Goal: Task Accomplishment & Management: Use online tool/utility

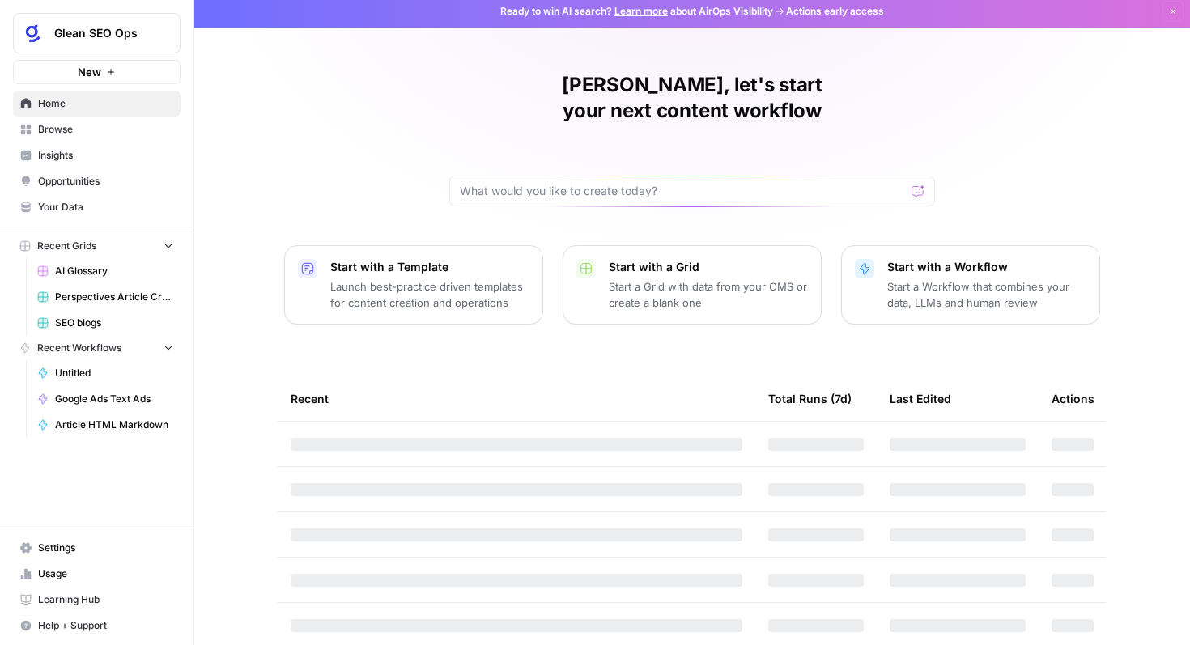
scroll to position [9, 0]
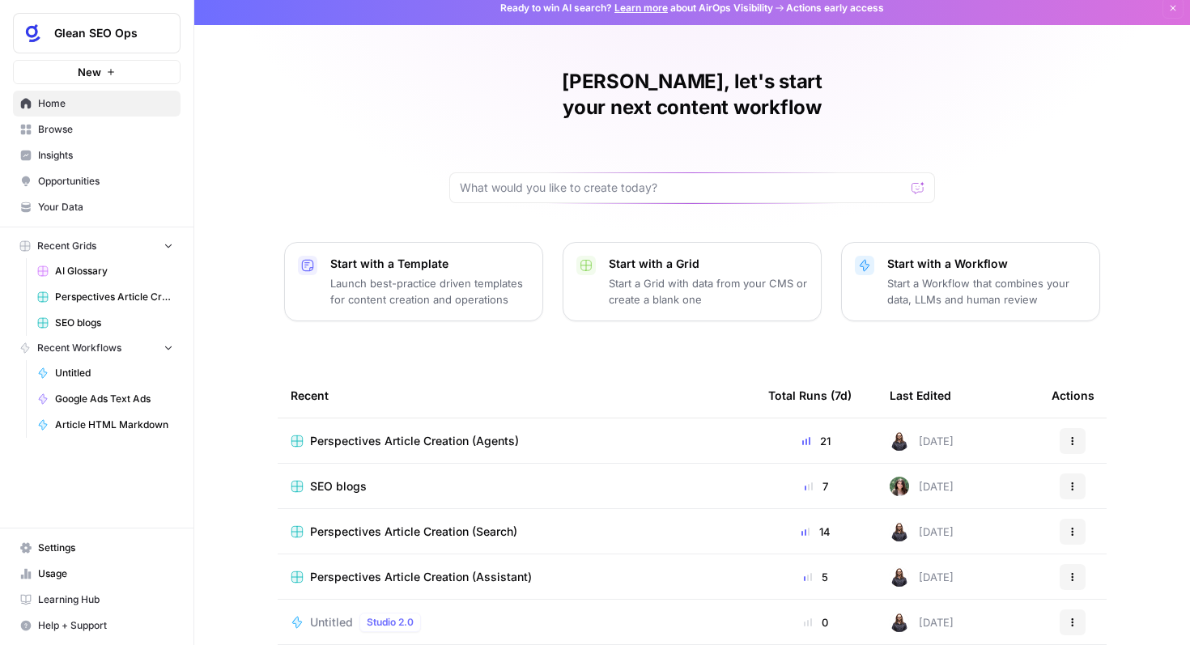
click at [449, 419] on td "Perspectives Article Creation (Agents)" at bounding box center [517, 441] width 478 height 45
click at [445, 433] on span "Perspectives Article Creation (Agents)" at bounding box center [414, 441] width 209 height 16
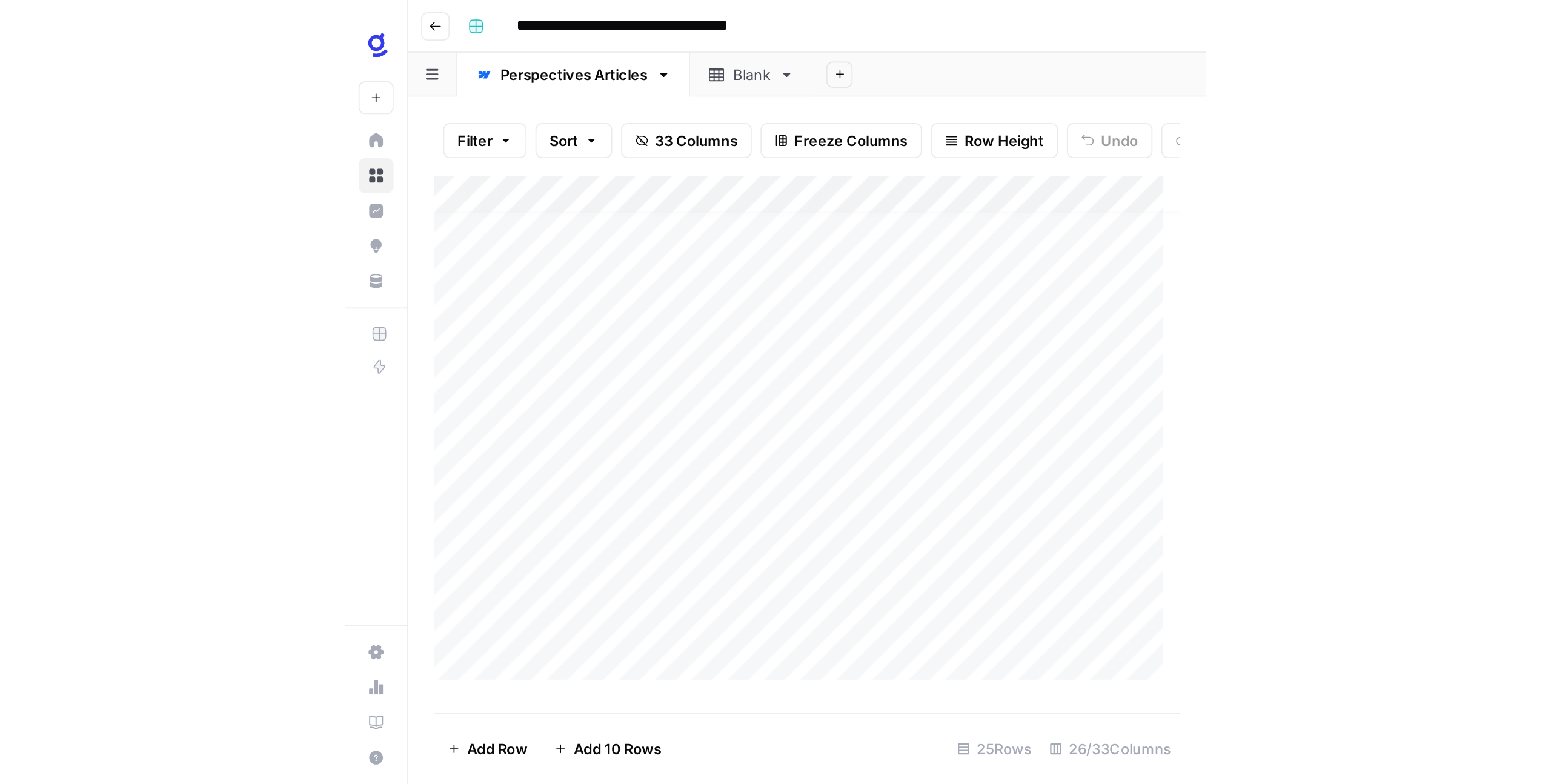
scroll to position [9, 0]
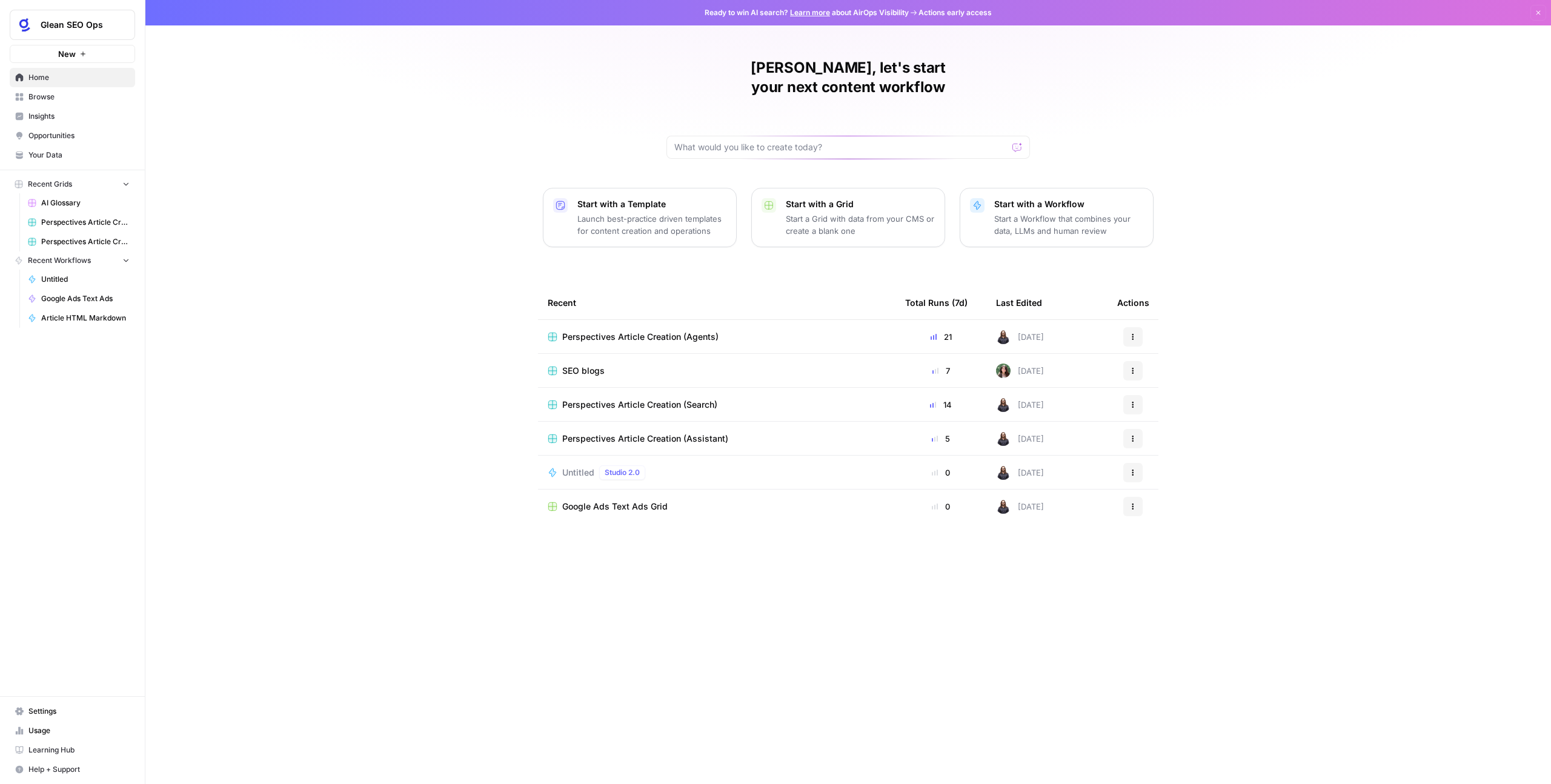
drag, startPoint x: 135, startPoint y: 21, endPoint x: 97, endPoint y: 27, distance: 38.5
click at [126, 25] on div "Glean SEO Ops New" at bounding box center [73, 31] width 145 height 63
click at [94, 27] on span "Glean SEO Ops" at bounding box center [77, 25] width 73 height 12
click at [110, 117] on div "September Cohort" at bounding box center [109, 110] width 184 height 14
click at [57, 153] on span "Your Data" at bounding box center [79, 155] width 101 height 11
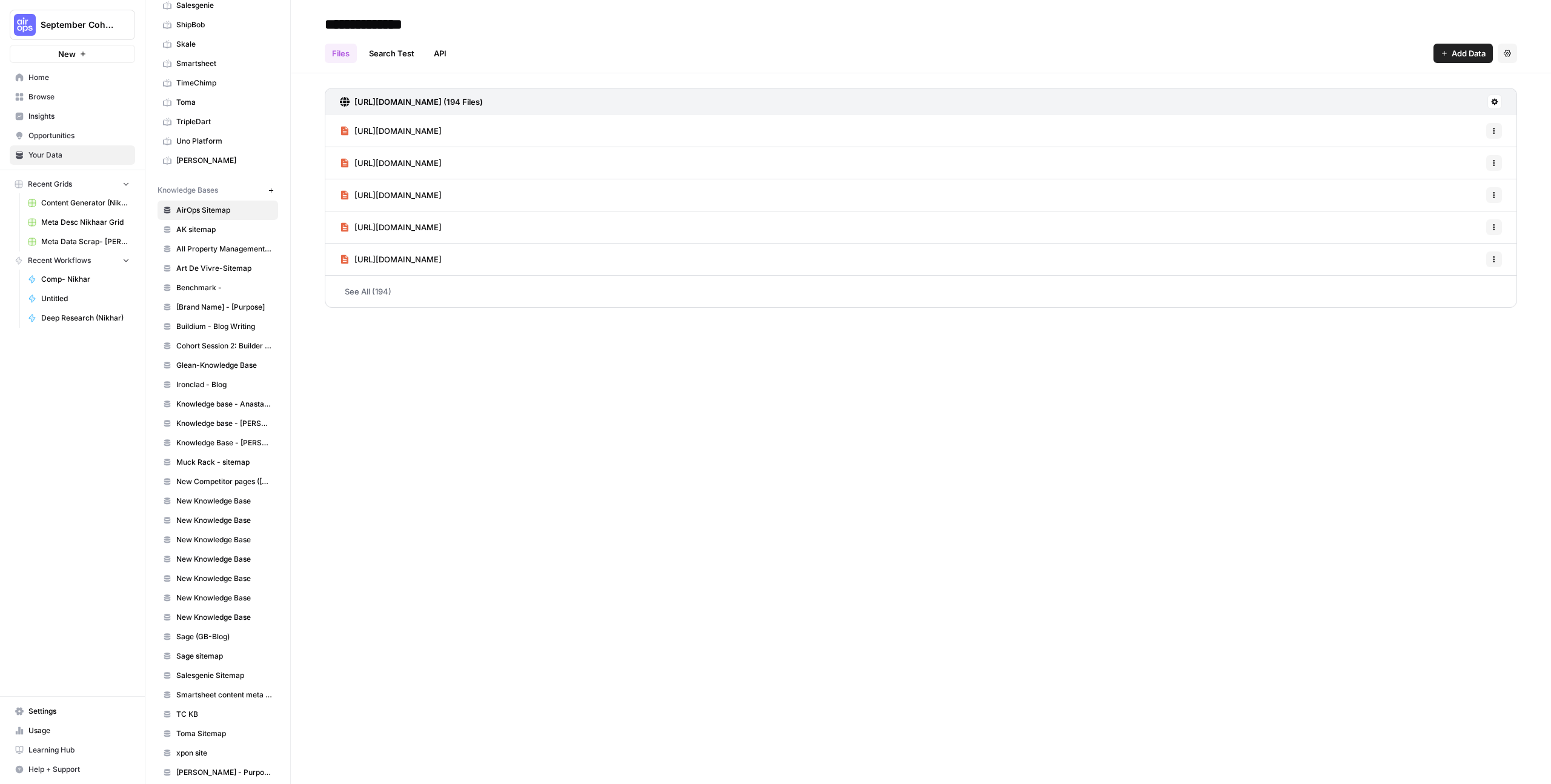
scroll to position [585, 0]
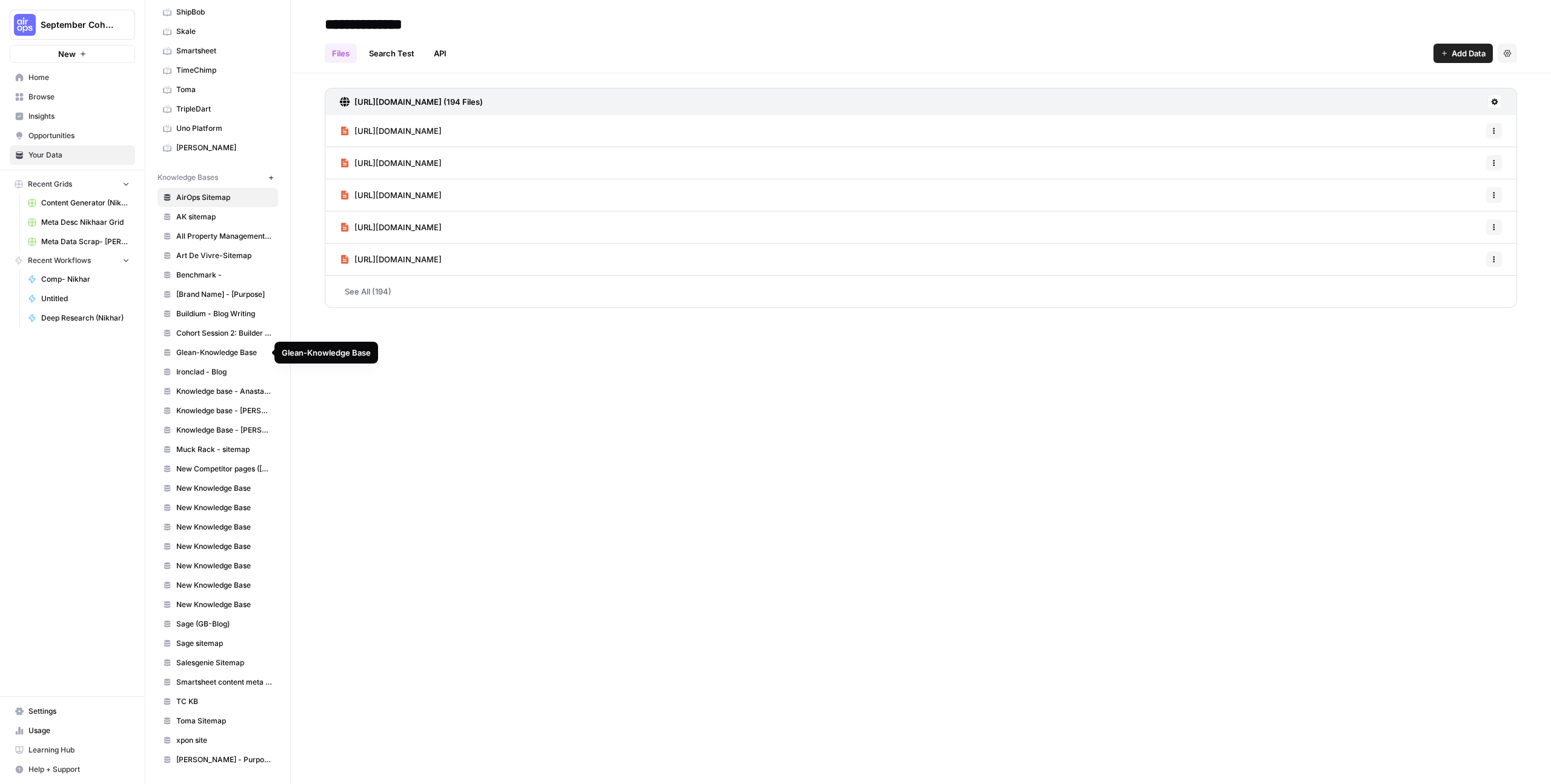
click at [186, 358] on span "Glean-Knowledge Base" at bounding box center [224, 352] width 97 height 11
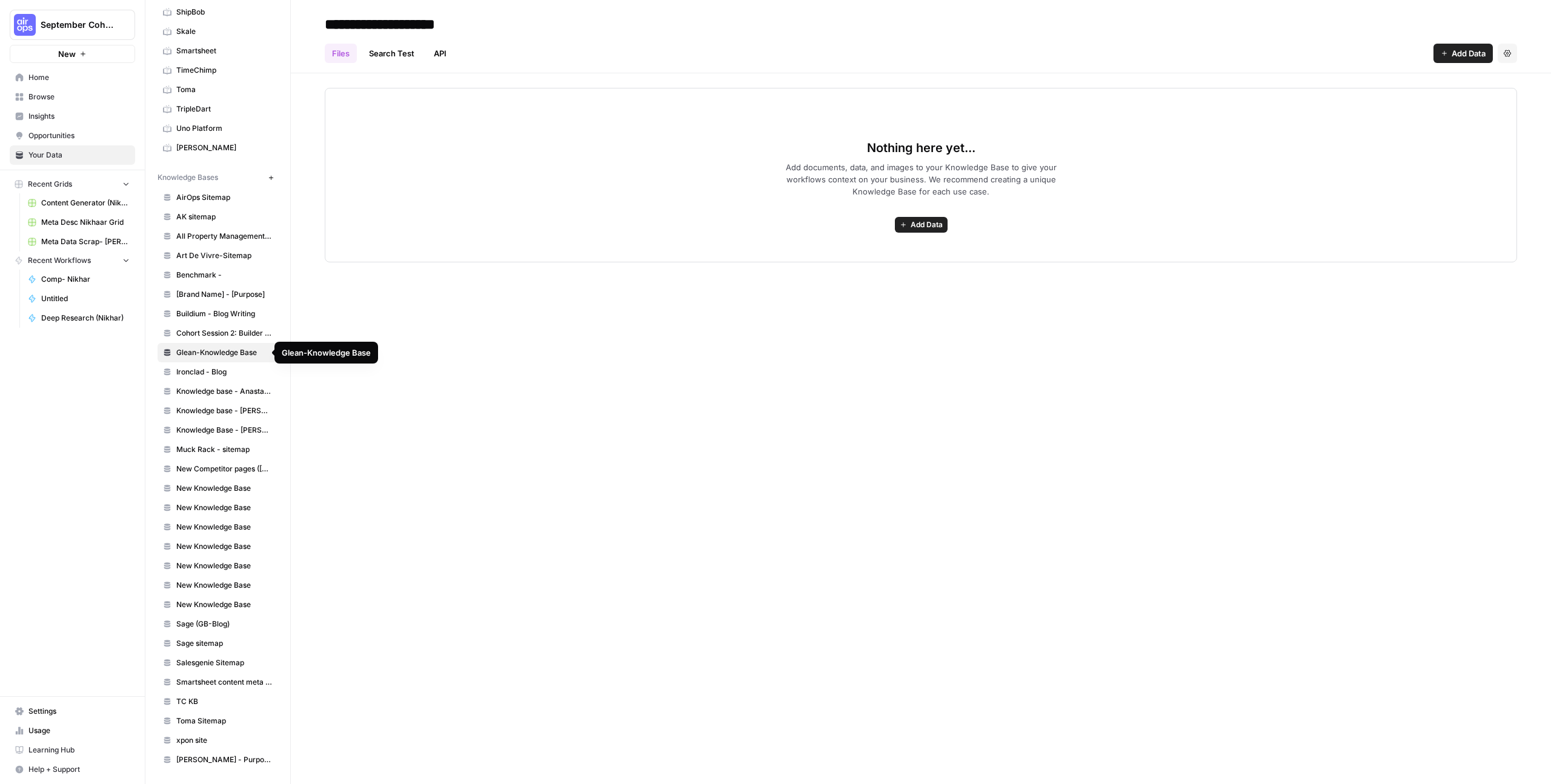
click at [177, 346] on link "Glean-Knowledge Base" at bounding box center [218, 352] width 120 height 19
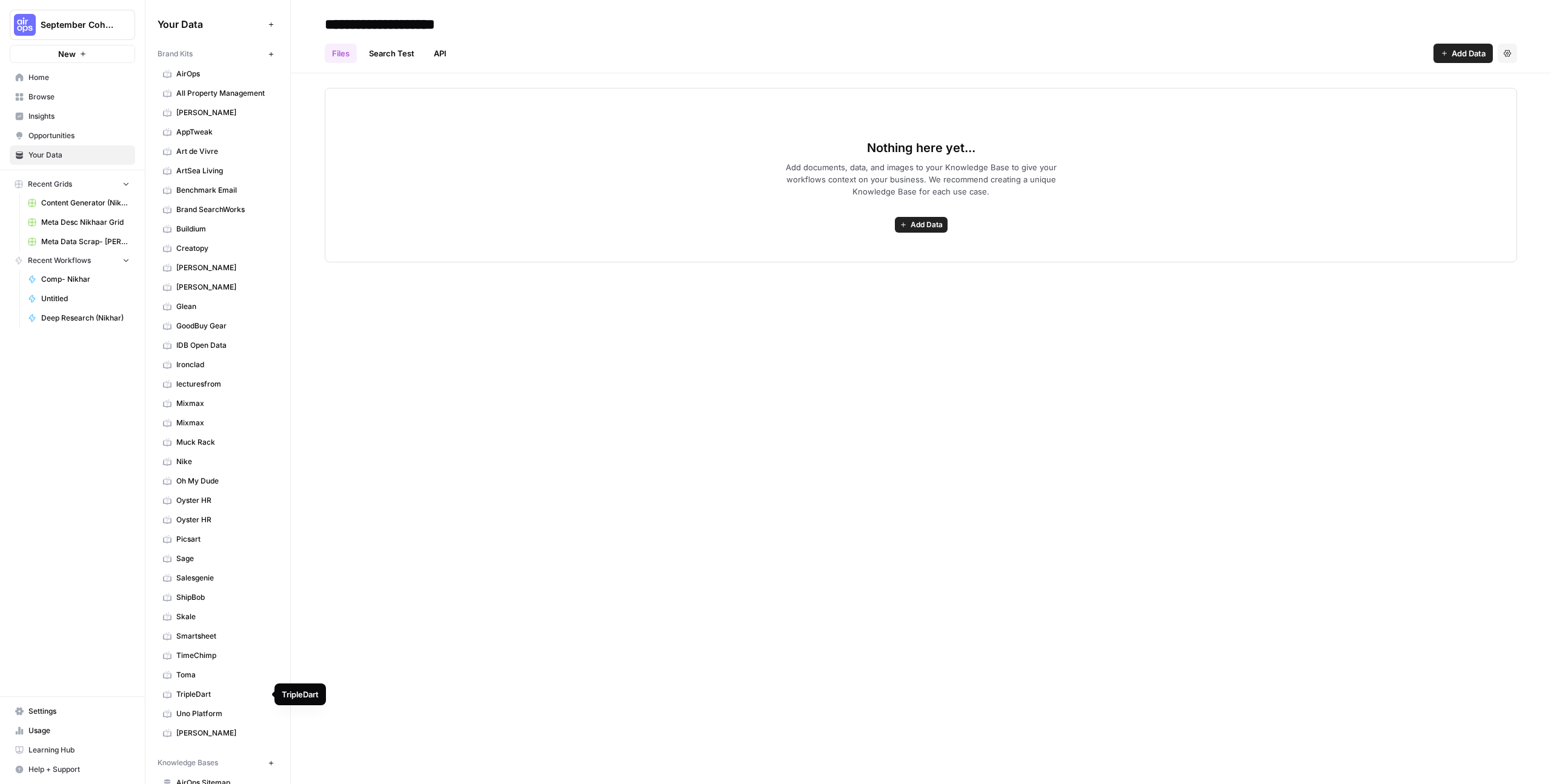
click at [198, 697] on span "TripleDart" at bounding box center [224, 694] width 97 height 11
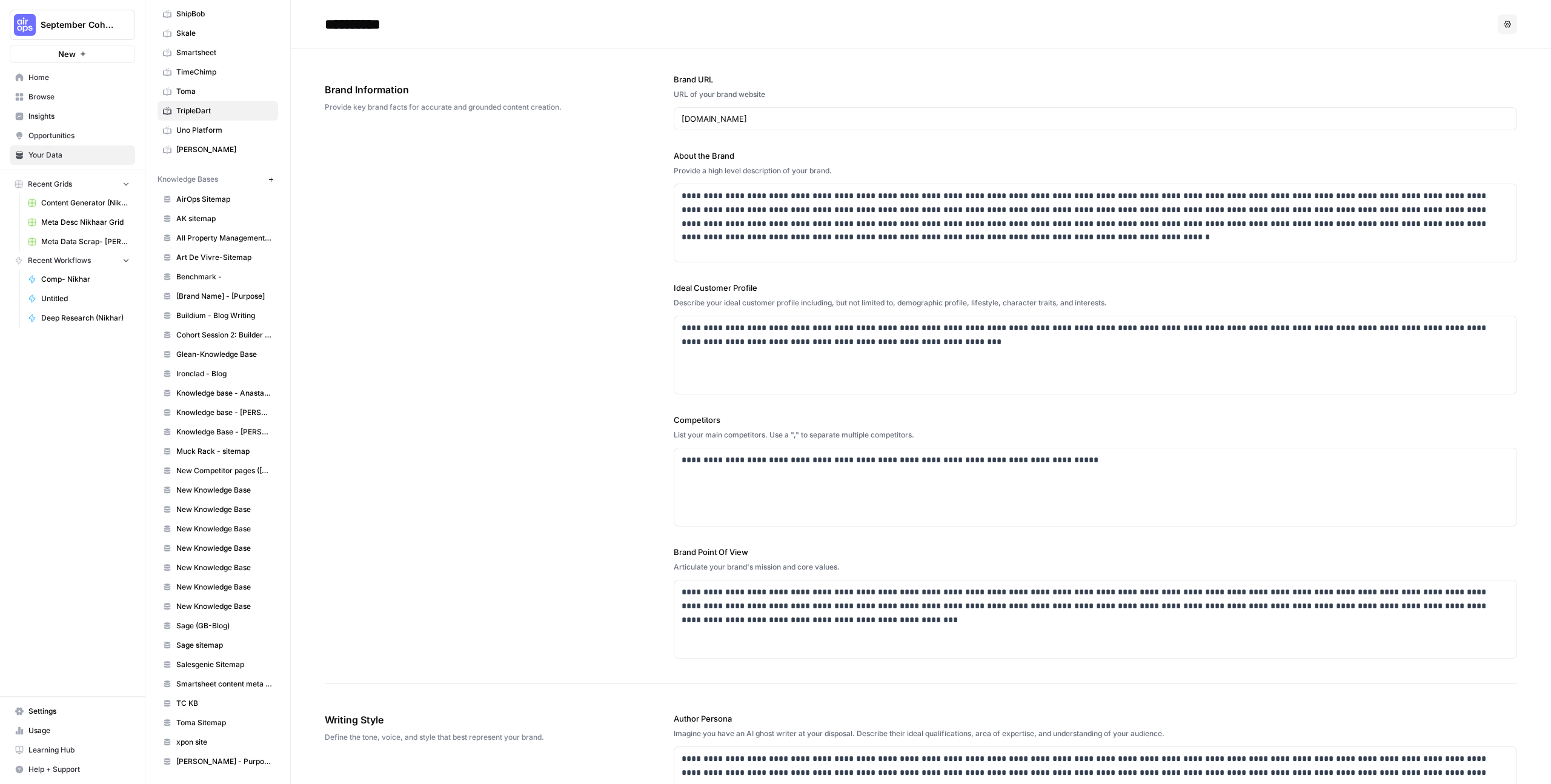
scroll to position [583, 0]
click at [218, 352] on span "Glean-Knowledge Base" at bounding box center [224, 355] width 97 height 11
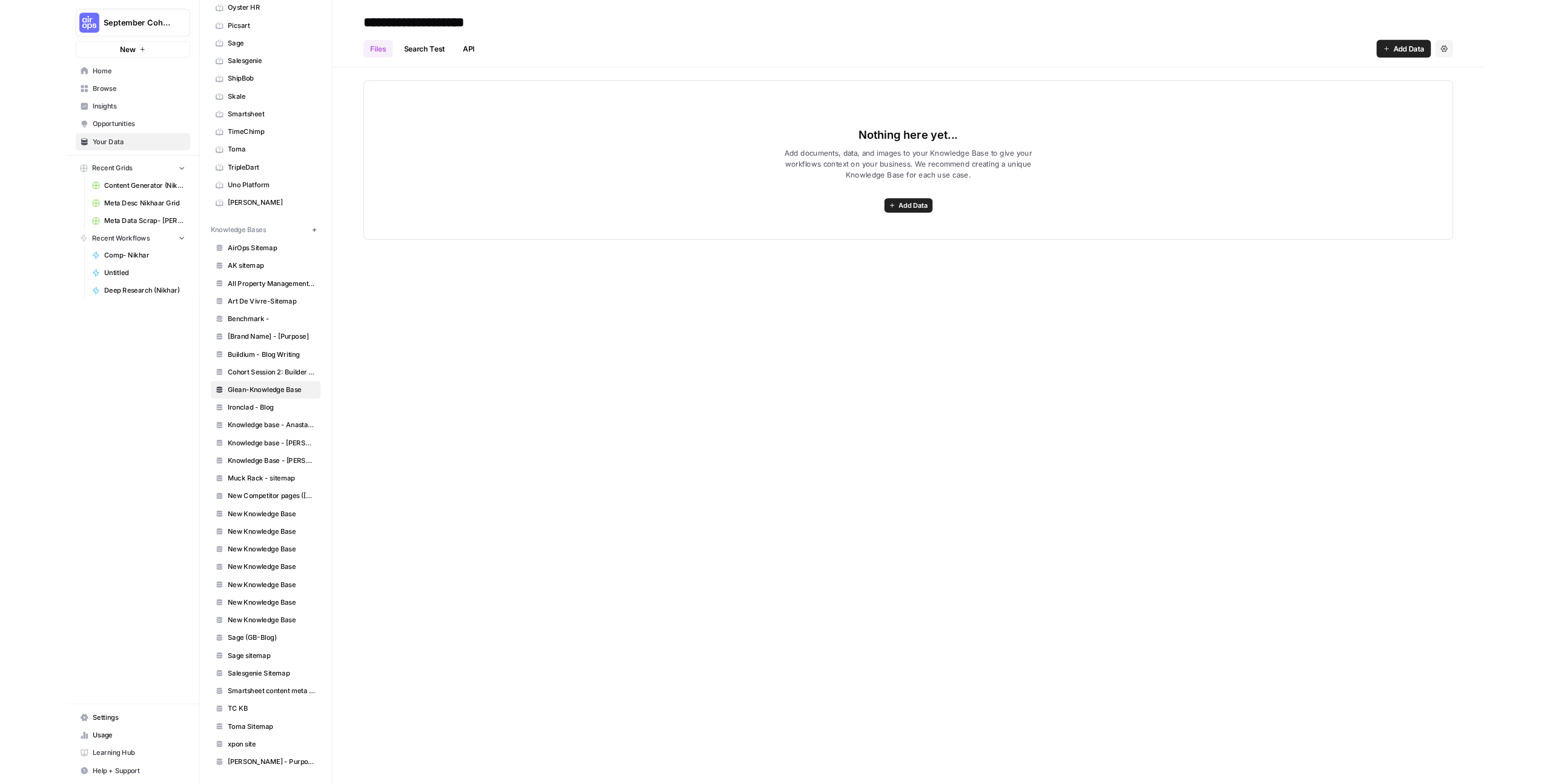
scroll to position [583, 0]
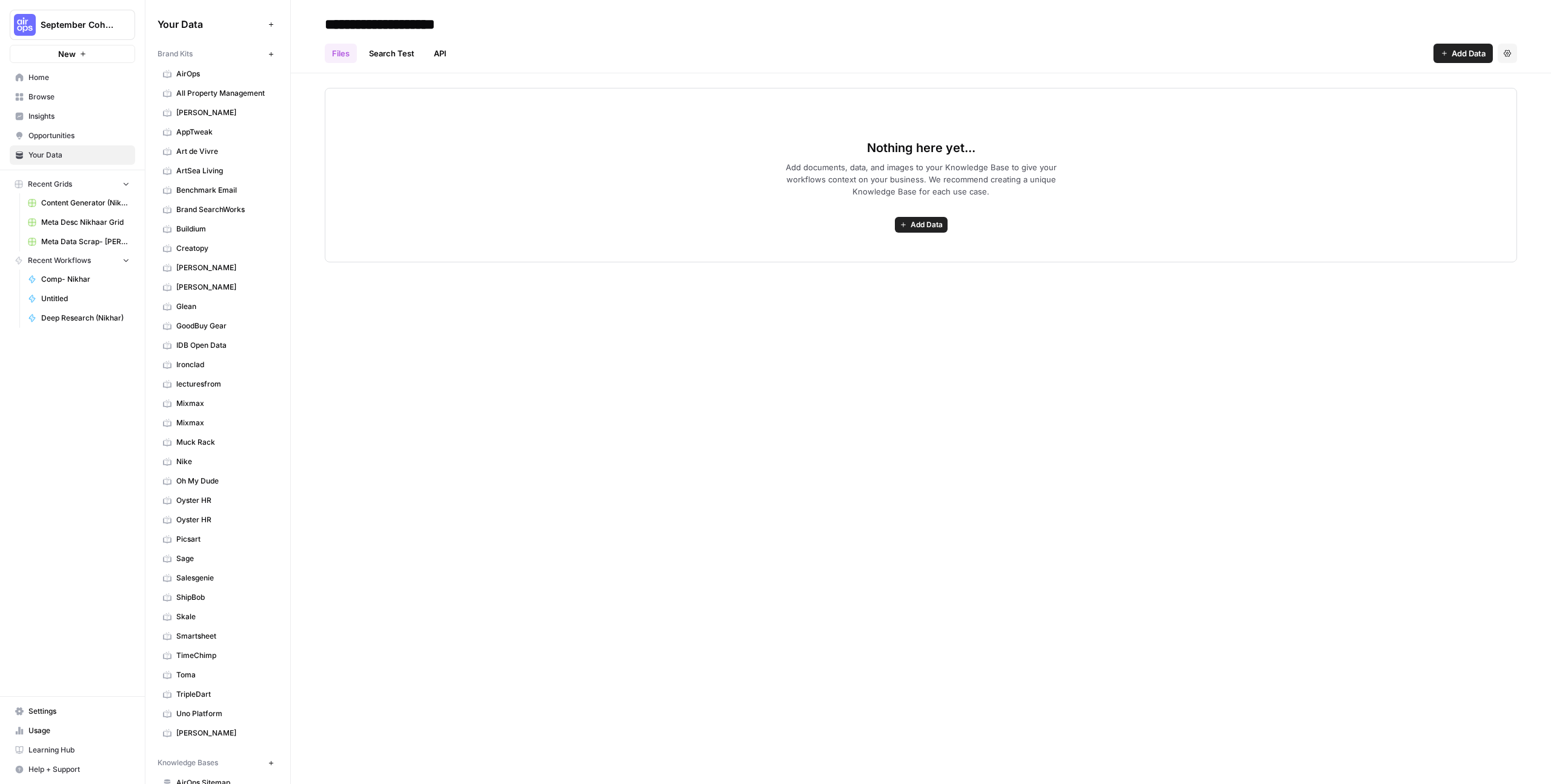
scroll to position [583, 0]
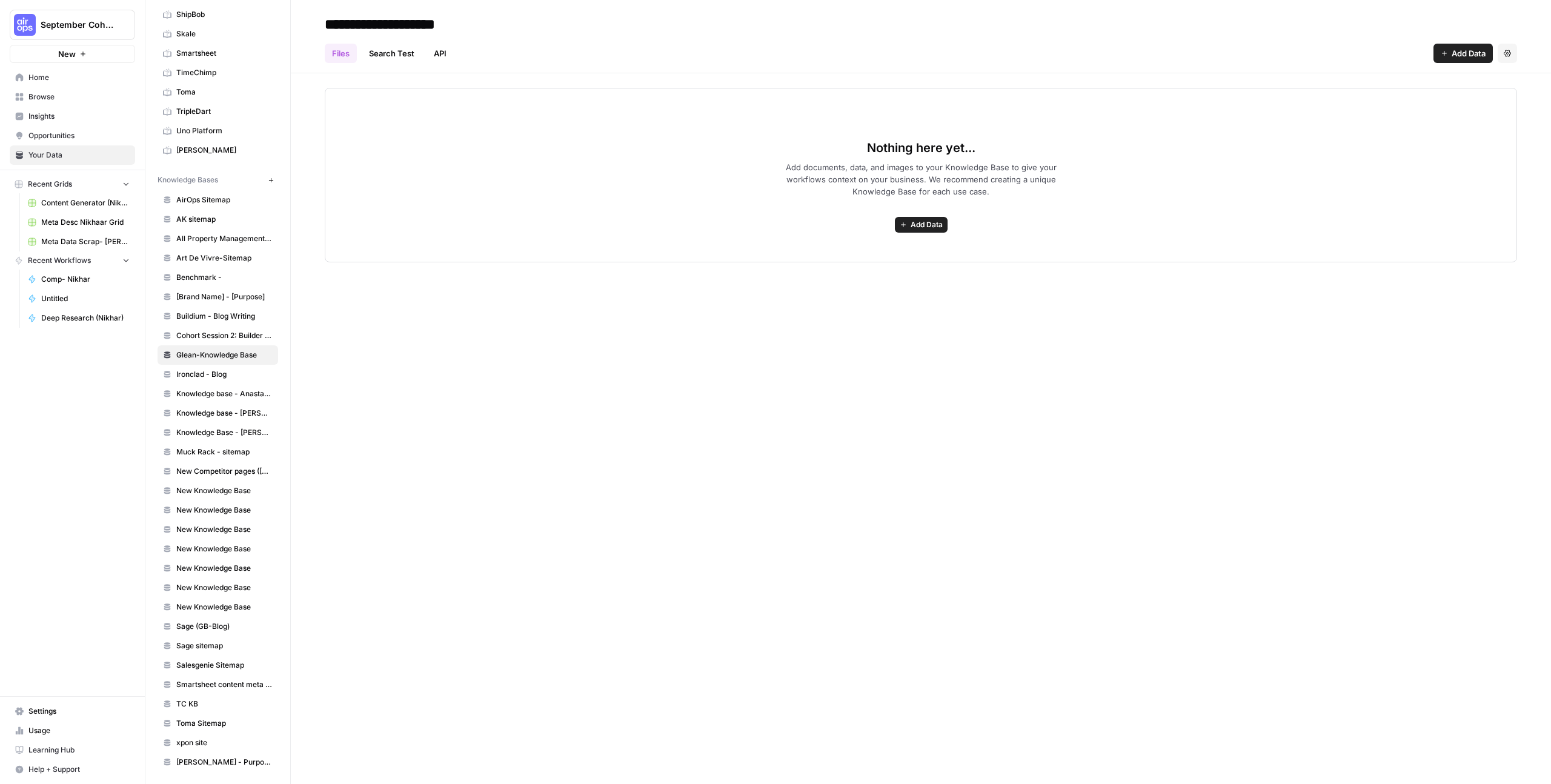
click at [112, 31] on button "September Cohort" at bounding box center [73, 25] width 126 height 30
click at [498, 306] on div "**********" at bounding box center [921, 392] width 1260 height 784
click at [88, 33] on button "September Cohort" at bounding box center [73, 25] width 126 height 30
click at [101, 113] on span "Glean SEO Ops" at bounding box center [117, 110] width 160 height 12
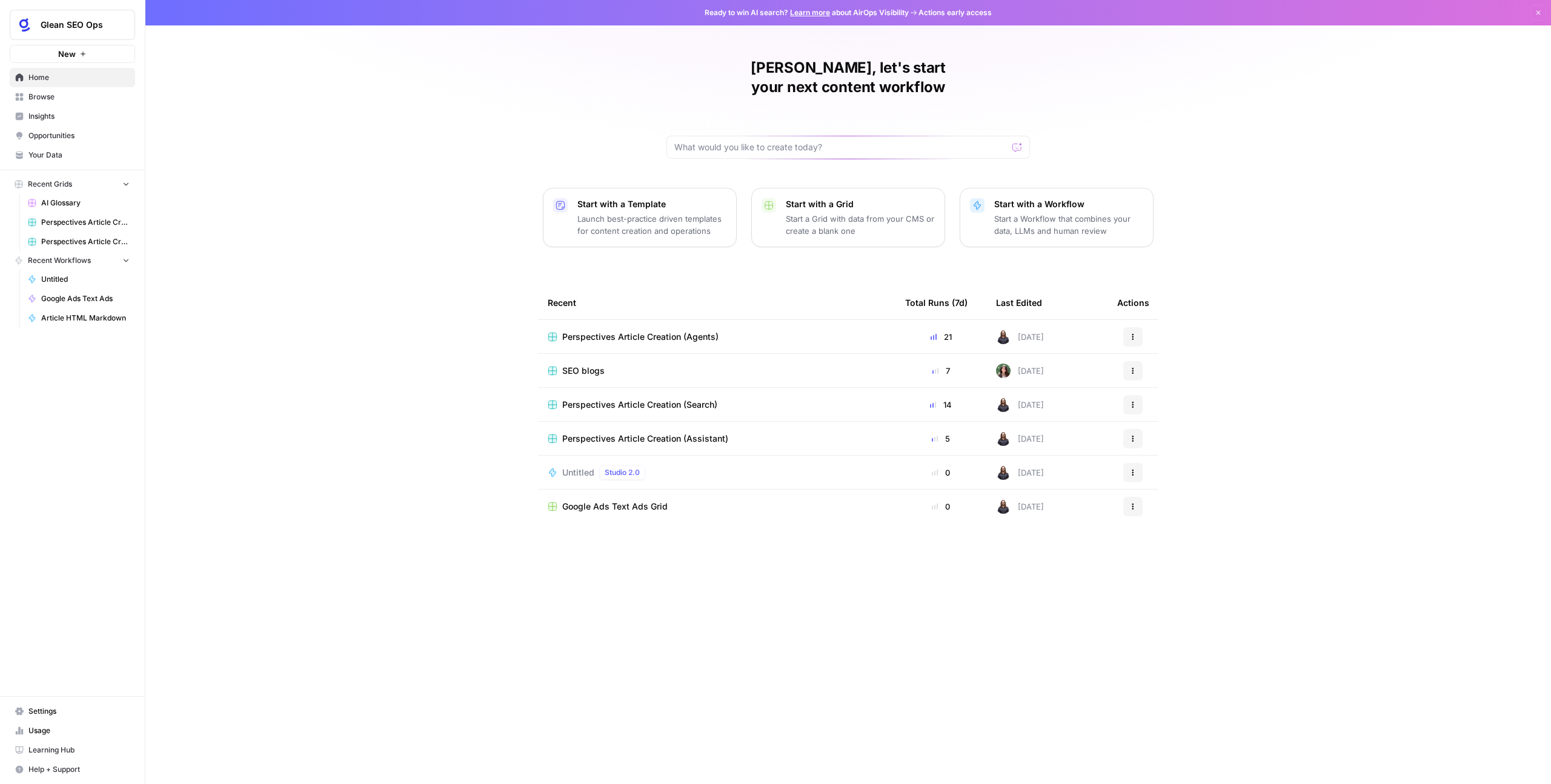
click at [46, 114] on span "Insights" at bounding box center [79, 116] width 101 height 11
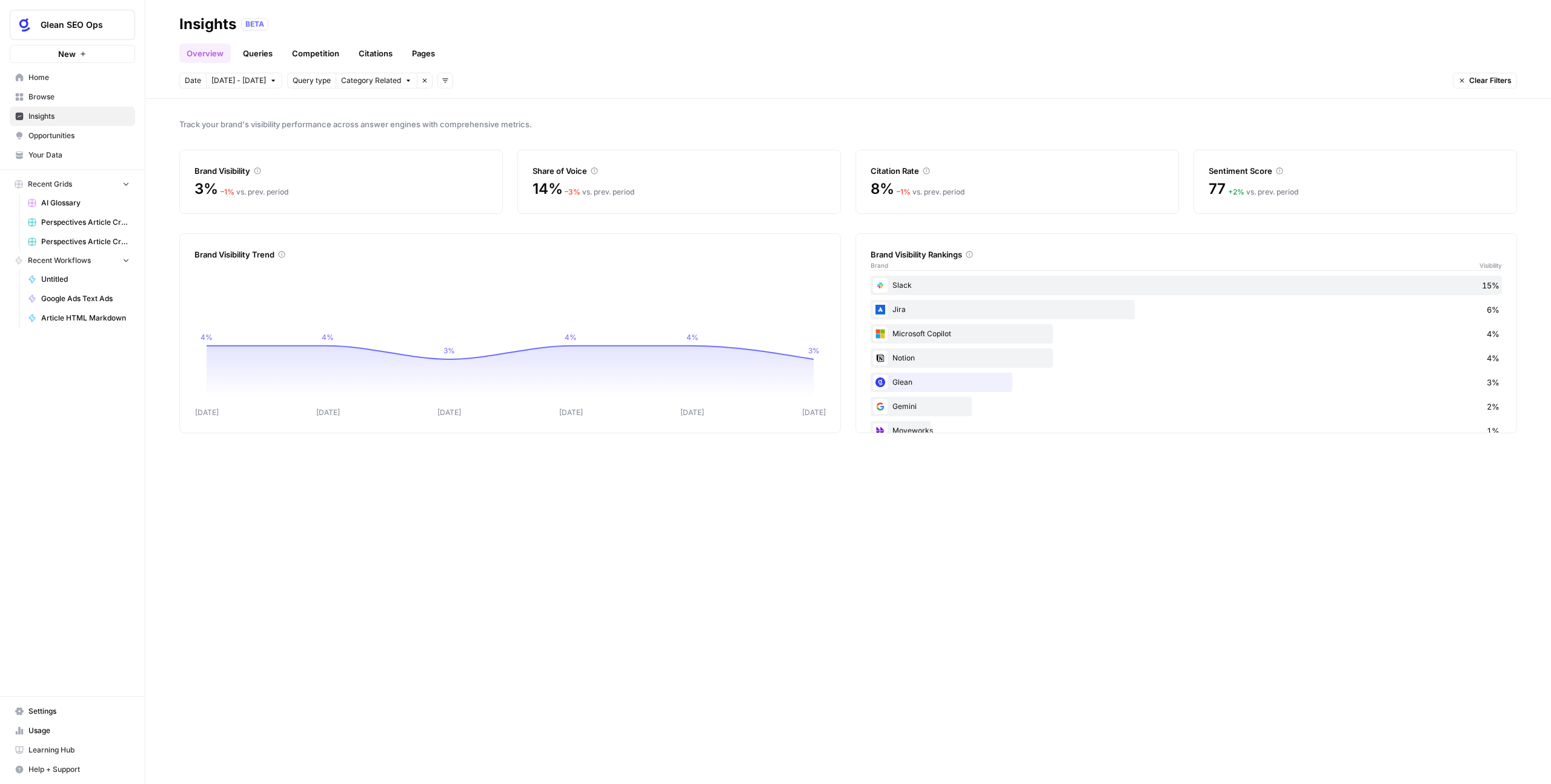
click at [884, 287] on img at bounding box center [880, 285] width 14 height 14
click at [918, 285] on div "Slack 15%" at bounding box center [1187, 285] width 631 height 19
click at [903, 285] on div "Slack 15%" at bounding box center [1187, 285] width 631 height 19
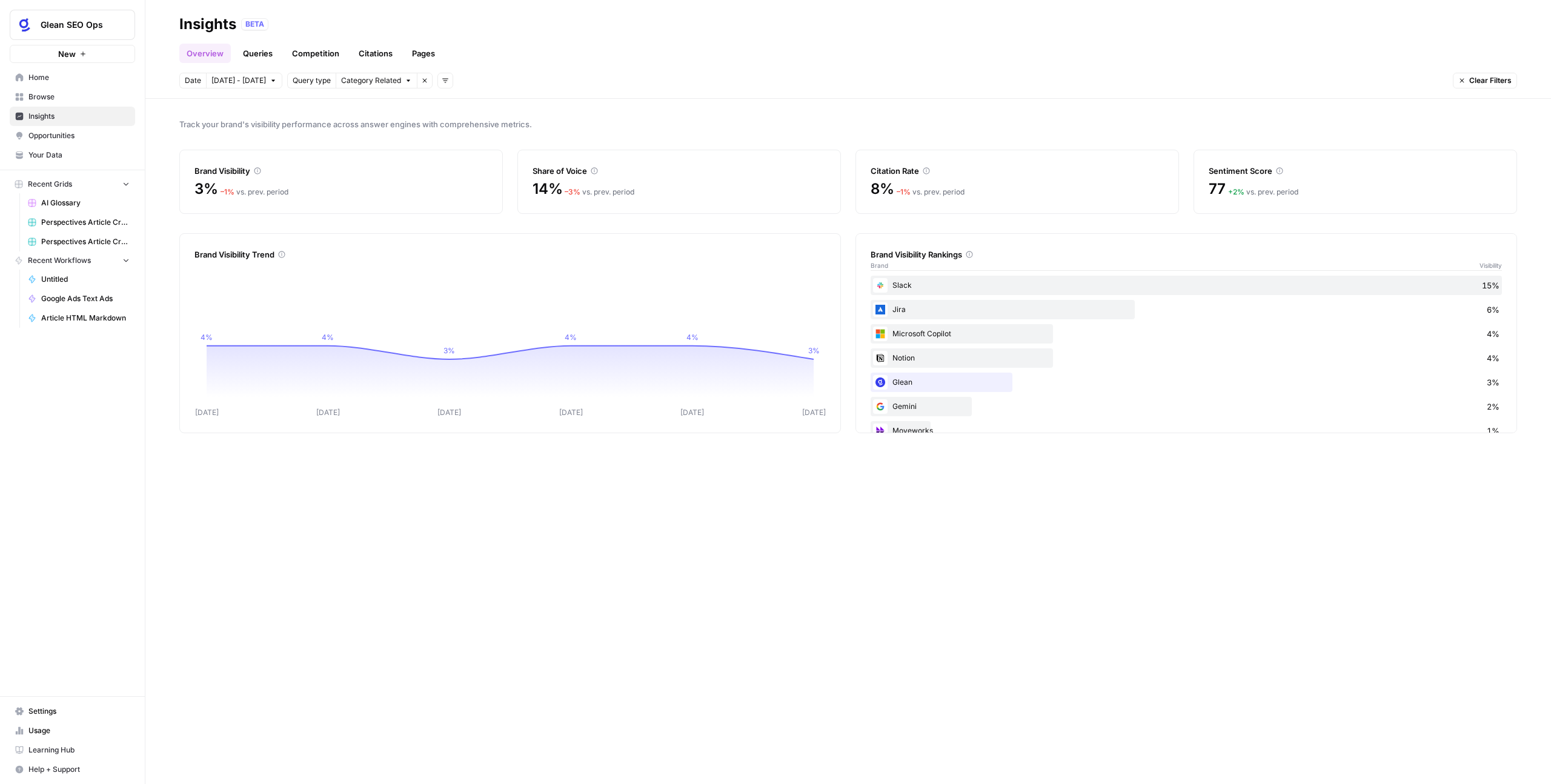
click at [902, 310] on div "Jira 6%" at bounding box center [1187, 310] width 631 height 19
click at [910, 337] on div "Microsoft Copilot 4%" at bounding box center [1187, 334] width 631 height 19
click at [911, 361] on div "Notion 4%" at bounding box center [1187, 358] width 631 height 19
click at [909, 373] on div "Glean 3%" at bounding box center [1187, 382] width 631 height 19
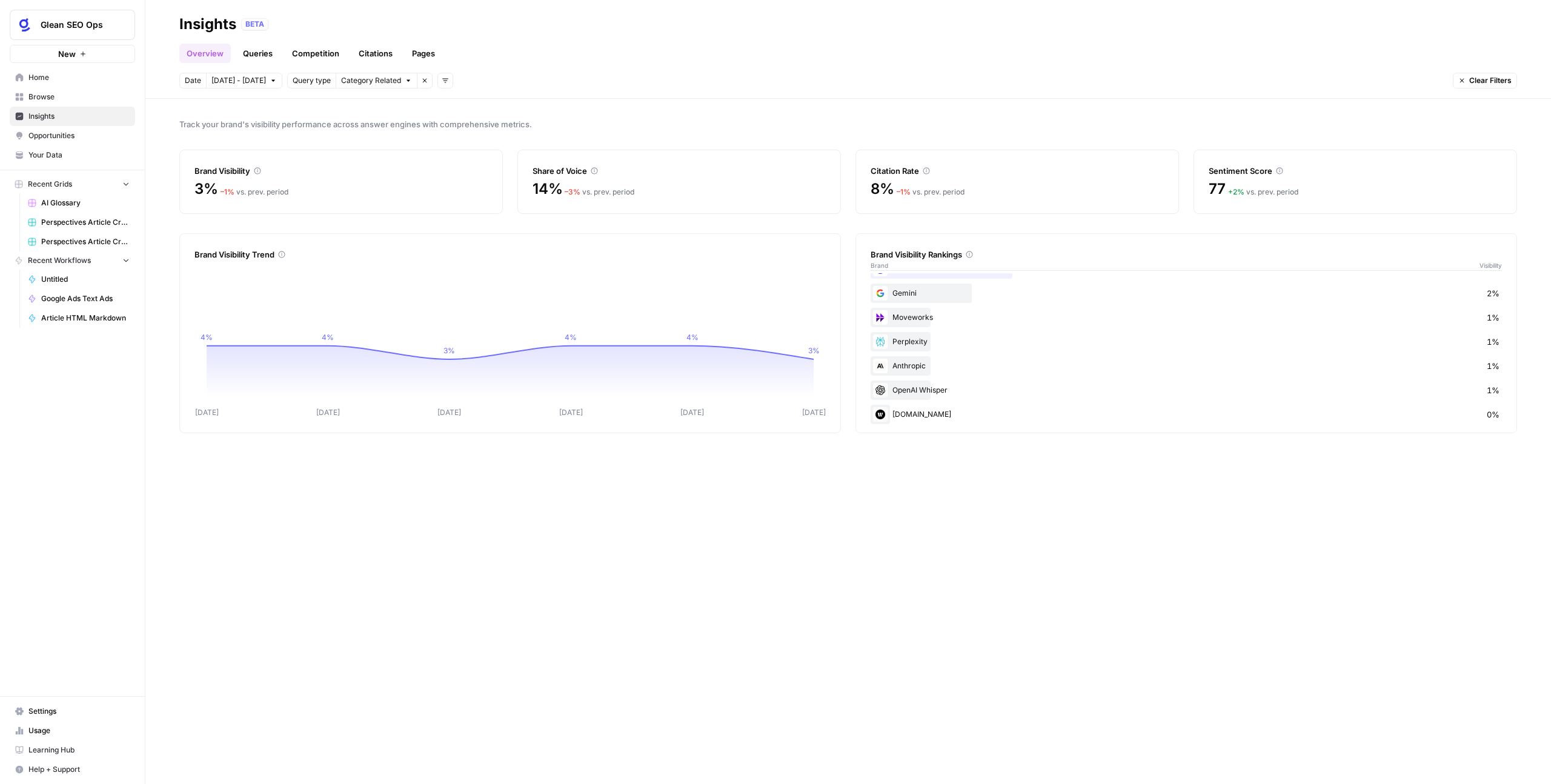
scroll to position [120, 0]
click at [910, 389] on div "OpenAI Whisper 1%" at bounding box center [1187, 384] width 631 height 19
click at [262, 59] on link "Queries" at bounding box center [257, 53] width 44 height 19
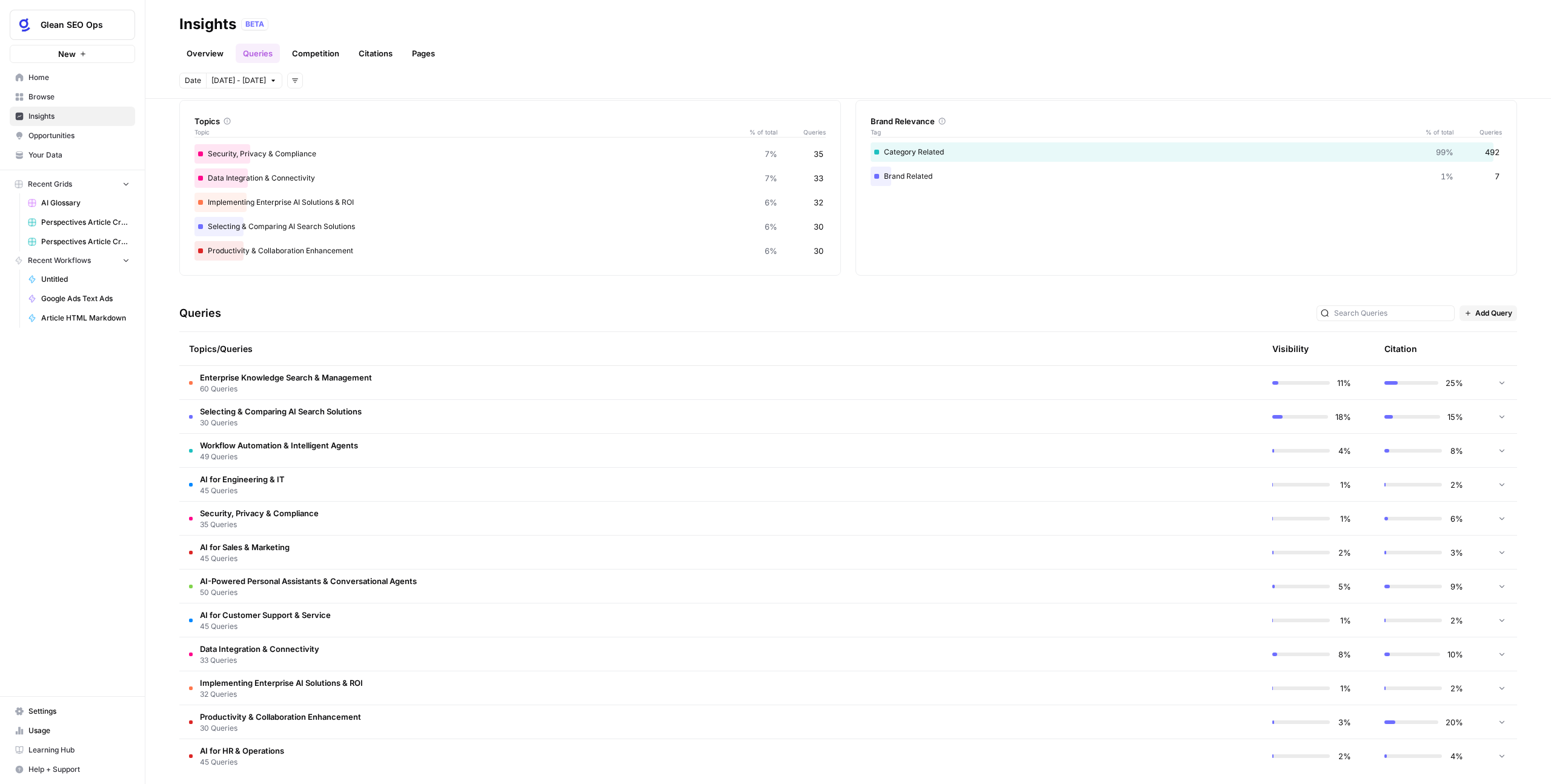
scroll to position [58, 0]
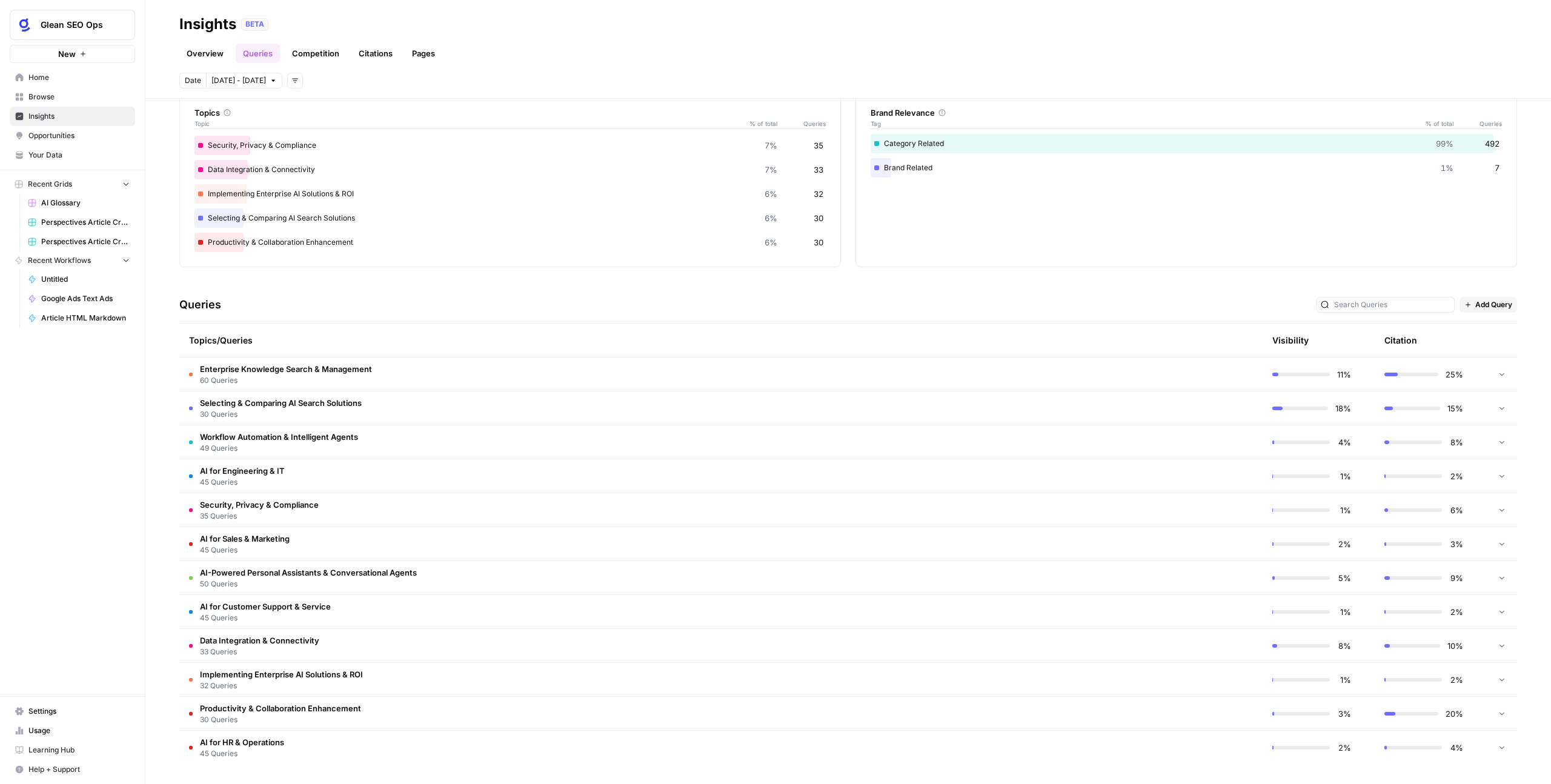
click at [312, 382] on span "60 Queries" at bounding box center [286, 380] width 172 height 11
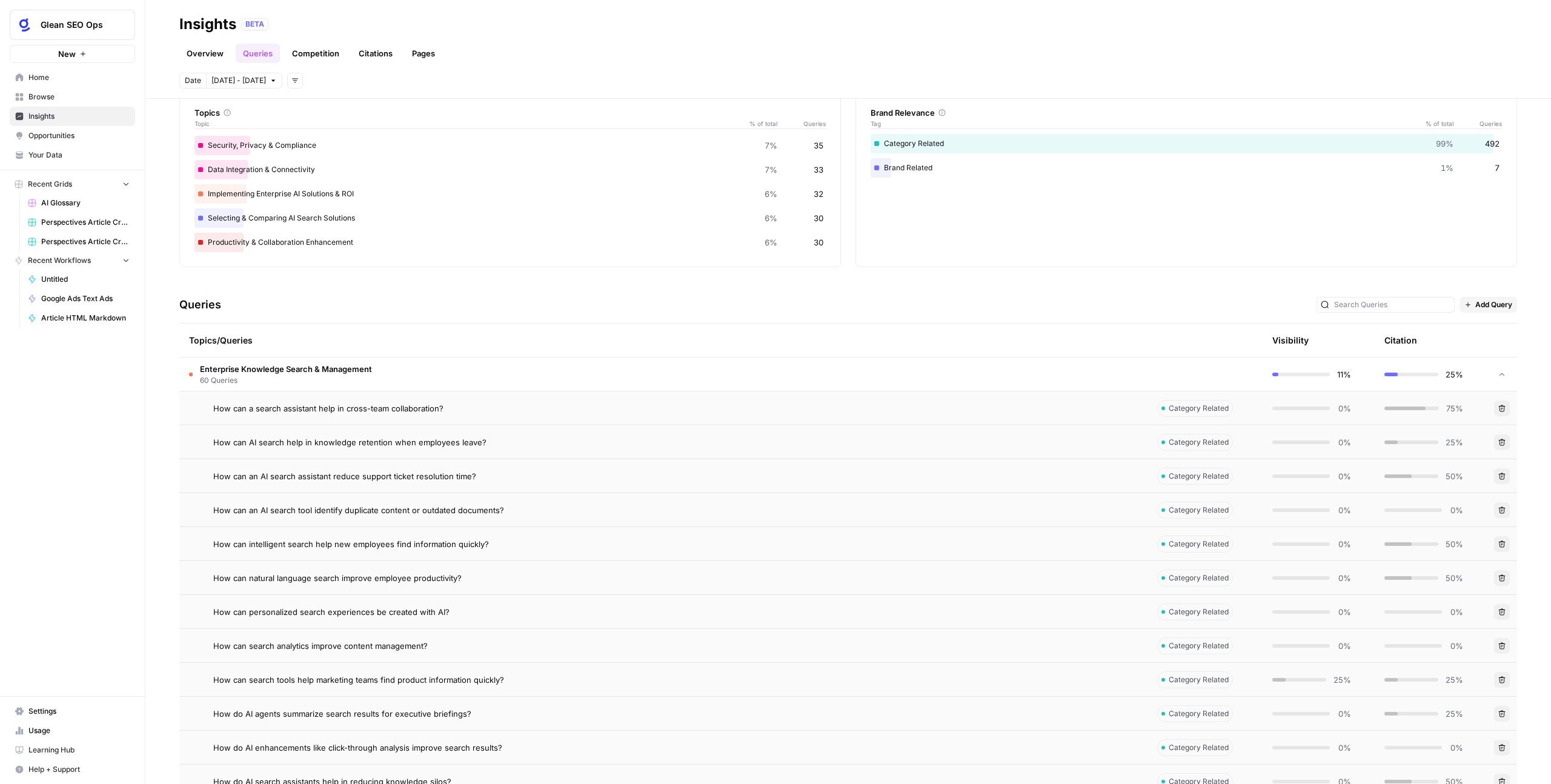
click at [317, 378] on span "60 Queries" at bounding box center [286, 380] width 172 height 11
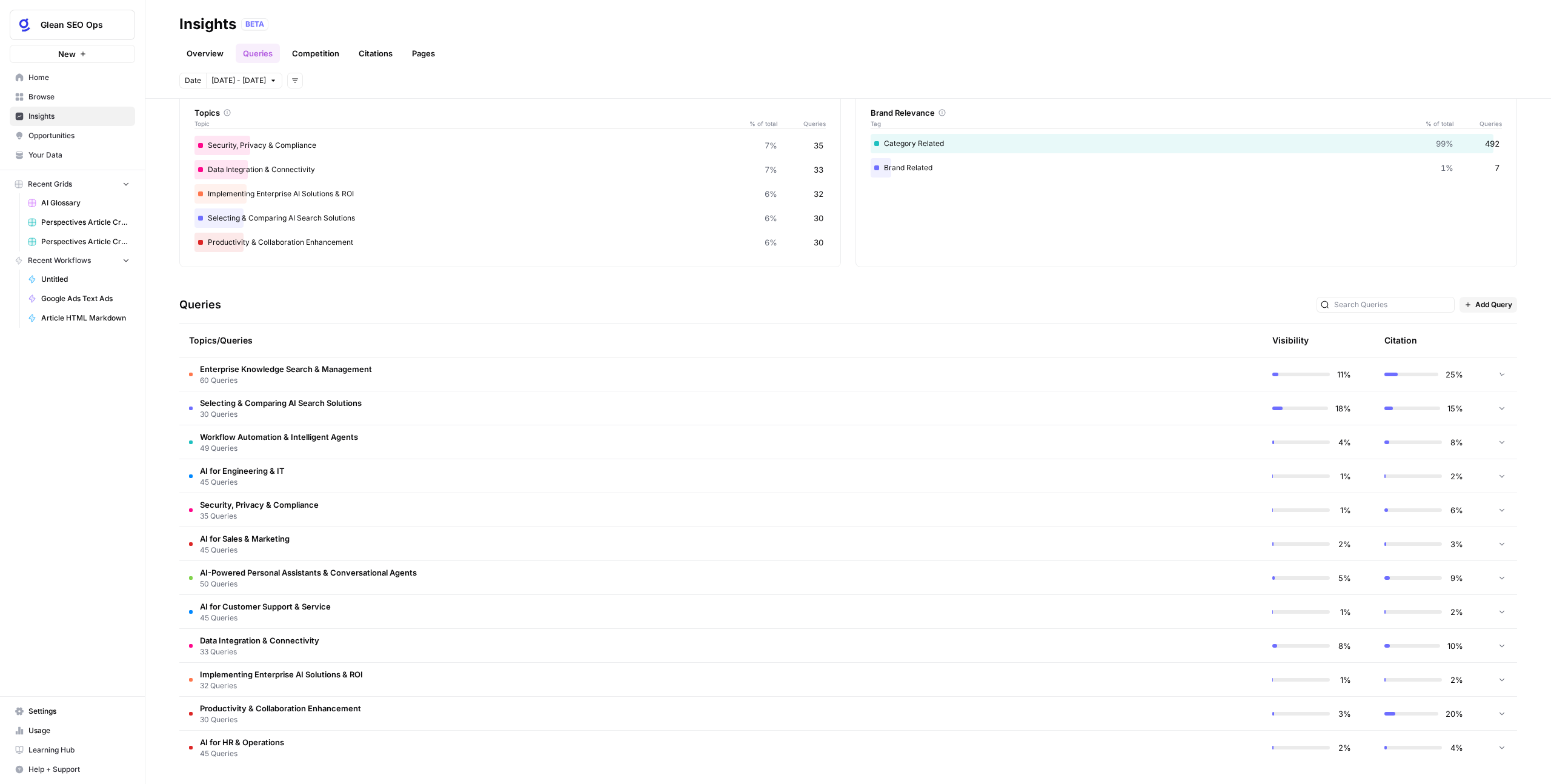
click at [317, 378] on span "60 Queries" at bounding box center [286, 380] width 172 height 11
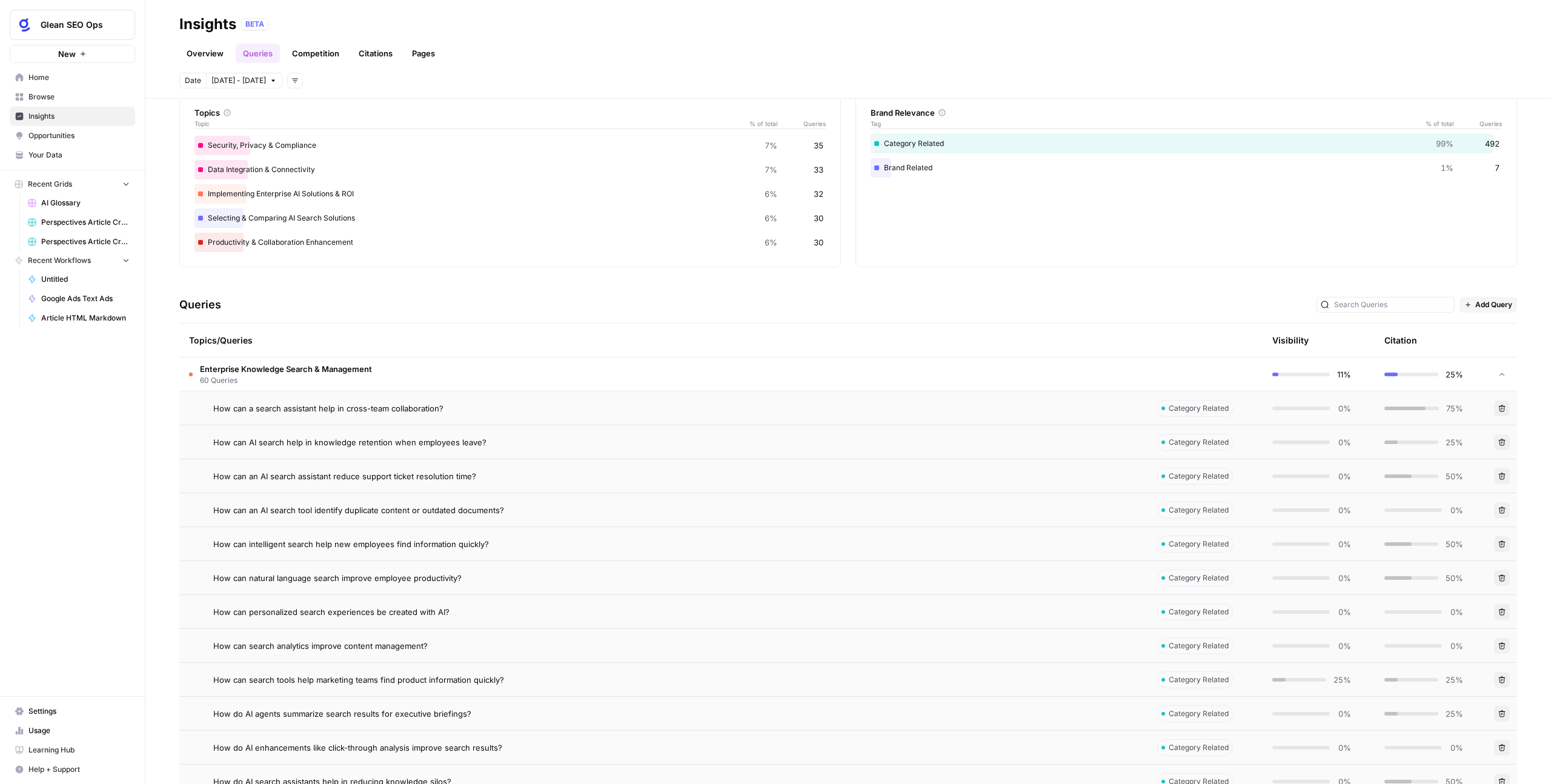
click at [326, 406] on span "How can a search assistant help in cross-team collaboration?" at bounding box center [328, 408] width 230 height 12
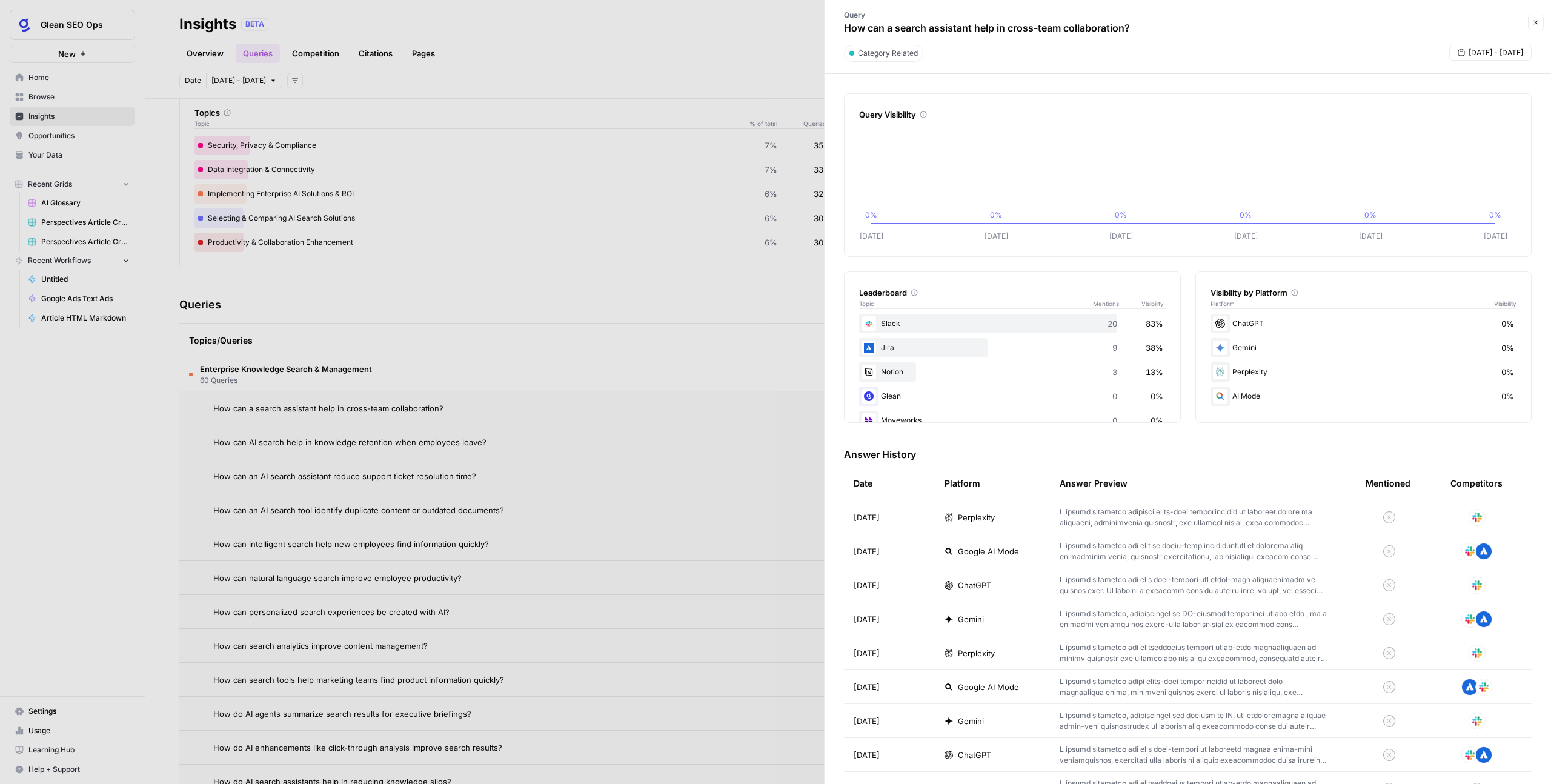
click at [1546, 22] on header "Query How can a search assistant help in cross-team collaboration? Close Catego…" at bounding box center [1187, 37] width 726 height 74
click at [1538, 29] on button "Close" at bounding box center [1535, 22] width 16 height 16
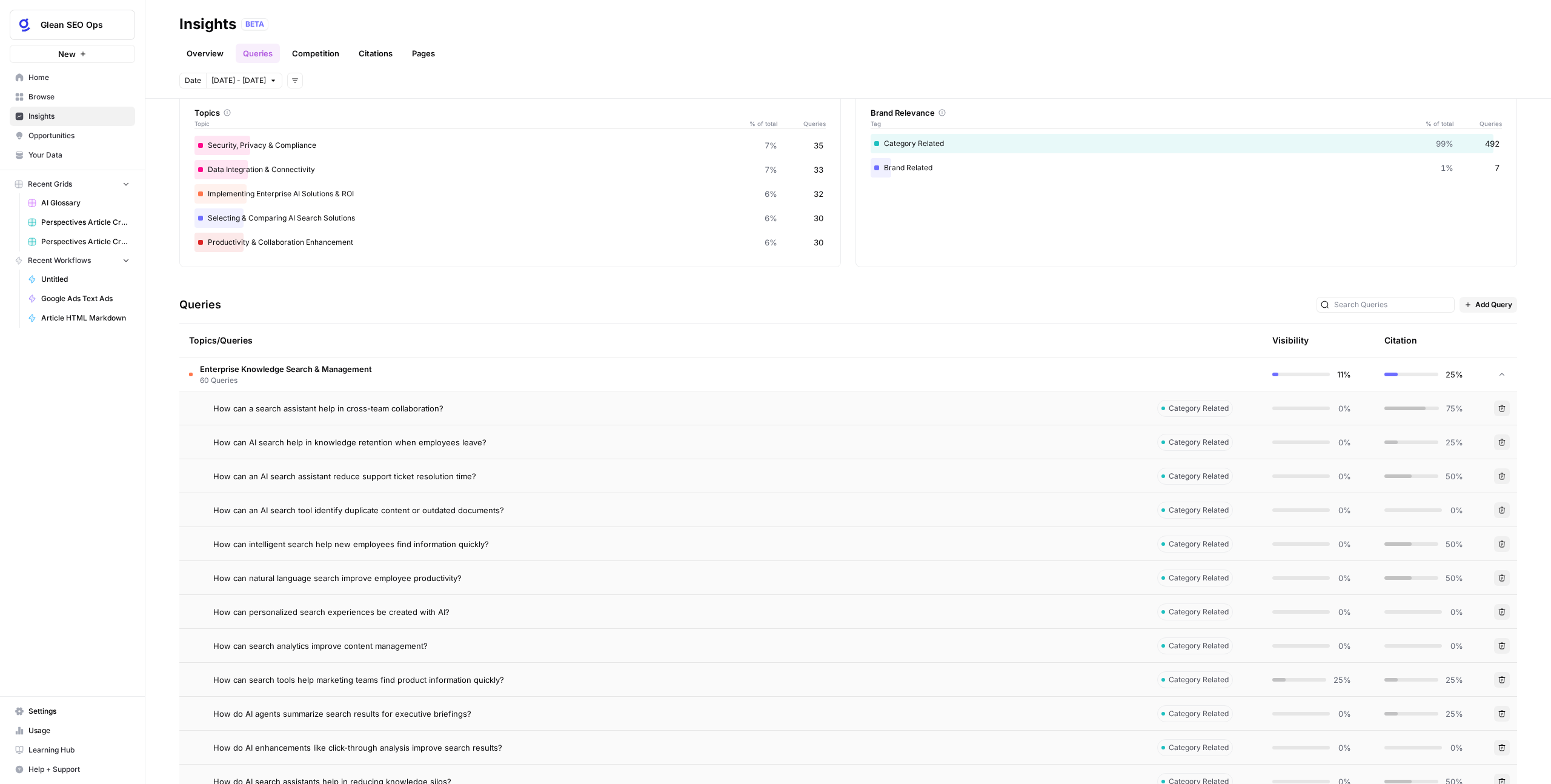
click at [333, 57] on link "Competition" at bounding box center [316, 53] width 62 height 19
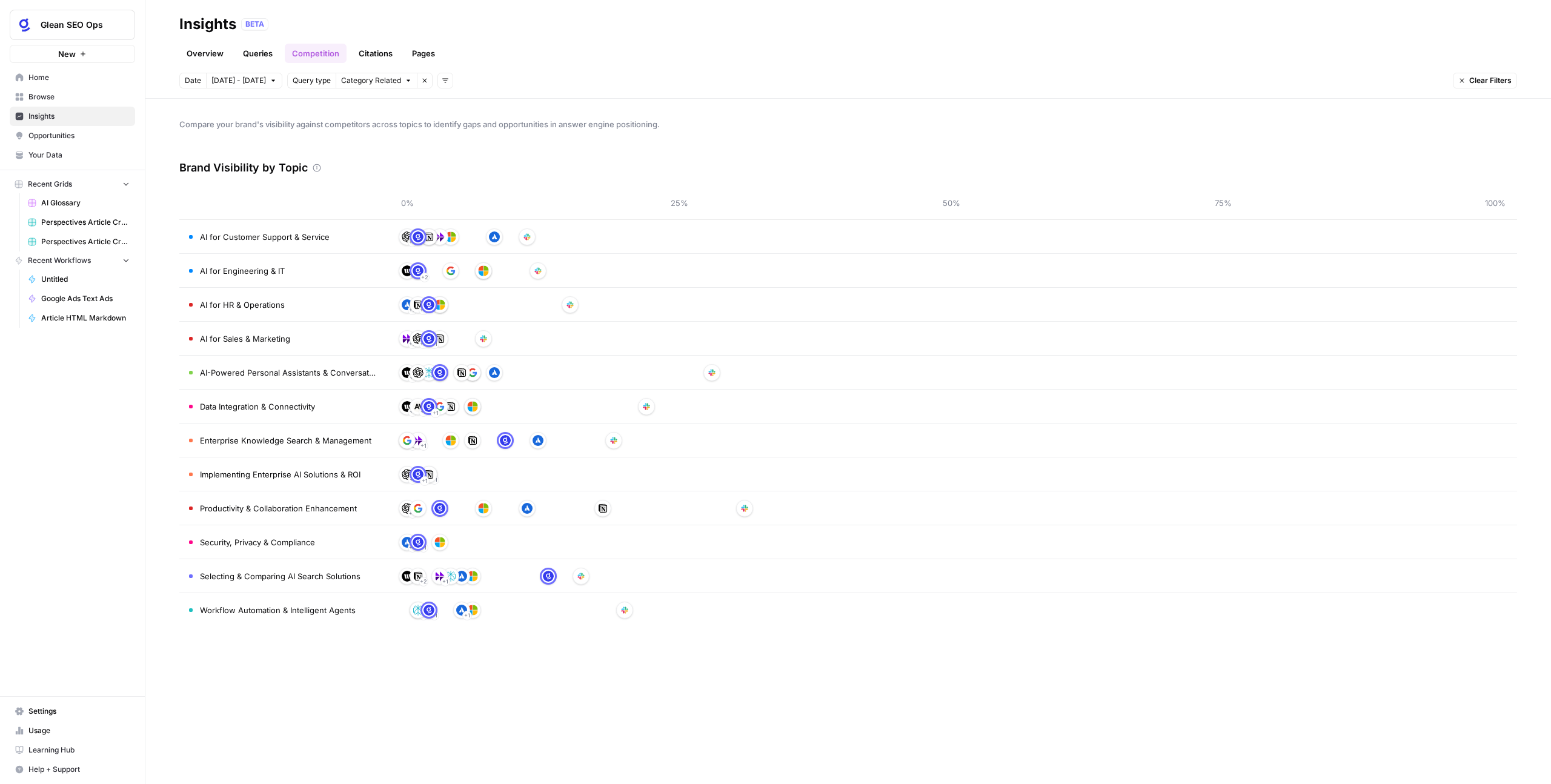
click at [380, 52] on link "Citations" at bounding box center [376, 53] width 49 height 19
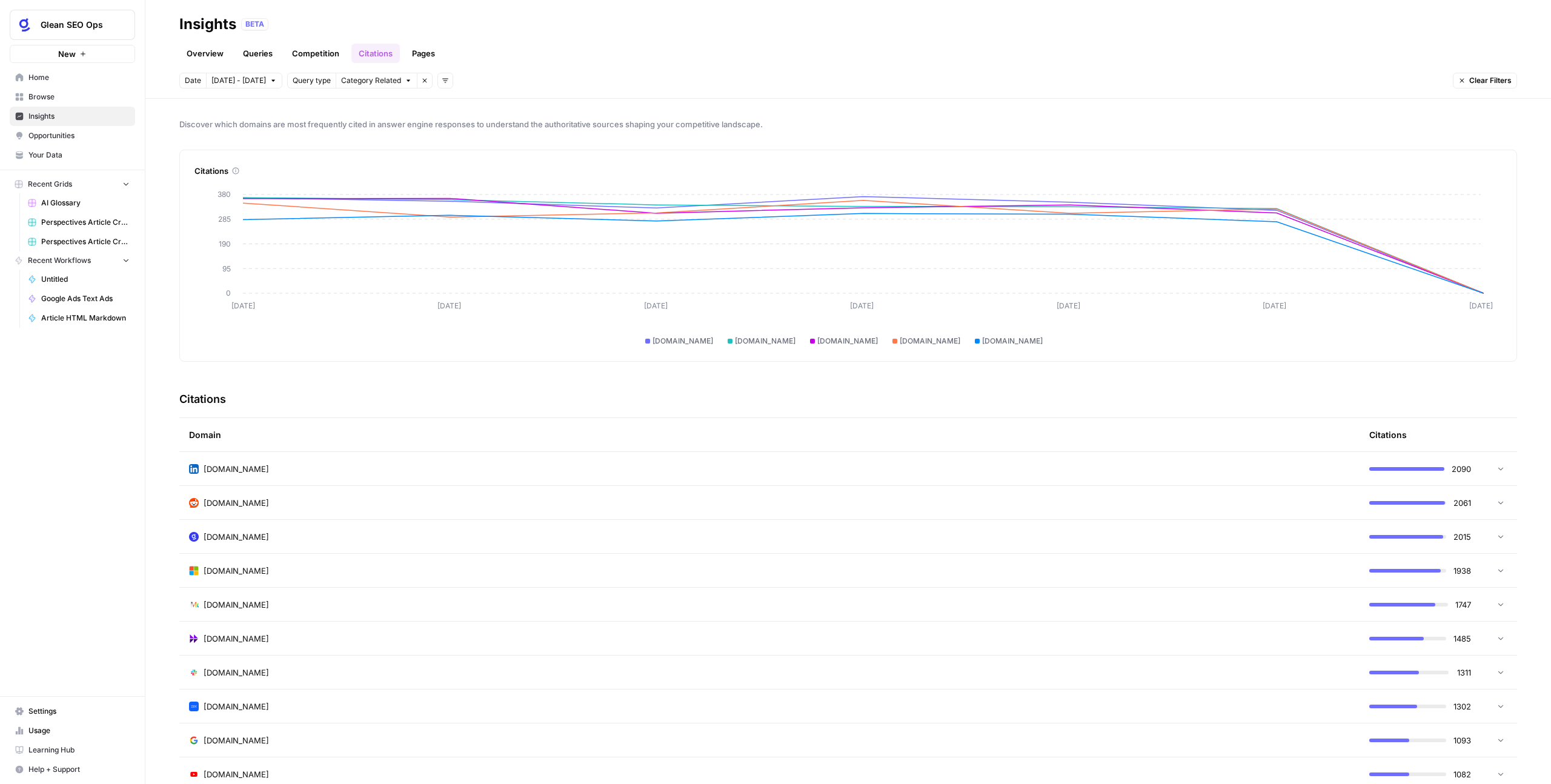
click at [306, 475] on td "linkedin.com" at bounding box center [769, 468] width 1180 height 34
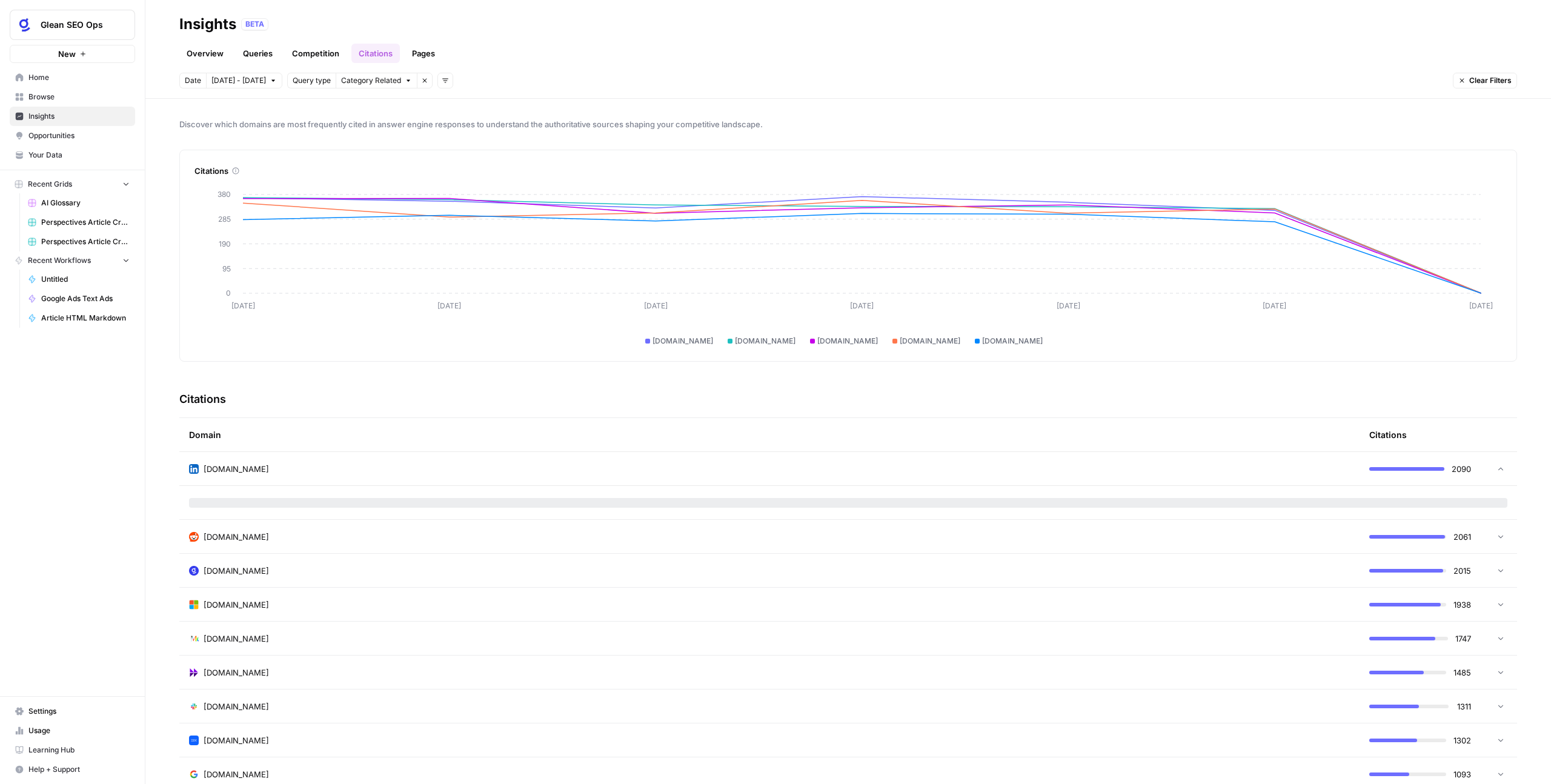
click at [306, 475] on td "linkedin.com" at bounding box center [769, 468] width 1180 height 34
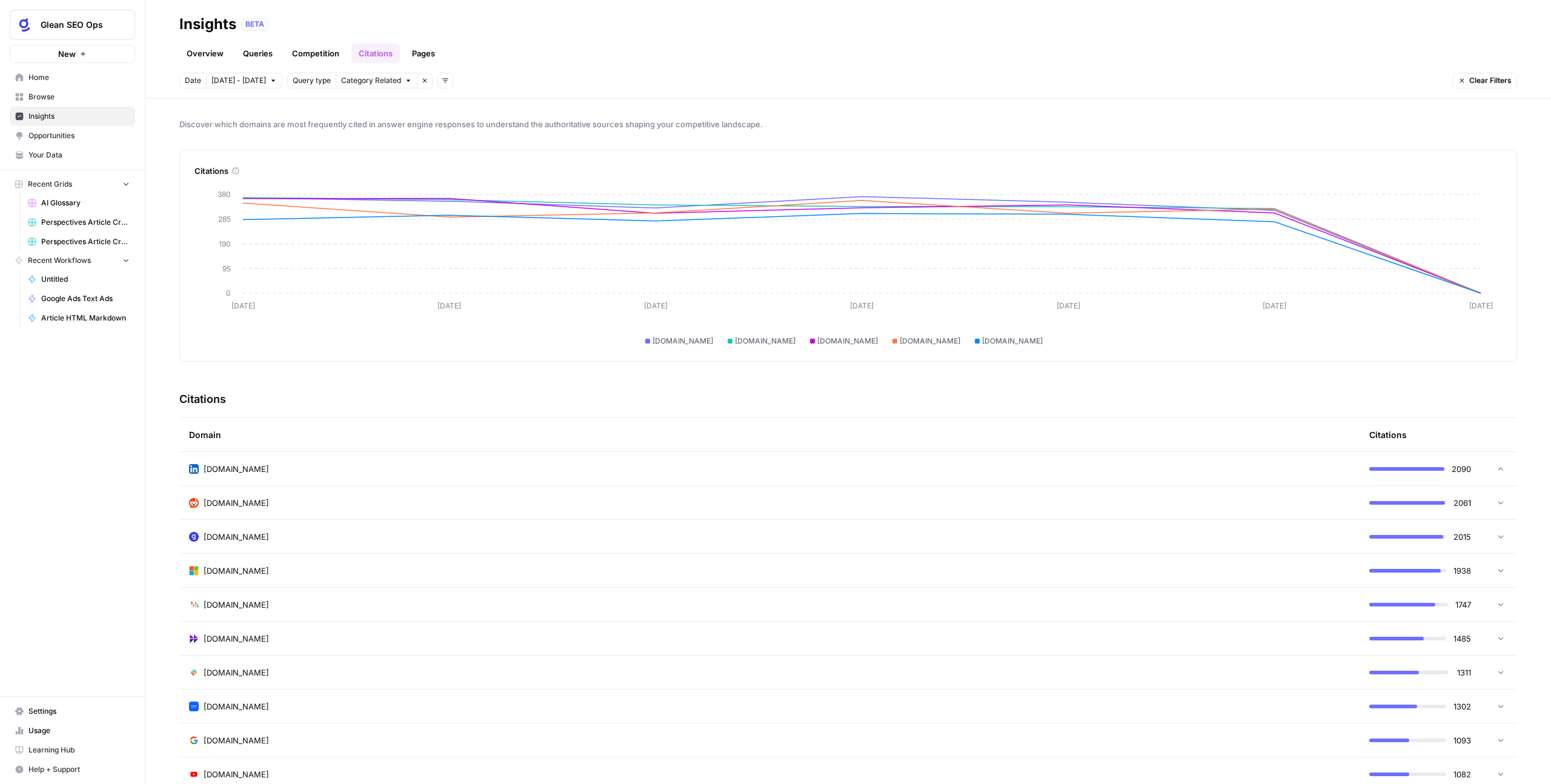
click at [306, 475] on td "linkedin.com" at bounding box center [769, 468] width 1180 height 34
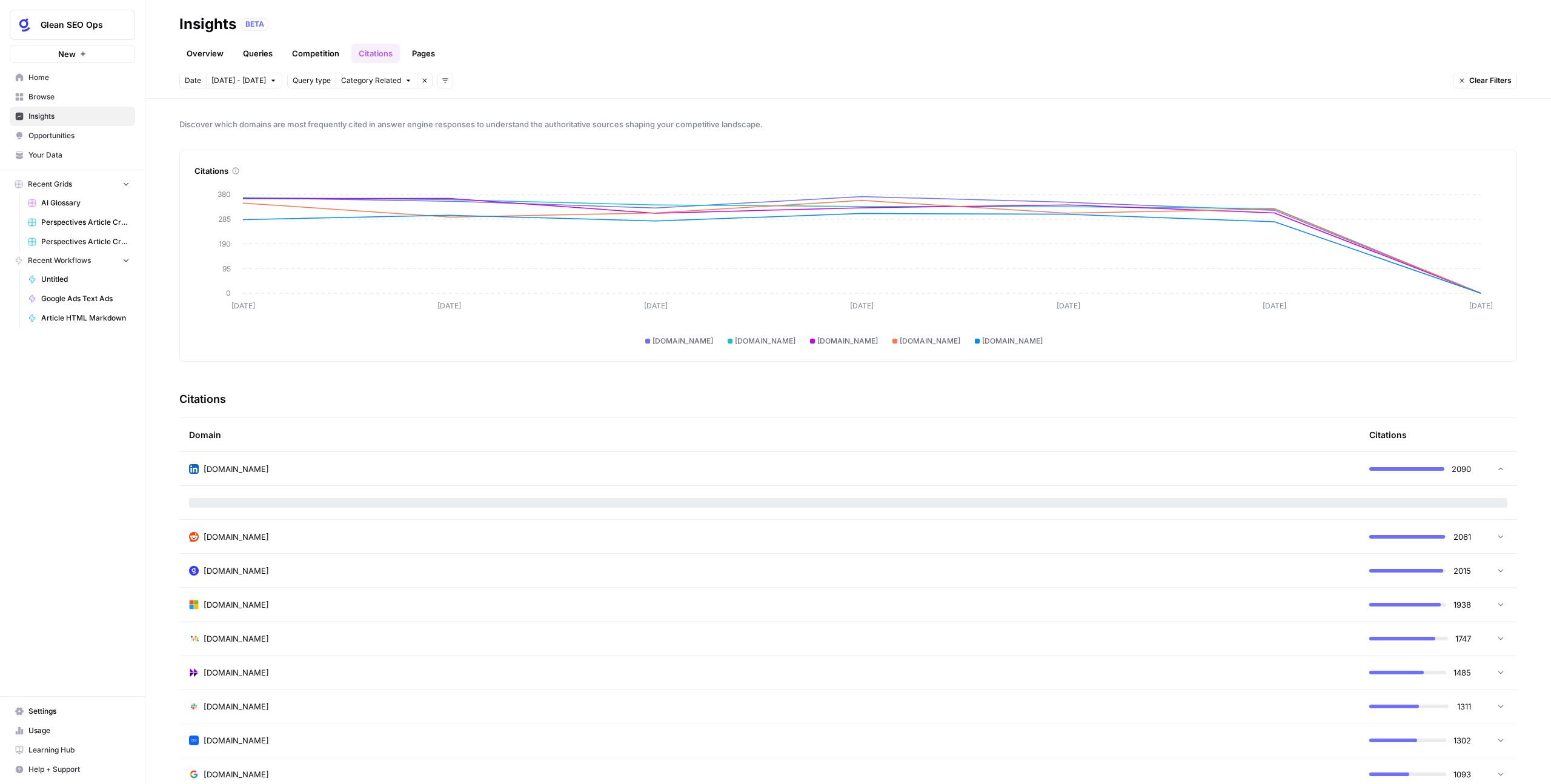
click at [434, 60] on link "Pages" at bounding box center [423, 53] width 37 height 19
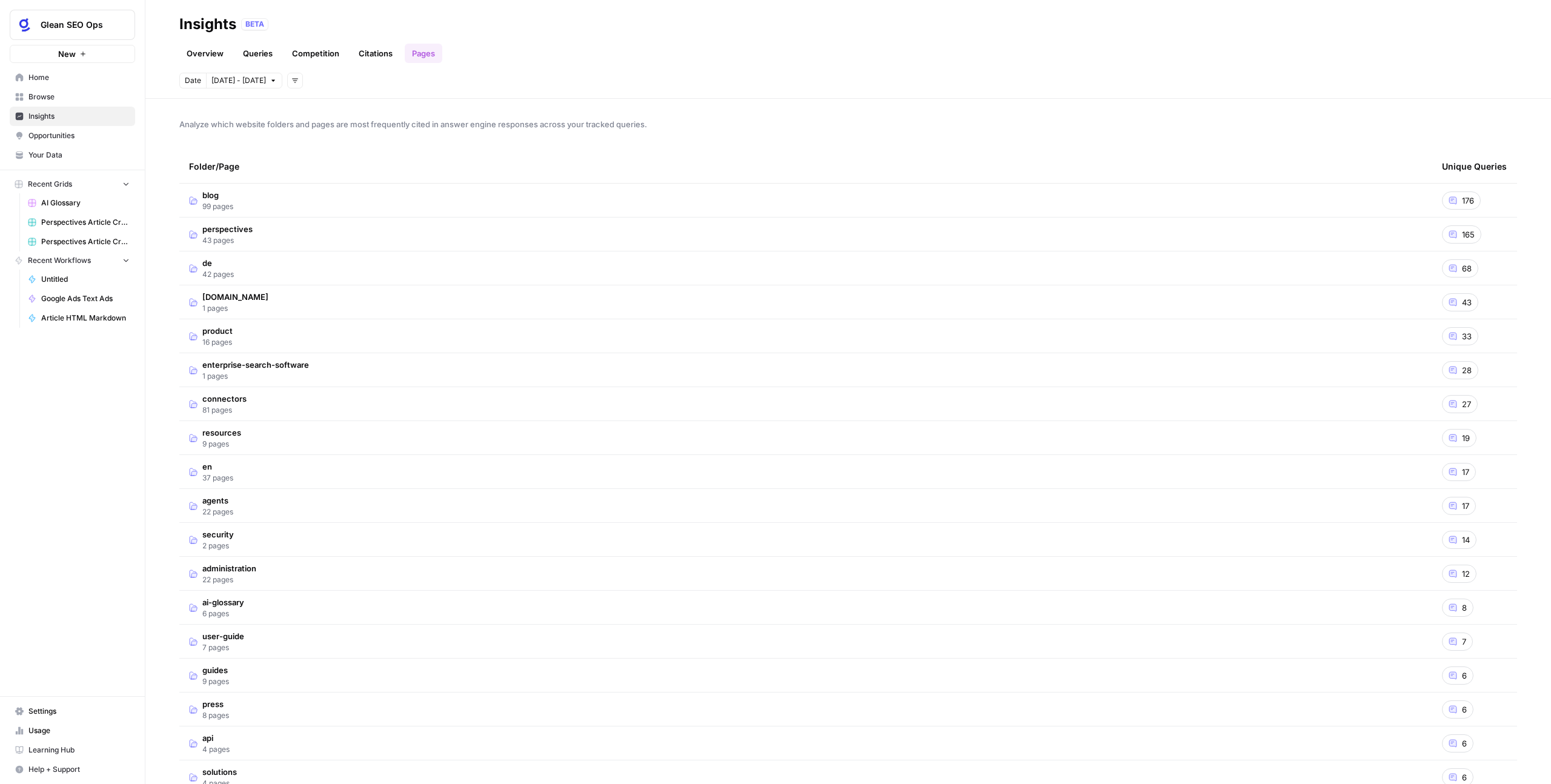
click at [209, 59] on link "Overview" at bounding box center [205, 53] width 52 height 19
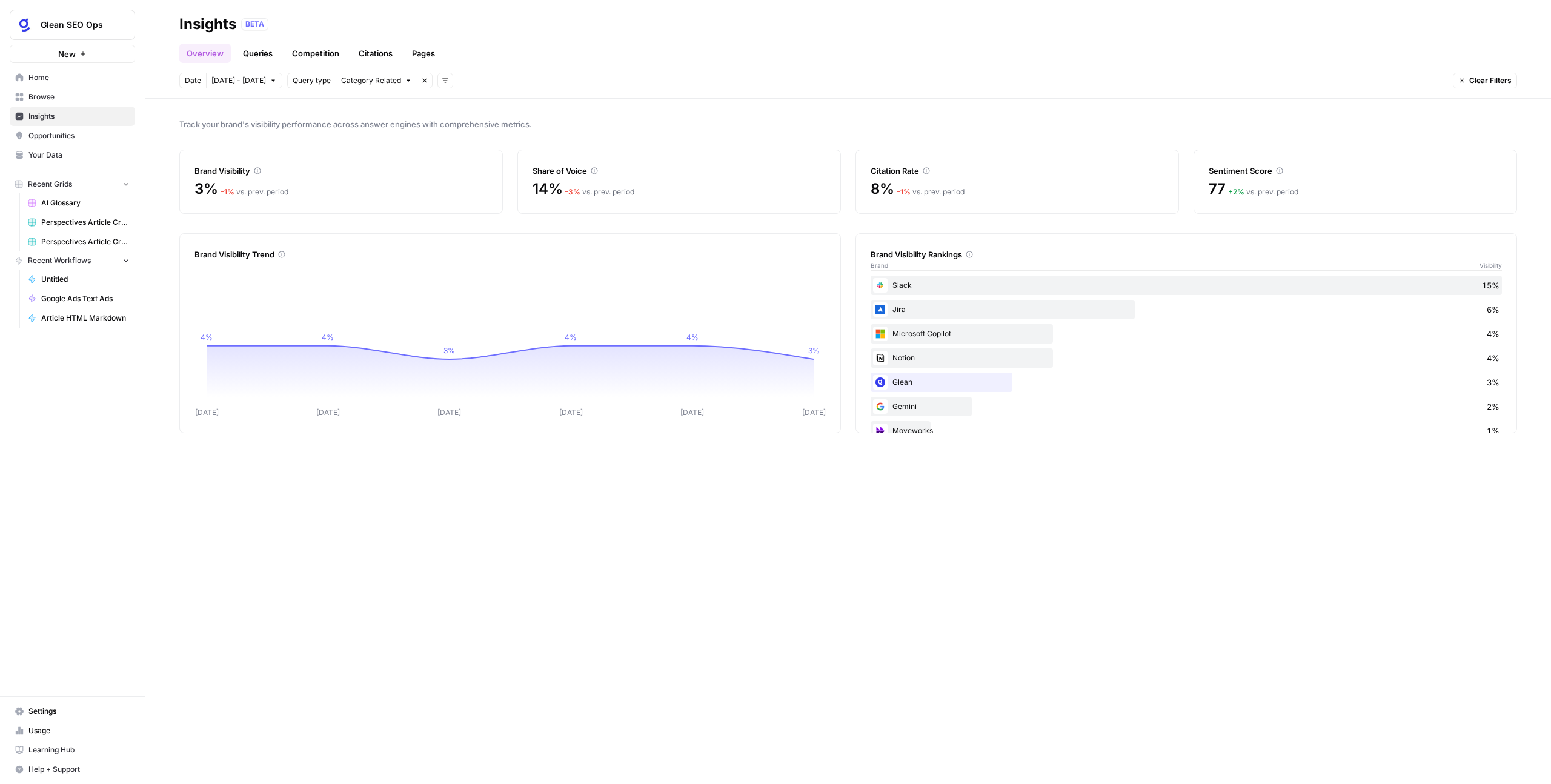
click at [57, 137] on span "Opportunities" at bounding box center [79, 135] width 101 height 11
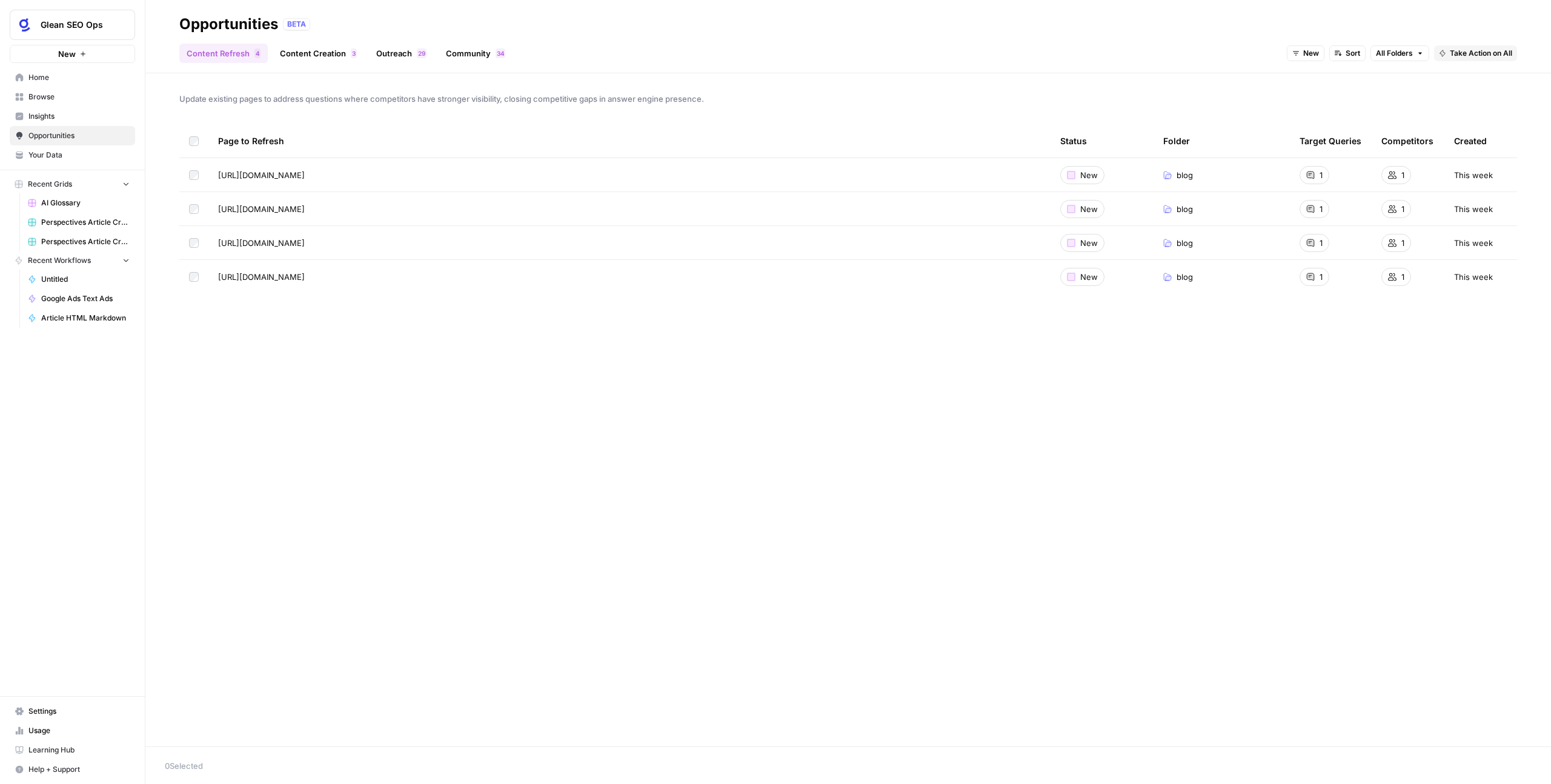
click at [305, 53] on link "Content Creation 3" at bounding box center [318, 53] width 91 height 19
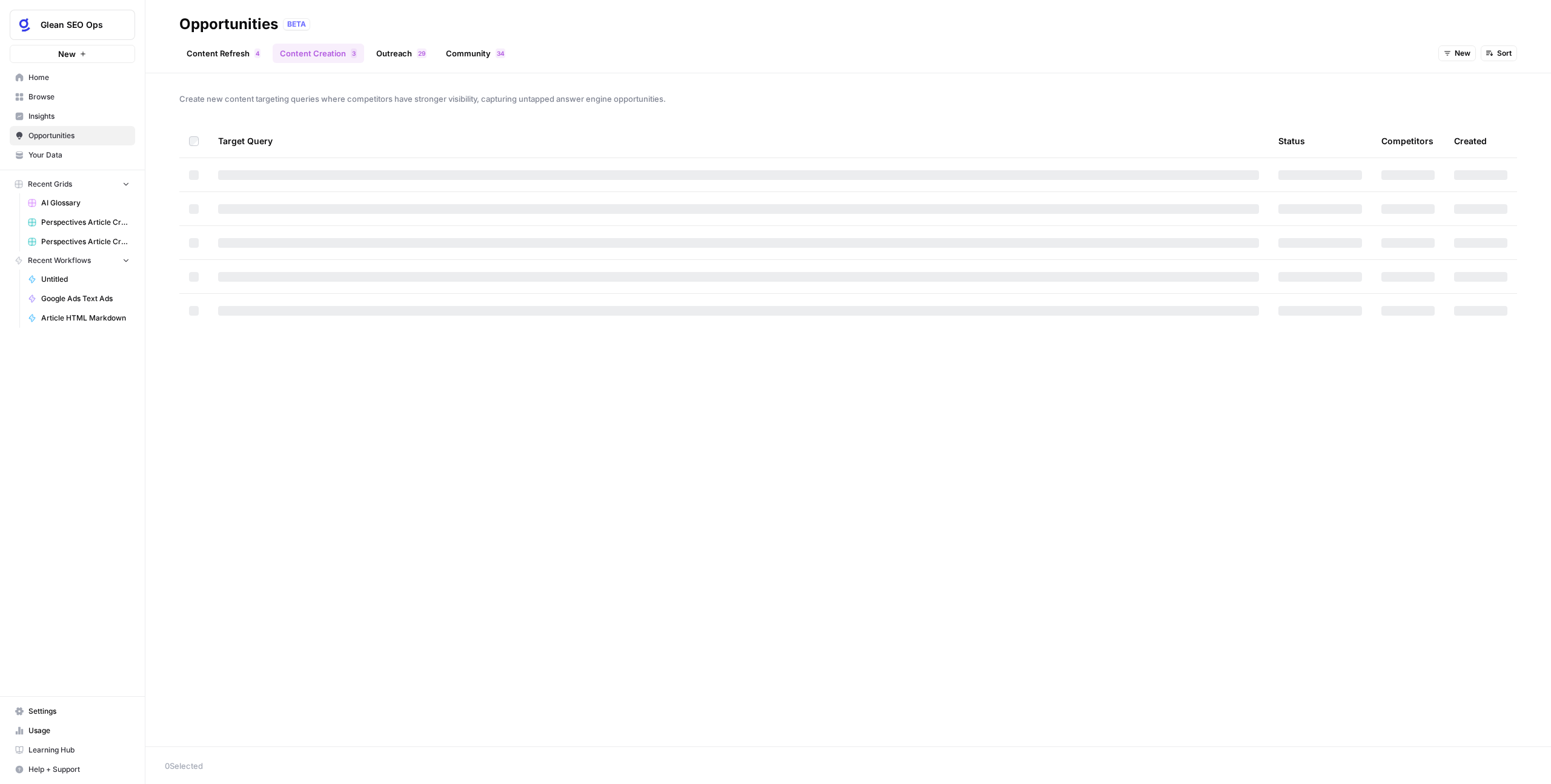
click at [369, 54] on link "Outreach 9 2" at bounding box center [401, 53] width 65 height 19
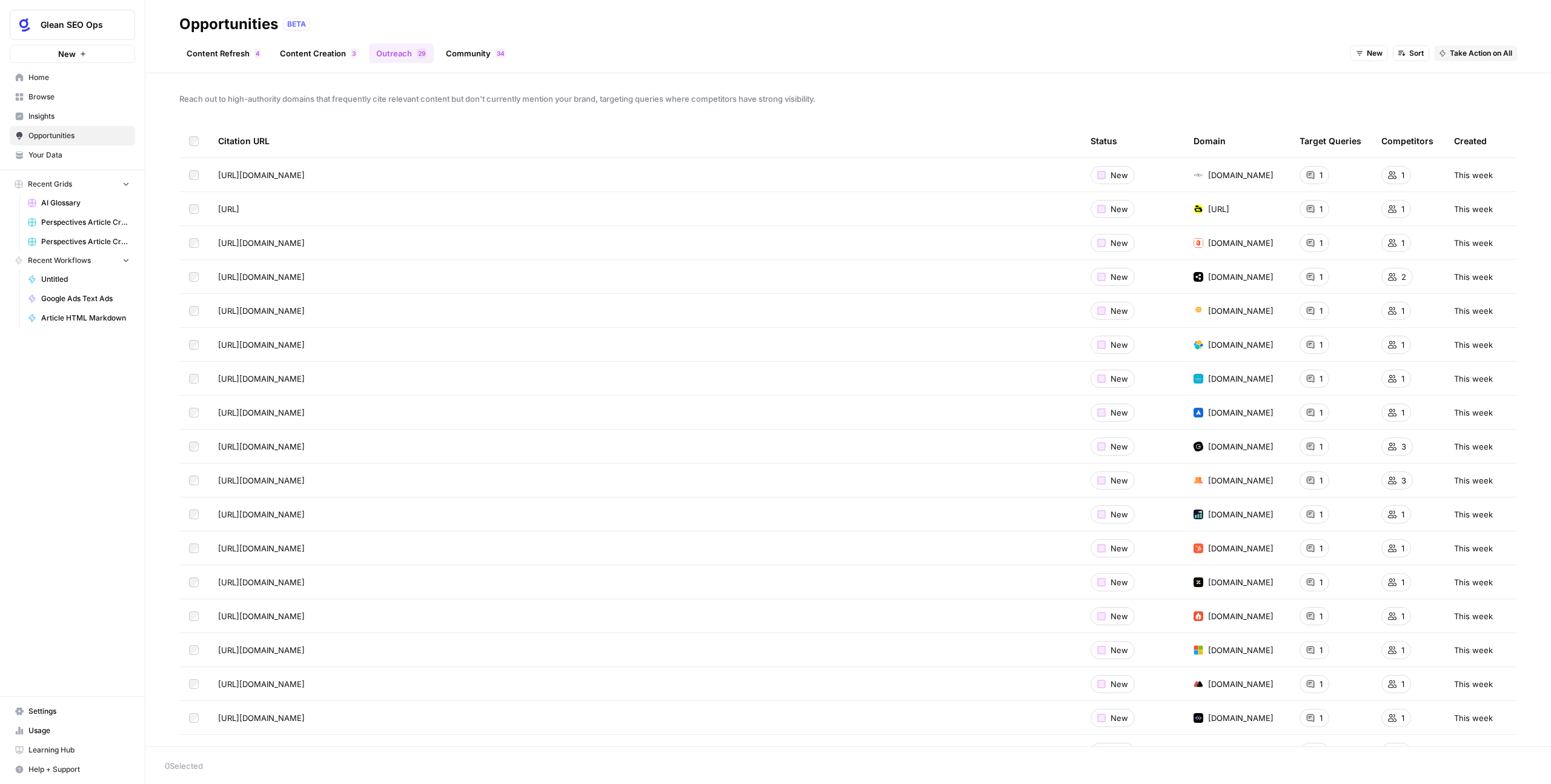
click at [55, 158] on span "Your Data" at bounding box center [79, 155] width 101 height 11
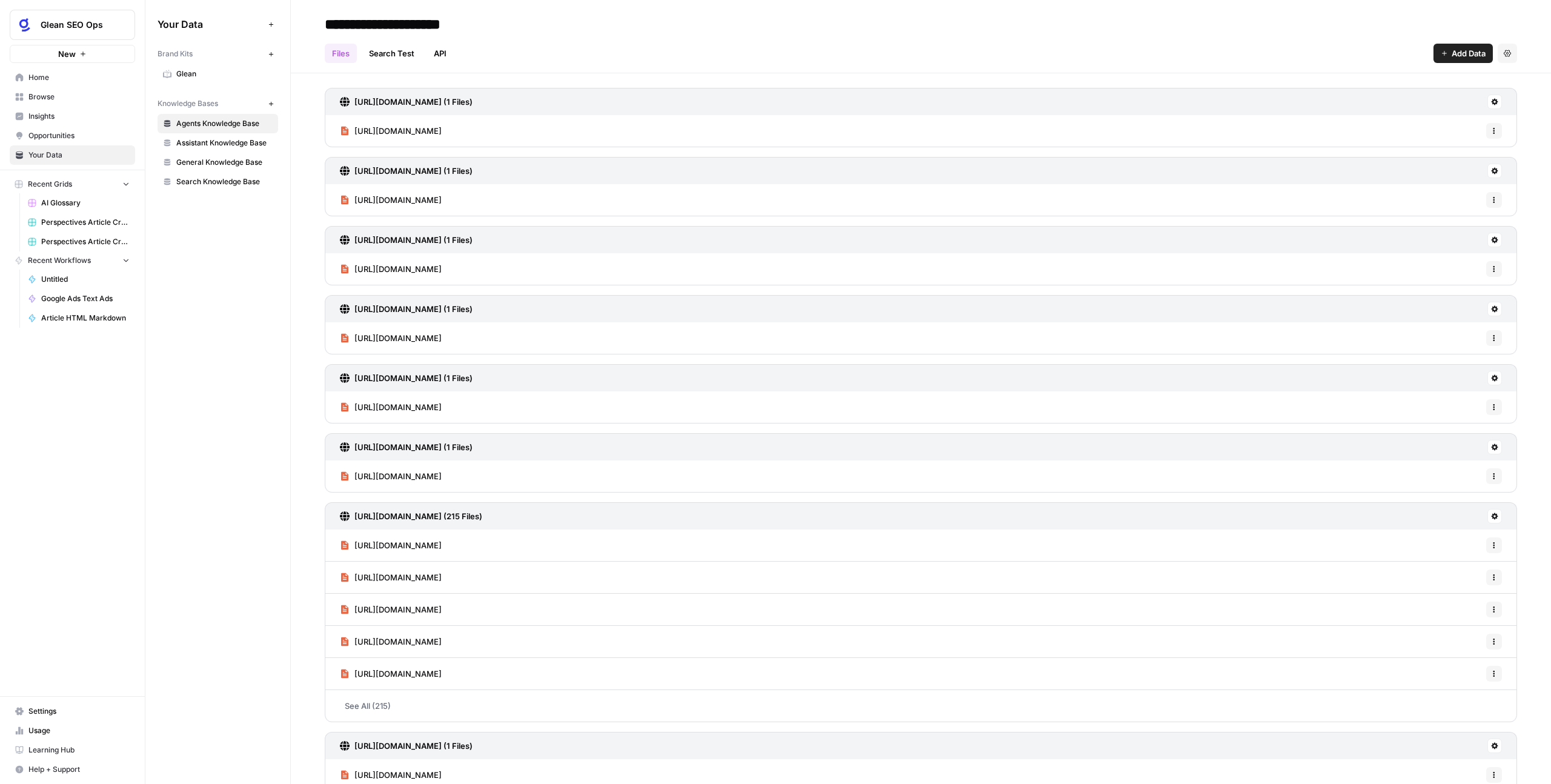
click at [36, 139] on span "Opportunities" at bounding box center [79, 135] width 101 height 11
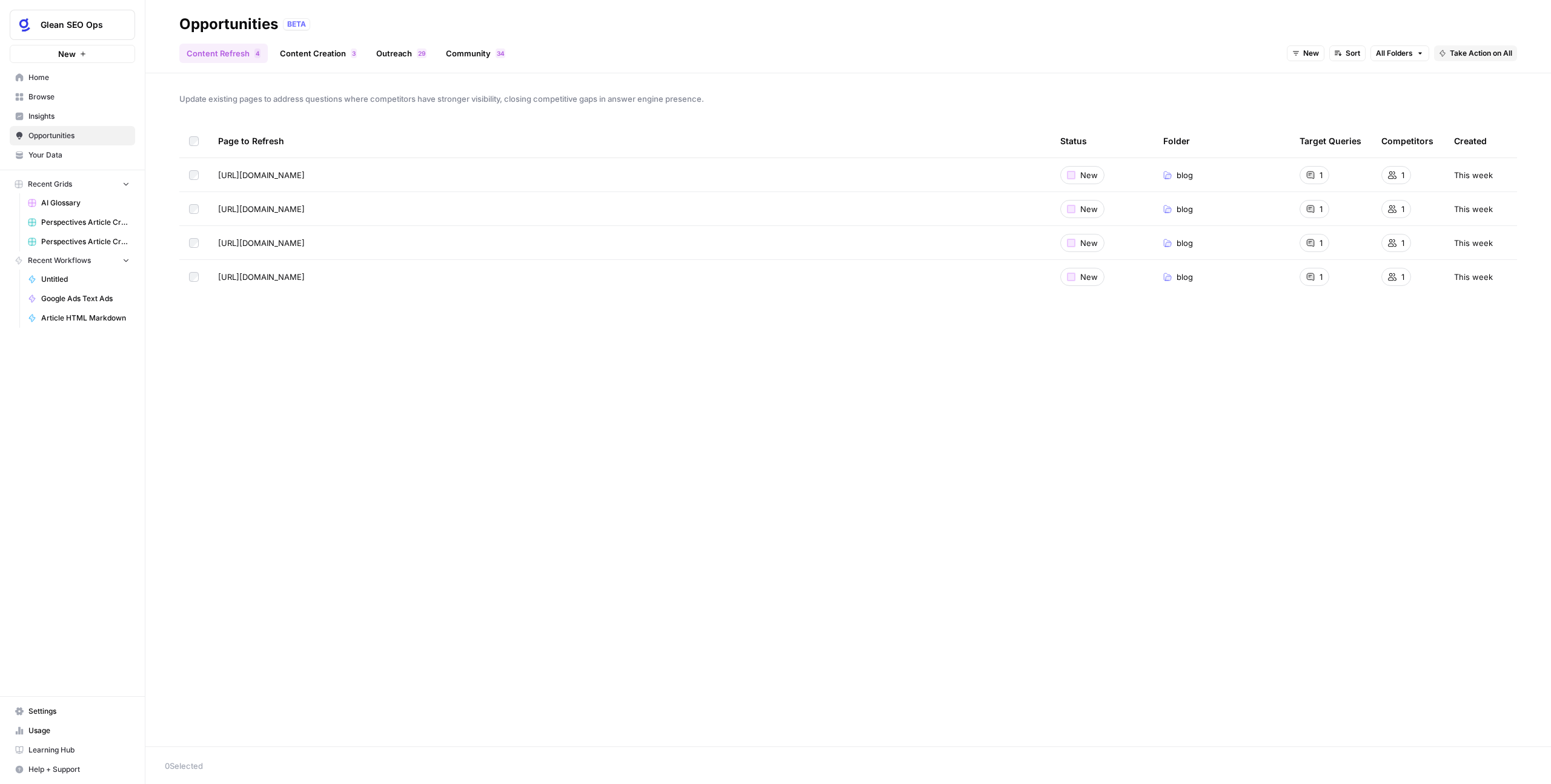
click at [64, 114] on span "Insights" at bounding box center [79, 116] width 101 height 11
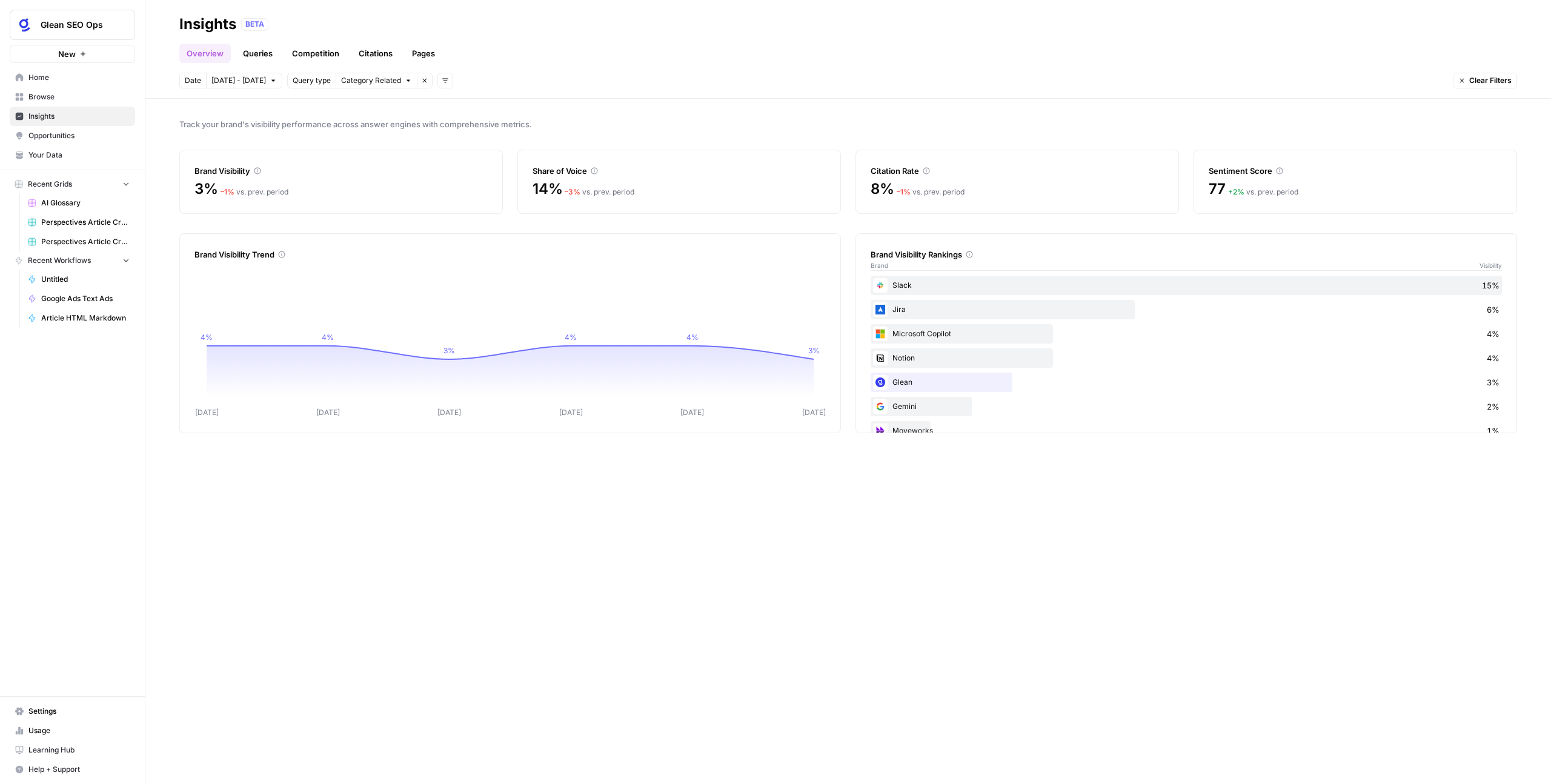
click at [370, 200] on div "3% – 1 % vs. prev. period" at bounding box center [341, 196] width 293 height 34
click at [296, 183] on div "3% – 1 % vs. prev. period" at bounding box center [341, 189] width 293 height 19
click at [264, 183] on div "3% – 1 % vs. prev. period" at bounding box center [341, 189] width 293 height 19
click at [248, 85] on span "Sep 27 - Oct 3" at bounding box center [239, 80] width 55 height 11
click at [381, 78] on span "Category Related" at bounding box center [370, 80] width 60 height 11
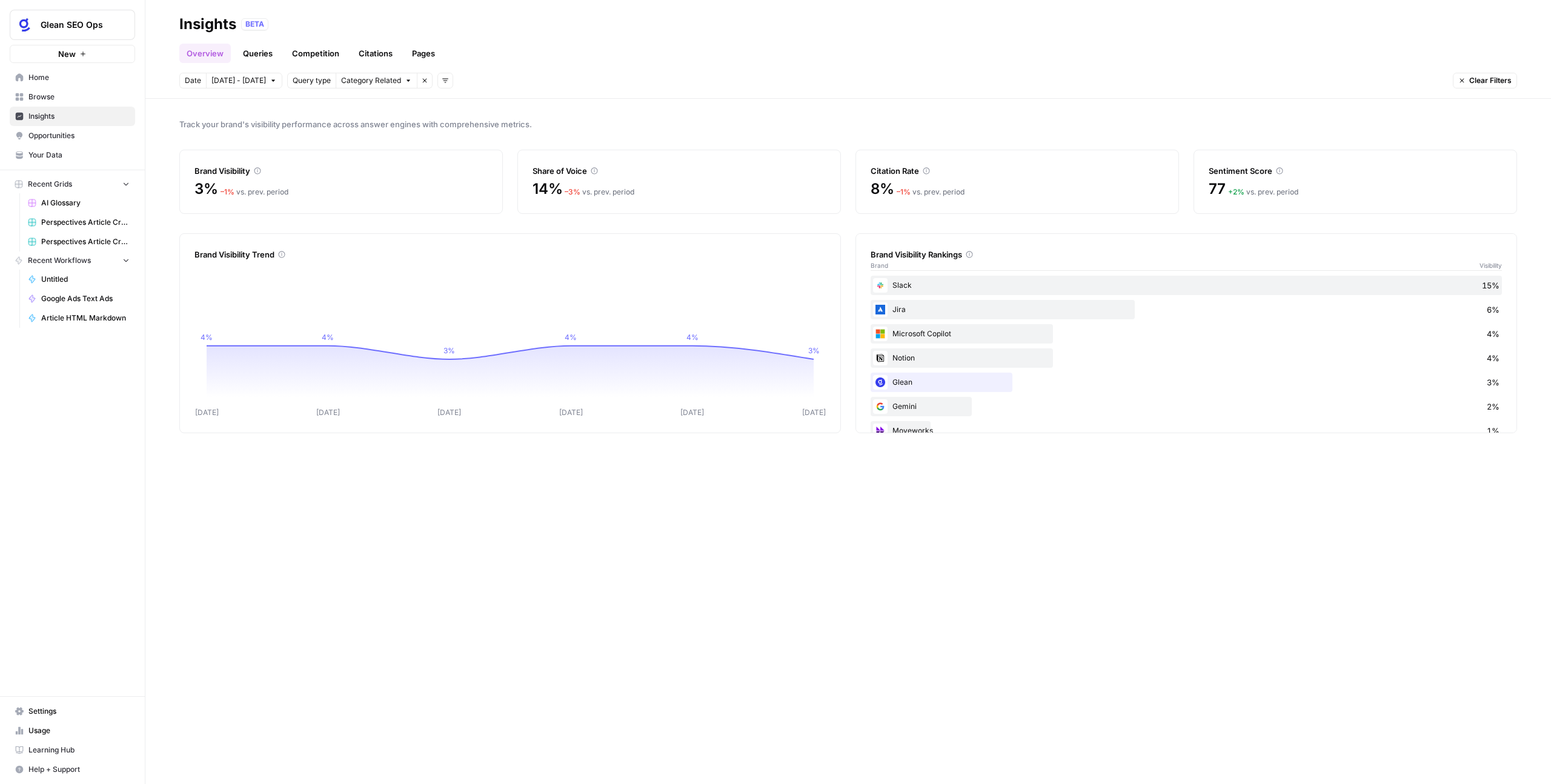
click at [381, 82] on span "Category Related" at bounding box center [371, 80] width 60 height 11
drag, startPoint x: 289, startPoint y: 186, endPoint x: 290, endPoint y: 199, distance: 13.0
click at [288, 186] on div "– 1 % vs. prev. period" at bounding box center [254, 192] width 68 height 11
click at [249, 50] on link "Queries" at bounding box center [257, 53] width 44 height 19
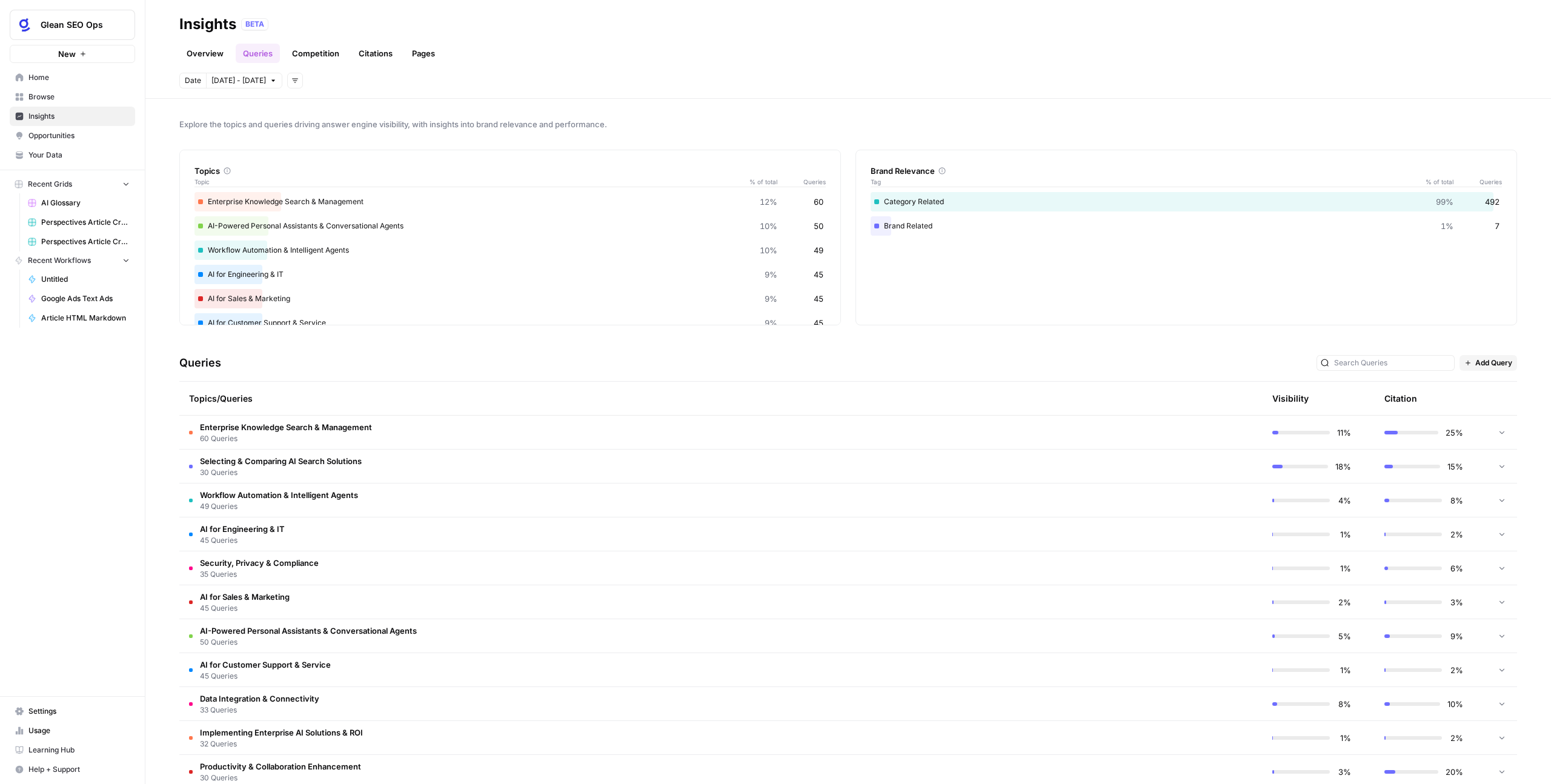
click at [220, 51] on link "Overview" at bounding box center [205, 53] width 52 height 19
click at [198, 57] on link "Overview" at bounding box center [205, 53] width 52 height 19
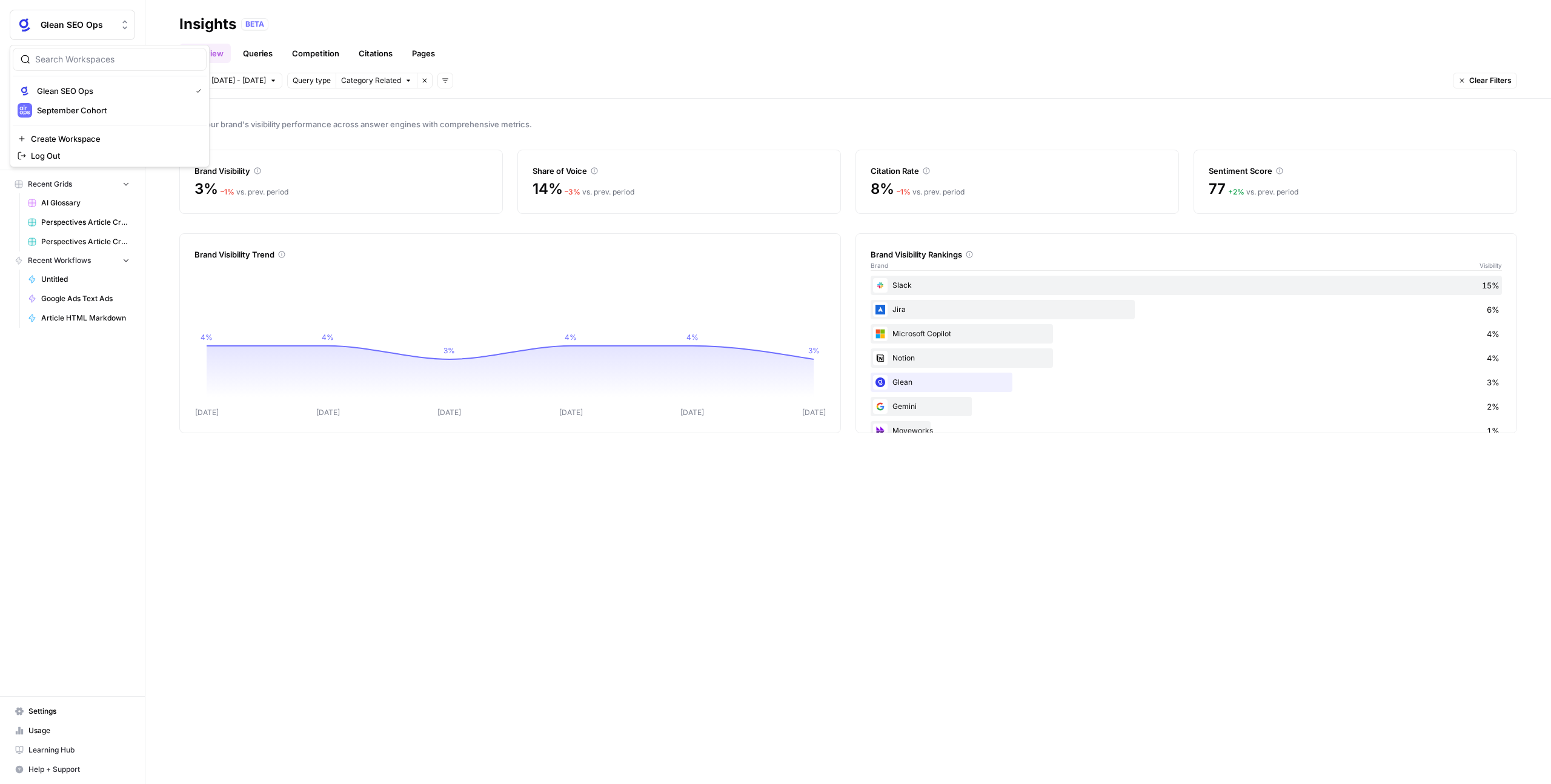
click at [116, 22] on div "Glean SEO Ops" at bounding box center [85, 25] width 91 height 12
click at [107, 116] on span "September Cohort" at bounding box center [117, 110] width 160 height 12
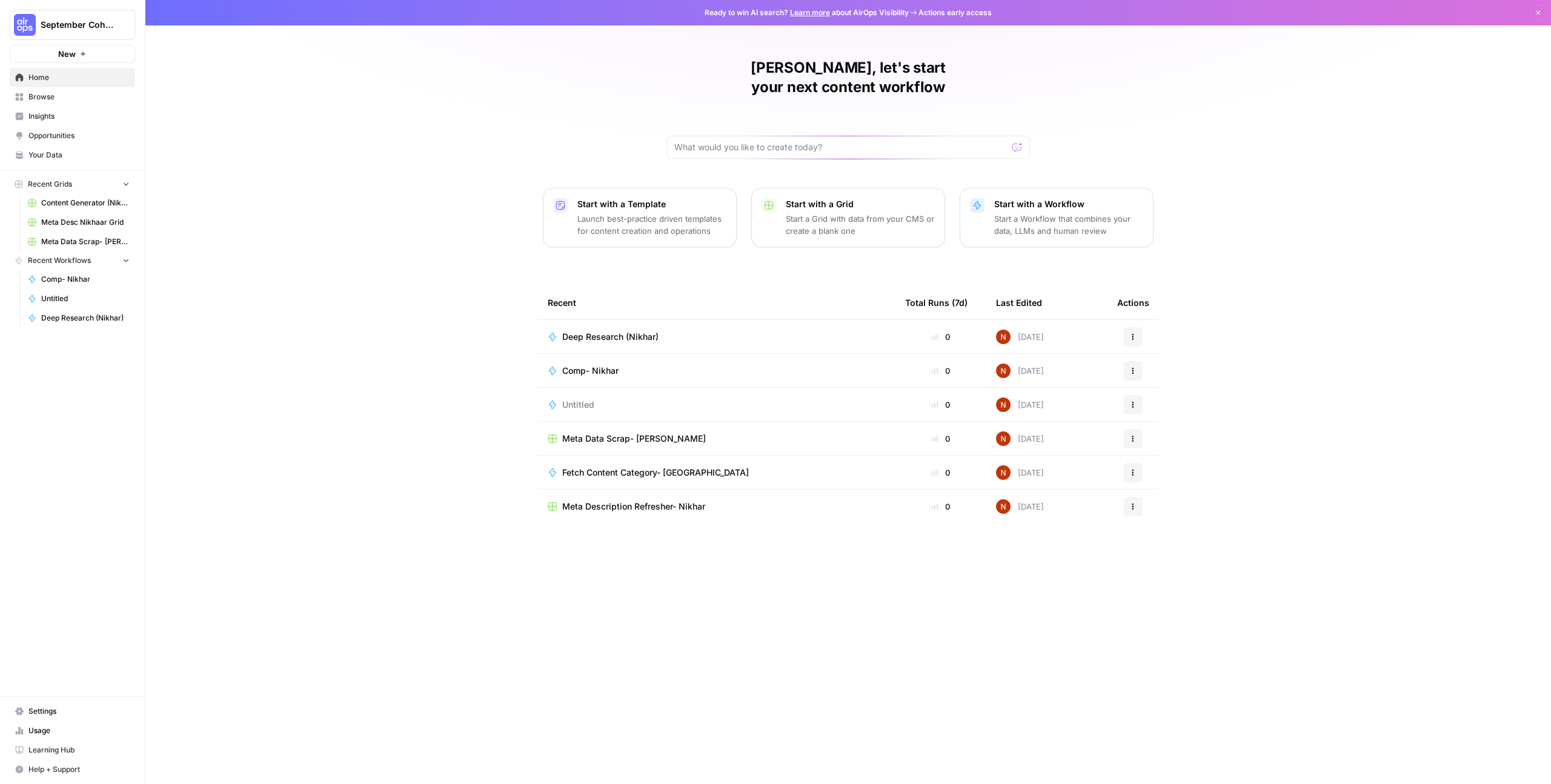
click at [54, 89] on link "Browse" at bounding box center [73, 97] width 126 height 19
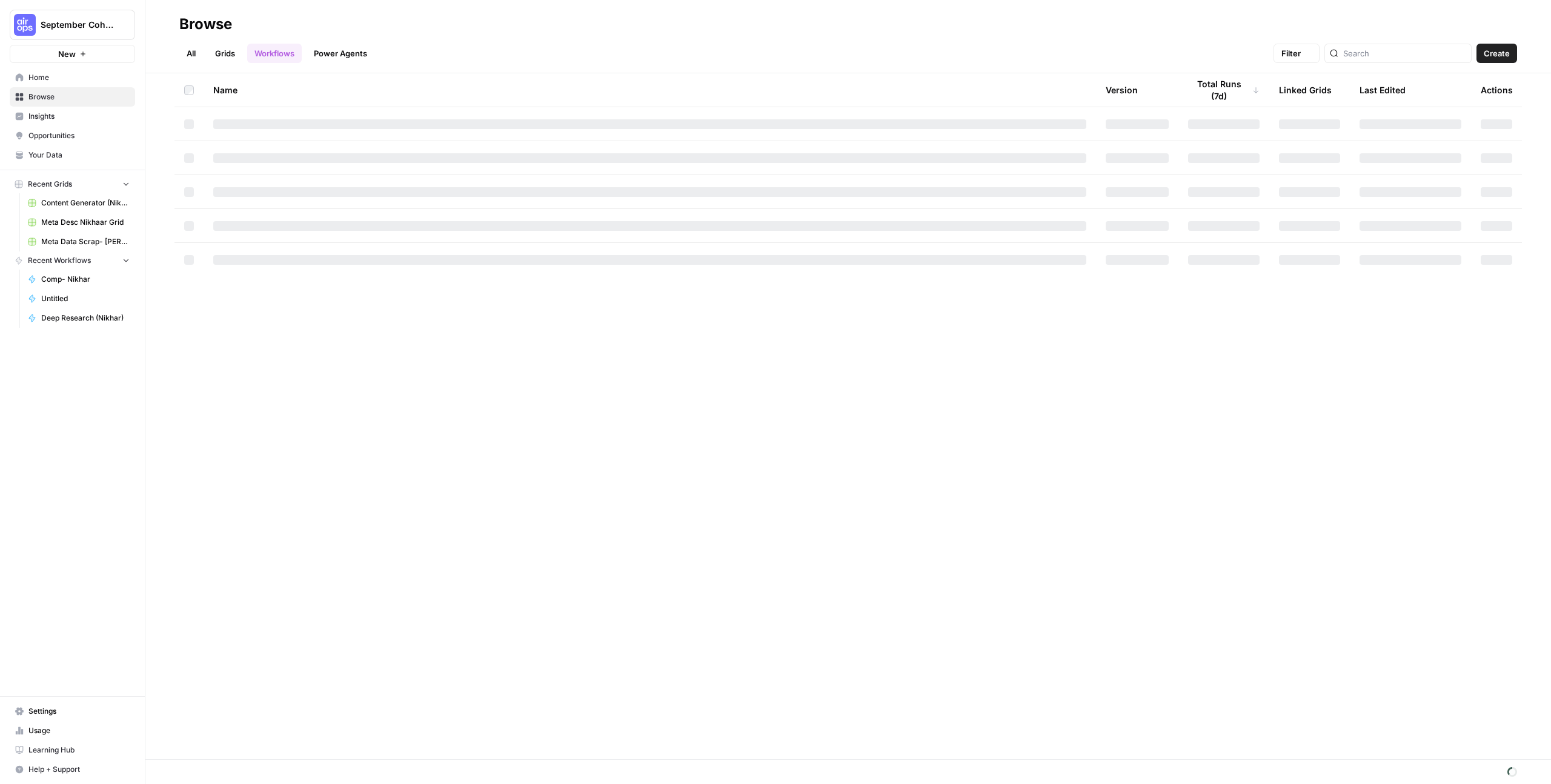
click at [54, 90] on link "Browse" at bounding box center [73, 97] width 126 height 19
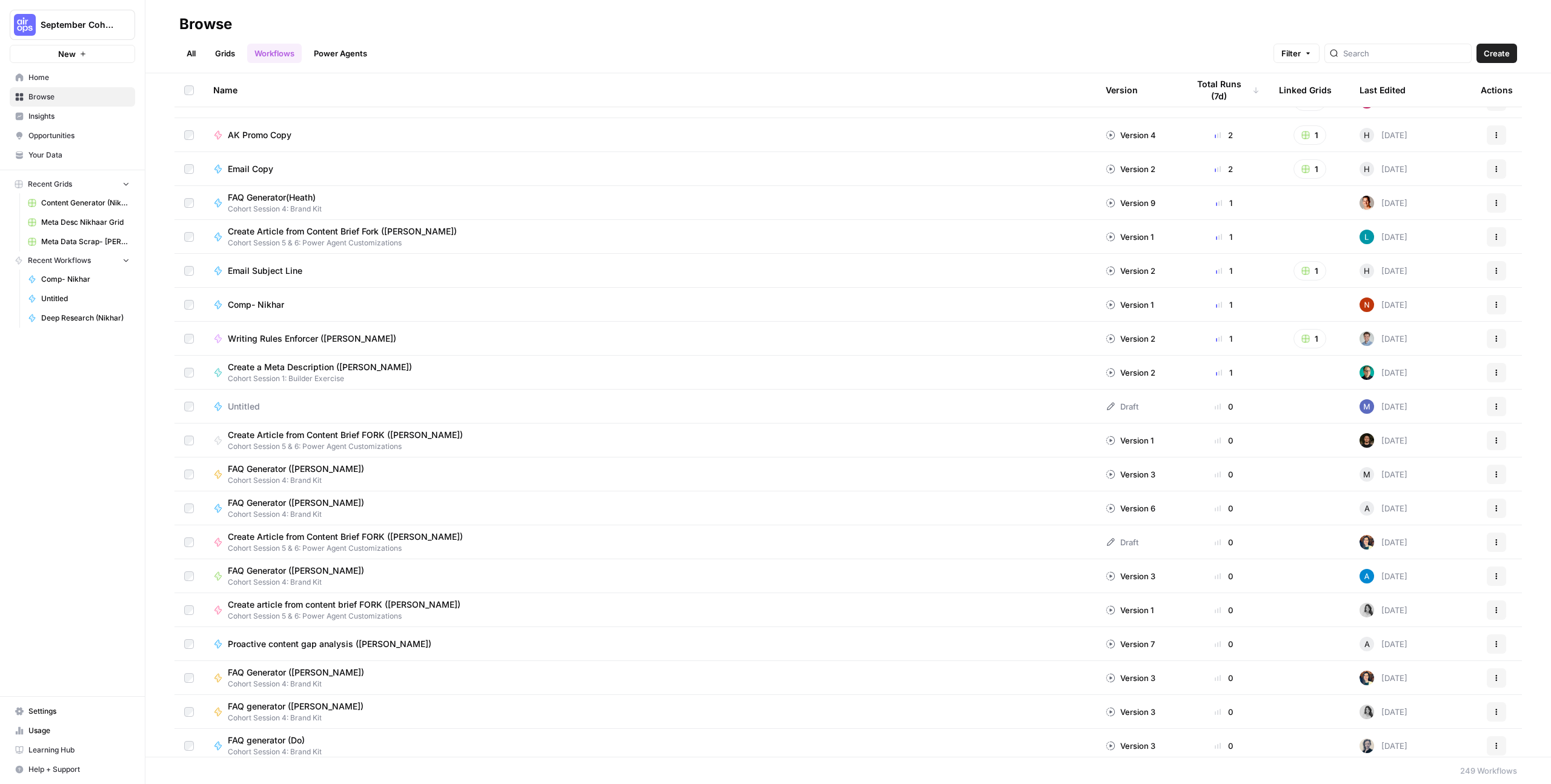
scroll to position [469, 0]
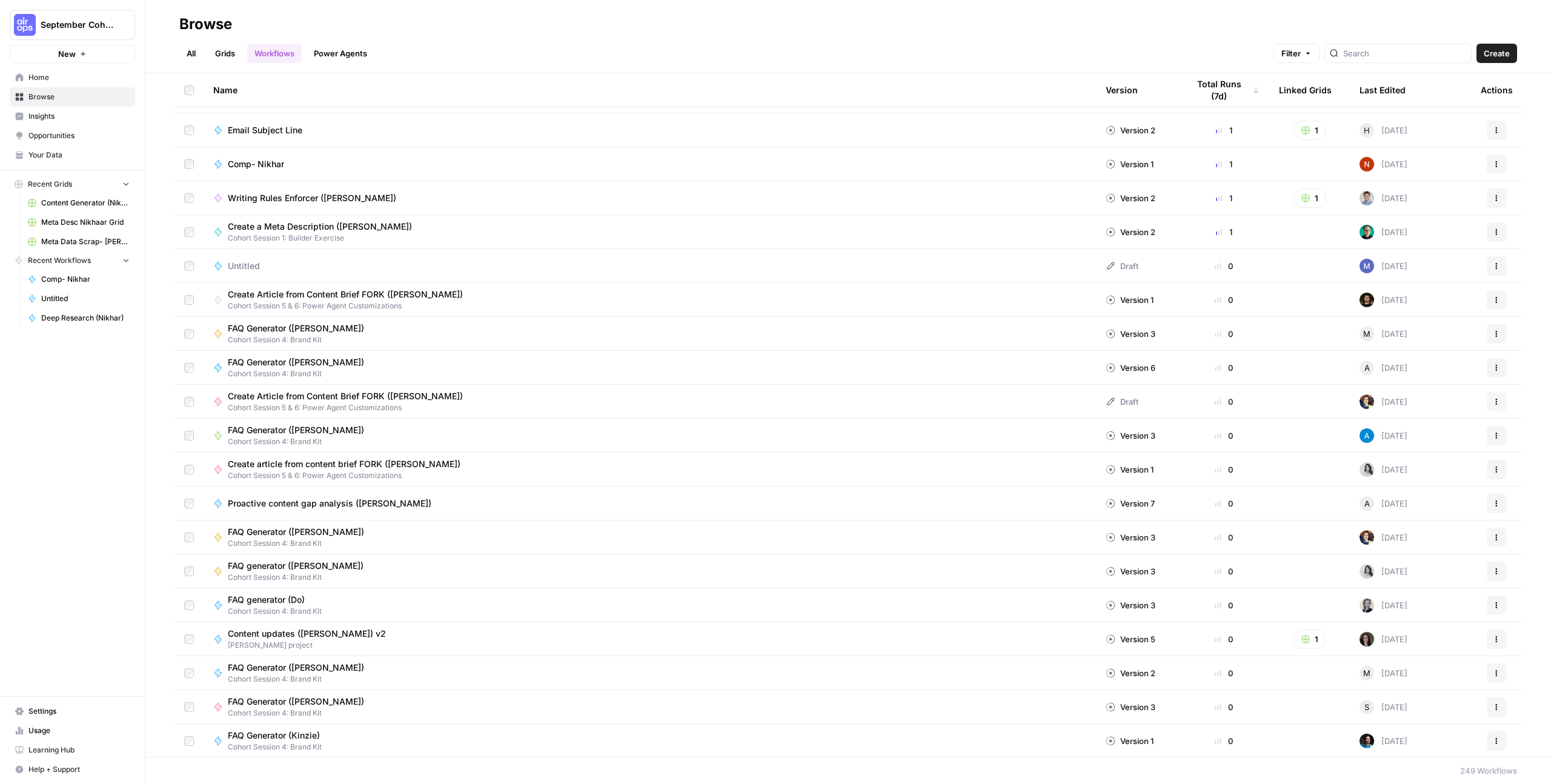
click at [233, 59] on link "Grids" at bounding box center [225, 53] width 34 height 19
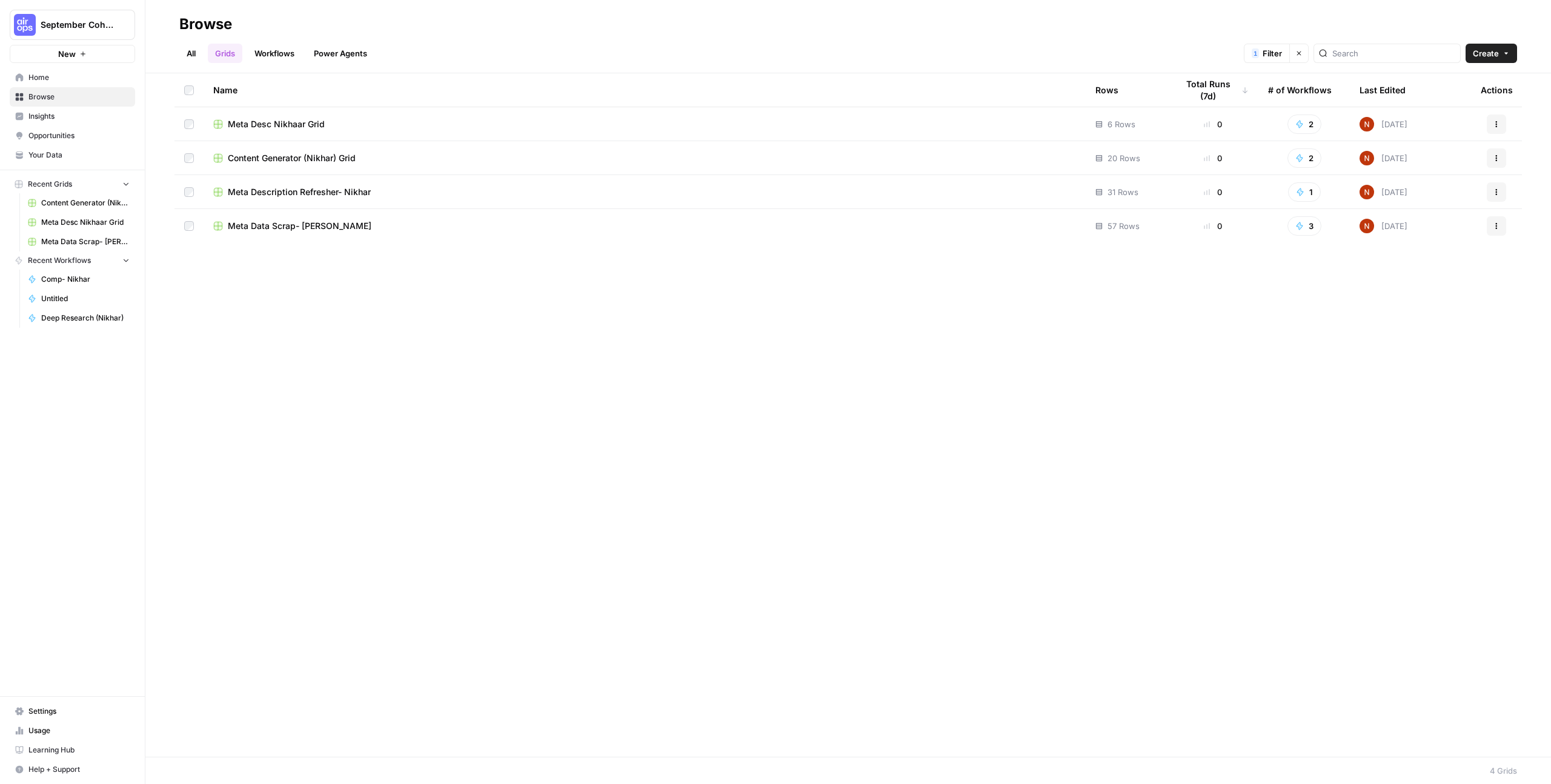
click at [334, 54] on link "Power Agents" at bounding box center [340, 53] width 68 height 19
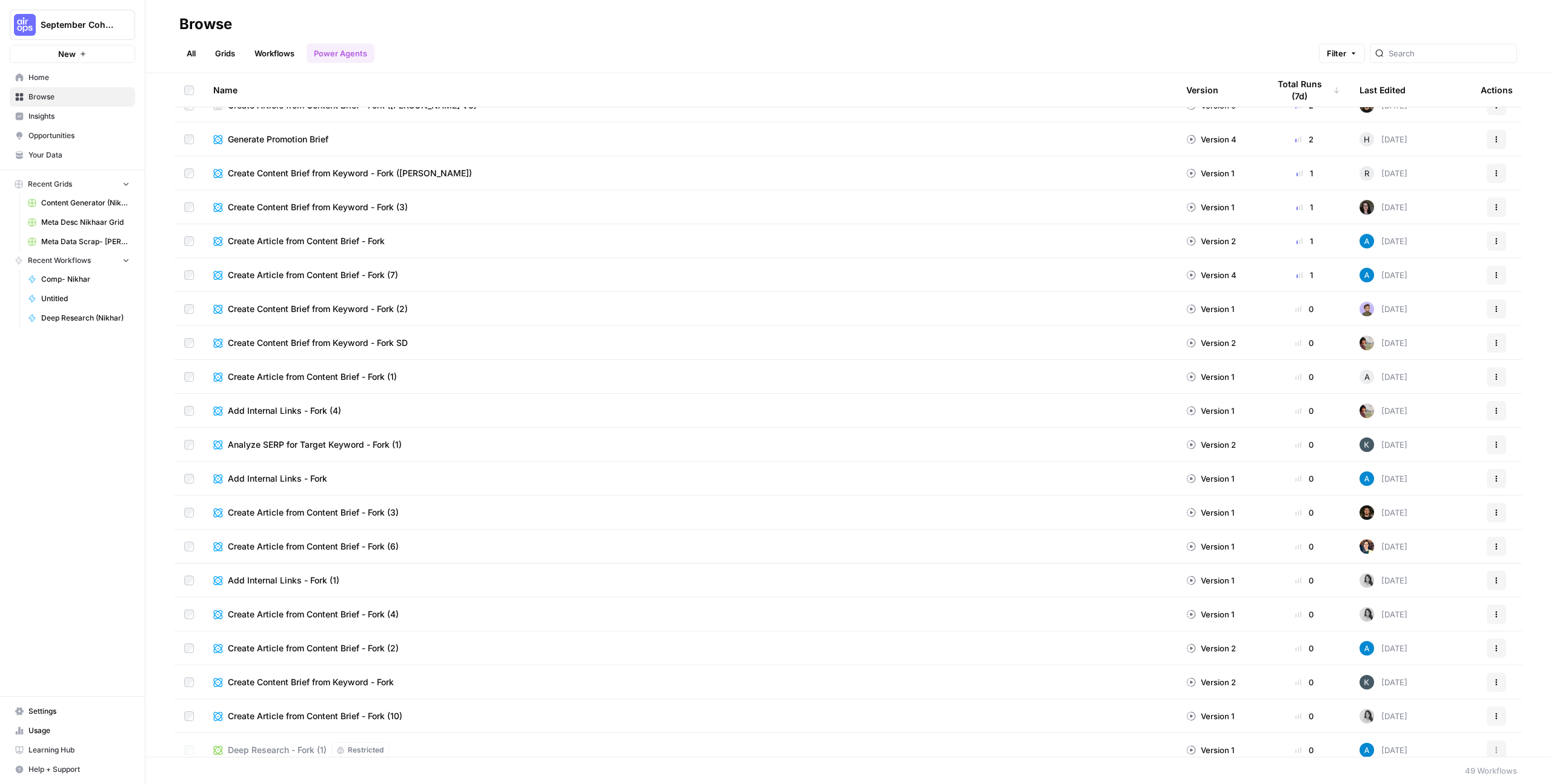
scroll to position [384, 0]
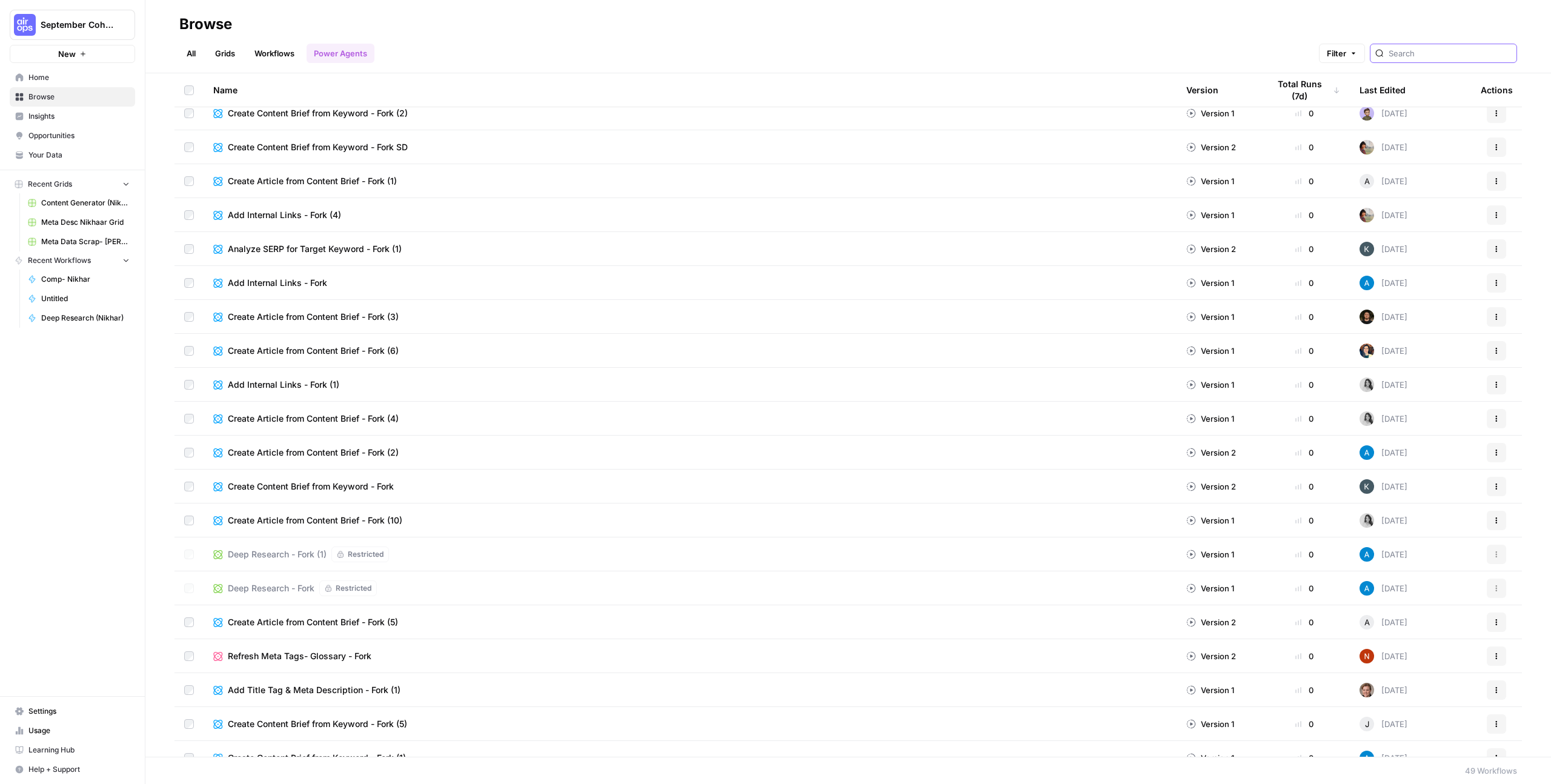
click at [1432, 58] on input "search" at bounding box center [1450, 53] width 123 height 12
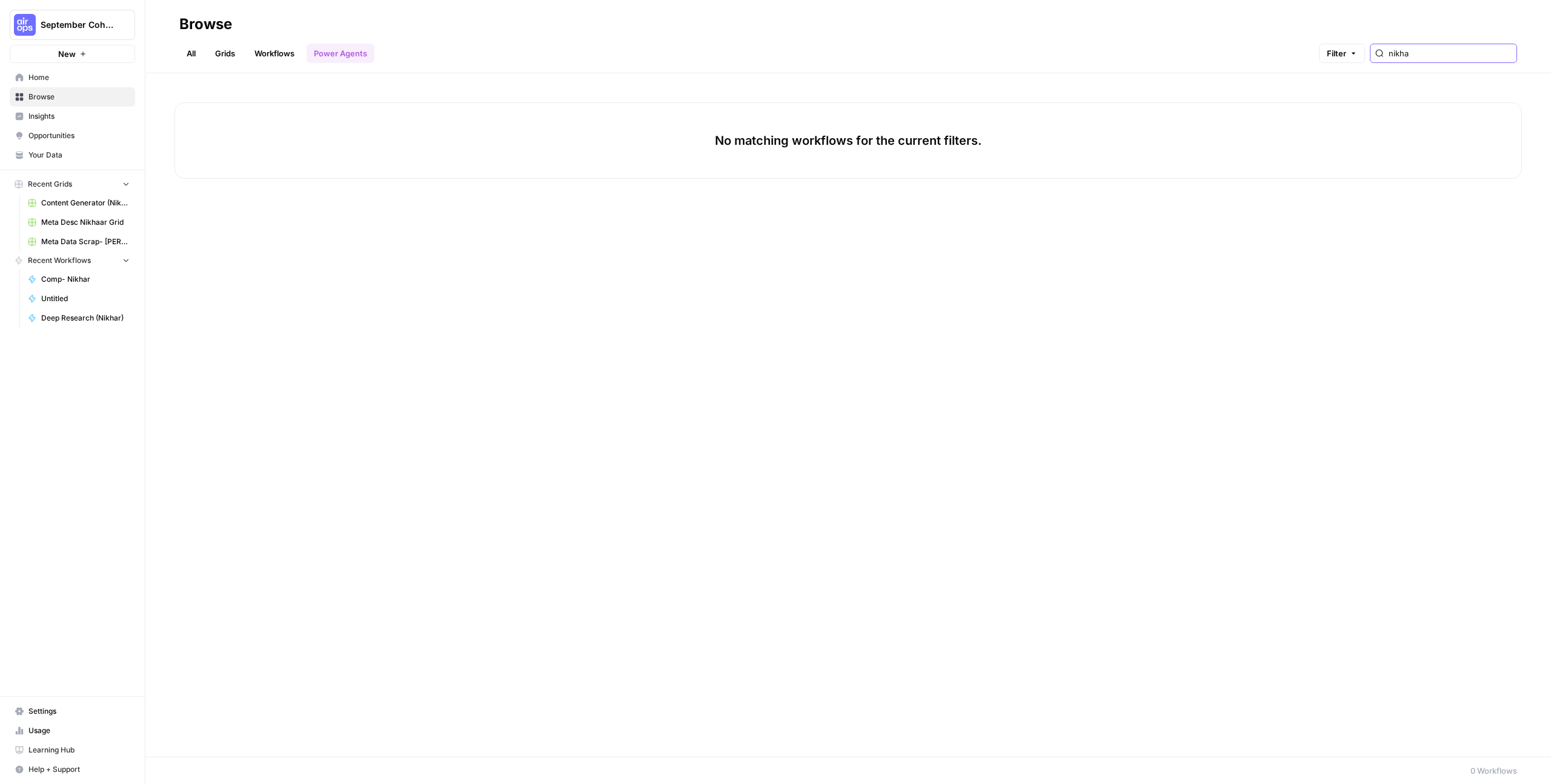
type input "nikha"
click at [272, 55] on link "Workflows" at bounding box center [274, 53] width 55 height 19
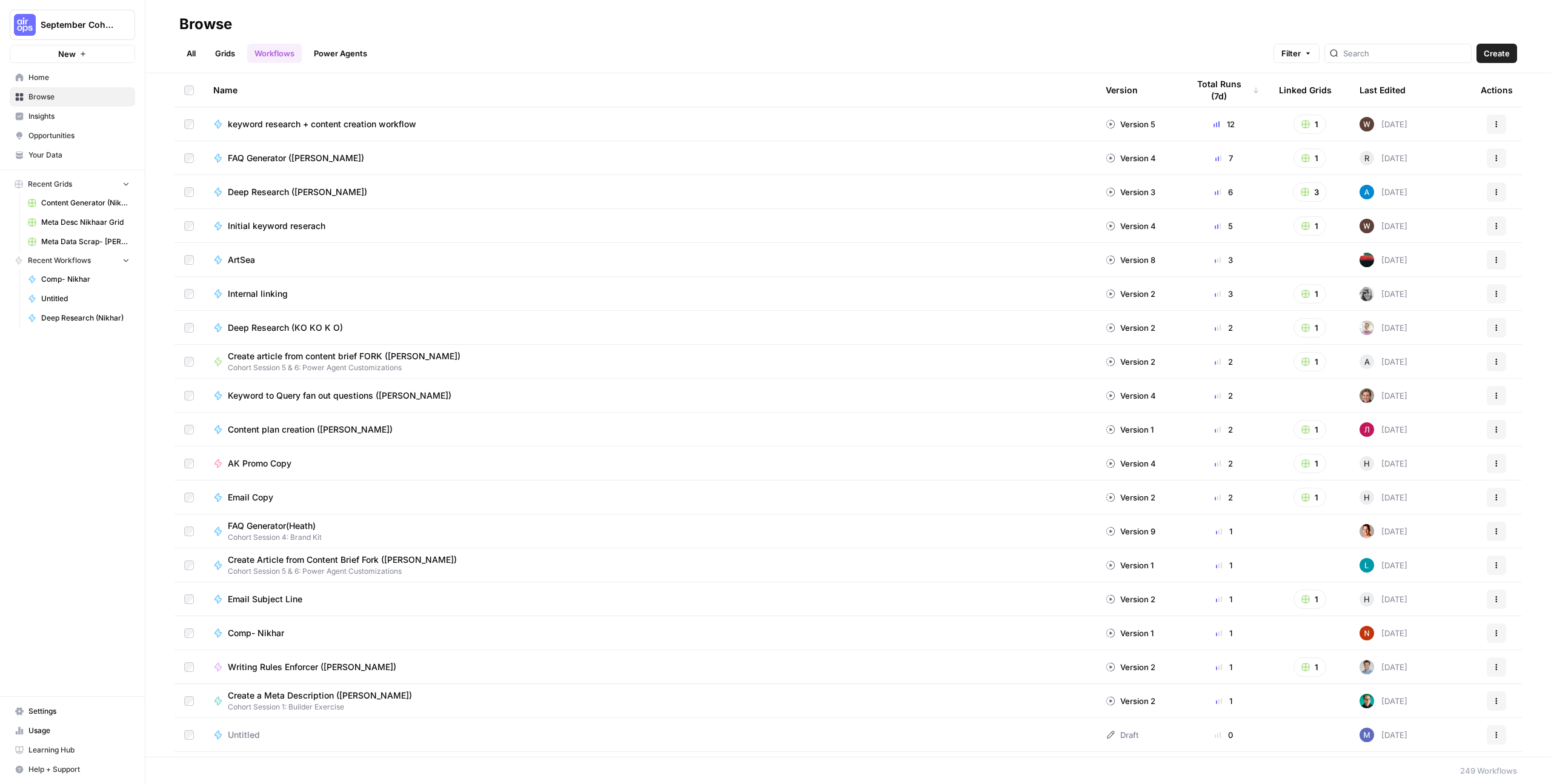
click at [221, 59] on link "Grids" at bounding box center [225, 53] width 34 height 19
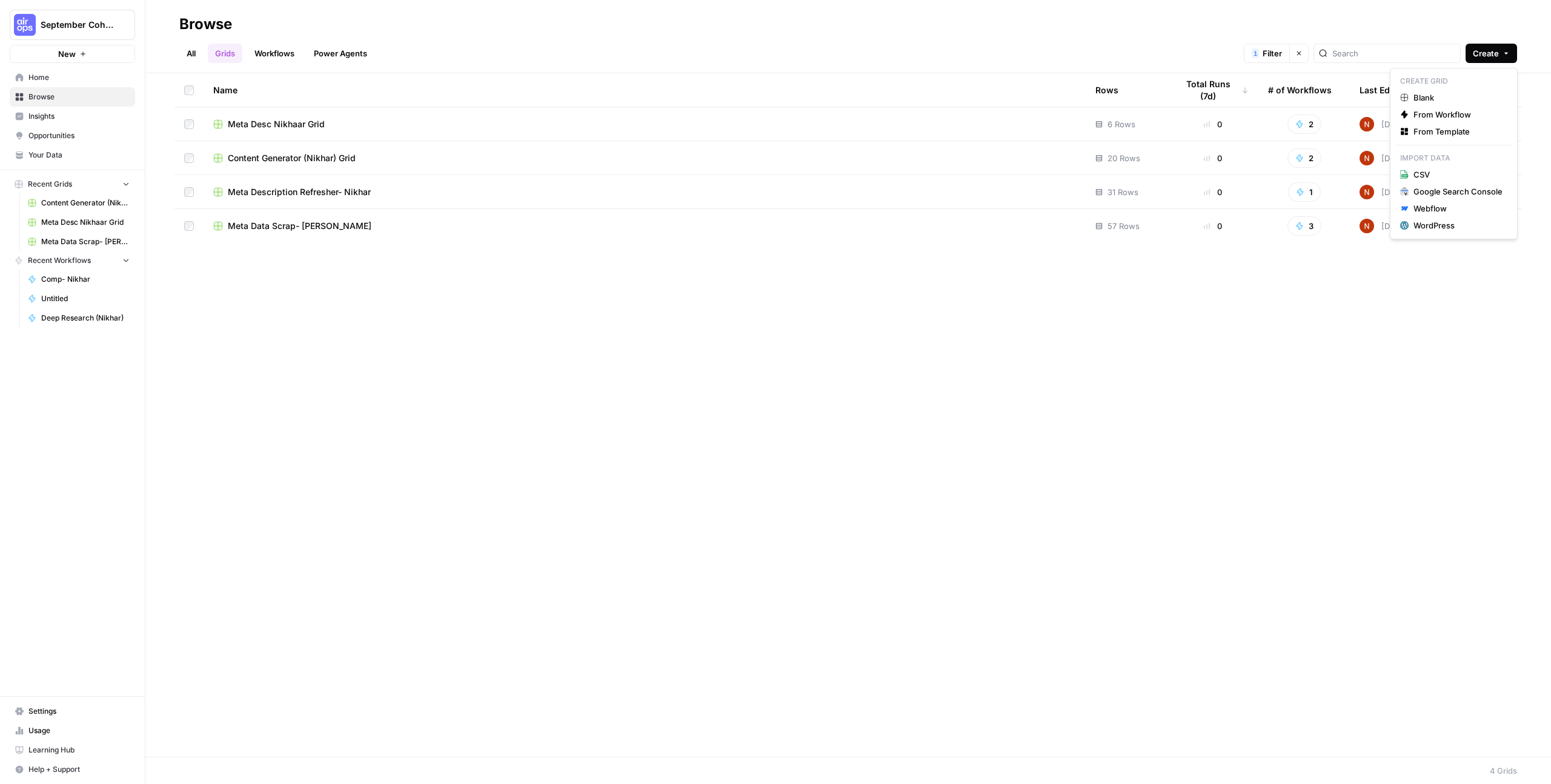
click at [1487, 55] on span "Create" at bounding box center [1486, 53] width 26 height 12
click at [1448, 96] on span "Blank" at bounding box center [1457, 97] width 89 height 12
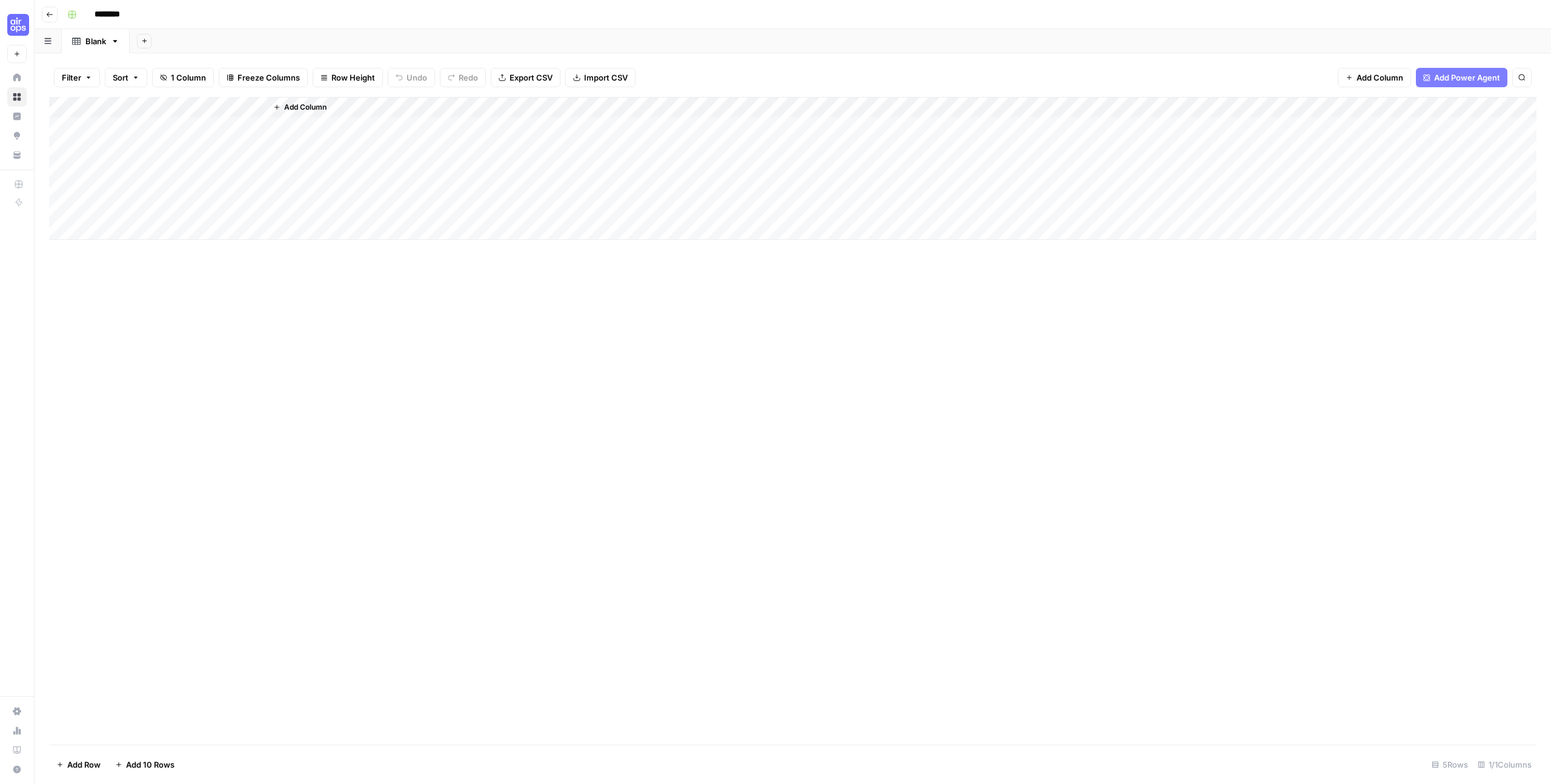
click at [158, 111] on div "Add Column" at bounding box center [793, 168] width 1487 height 143
click at [159, 135] on input "Title" at bounding box center [164, 136] width 123 height 12
type input "Keyword"
click at [339, 100] on div "Add Column" at bounding box center [901, 168] width 1270 height 143
click at [337, 105] on div "Add Column" at bounding box center [901, 168] width 1270 height 143
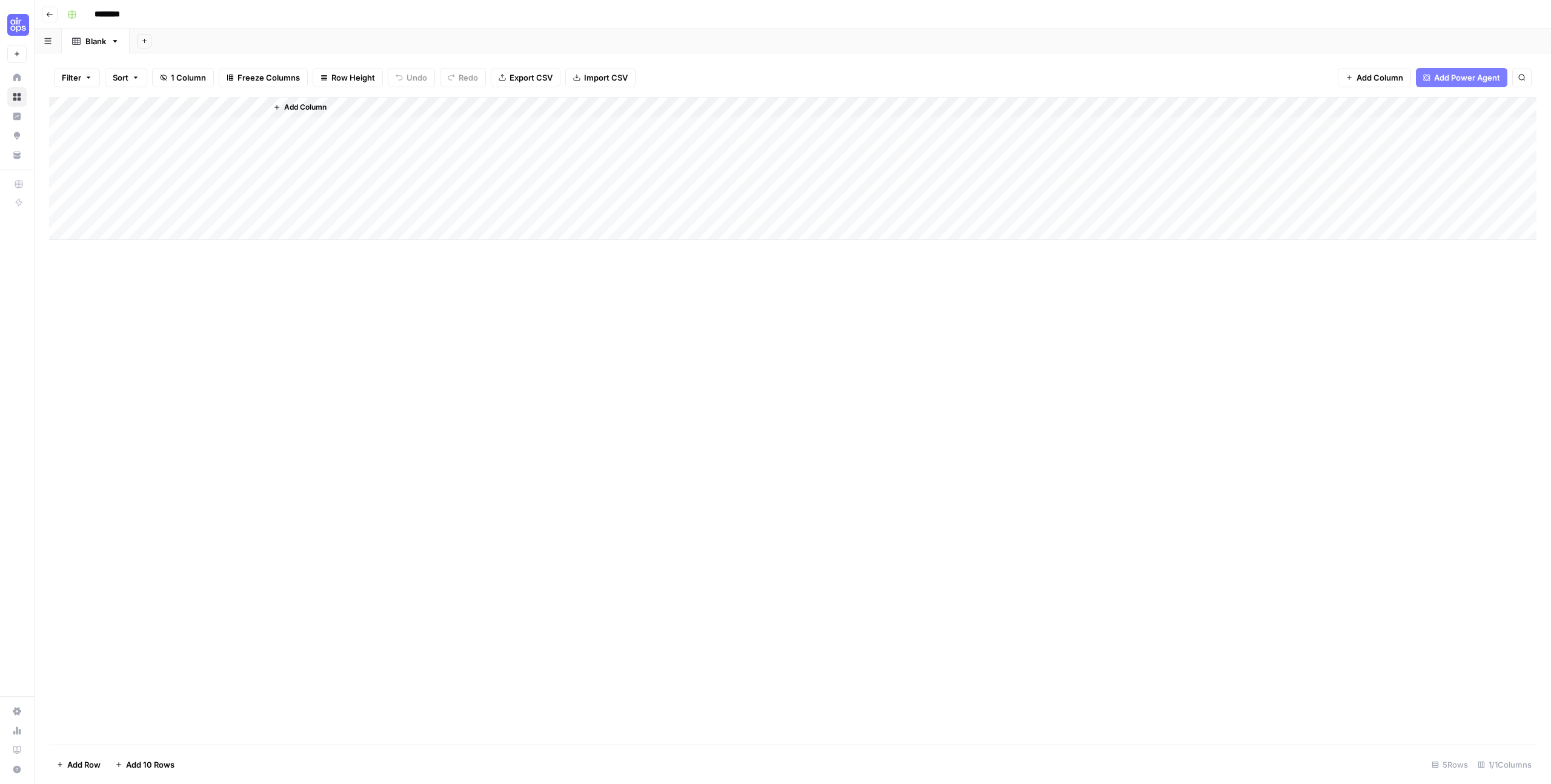
click at [334, 111] on div "Add Column" at bounding box center [901, 168] width 1270 height 143
click at [303, 107] on span "Add Column" at bounding box center [305, 107] width 43 height 11
click at [1397, 40] on button "Power Agents" at bounding box center [1395, 34] width 64 height 18
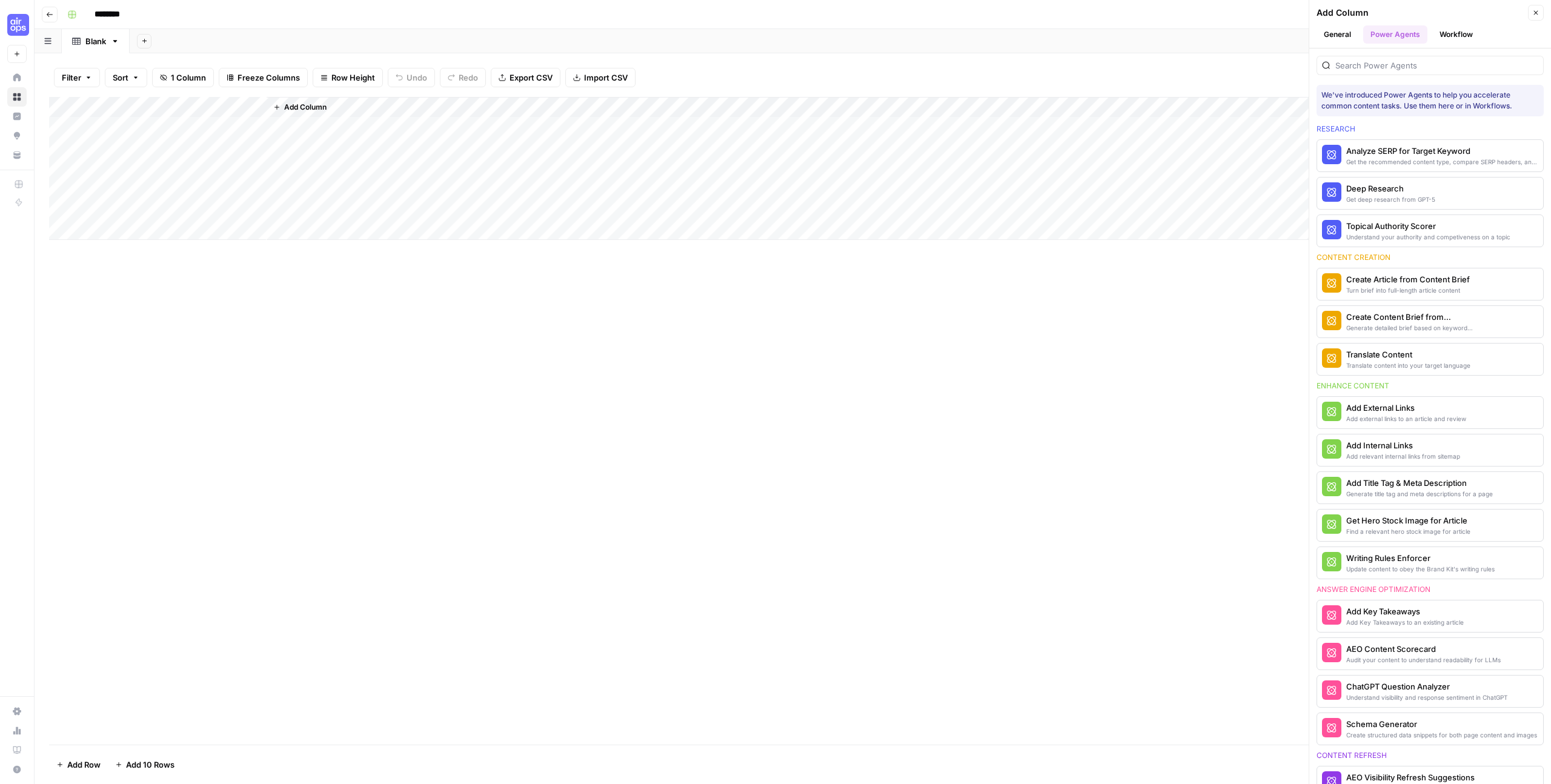
click at [1421, 321] on div "Create Content Brief from Keyword" at bounding box center [1410, 316] width 127 height 12
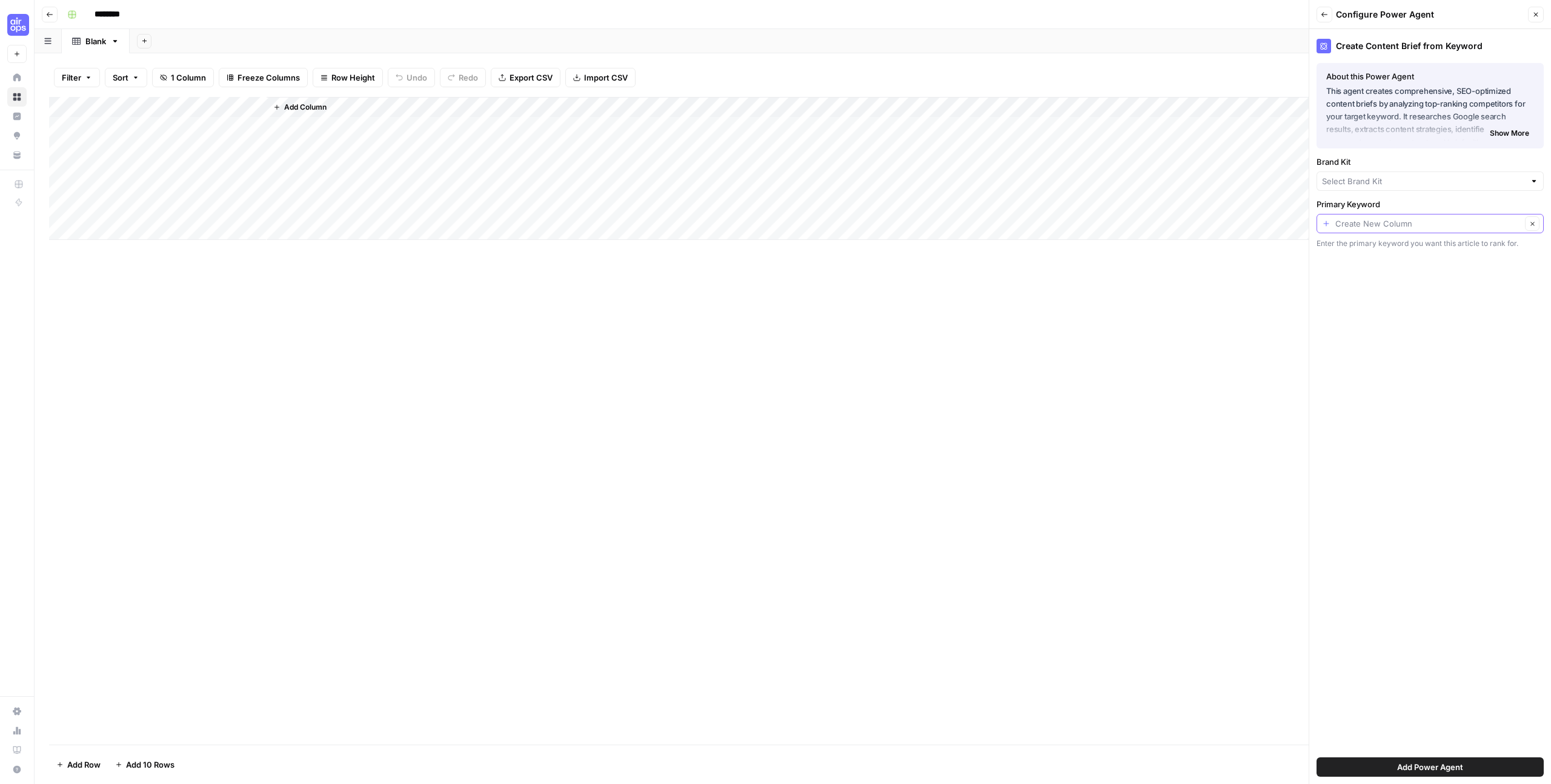
click at [1404, 229] on input "Primary Keyword" at bounding box center [1428, 224] width 186 height 12
click at [1403, 288] on span "Keyword" at bounding box center [1420, 291] width 187 height 12
type input "Keyword"
click at [1393, 765] on button "Add Power Agent" at bounding box center [1431, 767] width 227 height 19
click at [1362, 183] on input "Brand Kit" at bounding box center [1423, 181] width 203 height 12
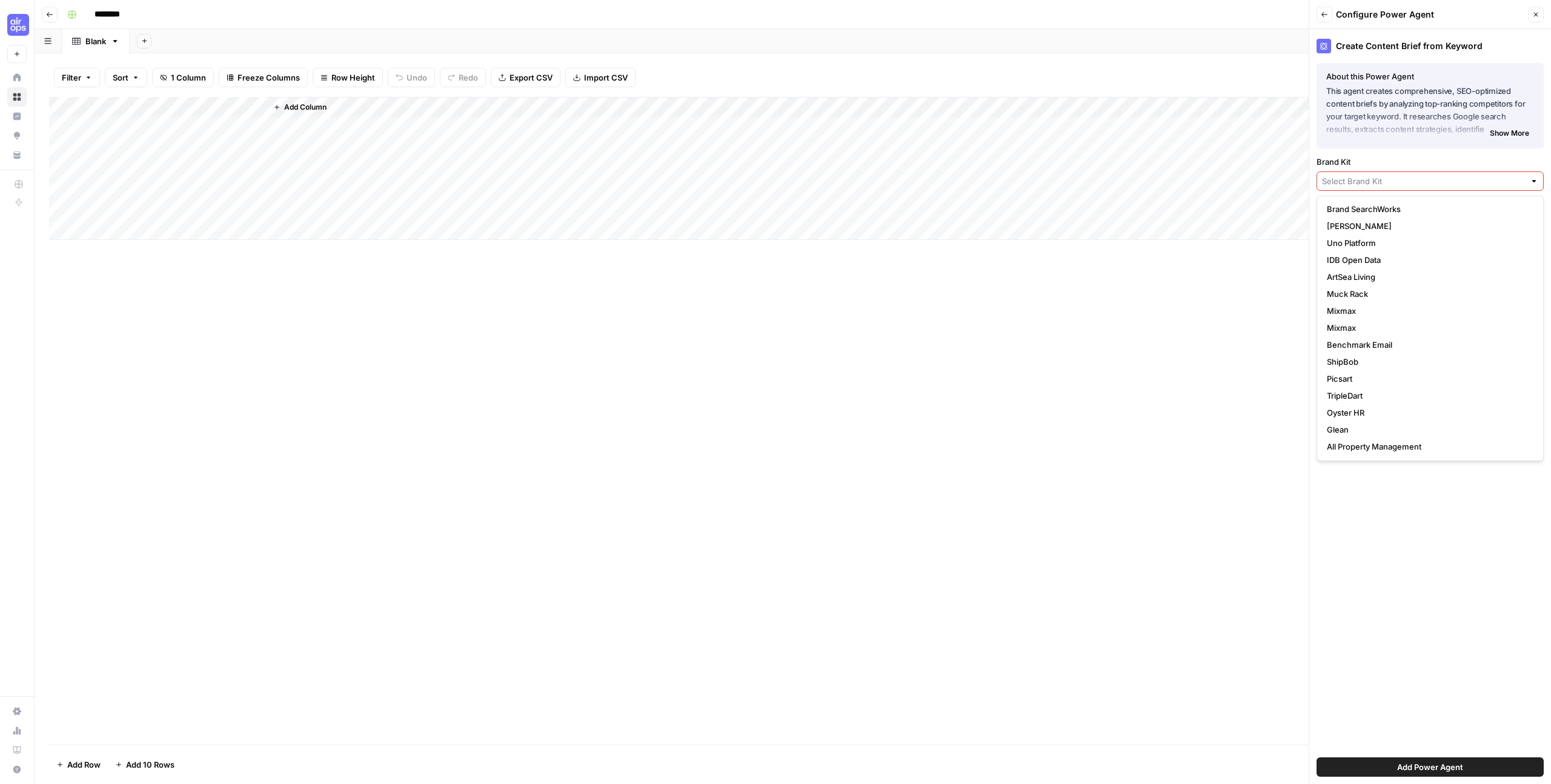
scroll to position [21, 0]
click at [1353, 424] on span "Glean" at bounding box center [1428, 426] width 202 height 12
type input "Glean"
click at [1422, 765] on span "Add Power Agent" at bounding box center [1430, 767] width 66 height 12
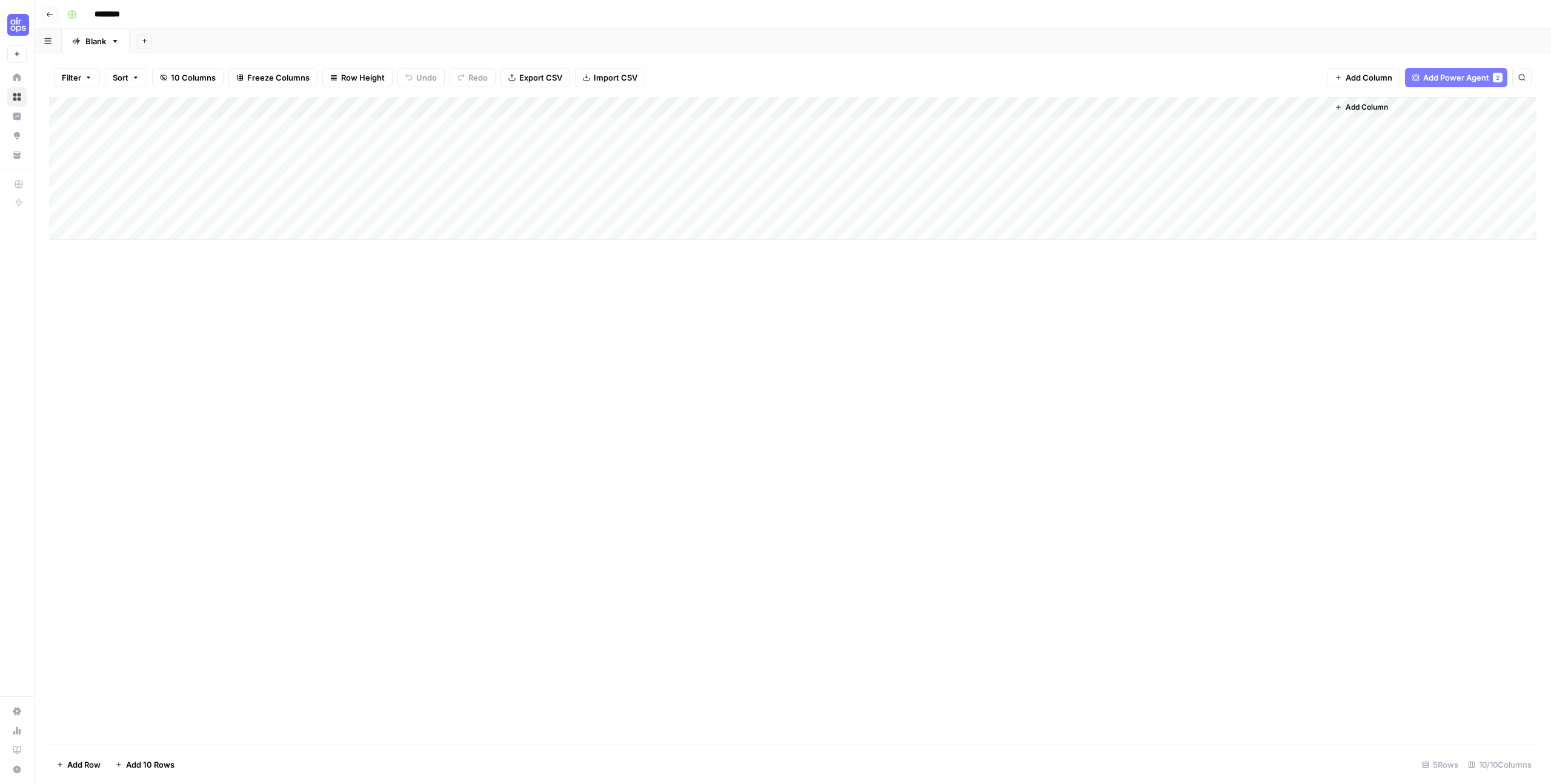
click at [186, 129] on div "Add Column" at bounding box center [793, 168] width 1487 height 143
type textarea "*"
type textarea "**********"
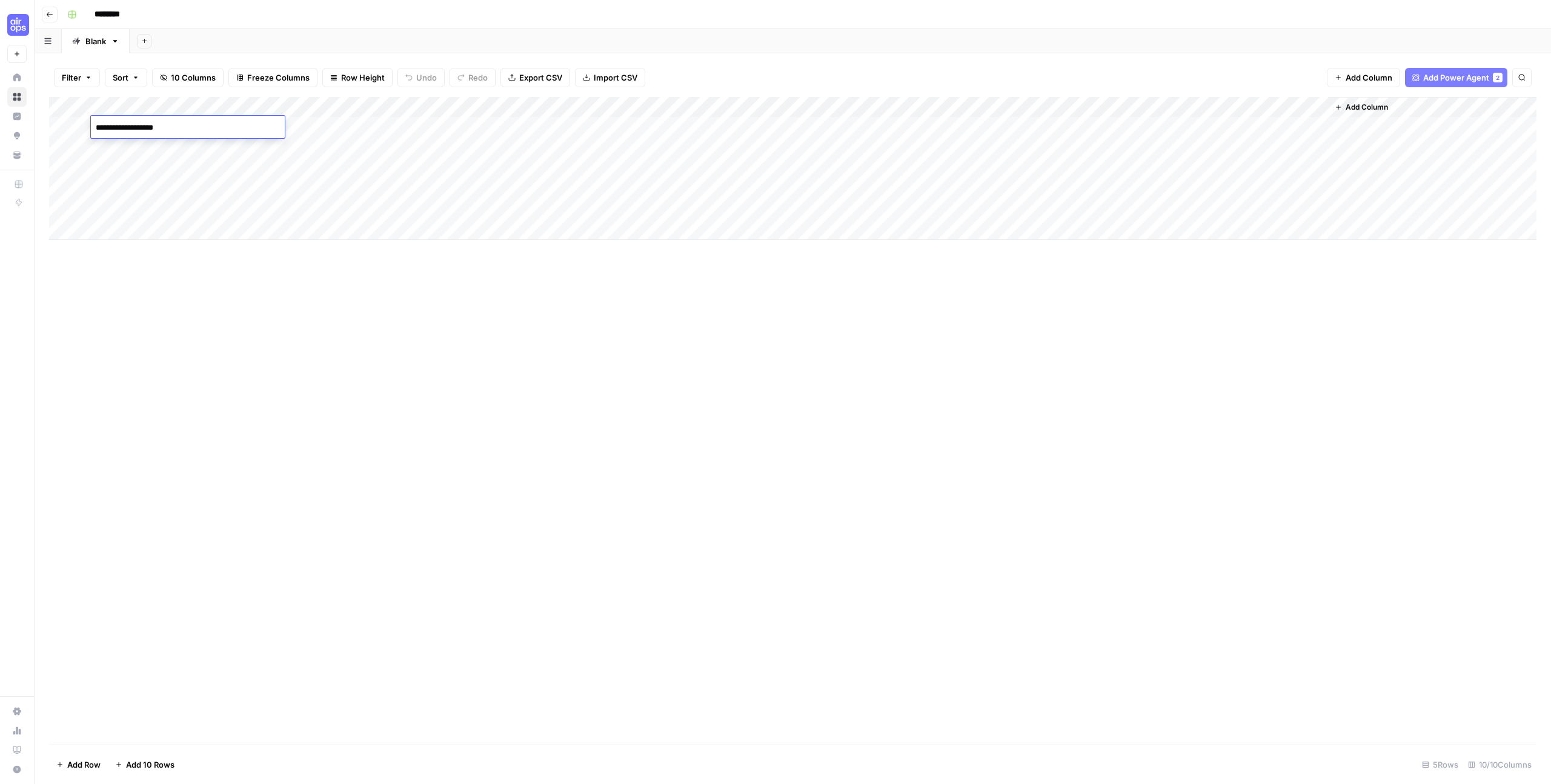
click at [346, 131] on div "Add Column" at bounding box center [793, 168] width 1487 height 143
click at [325, 124] on div "Add Column" at bounding box center [793, 168] width 1487 height 143
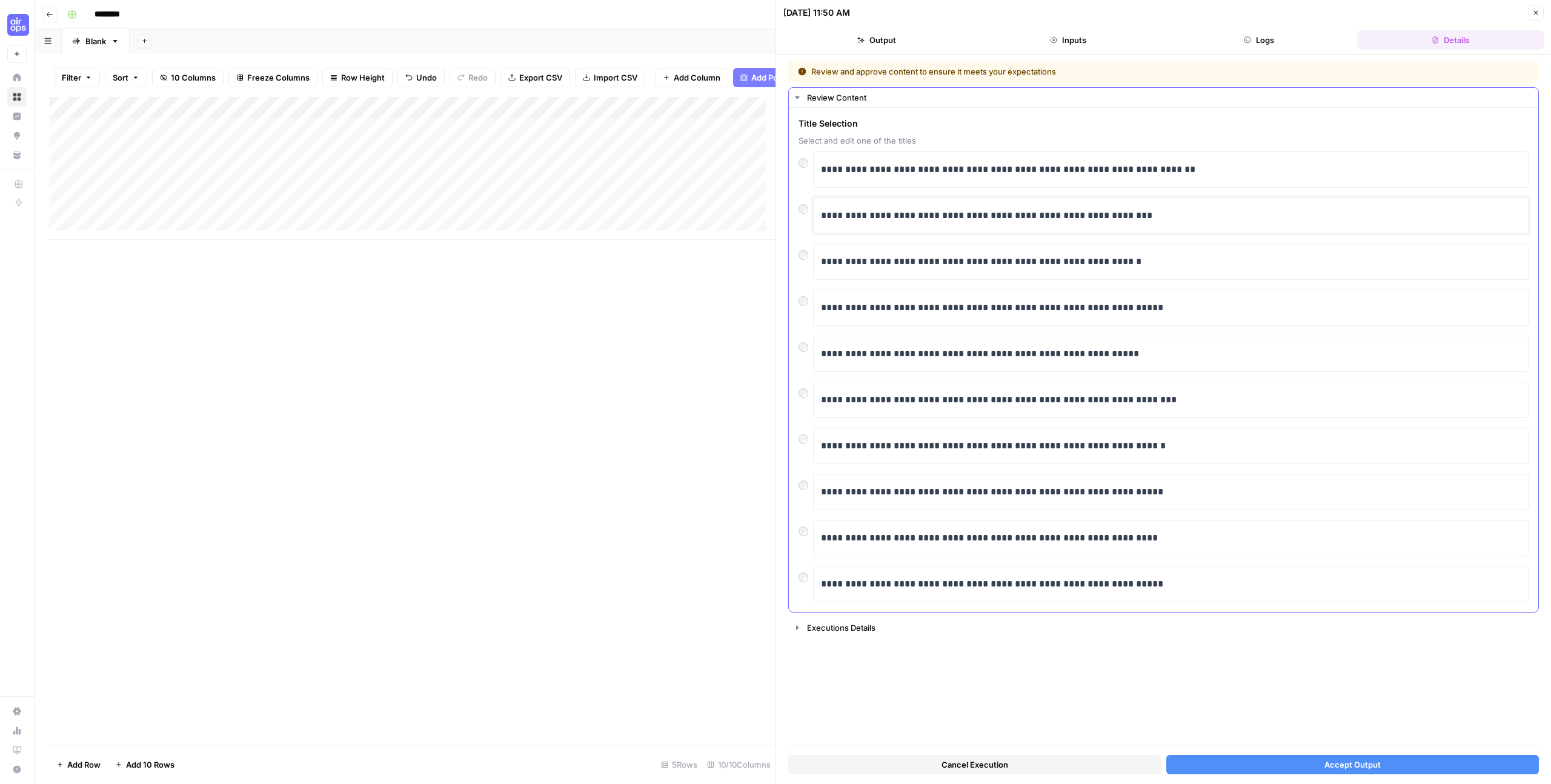
click at [890, 221] on p "**********" at bounding box center [1170, 215] width 700 height 16
click at [798, 209] on div "**********" at bounding box center [1163, 360] width 750 height 504
click at [1445, 759] on button "Accept Output" at bounding box center [1353, 765] width 373 height 19
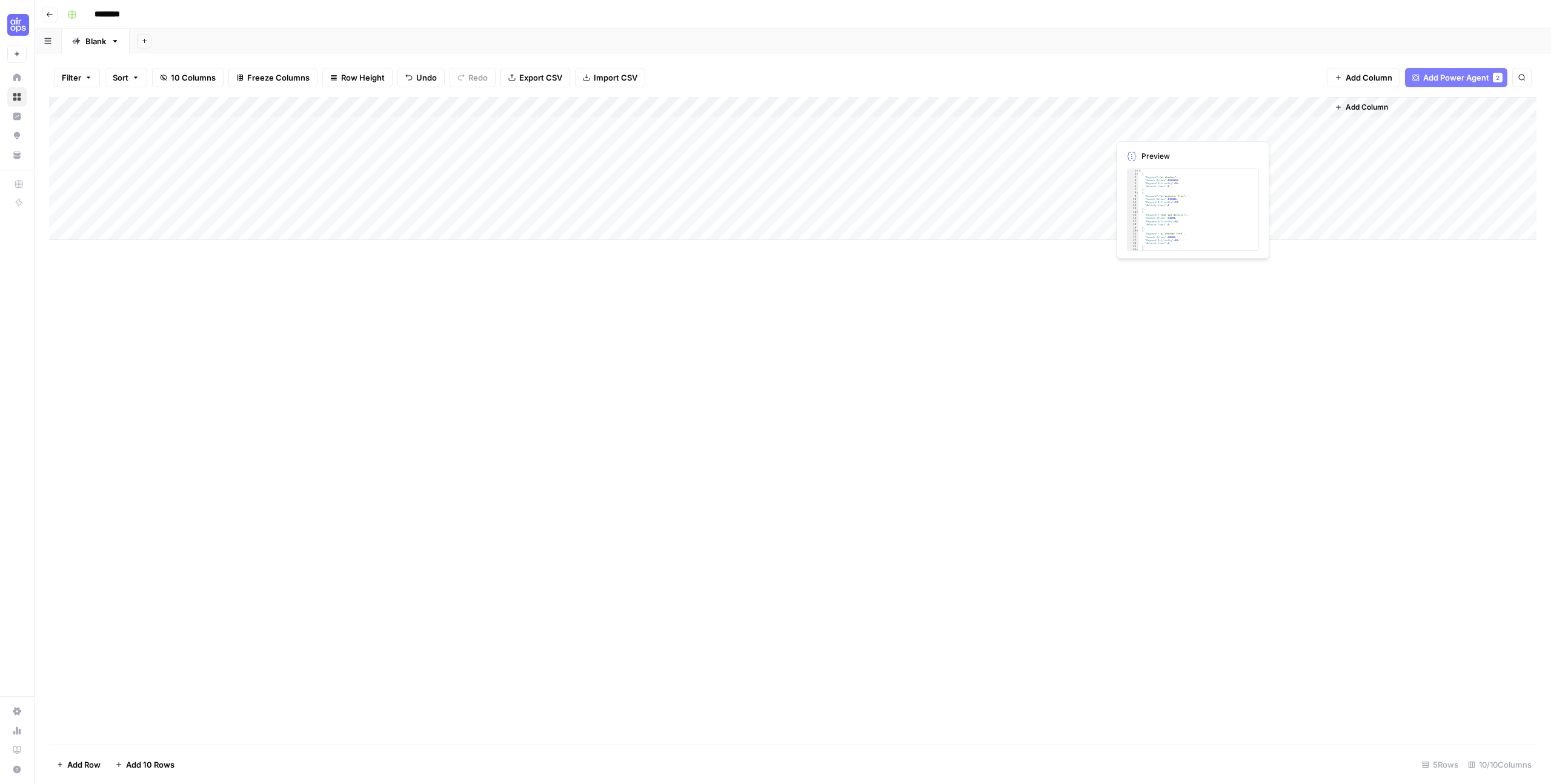
click at [1151, 126] on div "Add Column" at bounding box center [793, 168] width 1487 height 143
click at [1143, 127] on div "Add Column" at bounding box center [793, 168] width 1487 height 143
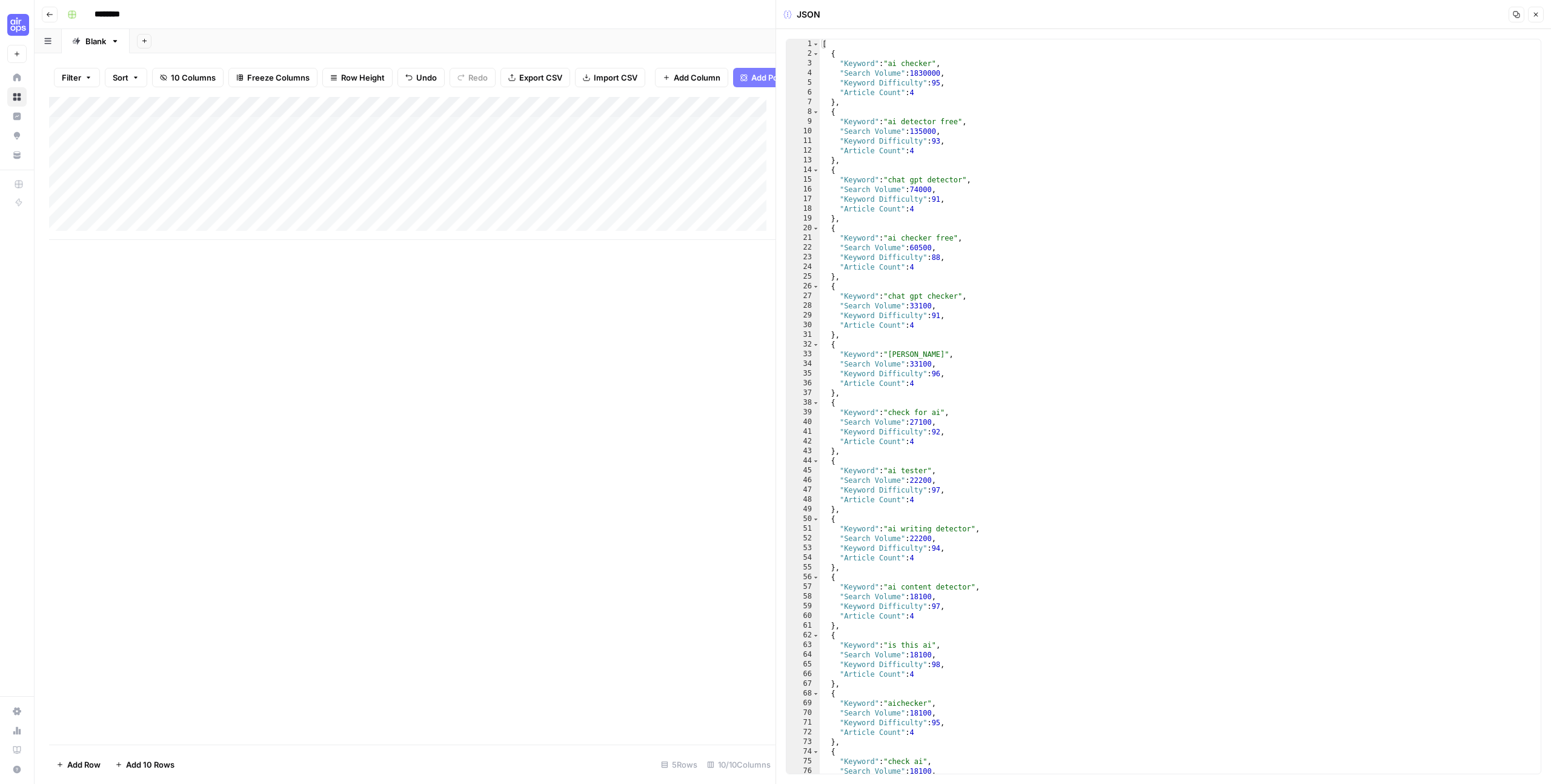
click at [729, 124] on div "Add Column" at bounding box center [412, 168] width 726 height 143
click at [604, 284] on div "Add Column" at bounding box center [412, 421] width 726 height 648
click at [1539, 14] on span "Close" at bounding box center [1539, 14] width 1 height 1
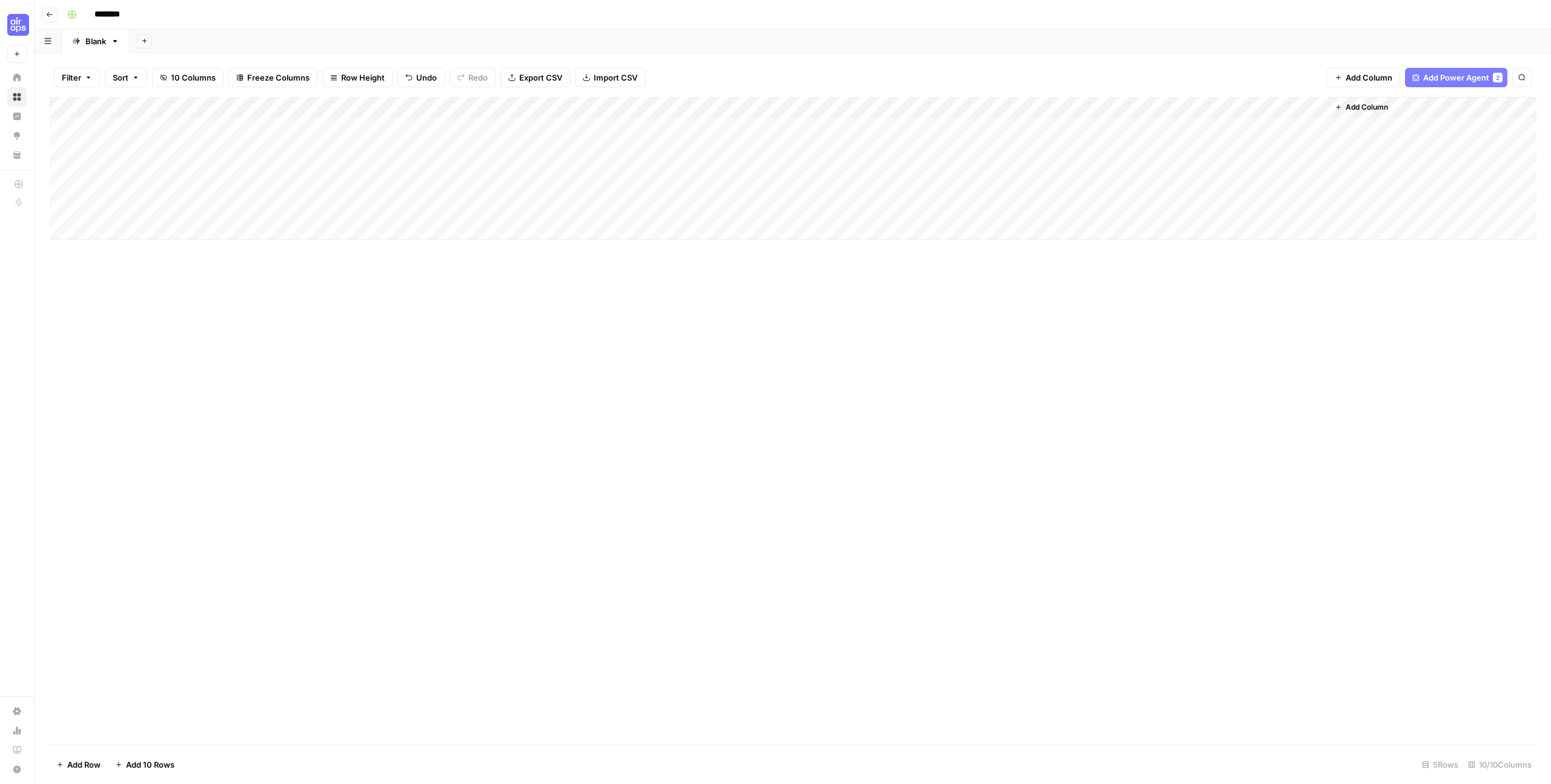
click at [1062, 109] on div "Add Column" at bounding box center [793, 168] width 1487 height 143
click at [609, 412] on div "Add Column" at bounding box center [793, 421] width 1487 height 648
click at [605, 129] on div "Add Column" at bounding box center [793, 168] width 1487 height 143
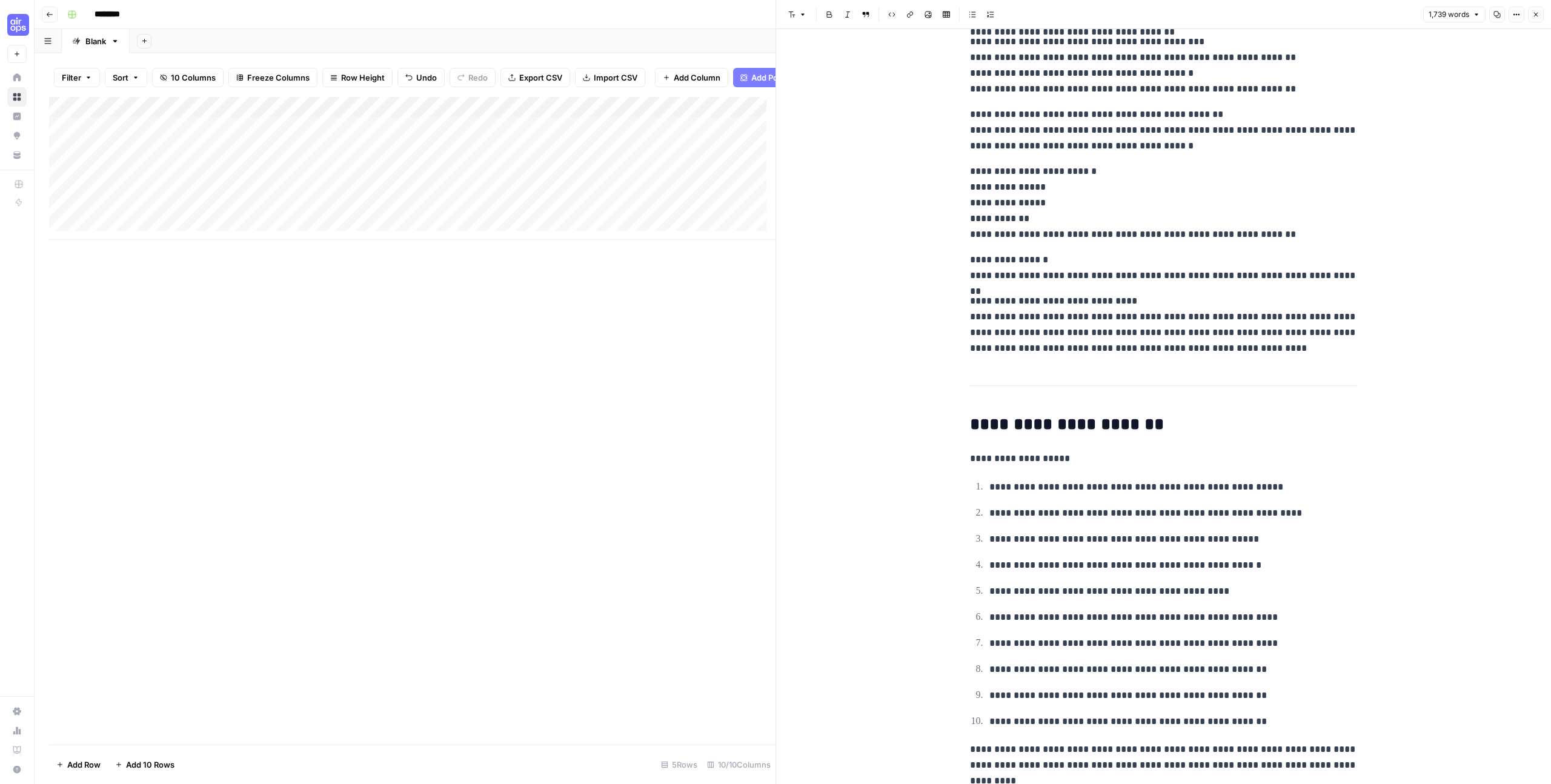
scroll to position [1840, 0]
click at [1536, 16] on icon "button" at bounding box center [1536, 15] width 7 height 7
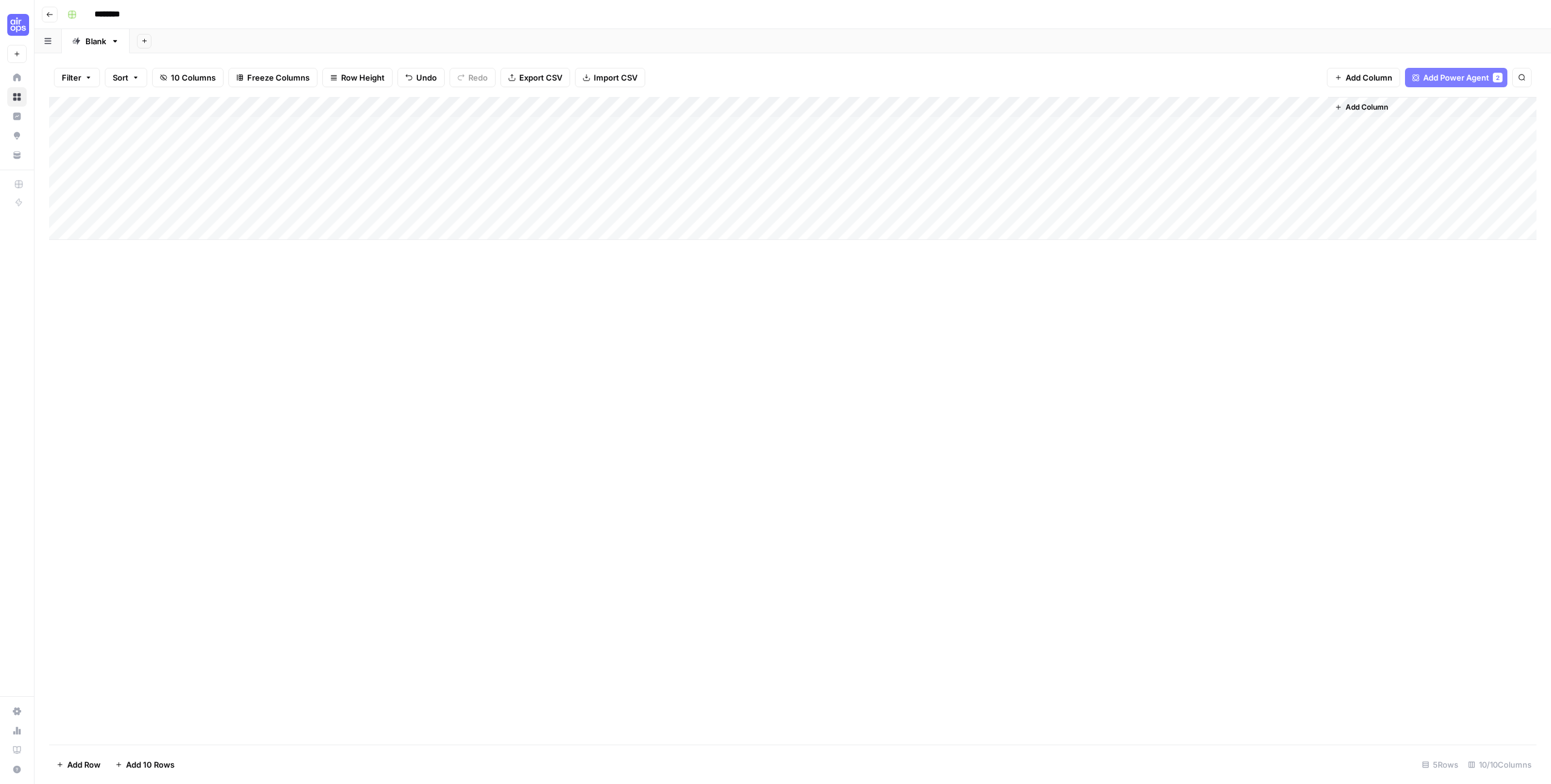
click at [430, 105] on div "Add Column" at bounding box center [793, 168] width 1487 height 143
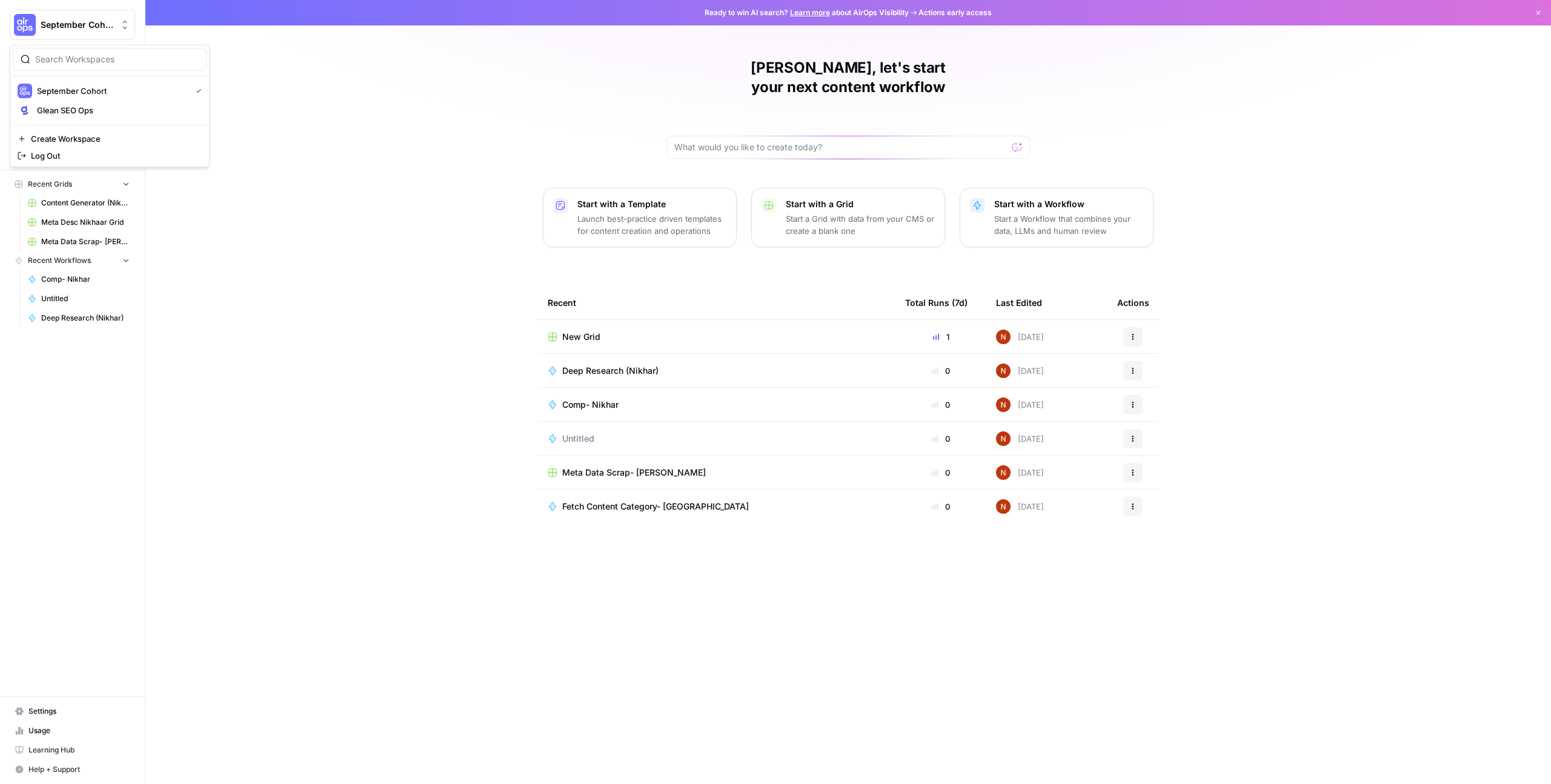
click at [85, 28] on span "September Cohort" at bounding box center [77, 25] width 73 height 12
click at [85, 105] on span "Glean SEO Ops" at bounding box center [117, 110] width 160 height 12
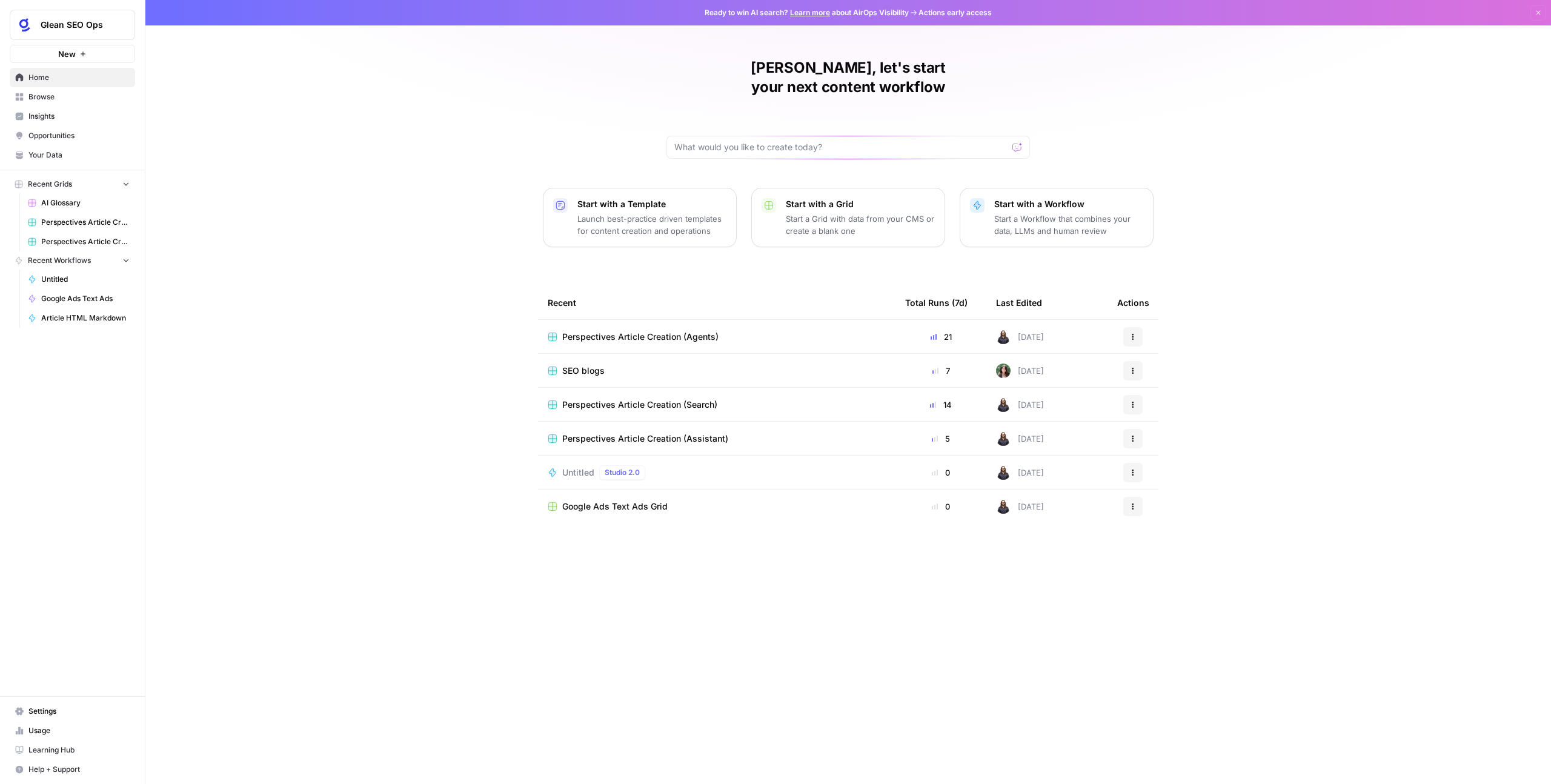
click at [622, 331] on span "Perspectives Article Creation (Agents)" at bounding box center [640, 337] width 156 height 12
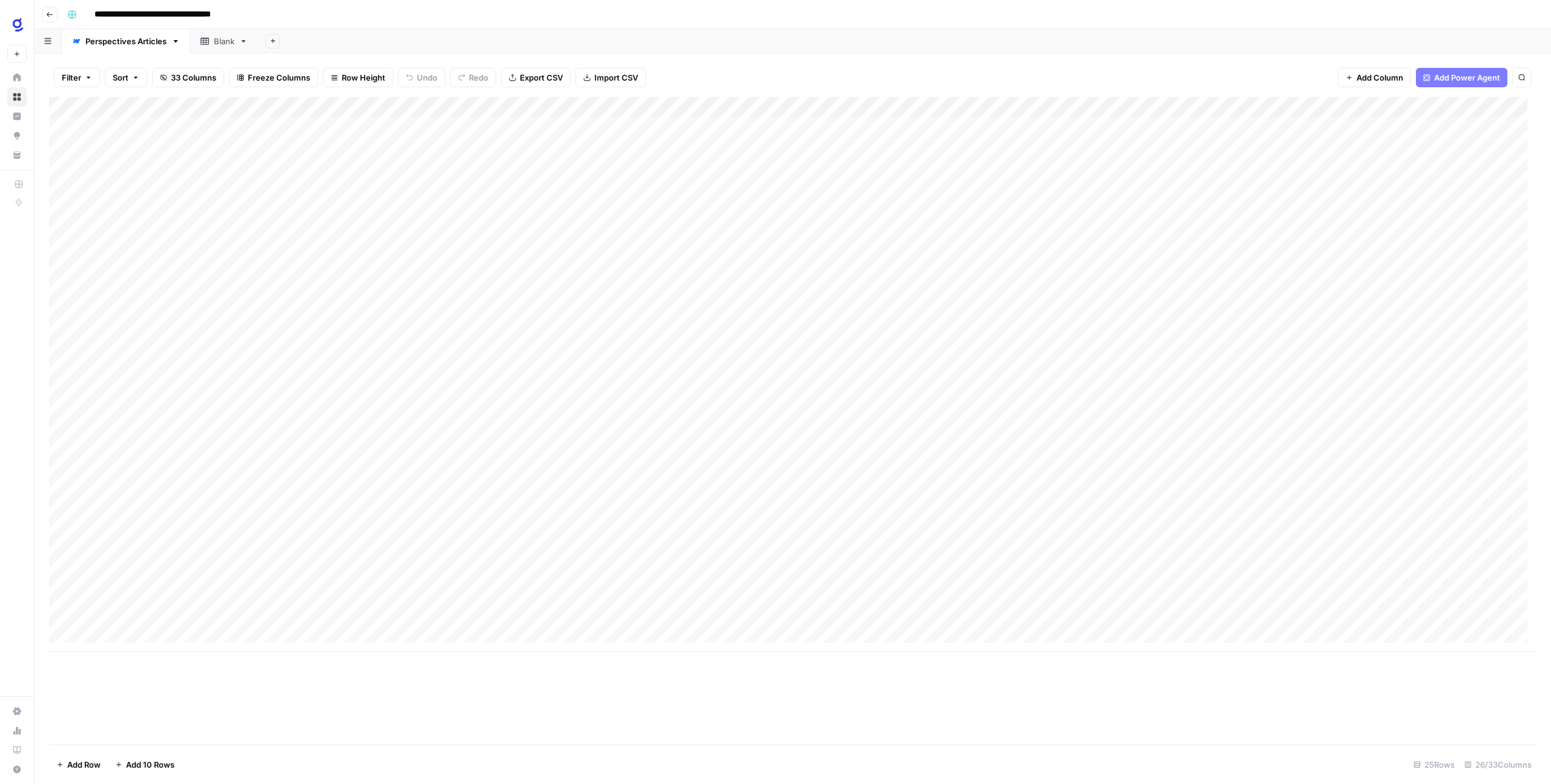
click at [126, 538] on div "Add Column" at bounding box center [793, 375] width 1487 height 555
click at [148, 539] on button "button" at bounding box center [177, 539] width 171 height 21
click at [152, 539] on button "button" at bounding box center [177, 539] width 171 height 21
click at [285, 702] on div "Add Column" at bounding box center [793, 421] width 1487 height 648
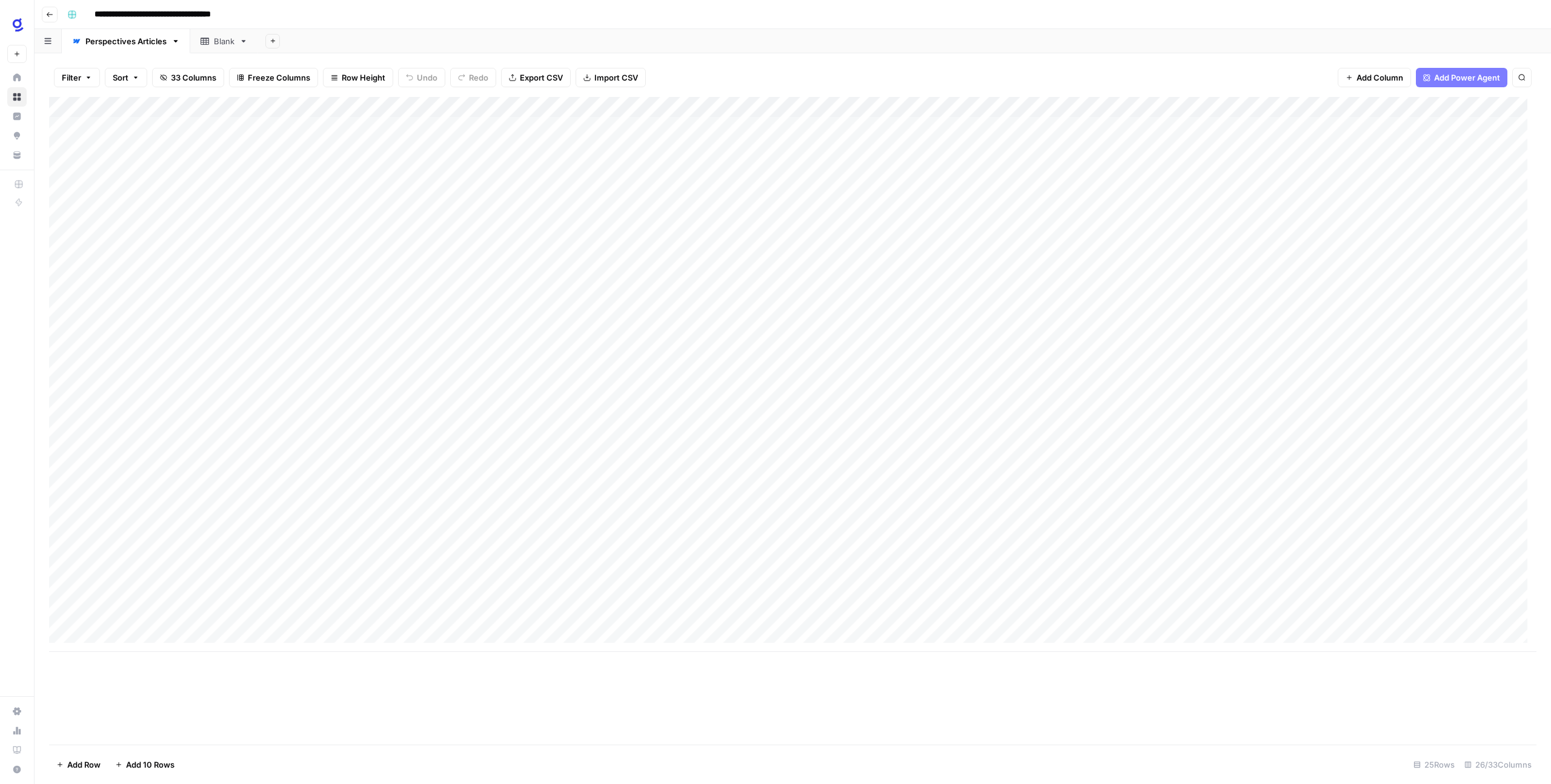
click at [164, 533] on div "Add Column" at bounding box center [793, 375] width 1487 height 555
type textarea "**********"
click at [150, 749] on footer "Add Row Add 10 Rows 25 Rows 26/33 Columns" at bounding box center [793, 764] width 1487 height 40
click at [173, 40] on icon "button" at bounding box center [175, 40] width 8 height 8
click at [394, 16] on div "**********" at bounding box center [800, 14] width 1476 height 19
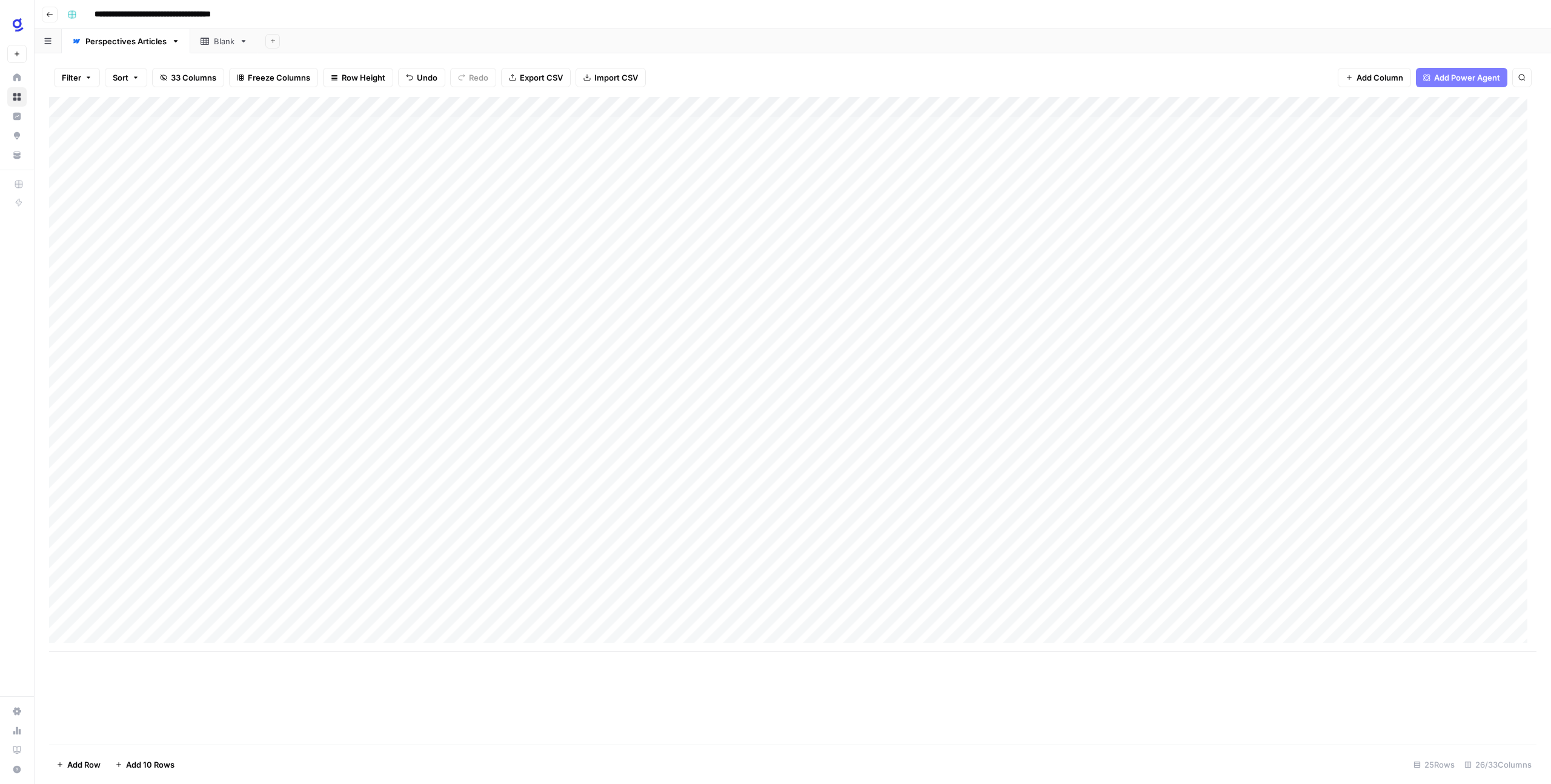
click at [192, 16] on input "**********" at bounding box center [173, 14] width 168 height 19
click at [49, 13] on icon "button" at bounding box center [50, 15] width 7 height 7
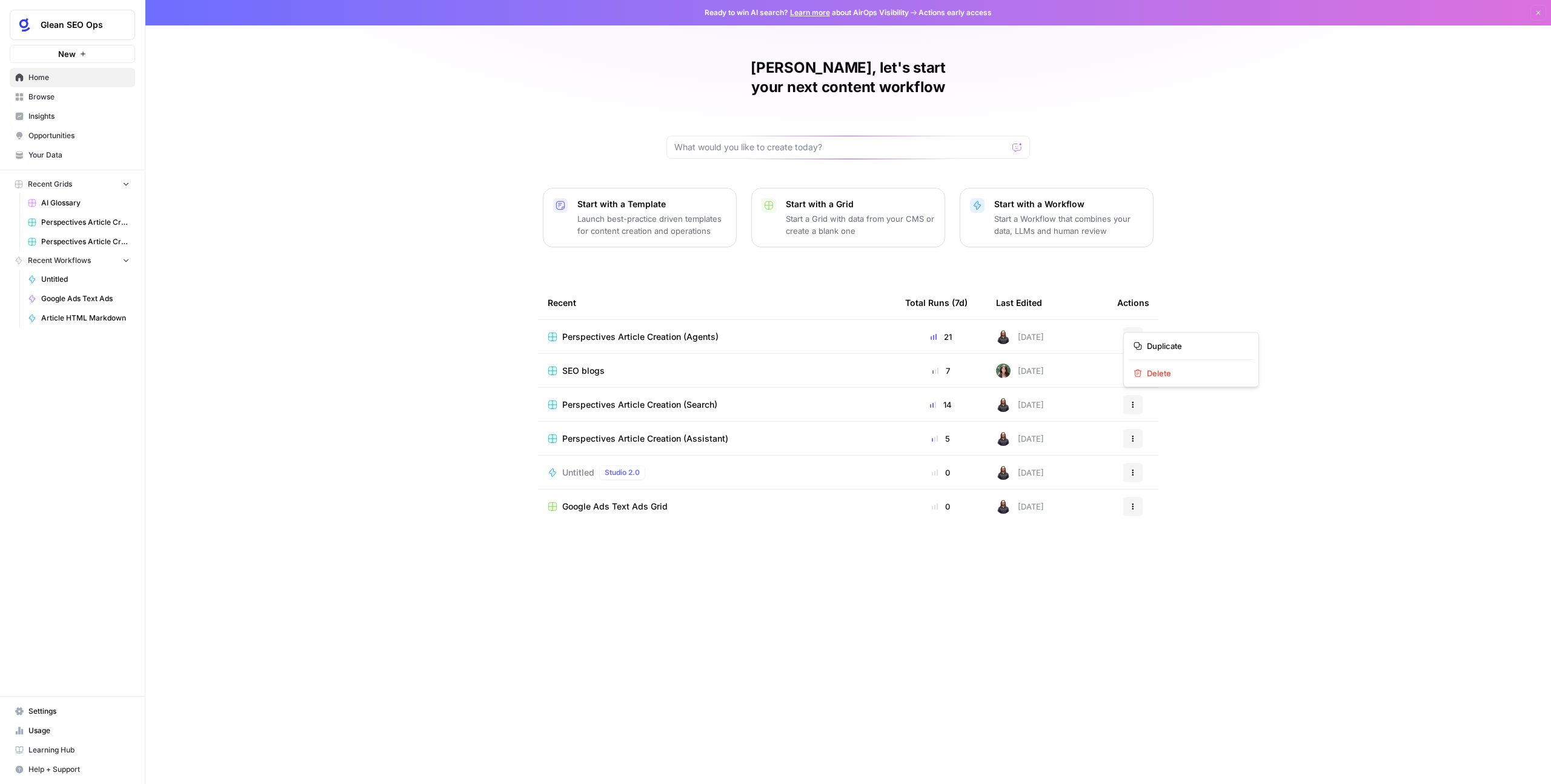
click at [1132, 336] on icon "button" at bounding box center [1133, 337] width 1 height 1
click at [1266, 295] on div "[PERSON_NAME], let's start your next content workflow Start with a Template Lau…" at bounding box center [848, 392] width 1406 height 784
click at [552, 333] on rect at bounding box center [552, 337] width 8 height 8
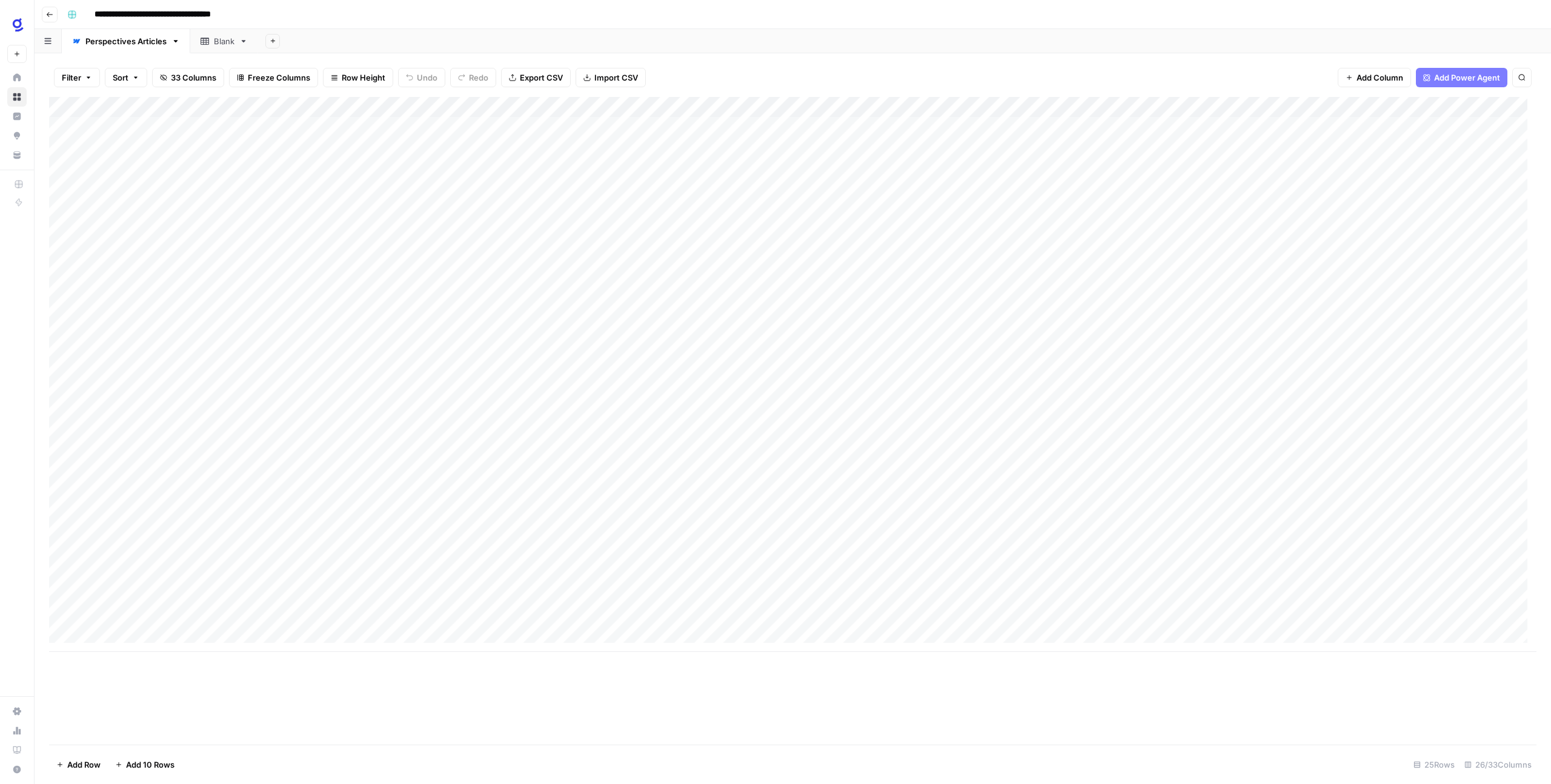
click at [302, 108] on div "Add Column" at bounding box center [793, 375] width 1487 height 555
click at [622, 25] on header "**********" at bounding box center [792, 14] width 1517 height 29
click at [315, 540] on div "Add Column" at bounding box center [793, 375] width 1487 height 555
click at [316, 537] on div "Add Column" at bounding box center [793, 375] width 1487 height 555
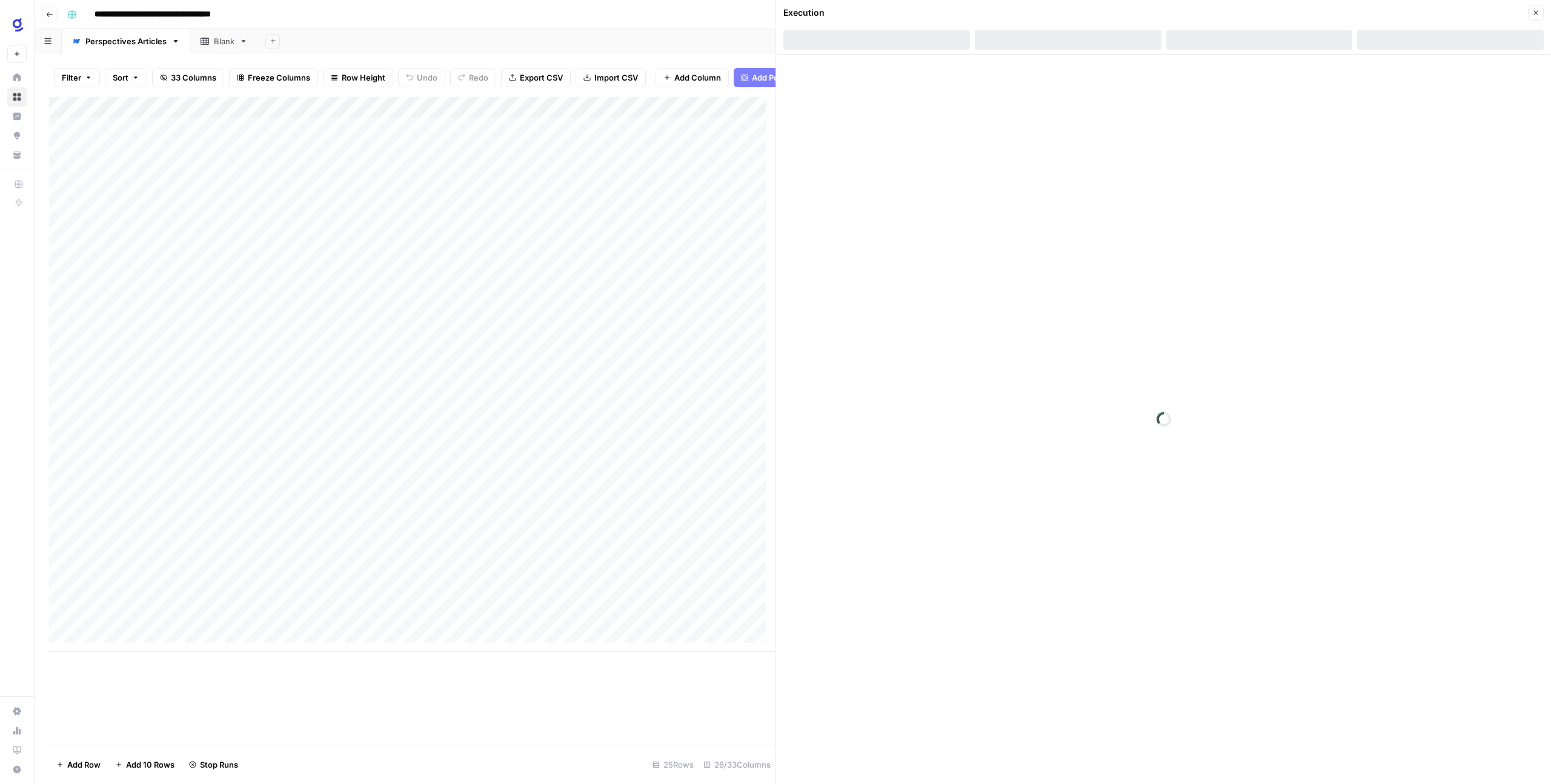
click at [316, 537] on div at bounding box center [316, 539] width 111 height 22
click at [1080, 37] on button "Inputs" at bounding box center [1068, 40] width 186 height 19
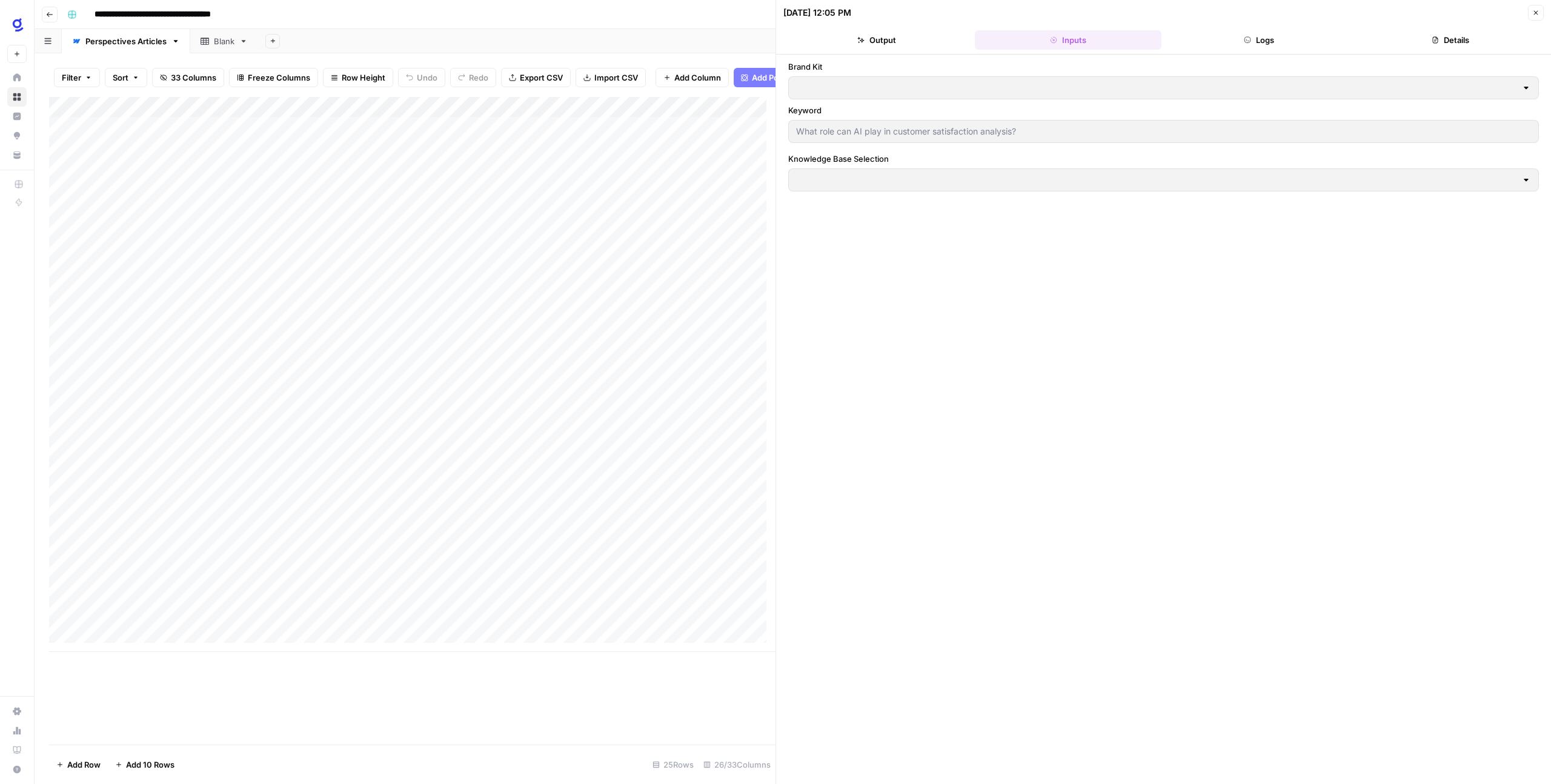
type input "Glean"
type input "Agents Knowledge Base"
click at [1261, 41] on button "Logs" at bounding box center [1259, 40] width 186 height 19
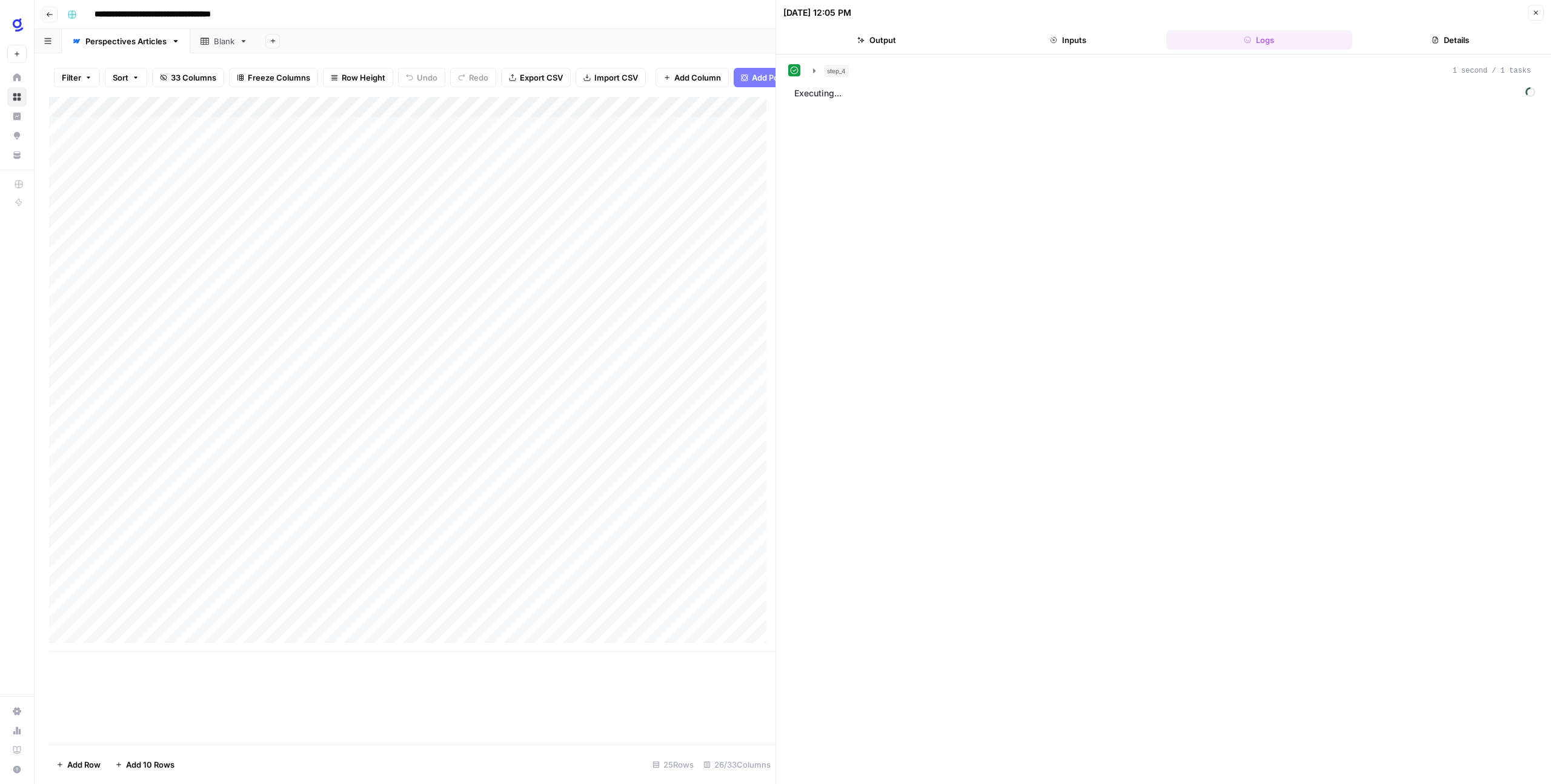
click at [1465, 37] on button "Details" at bounding box center [1450, 40] width 186 height 19
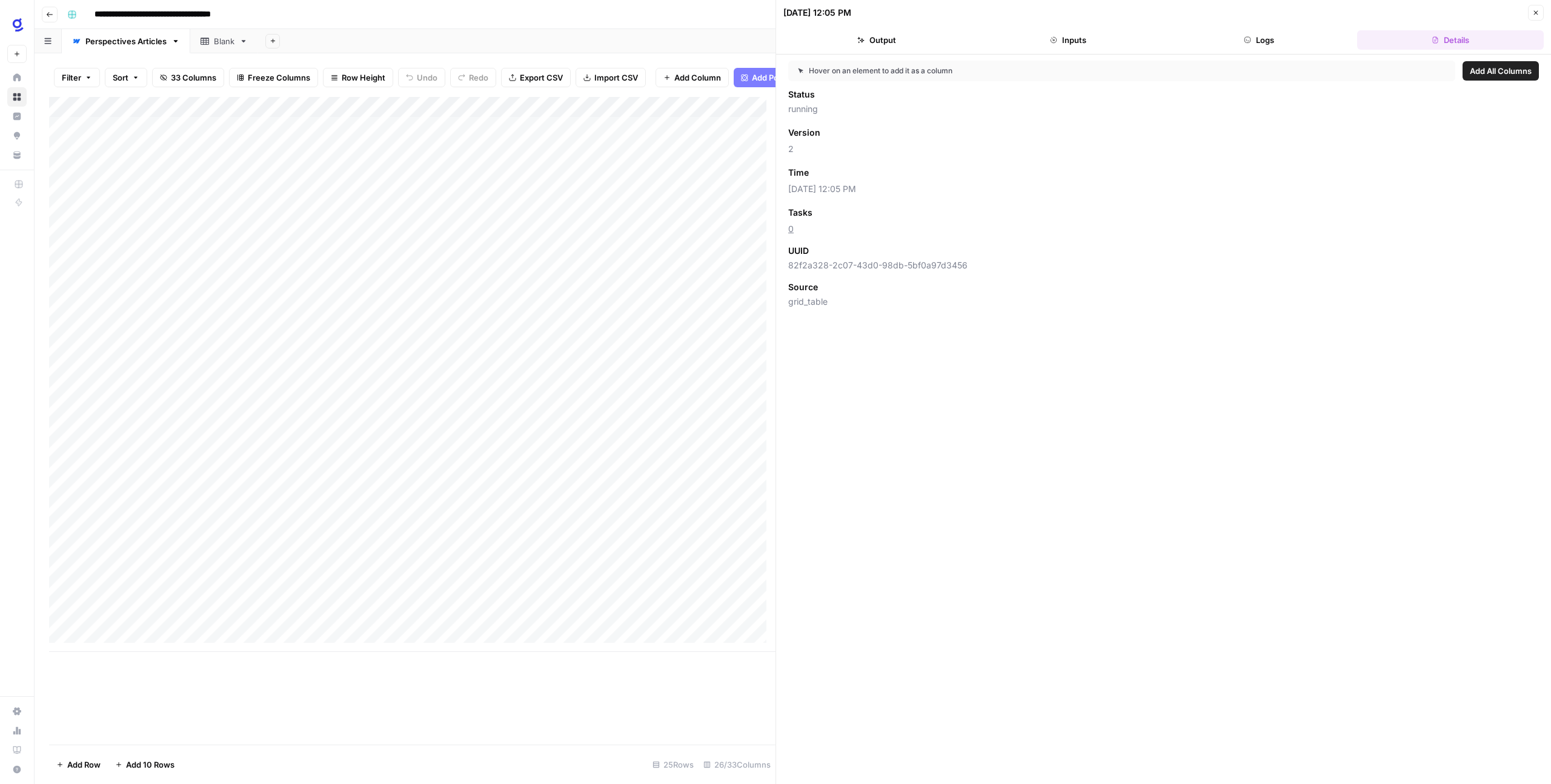
click at [1543, 14] on button "Close" at bounding box center [1535, 12] width 16 height 16
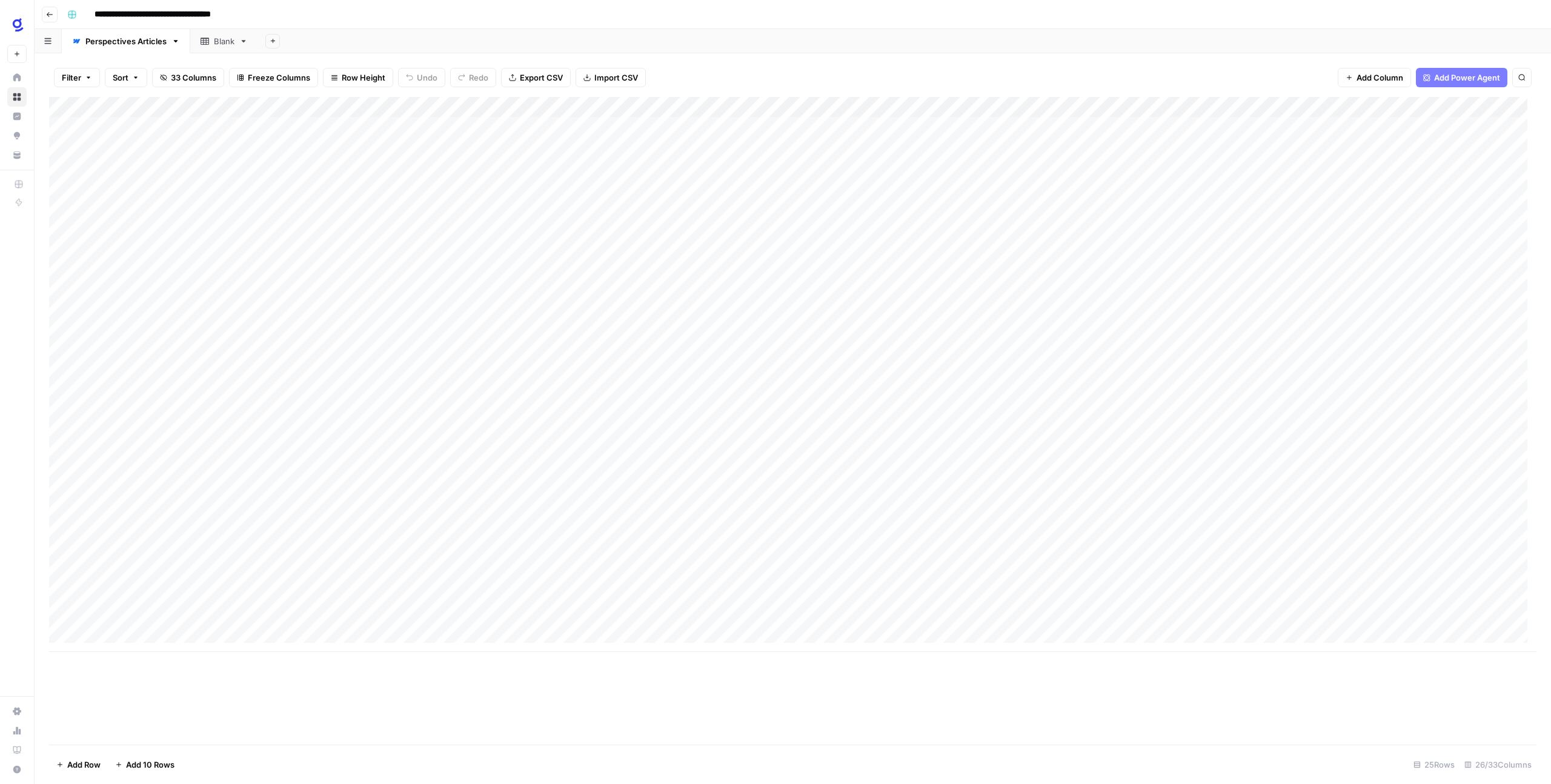
click at [295, 538] on div "Add Column" at bounding box center [793, 375] width 1487 height 555
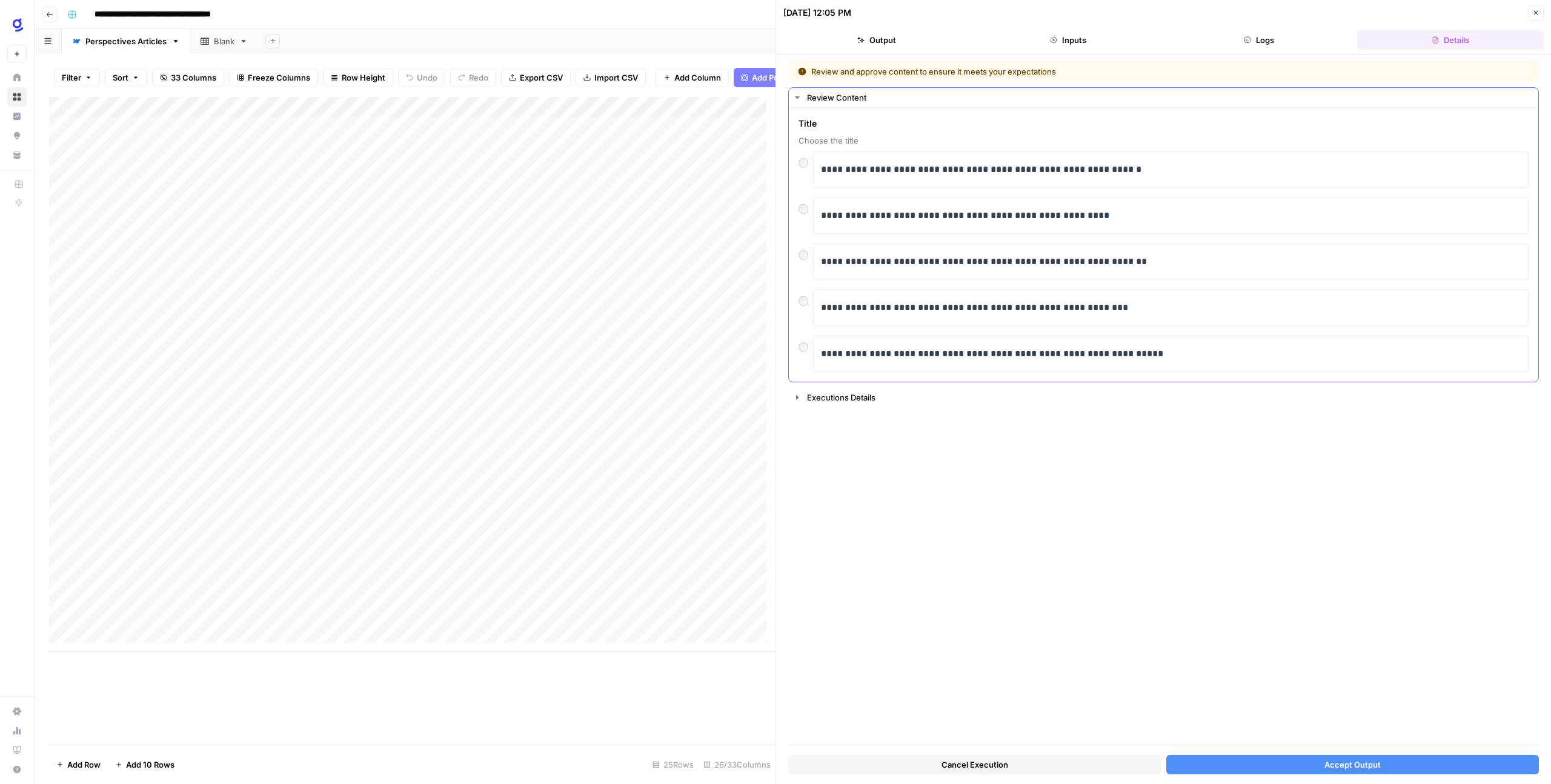
click at [801, 214] on div at bounding box center [805, 206] width 14 height 17
click at [1215, 770] on button "Accept Output" at bounding box center [1353, 765] width 373 height 19
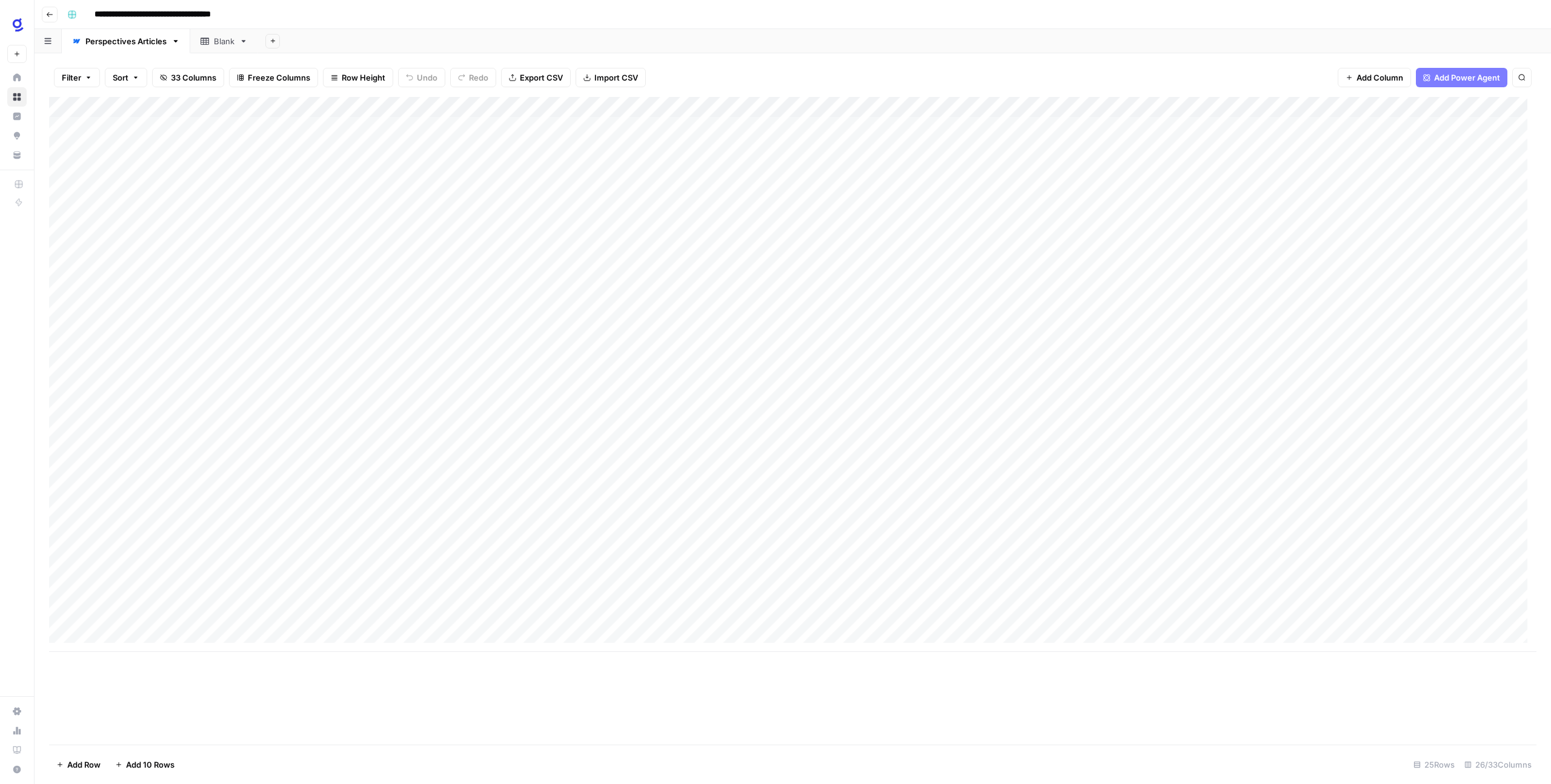
click at [498, 538] on div "Add Column" at bounding box center [793, 375] width 1487 height 555
click at [518, 677] on div "Add Column" at bounding box center [793, 421] width 1487 height 648
click at [639, 536] on div "Add Column" at bounding box center [793, 375] width 1487 height 555
click at [645, 539] on div "Add Column" at bounding box center [793, 375] width 1487 height 555
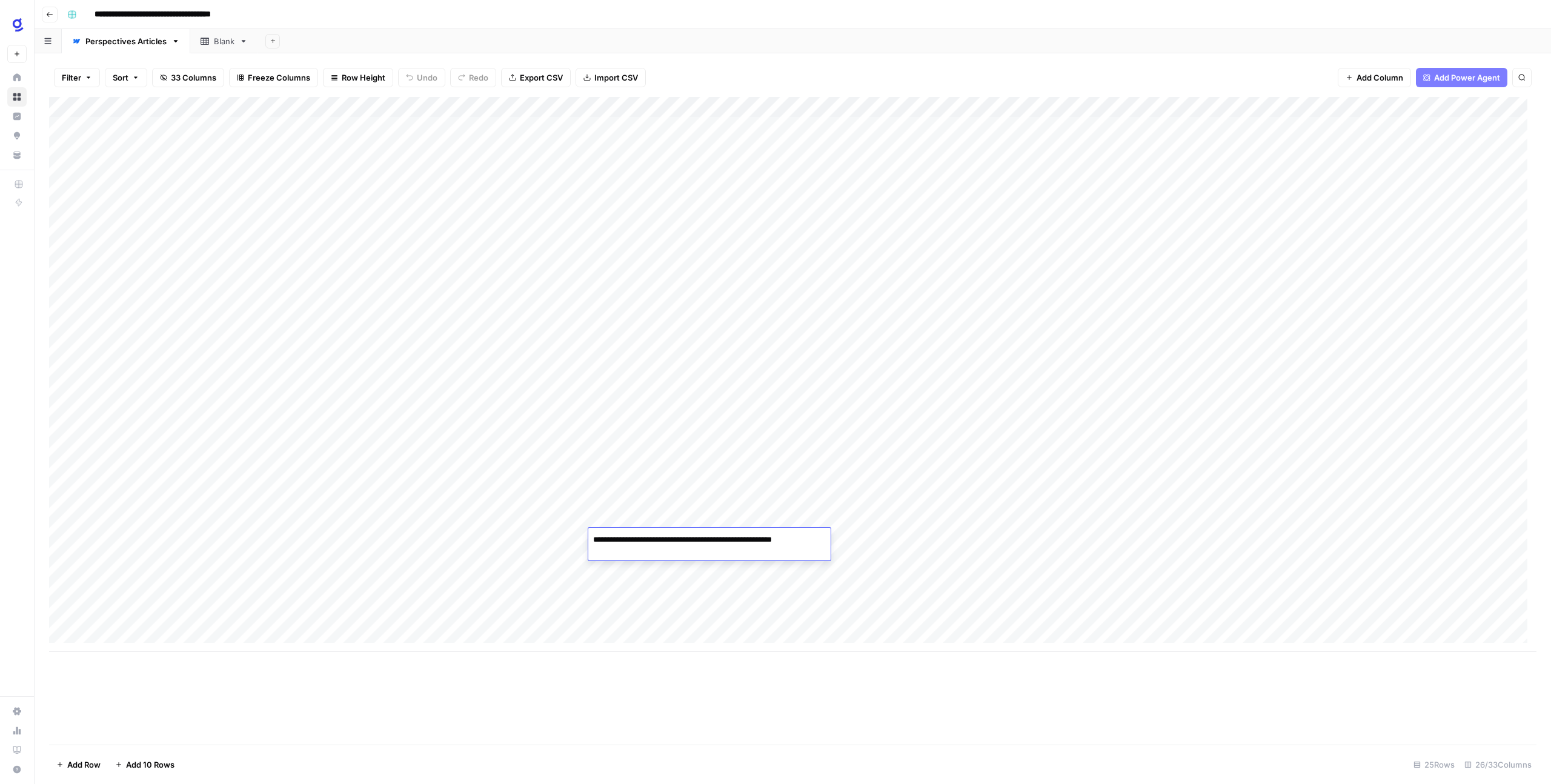
click at [645, 539] on textarea "**********" at bounding box center [709, 545] width 242 height 29
click at [649, 699] on div "Add Column" at bounding box center [793, 421] width 1487 height 648
click at [652, 536] on div "Add Column" at bounding box center [793, 375] width 1487 height 555
click at [652, 536] on textarea "**********" at bounding box center [709, 545] width 242 height 29
click at [642, 554] on textarea "**********" at bounding box center [709, 545] width 242 height 29
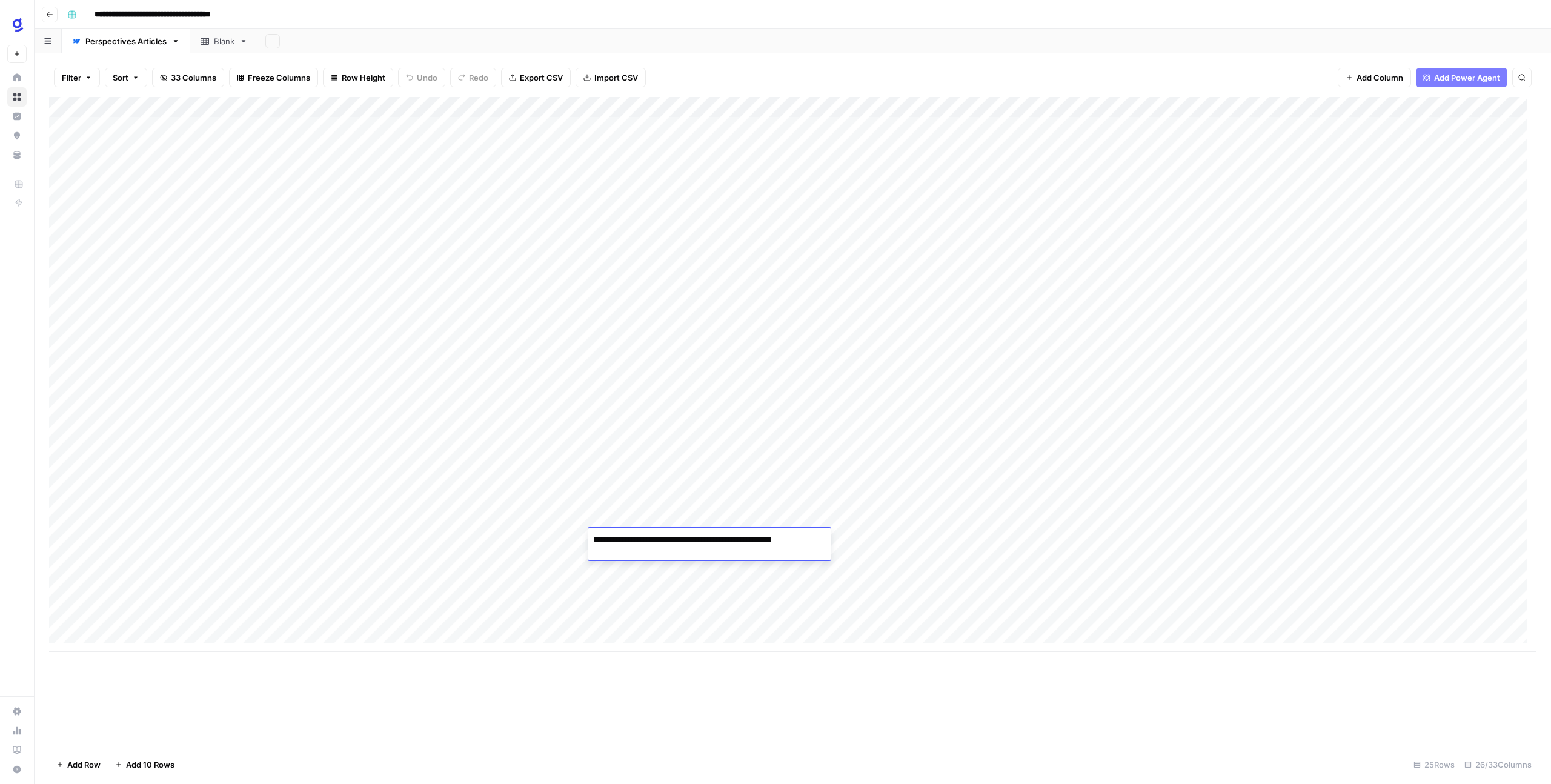
click at [643, 692] on div "Add Column" at bounding box center [793, 421] width 1487 height 648
click at [766, 539] on div "Add Column" at bounding box center [793, 375] width 1487 height 555
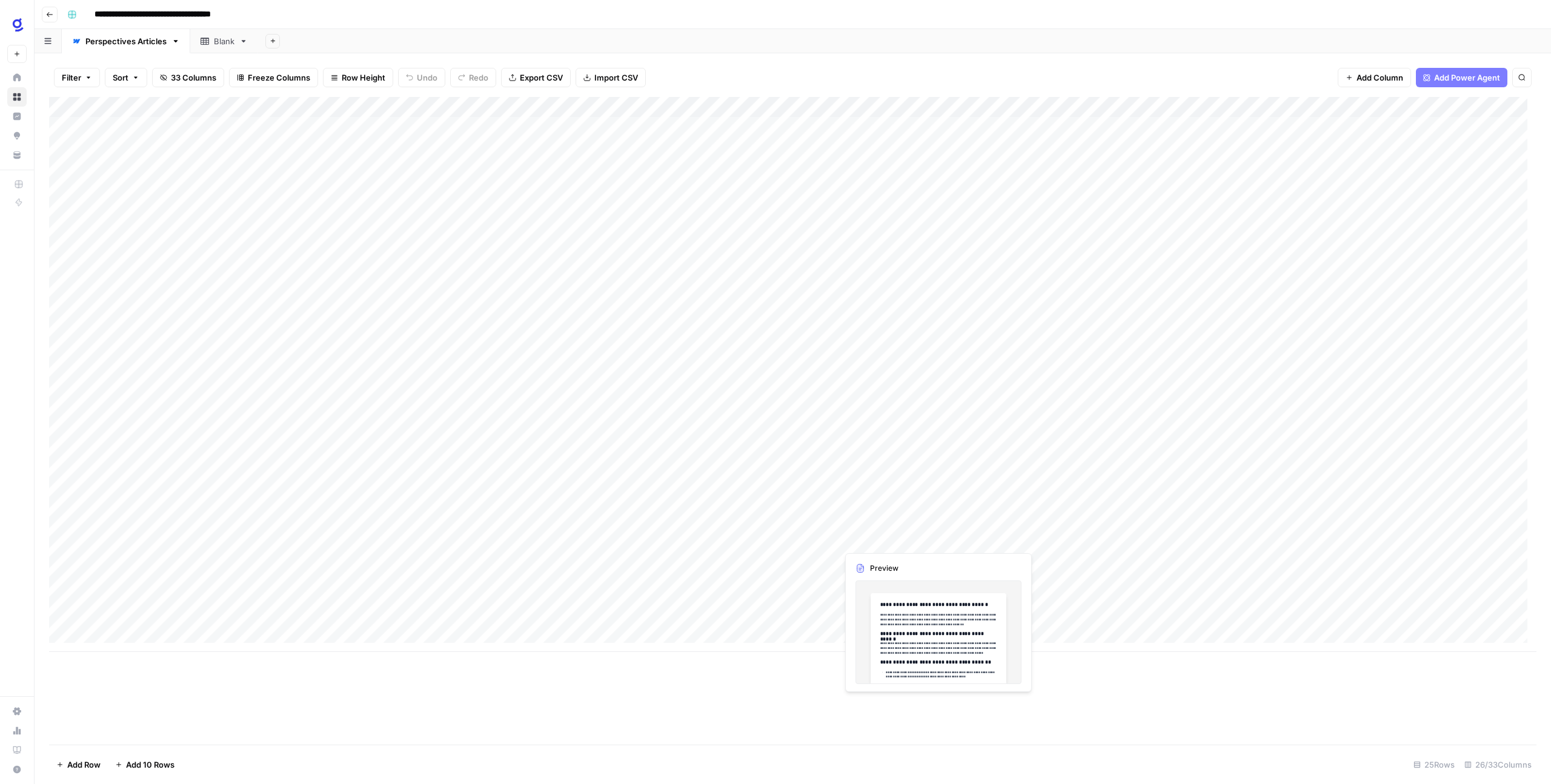
click at [987, 536] on div "Add Column" at bounding box center [793, 375] width 1487 height 555
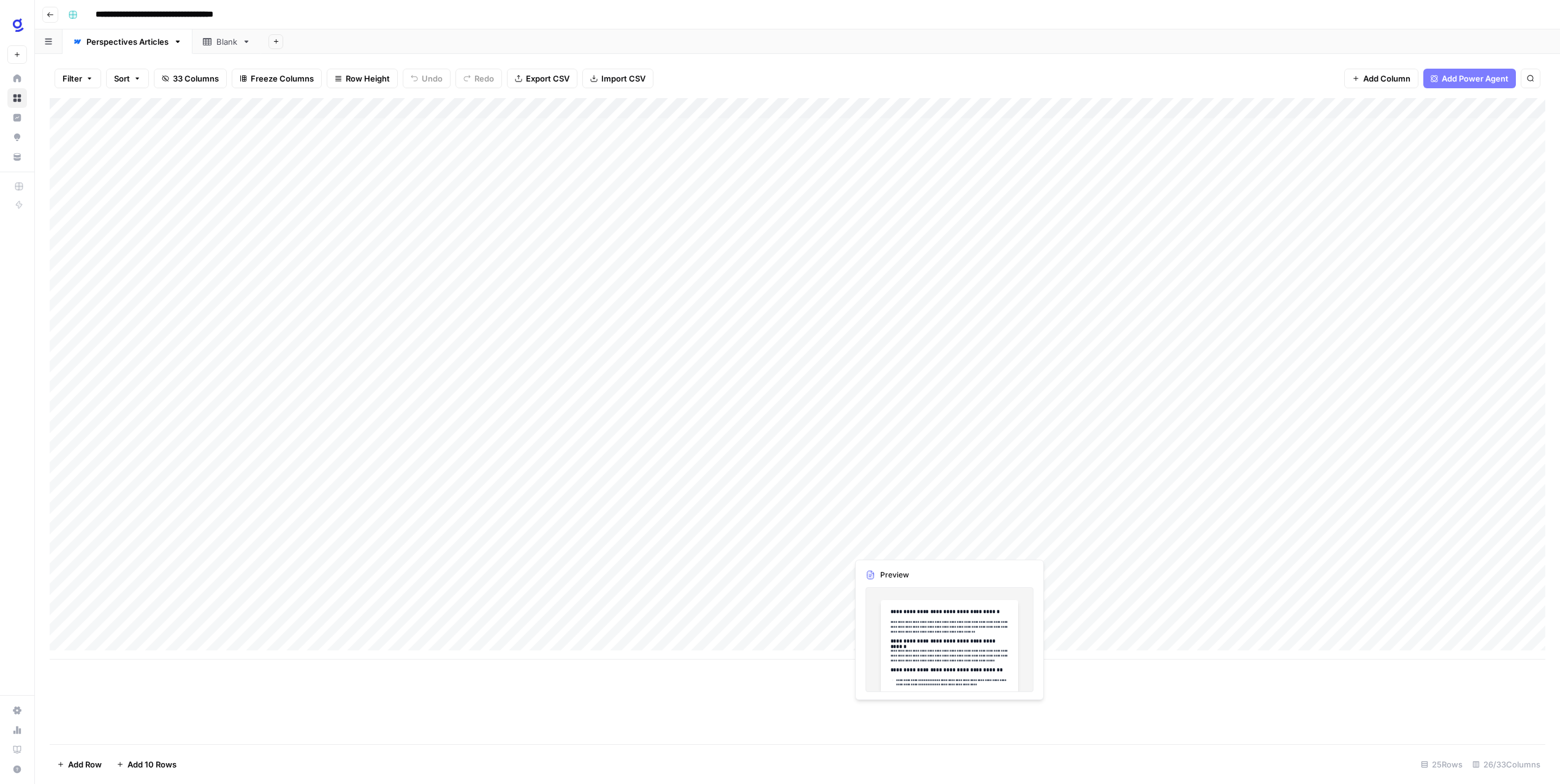
click at [998, 543] on div at bounding box center [955, 545] width 216 height 23
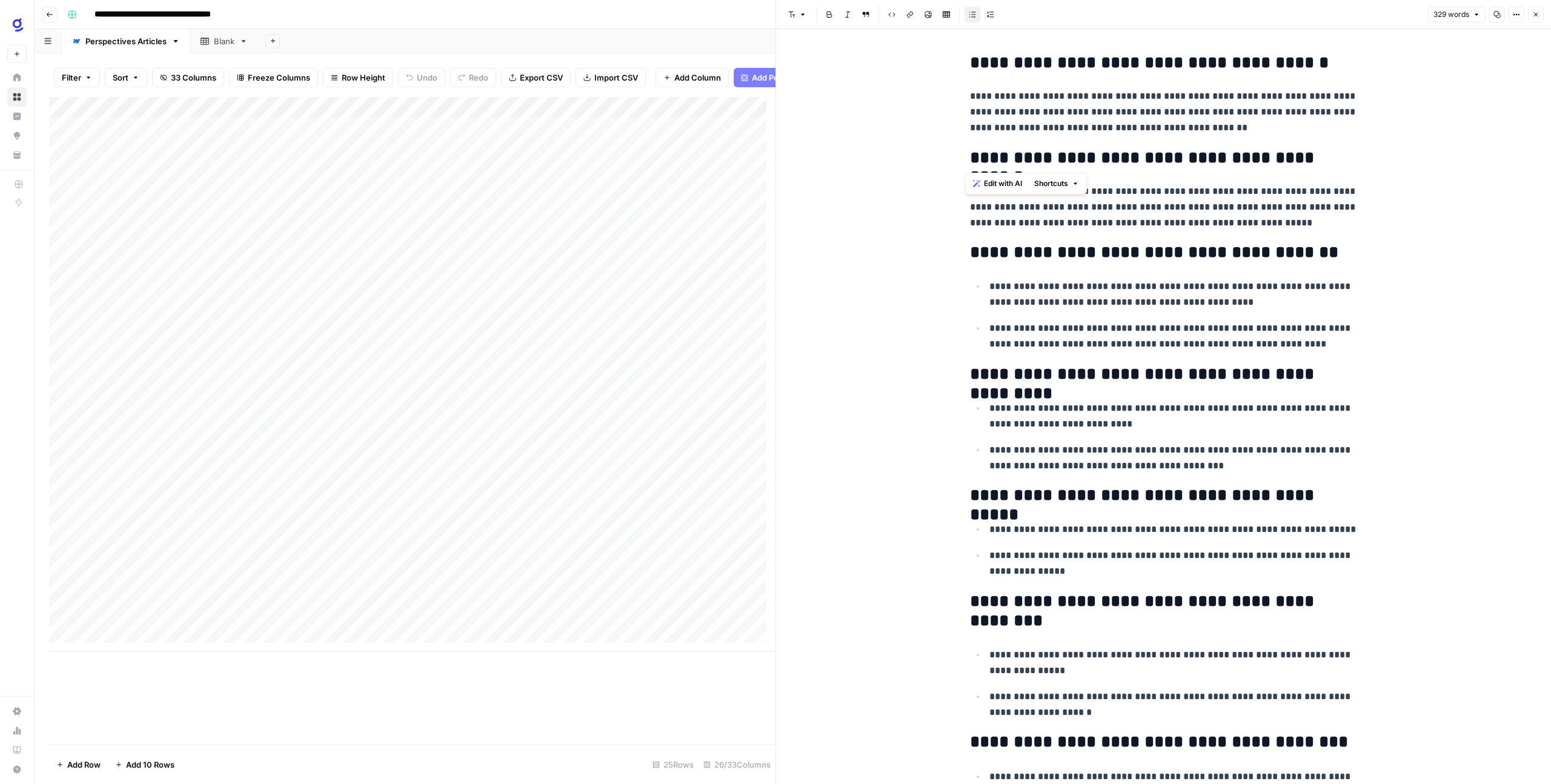
drag, startPoint x: 970, startPoint y: 153, endPoint x: 1352, endPoint y: 154, distance: 382.0
click at [1352, 154] on h2 "**********" at bounding box center [1163, 158] width 388 height 19
click at [1374, 167] on div "**********" at bounding box center [1163, 647] width 775 height 1237
drag, startPoint x: 981, startPoint y: 246, endPoint x: 1349, endPoint y: 254, distance: 368.1
click at [1349, 253] on h2 "**********" at bounding box center [1163, 253] width 388 height 19
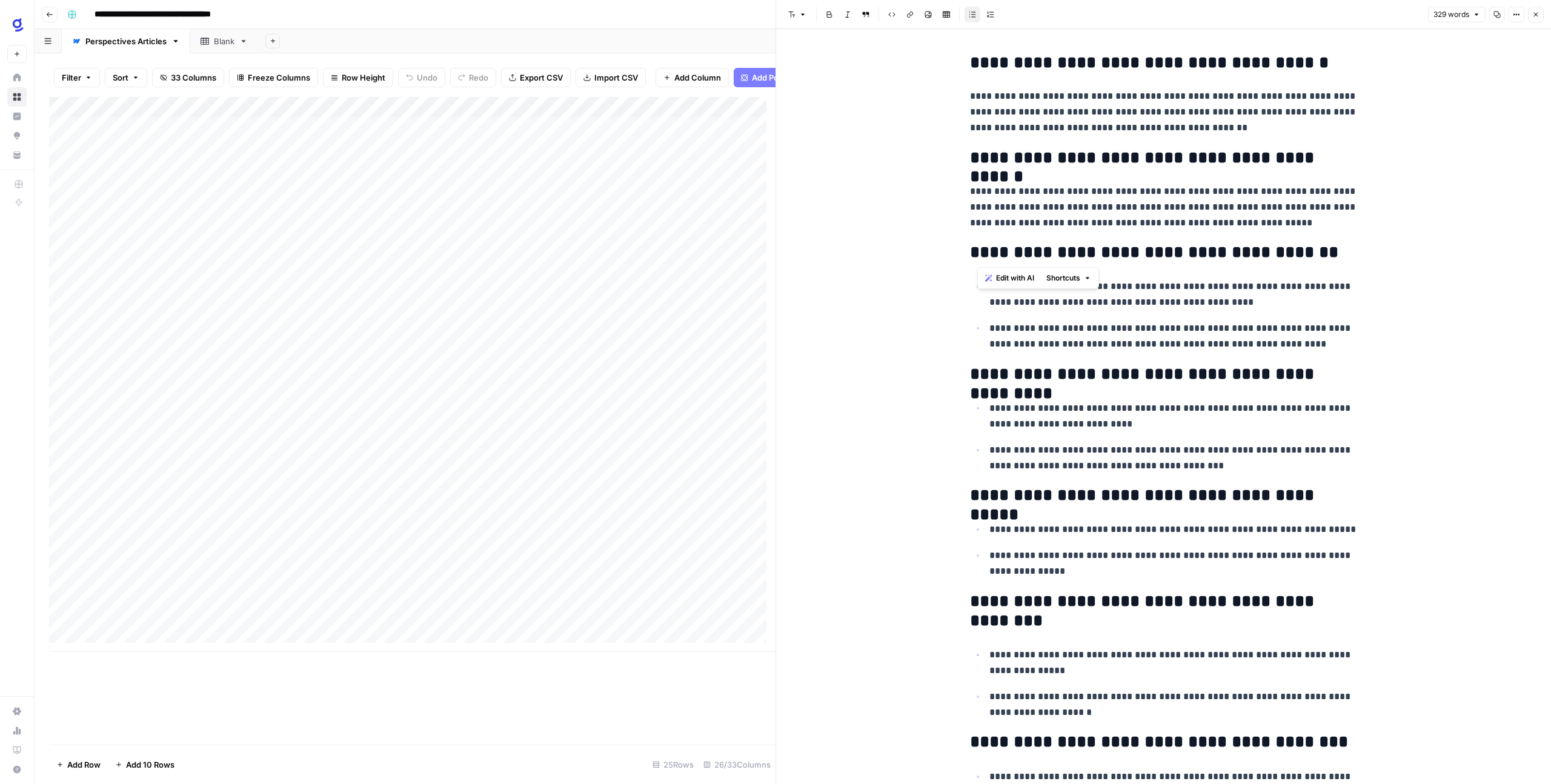
click at [1229, 346] on p "**********" at bounding box center [1173, 336] width 368 height 31
click at [970, 250] on h2 "**********" at bounding box center [1163, 253] width 388 height 19
drag, startPoint x: 955, startPoint y: 250, endPoint x: 1194, endPoint y: 250, distance: 239.0
click at [1194, 250] on div "**********" at bounding box center [1163, 647] width 775 height 1237
drag, startPoint x: 969, startPoint y: 247, endPoint x: 1360, endPoint y: 245, distance: 391.0
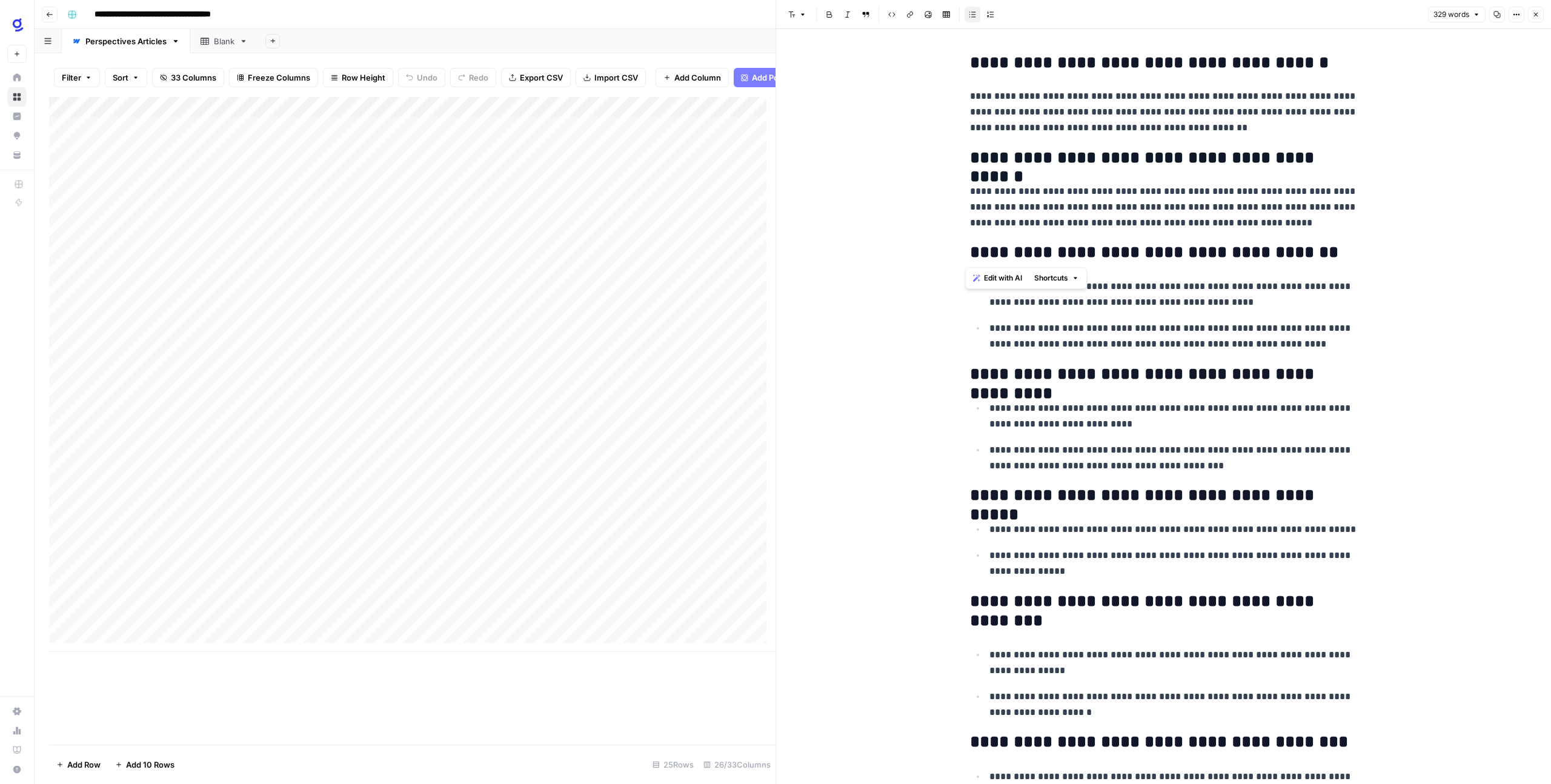
click at [1360, 245] on div "**********" at bounding box center [1163, 647] width 775 height 1237
drag, startPoint x: 968, startPoint y: 253, endPoint x: 1158, endPoint y: 263, distance: 190.3
click at [1158, 263] on div "**********" at bounding box center [1164, 637] width 403 height 1178
drag, startPoint x: 1003, startPoint y: 310, endPoint x: 1488, endPoint y: 349, distance: 486.6
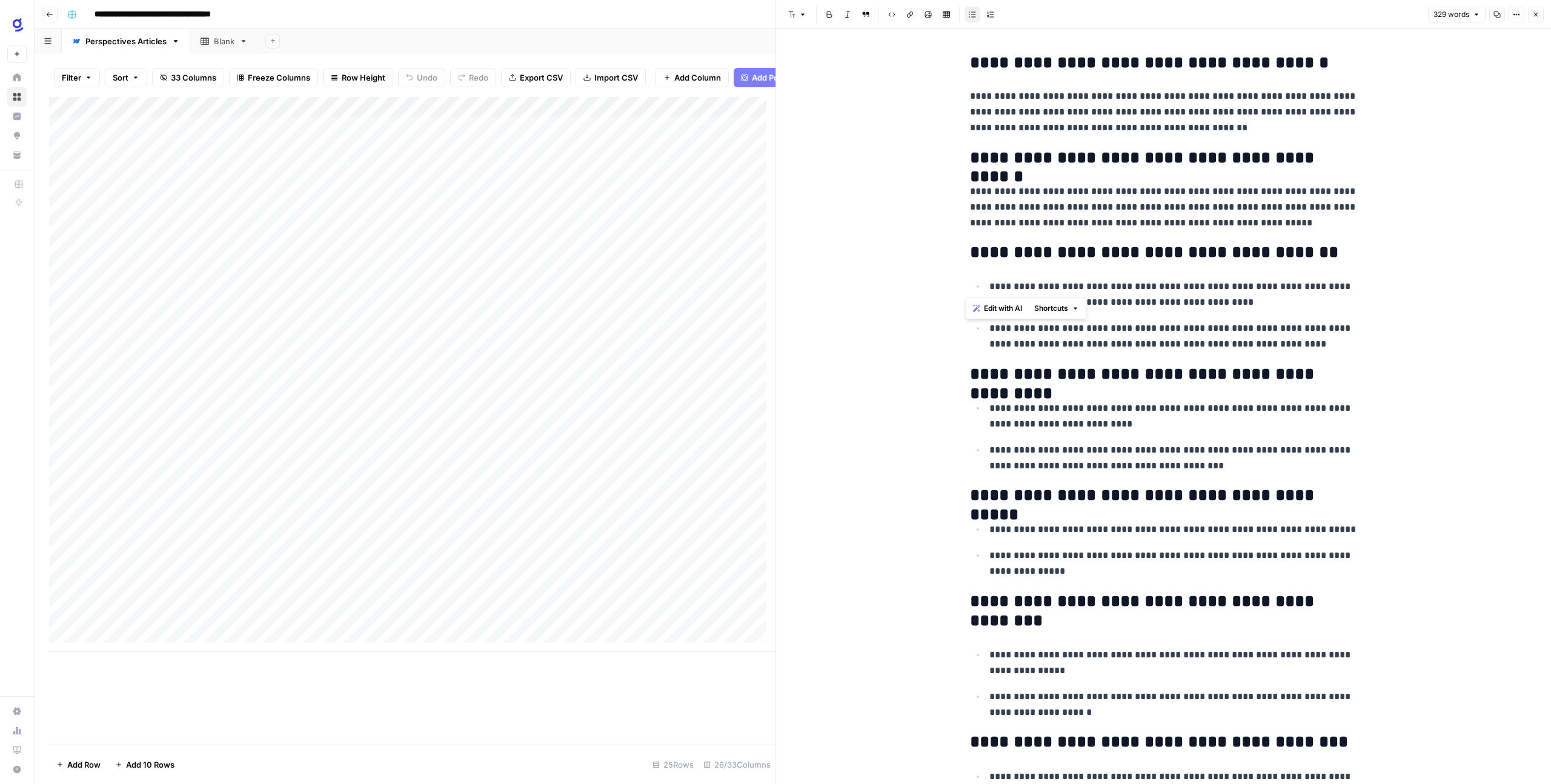
click at [1488, 349] on body "**********" at bounding box center [775, 392] width 1551 height 784
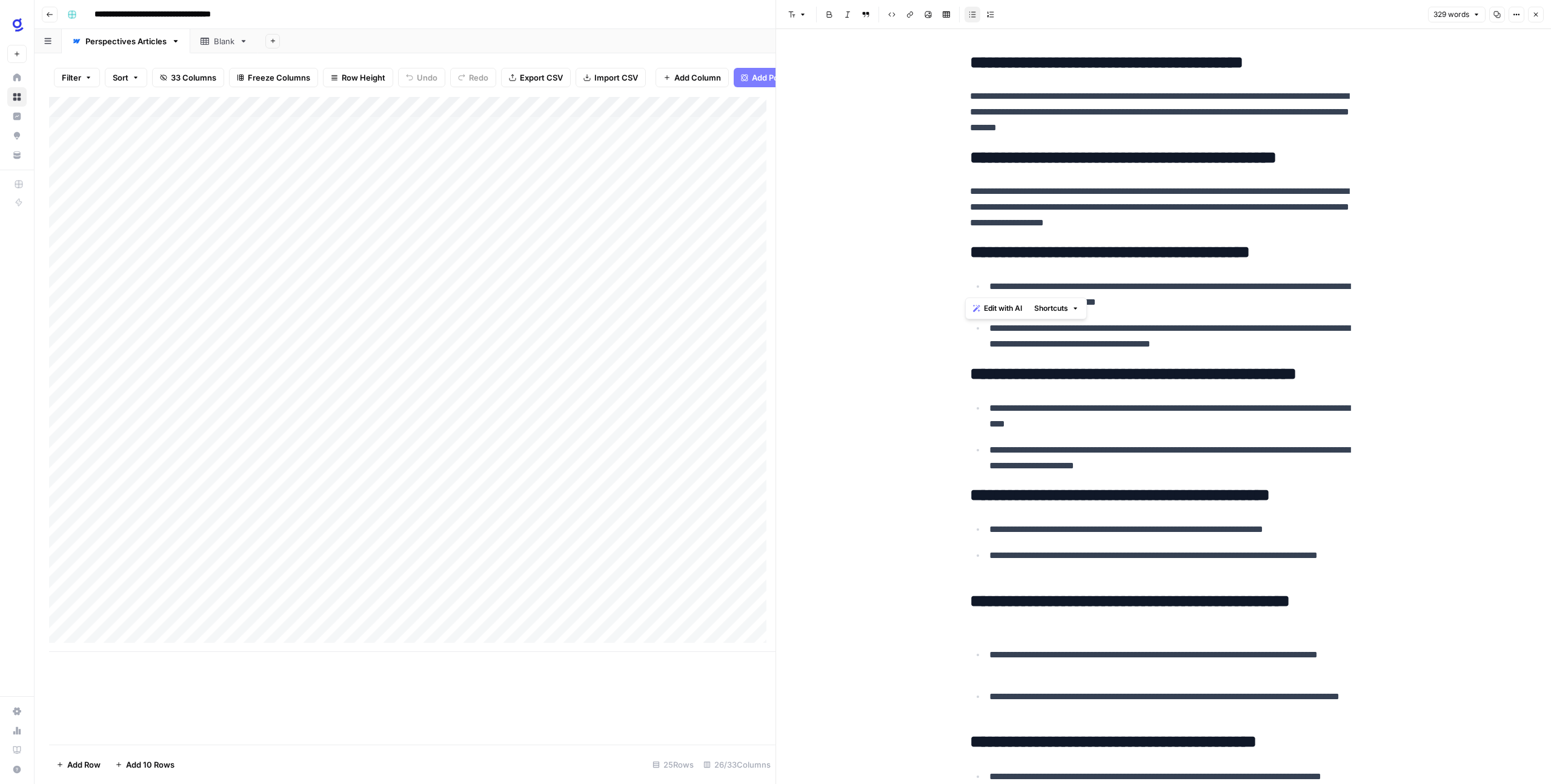
click at [1008, 312] on span "Edit with AI" at bounding box center [1003, 308] width 38 height 11
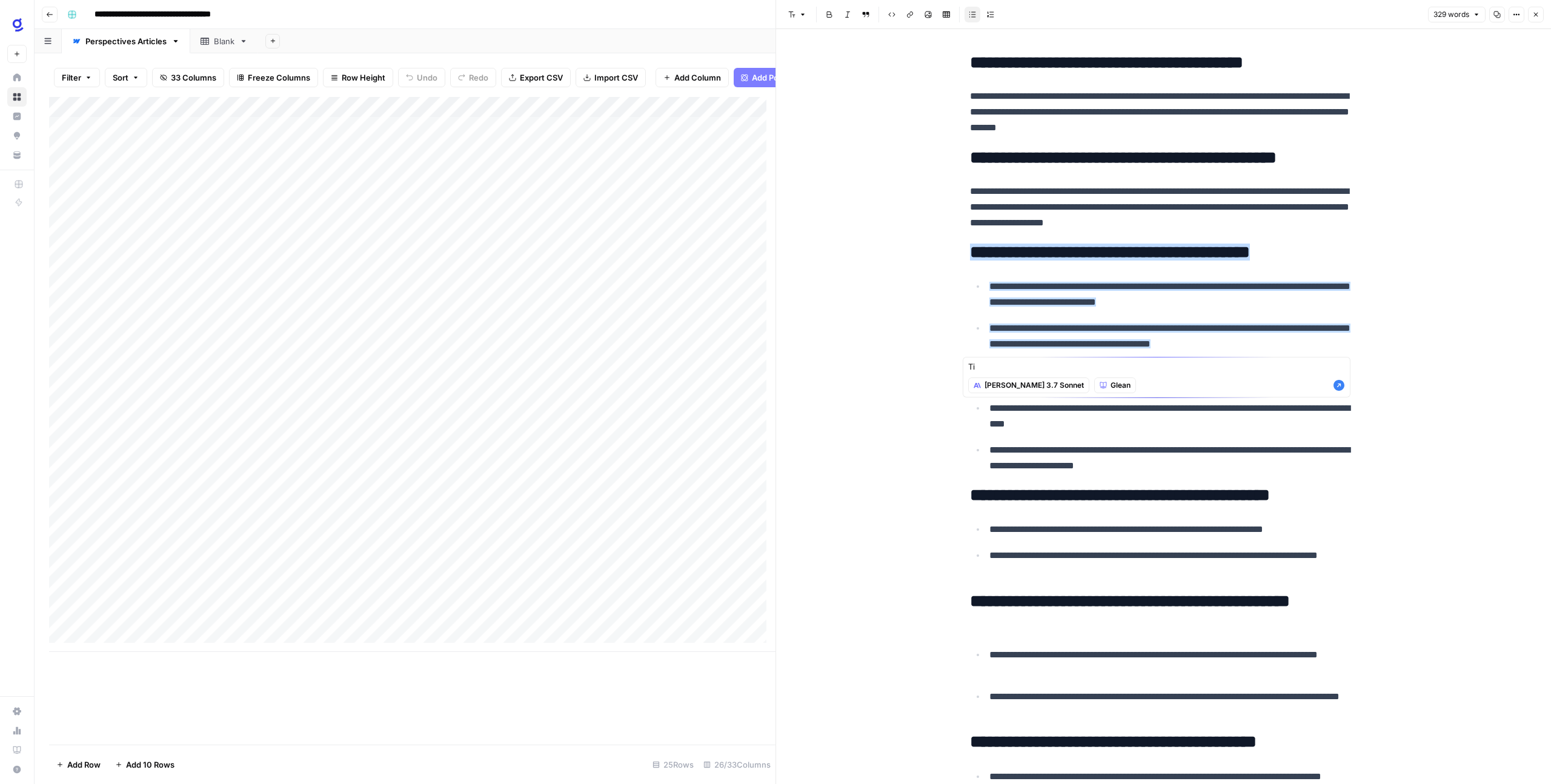
type textarea "T"
click at [1119, 364] on textarea "This heading does not match the" at bounding box center [1157, 367] width 377 height 12
type textarea "This heading does not match the headings below."
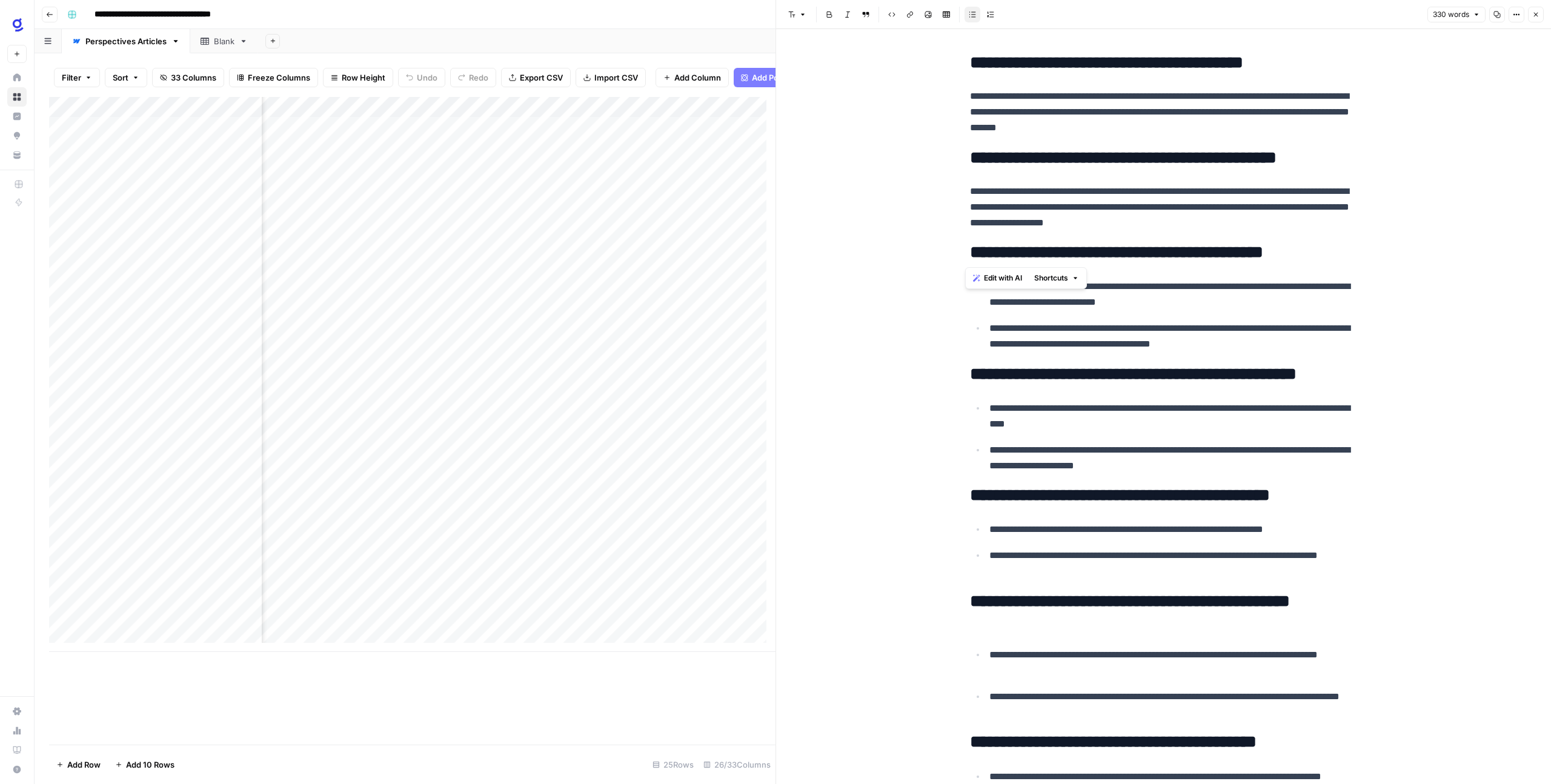
drag, startPoint x: 967, startPoint y: 254, endPoint x: 1310, endPoint y: 257, distance: 343.0
click at [1310, 257] on h2 "**********" at bounding box center [1163, 253] width 388 height 19
click at [1267, 255] on h2 "**********" at bounding box center [1163, 253] width 388 height 19
drag, startPoint x: 1324, startPoint y: 253, endPoint x: 967, endPoint y: 247, distance: 357.1
click at [970, 247] on h2 "**********" at bounding box center [1163, 253] width 388 height 19
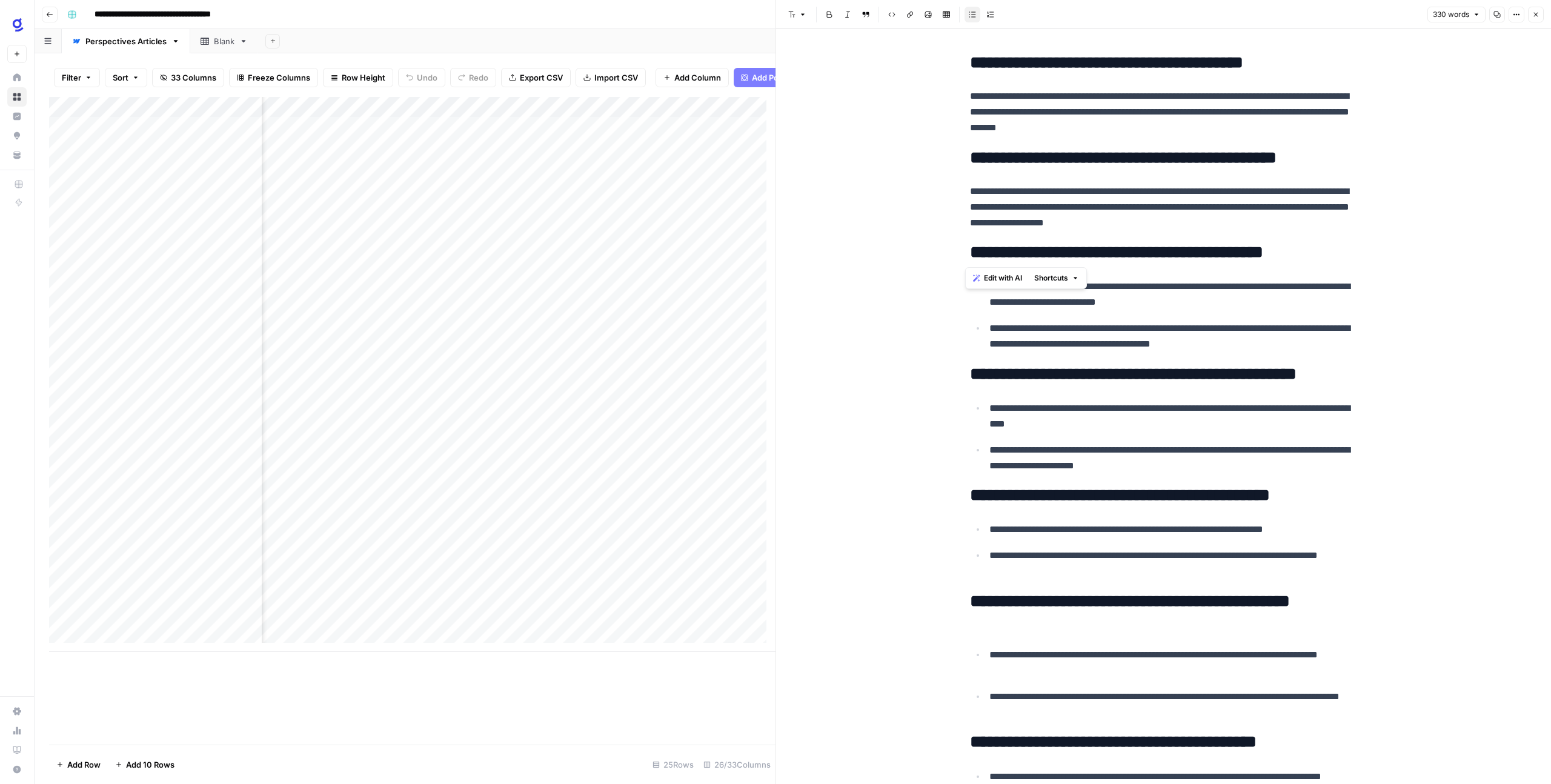
click at [989, 272] on span "Edit with AI" at bounding box center [1003, 278] width 38 height 11
click at [1175, 402] on p "**********" at bounding box center [1173, 416] width 368 height 31
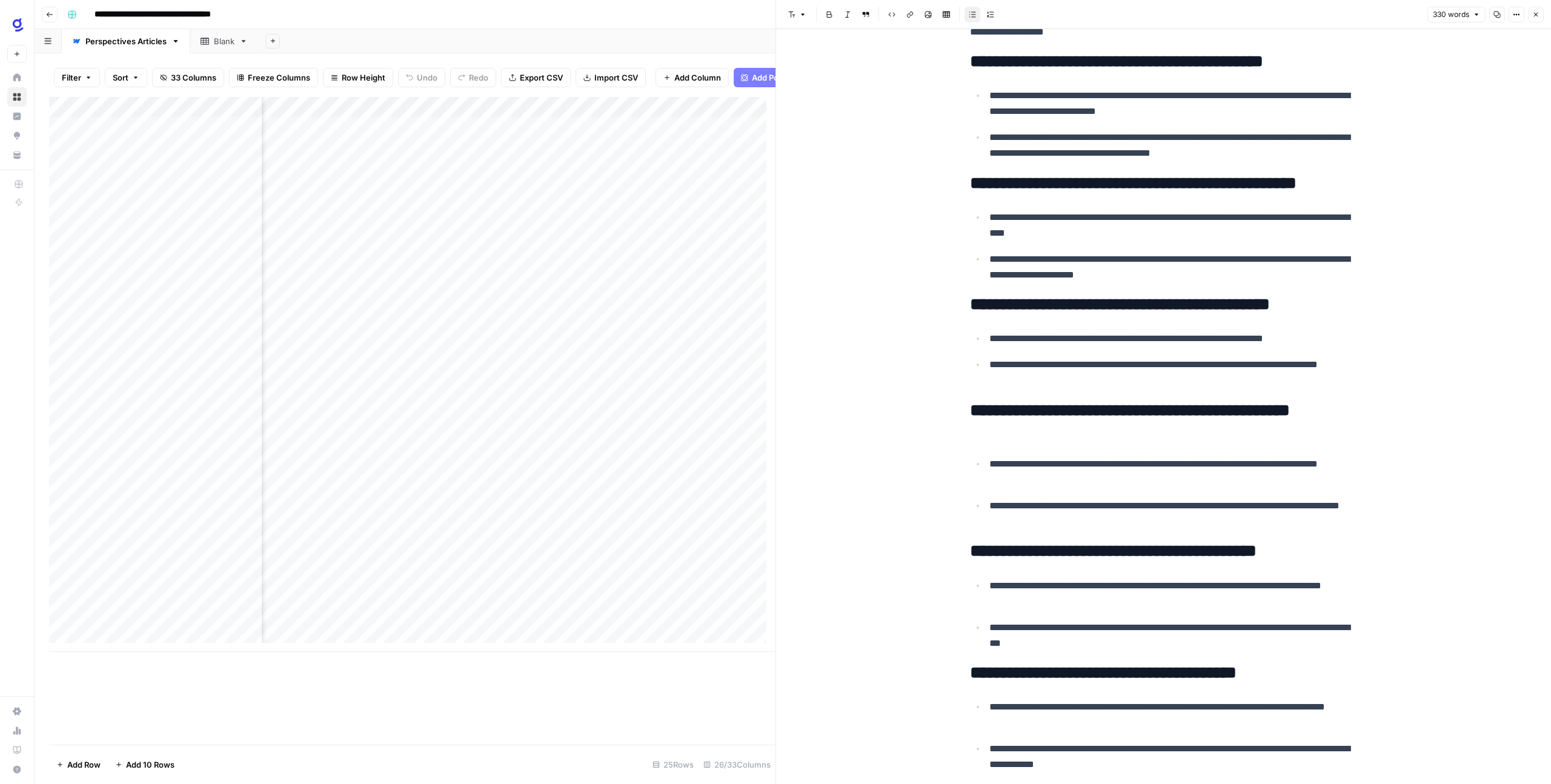
scroll to position [0, 0]
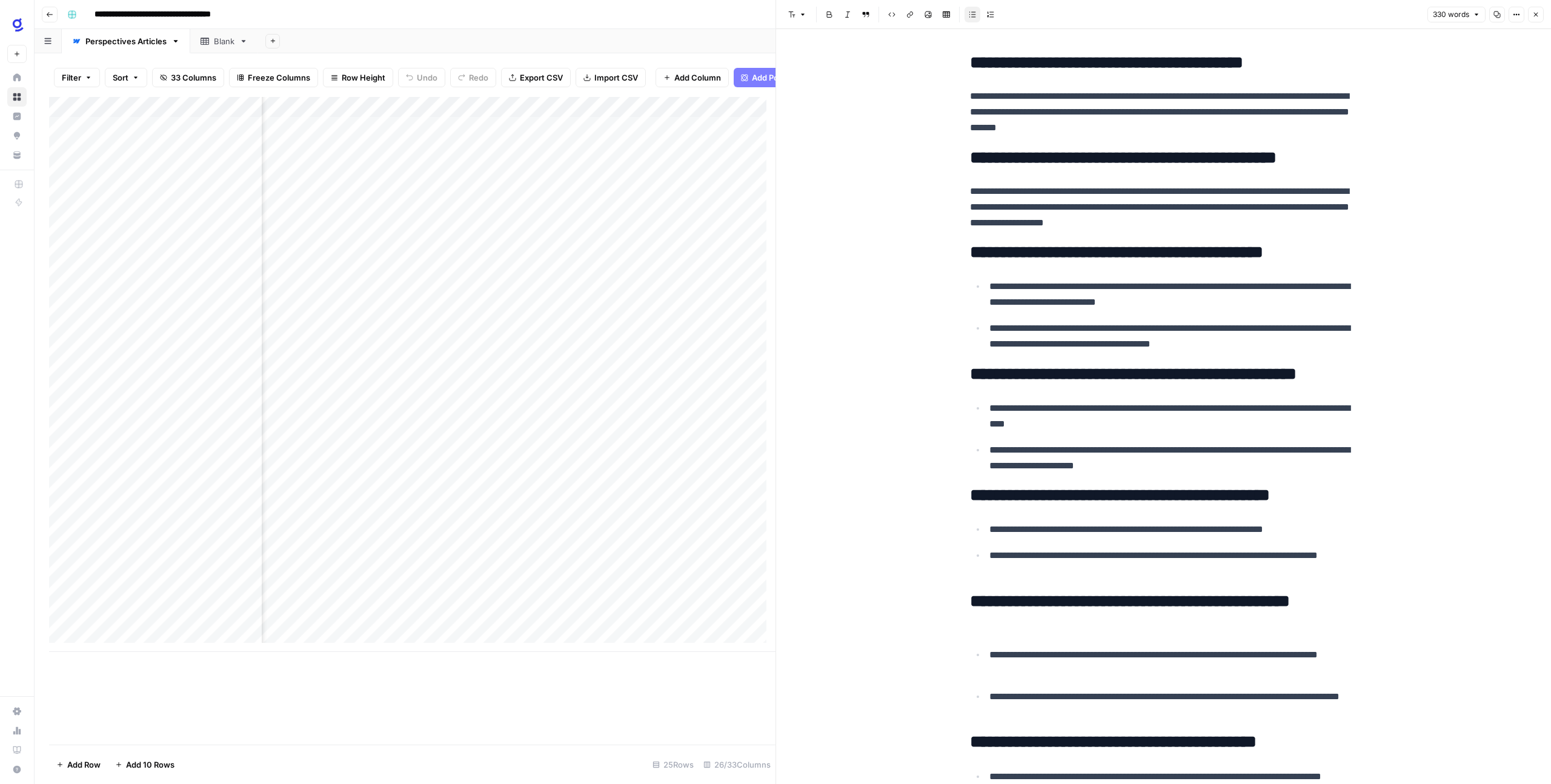
click at [979, 373] on h2 "**********" at bounding box center [1163, 374] width 388 height 19
drag, startPoint x: 964, startPoint y: 375, endPoint x: 1347, endPoint y: 367, distance: 383.1
click at [1347, 367] on h2 "**********" at bounding box center [1163, 374] width 388 height 19
click at [1011, 397] on span "Edit with AI" at bounding box center [1003, 399] width 38 height 11
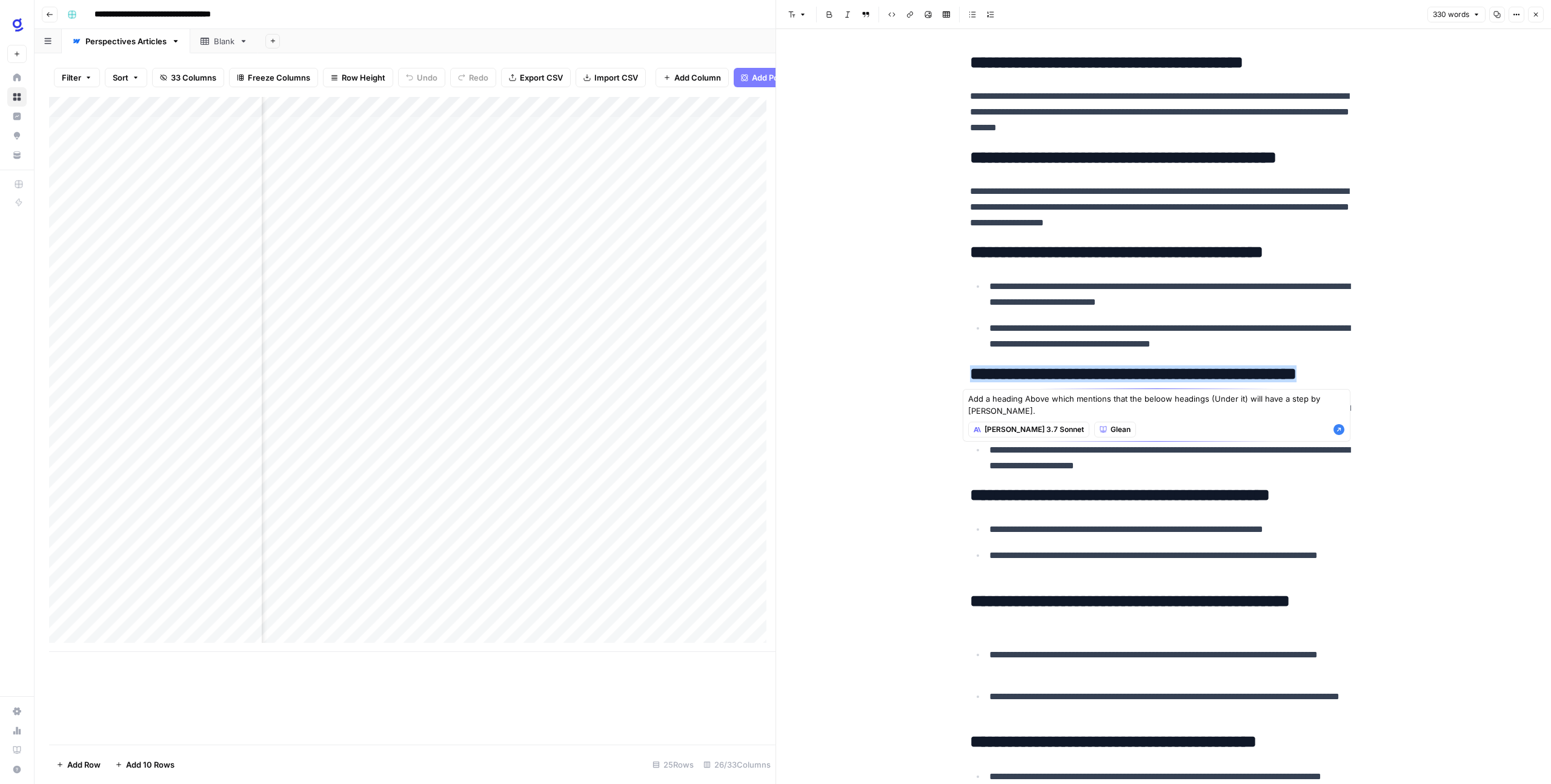
type textarea "Add a heading Above which mentions that the beloow headings (Under it) will hav…"
click at [1012, 429] on span "[PERSON_NAME] 3.7 Sonnet" at bounding box center [1034, 429] width 100 height 11
click at [1015, 473] on span "GPT-4.1" at bounding box center [1050, 473] width 117 height 12
click at [1342, 432] on icon "button" at bounding box center [1339, 429] width 11 height 11
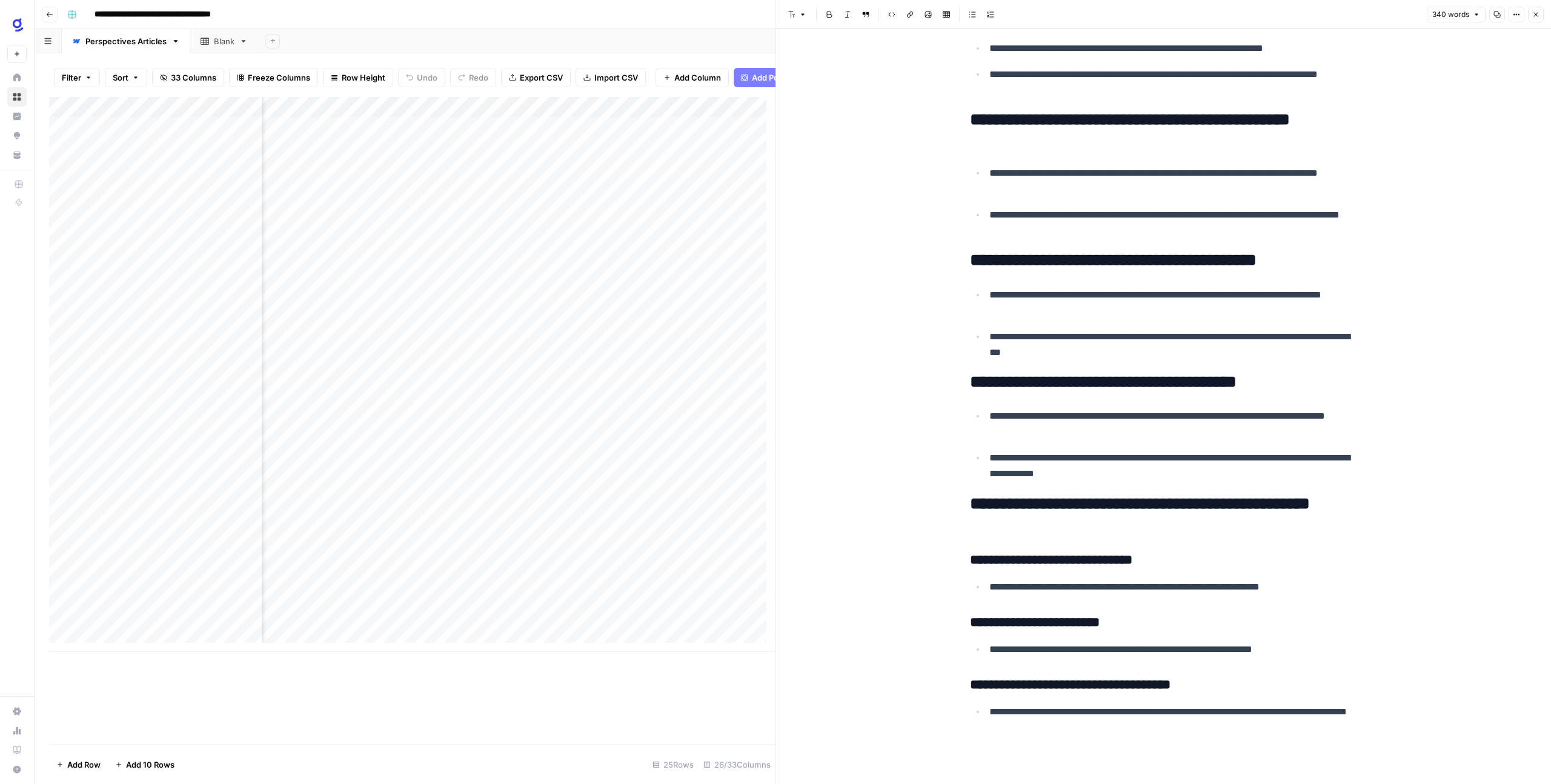
scroll to position [0, 662]
click at [408, 551] on div "Add Column" at bounding box center [412, 375] width 726 height 555
click at [542, 544] on div "Add Column" at bounding box center [412, 375] width 726 height 555
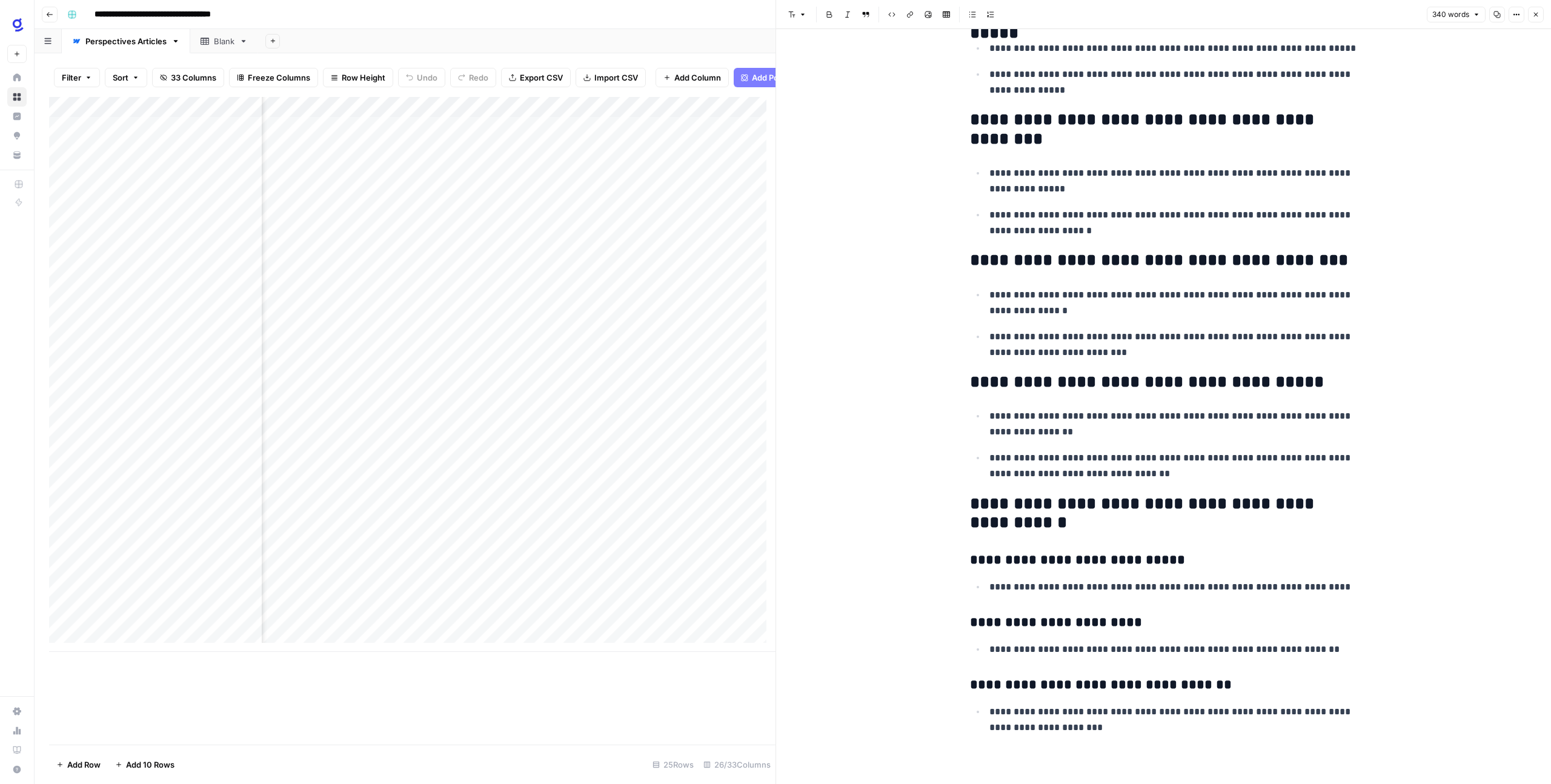
click at [542, 544] on div "Add Column" at bounding box center [412, 375] width 726 height 555
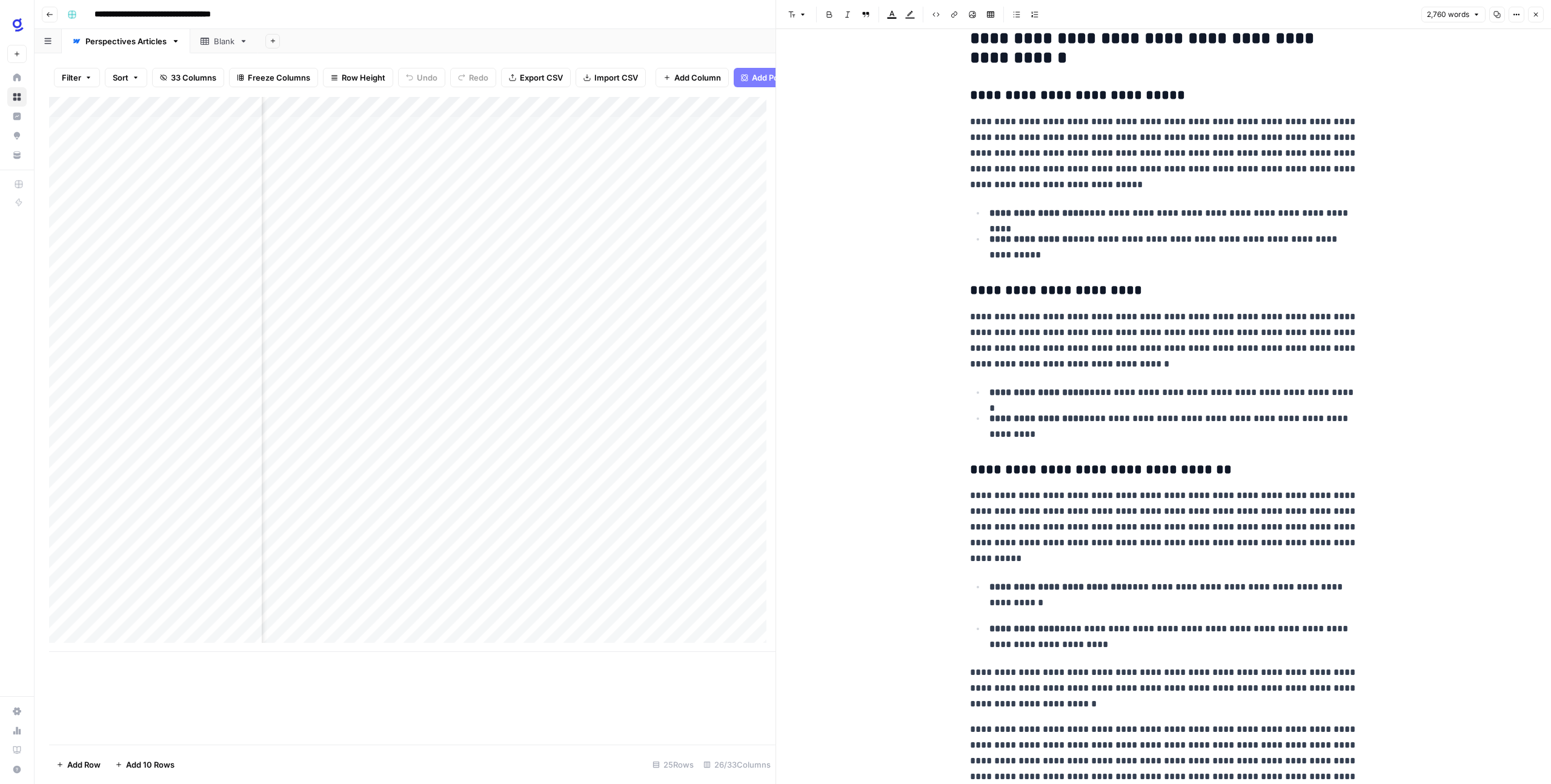
scroll to position [6383, 0]
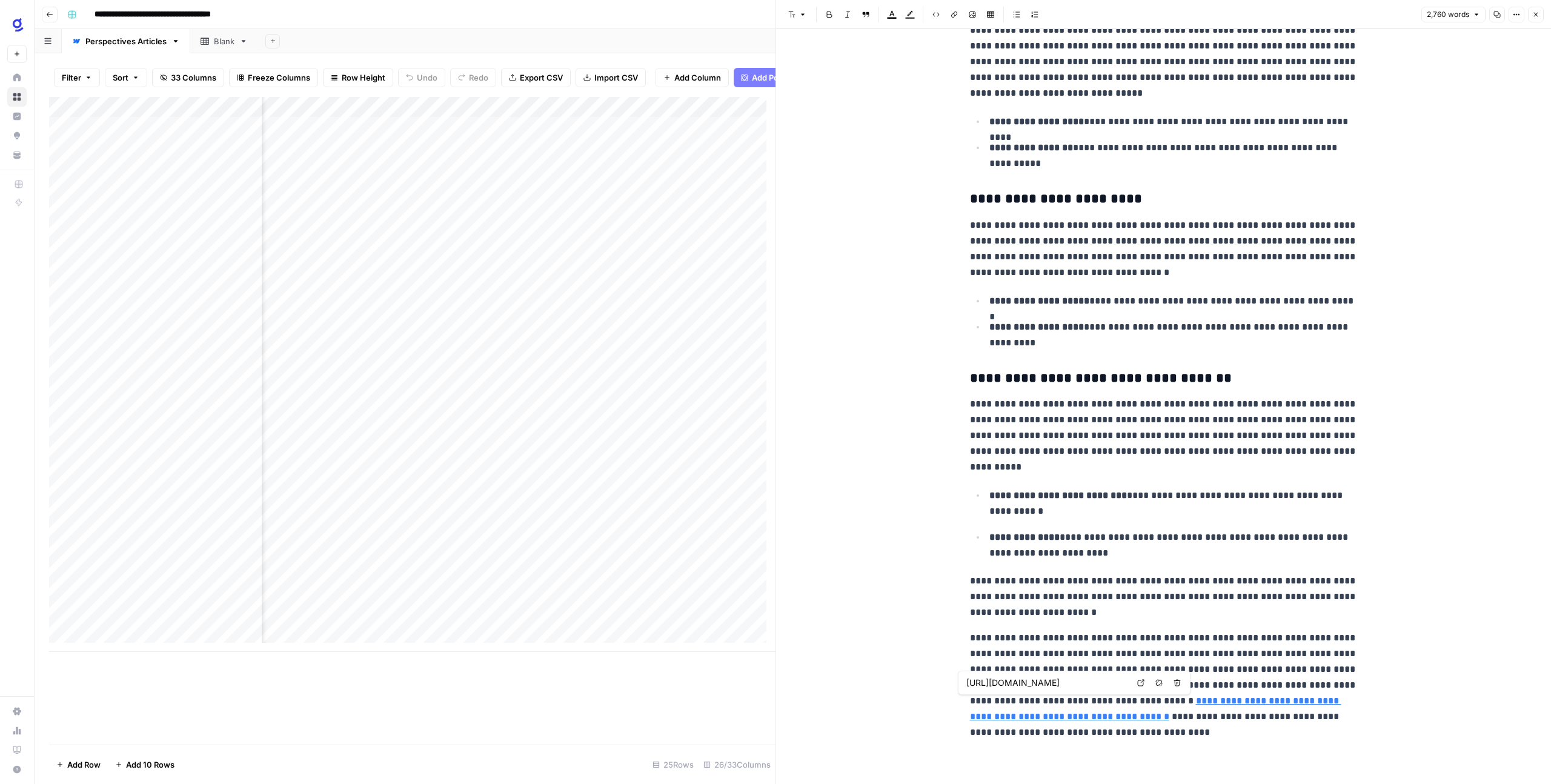
click at [1223, 699] on link "**********" at bounding box center [1155, 708] width 371 height 25
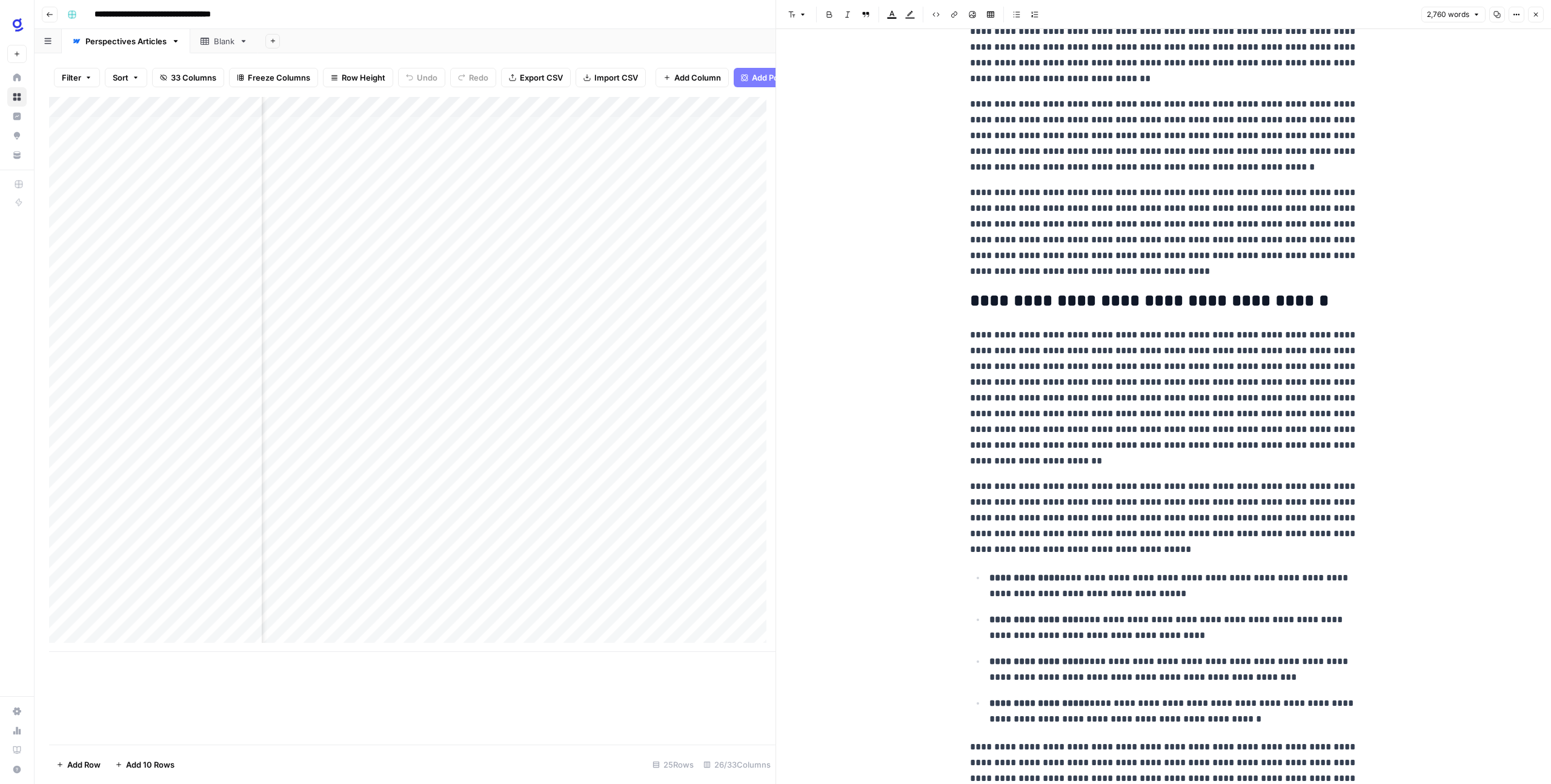
scroll to position [0, 0]
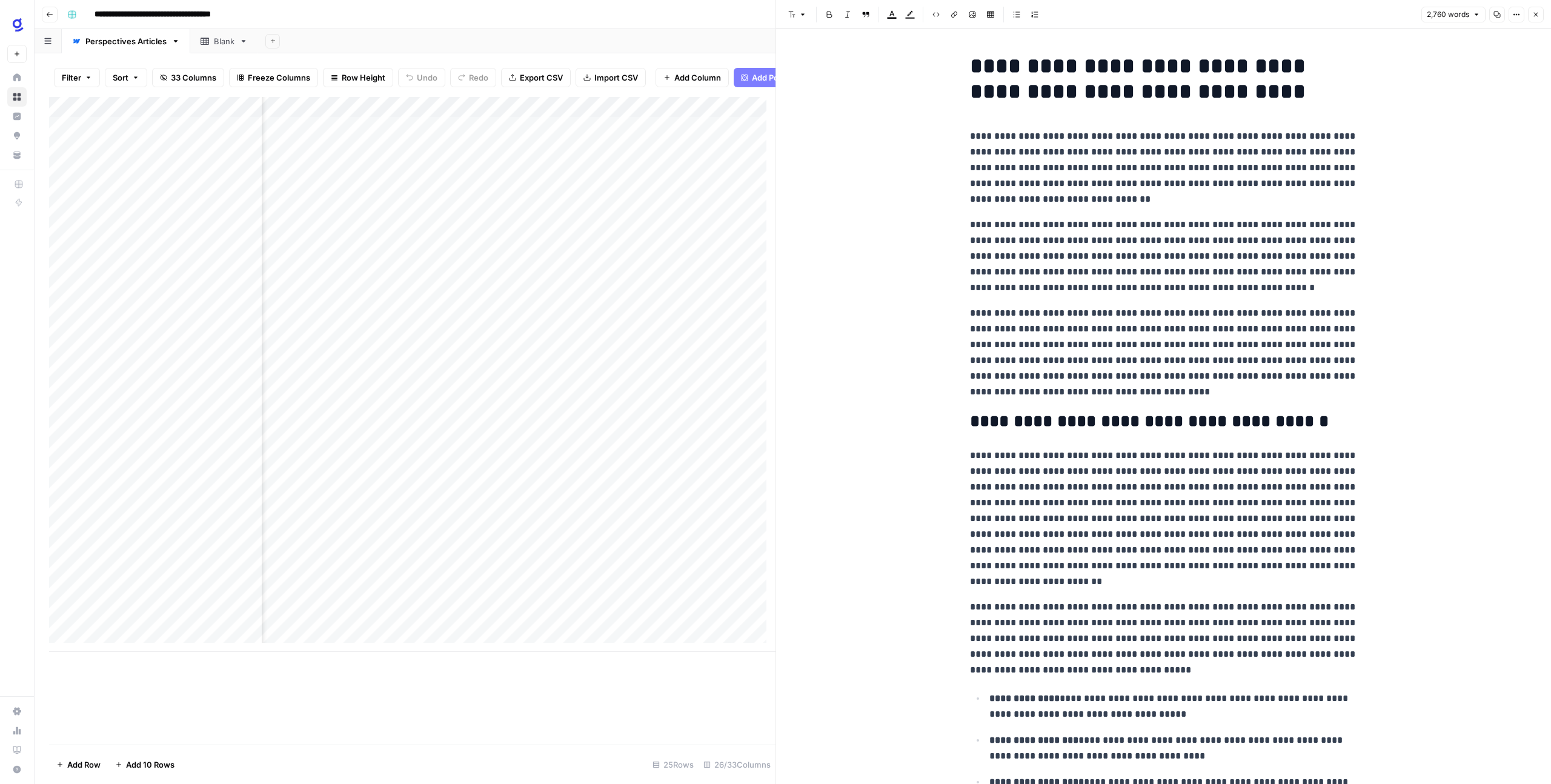
click at [1107, 85] on h1 "**********" at bounding box center [1163, 79] width 388 height 51
click at [1091, 73] on h1 "**********" at bounding box center [1163, 79] width 388 height 51
click at [804, 14] on icon "button" at bounding box center [803, 15] width 7 height 7
click at [1008, 427] on h2 "**********" at bounding box center [1163, 422] width 388 height 19
click at [802, 15] on icon "button" at bounding box center [803, 15] width 4 height 1
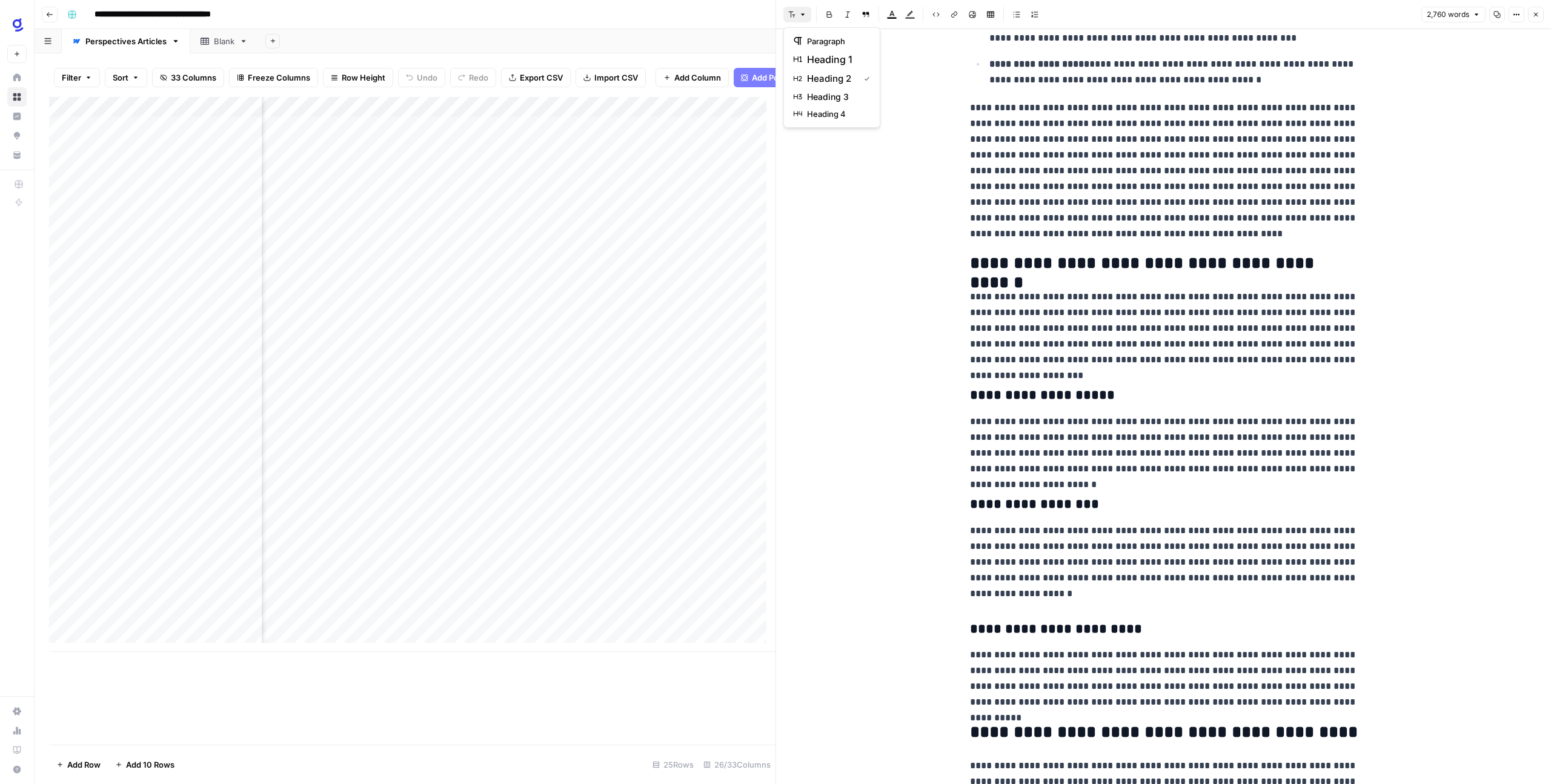
scroll to position [762, 0]
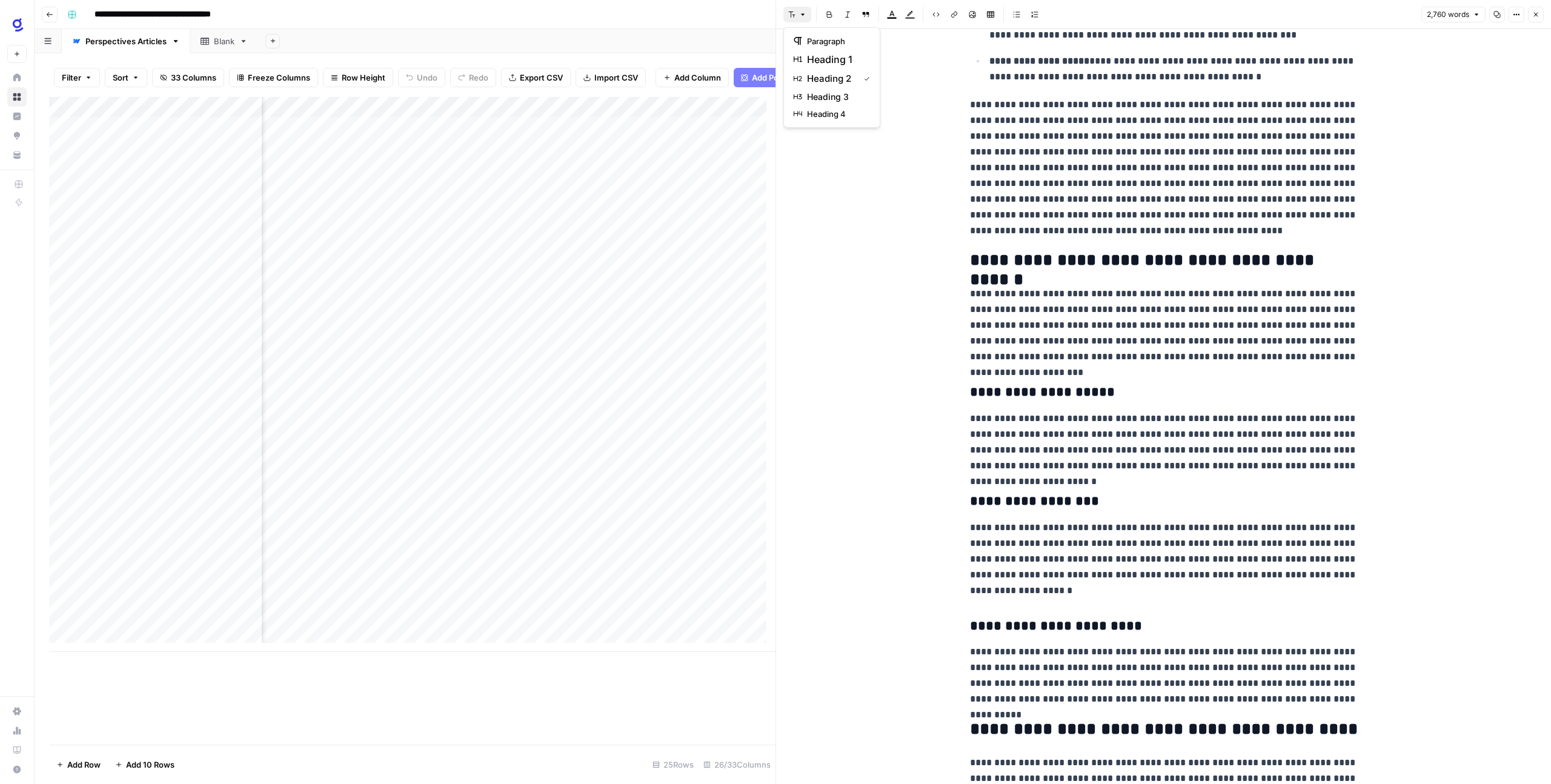
click at [1055, 385] on h3 "**********" at bounding box center [1163, 392] width 388 height 17
click at [1054, 395] on h3 "**********" at bounding box center [1163, 392] width 388 height 17
click at [798, 15] on button "Font style" at bounding box center [797, 14] width 28 height 16
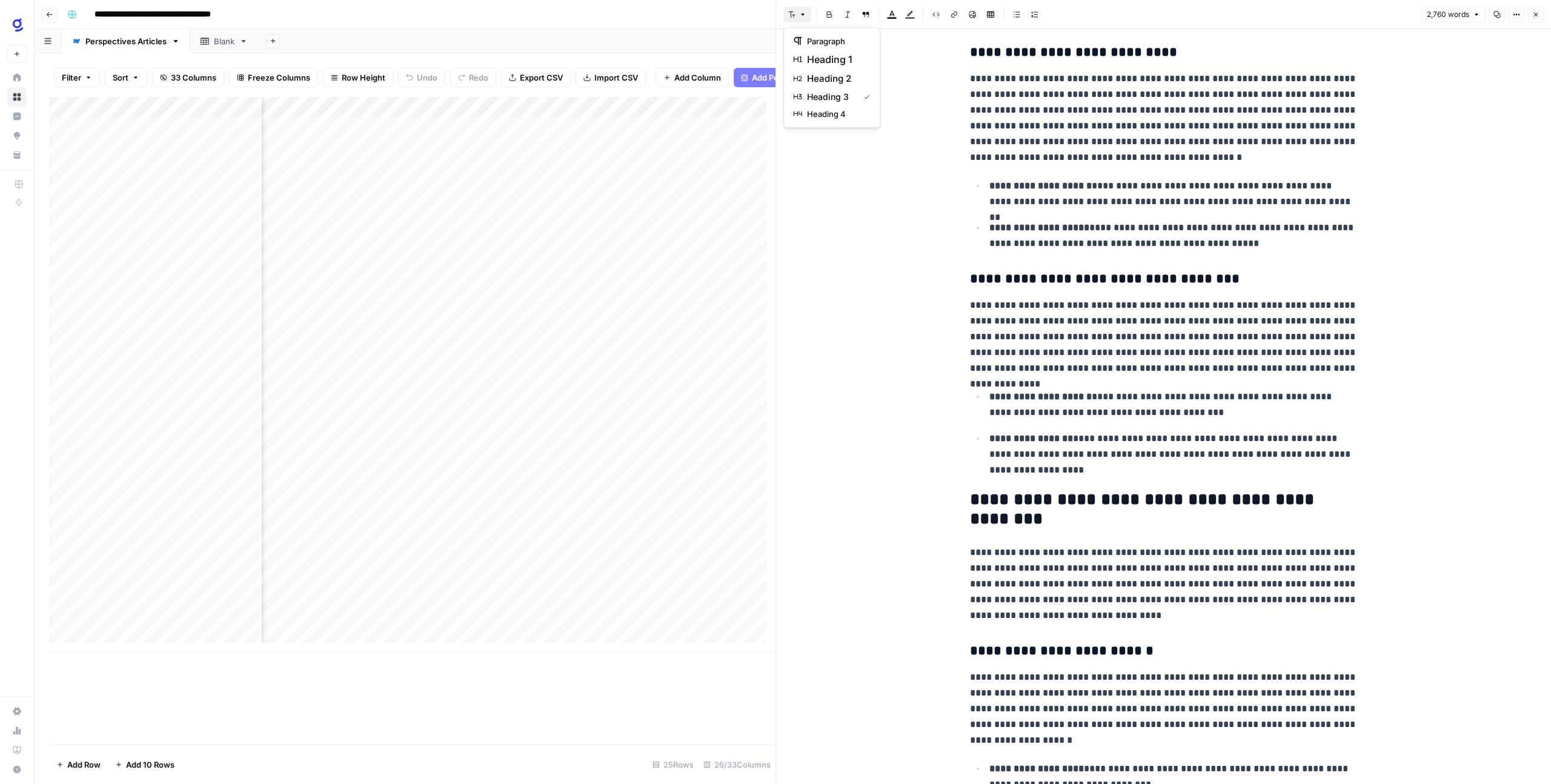
scroll to position [3446, 0]
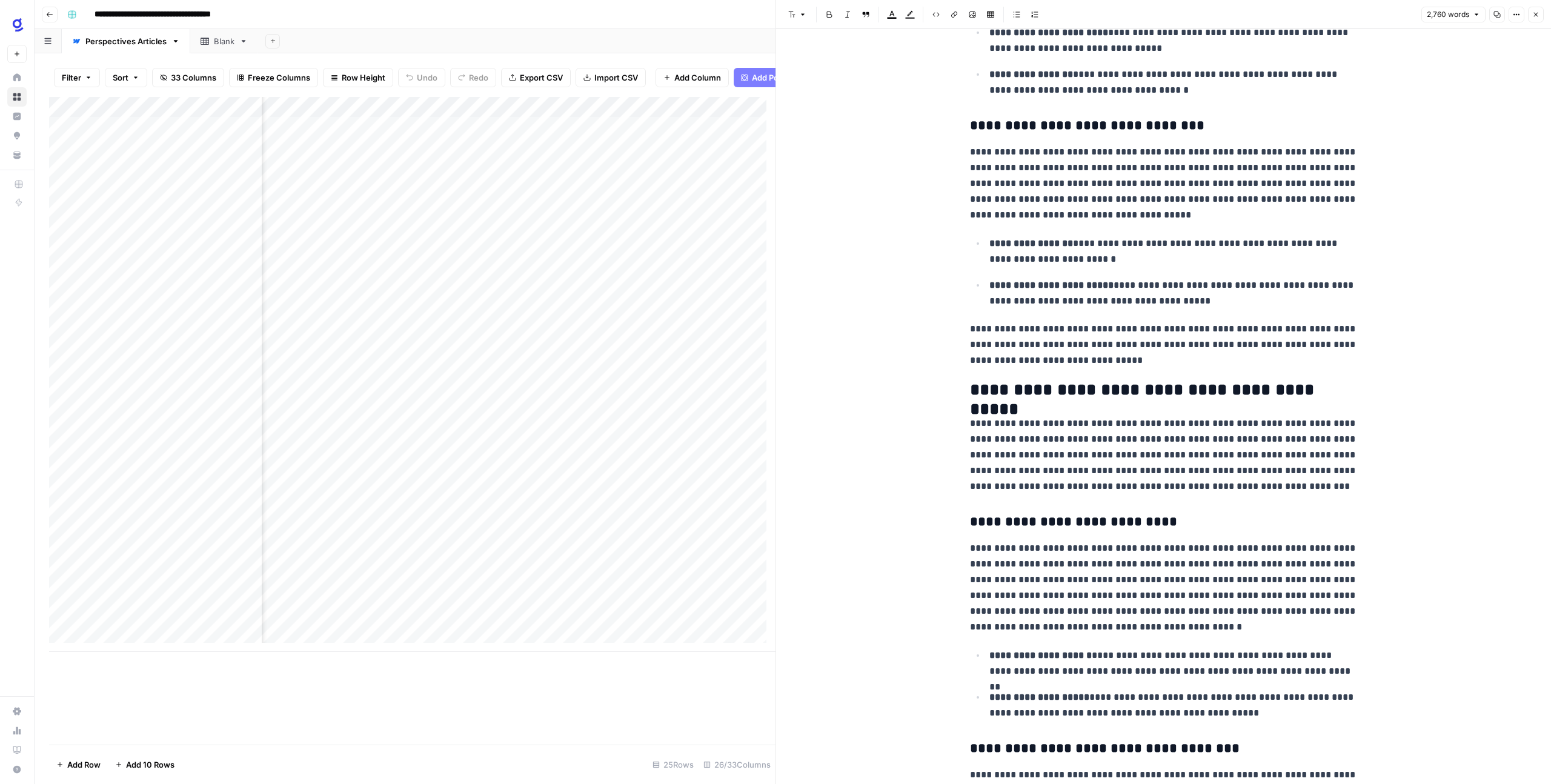
click at [1035, 396] on h2 "**********" at bounding box center [1163, 391] width 388 height 19
click at [788, 19] on button "Font style" at bounding box center [797, 14] width 28 height 16
click at [930, 259] on div "**********" at bounding box center [1163, 151] width 775 height 7135
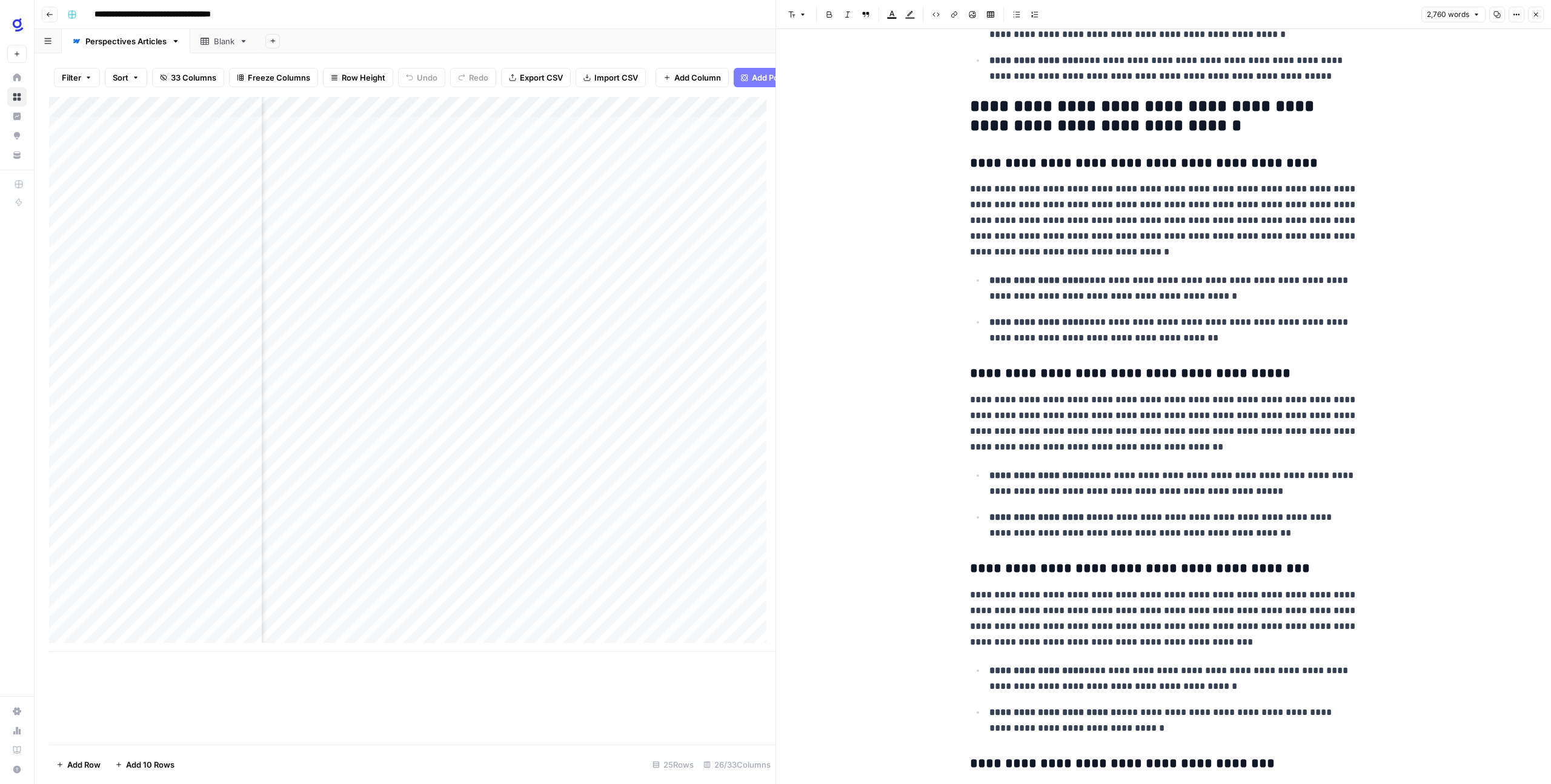
scroll to position [1992, 0]
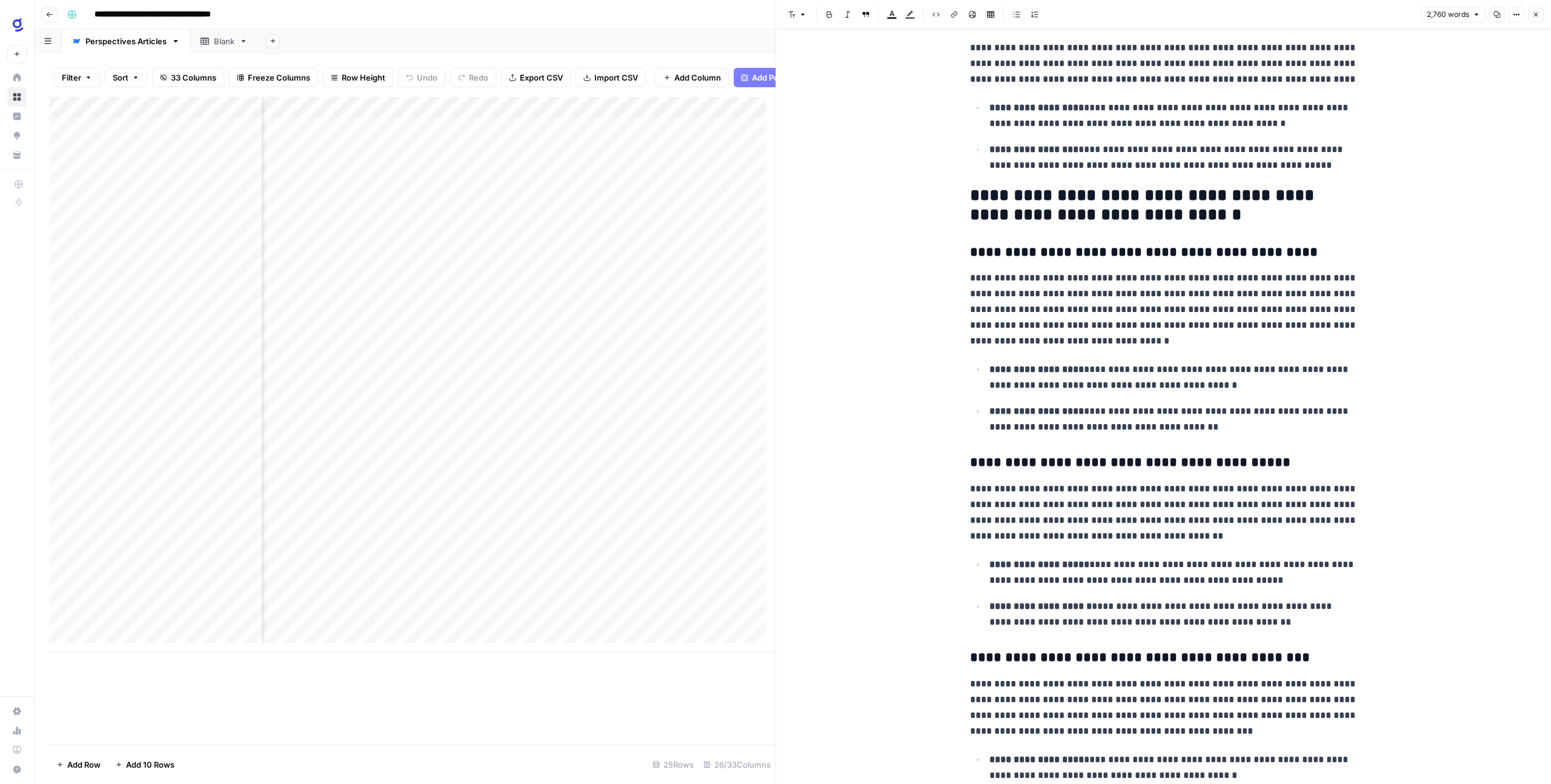
click at [979, 209] on h2 "**********" at bounding box center [1163, 206] width 388 height 39
click at [976, 202] on h2 "**********" at bounding box center [1163, 206] width 388 height 39
click at [973, 200] on h2 "**********" at bounding box center [1163, 206] width 388 height 39
click at [970, 193] on h2 "**********" at bounding box center [1163, 206] width 388 height 39
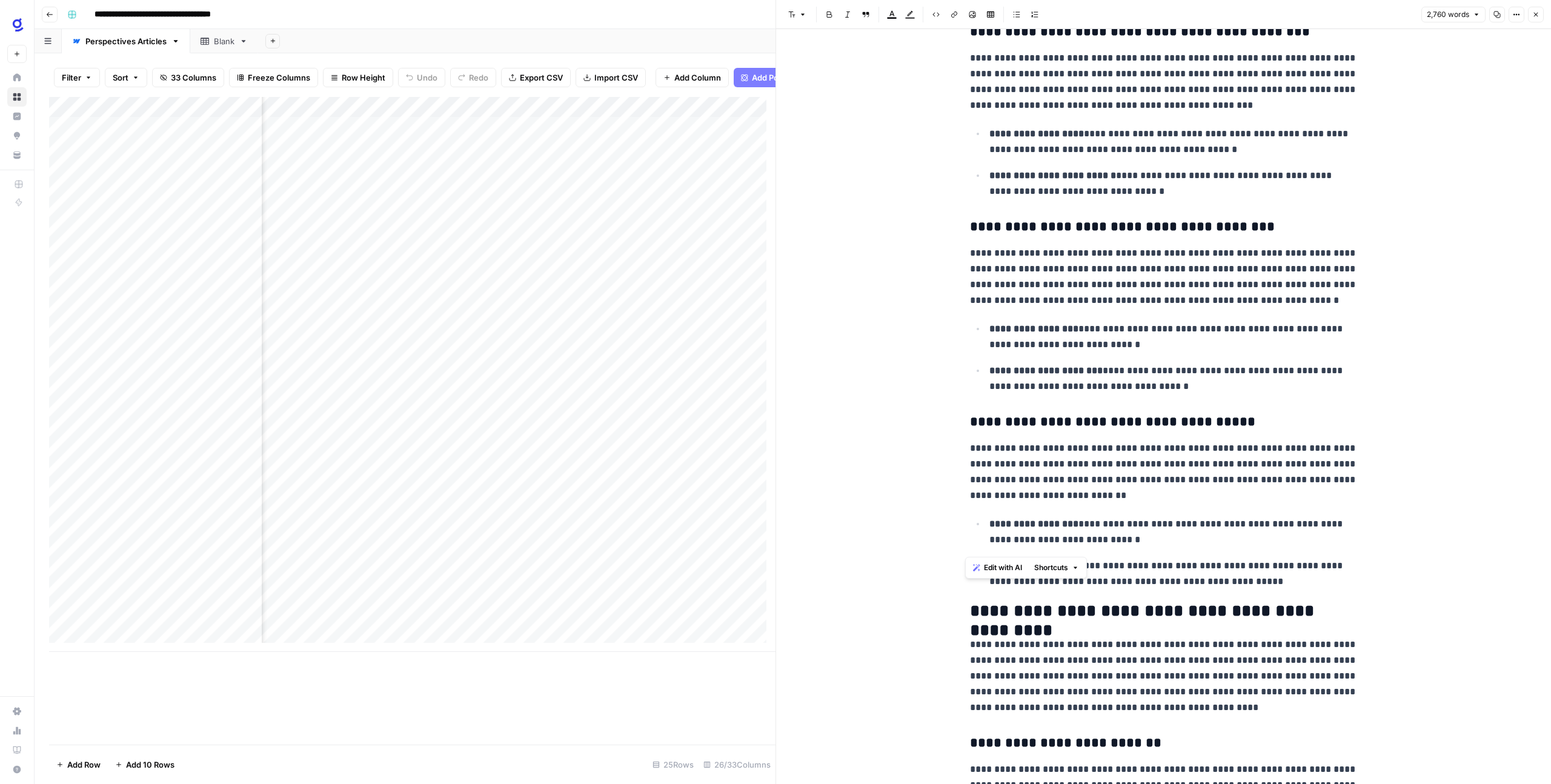
scroll to position [2618, 0]
drag, startPoint x: 965, startPoint y: 246, endPoint x: 1270, endPoint y: 581, distance: 453.0
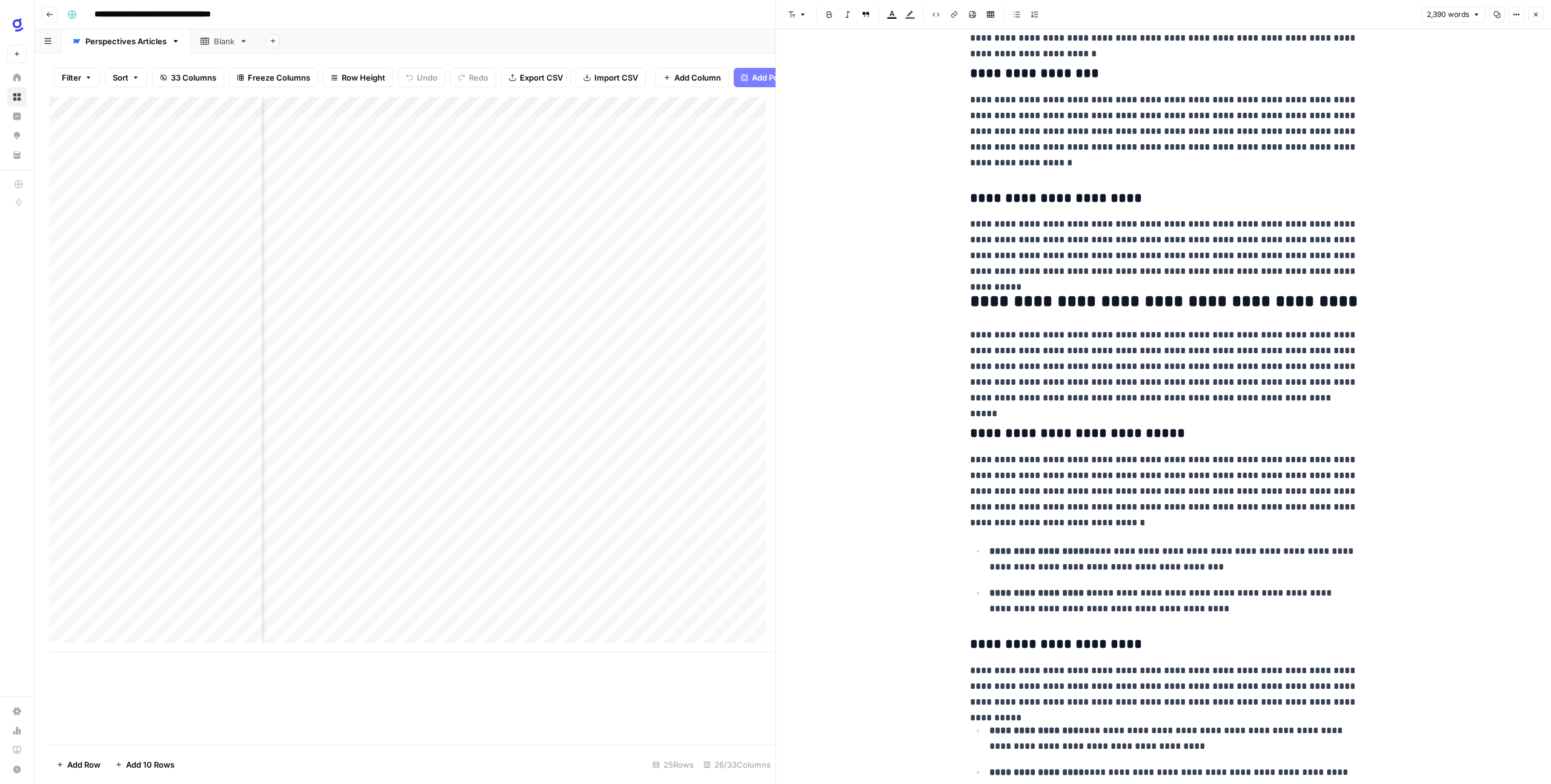
scroll to position [1686, 0]
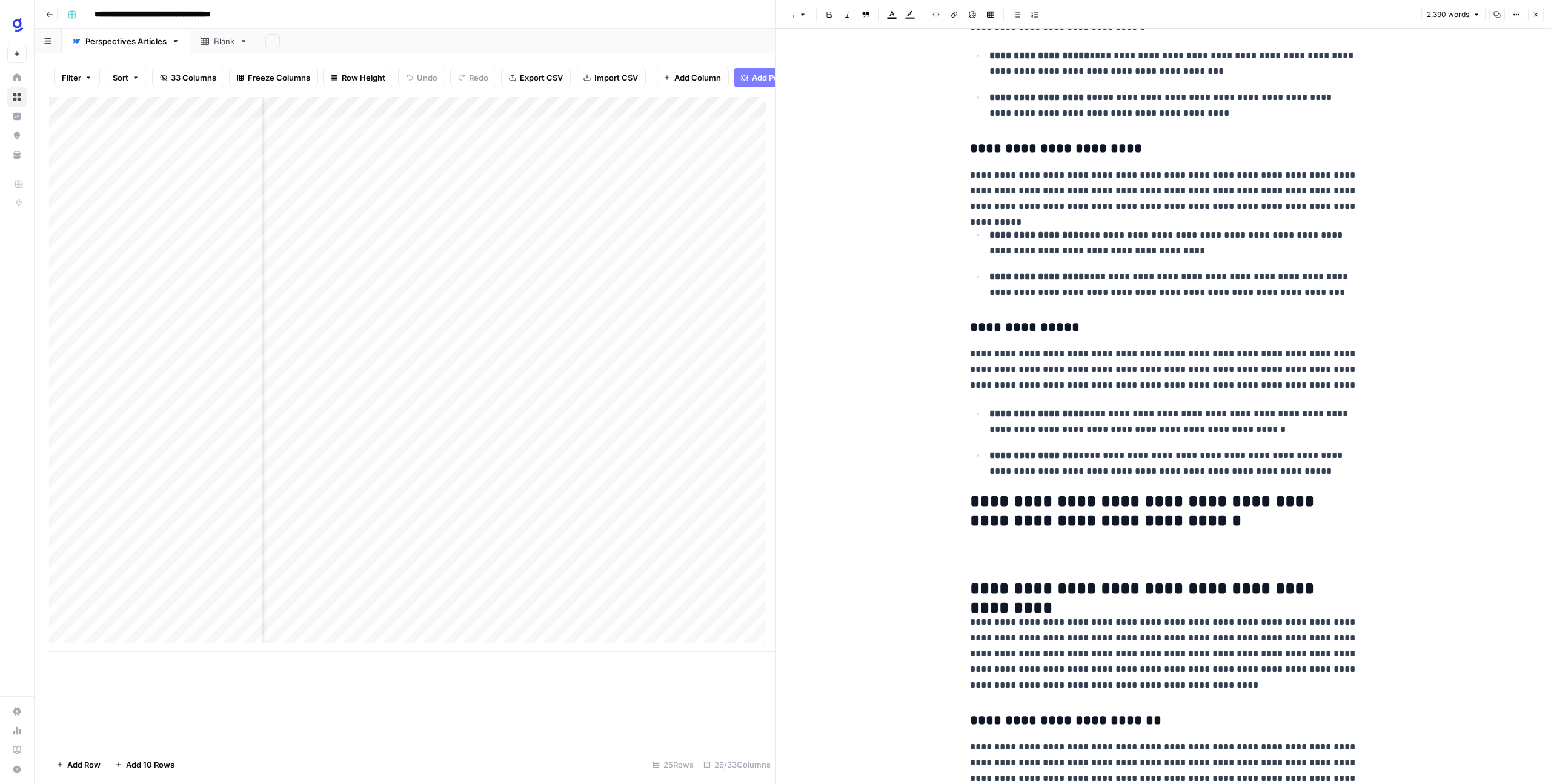
click at [997, 584] on h2 "**********" at bounding box center [1163, 589] width 388 height 19
drag, startPoint x: 973, startPoint y: 591, endPoint x: 1008, endPoint y: 594, distance: 35.1
click at [1008, 594] on h2 "**********" at bounding box center [1163, 589] width 388 height 19
click at [1018, 616] on span "Edit with AI" at bounding box center [1014, 615] width 38 height 11
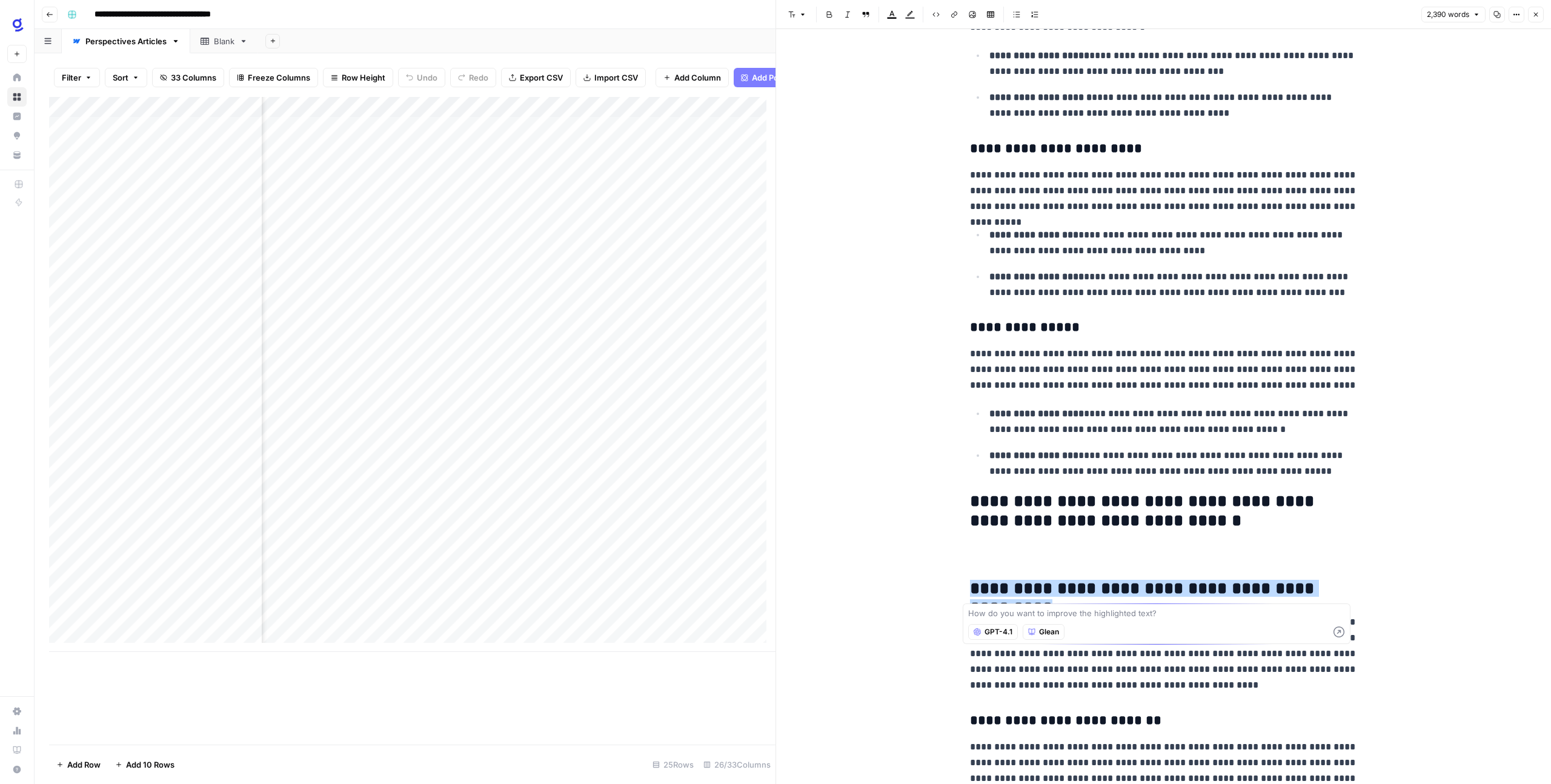
click at [1015, 615] on textarea at bounding box center [1157, 613] width 377 height 12
type textarea "M"
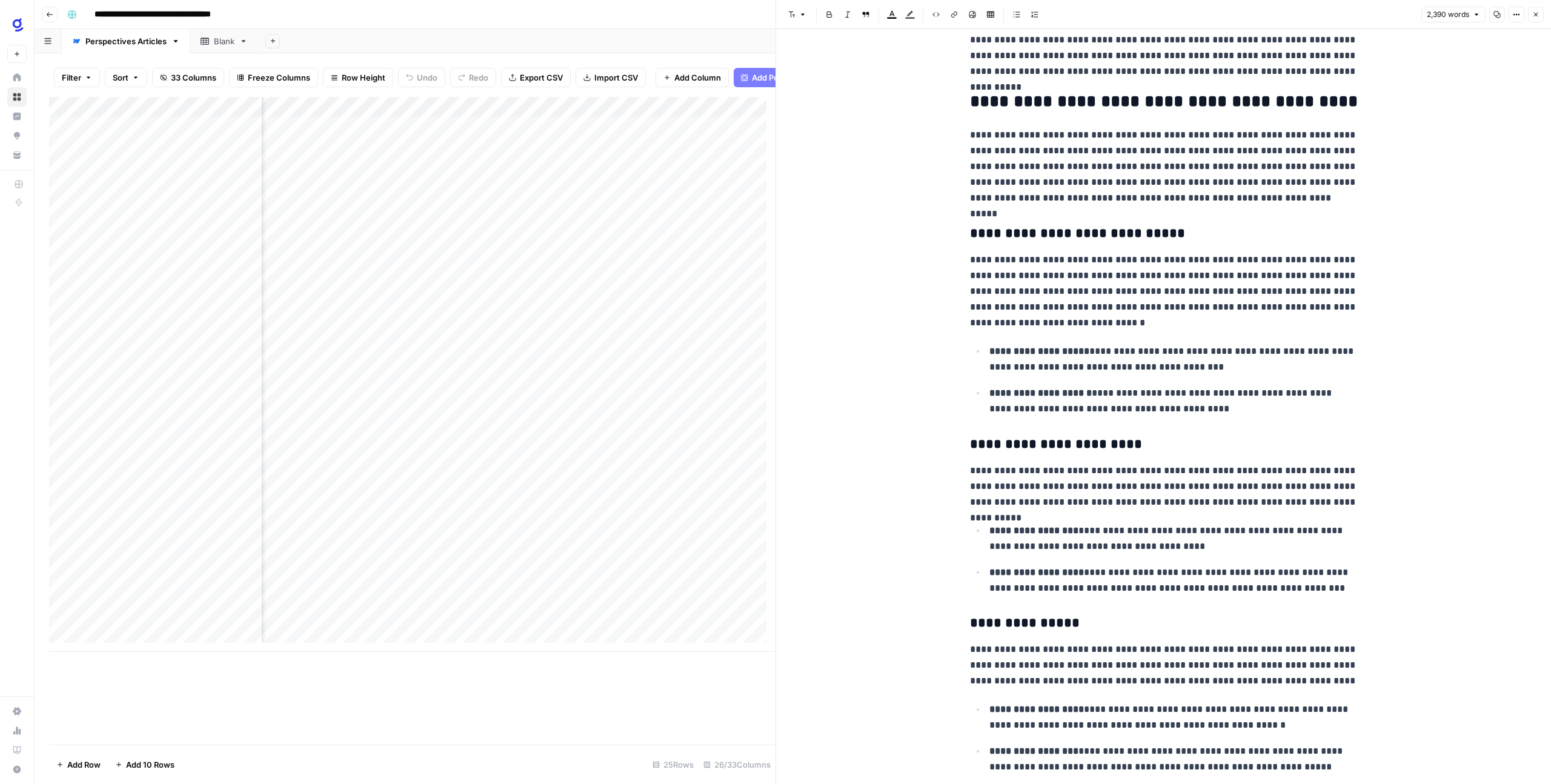
scroll to position [1869, 0]
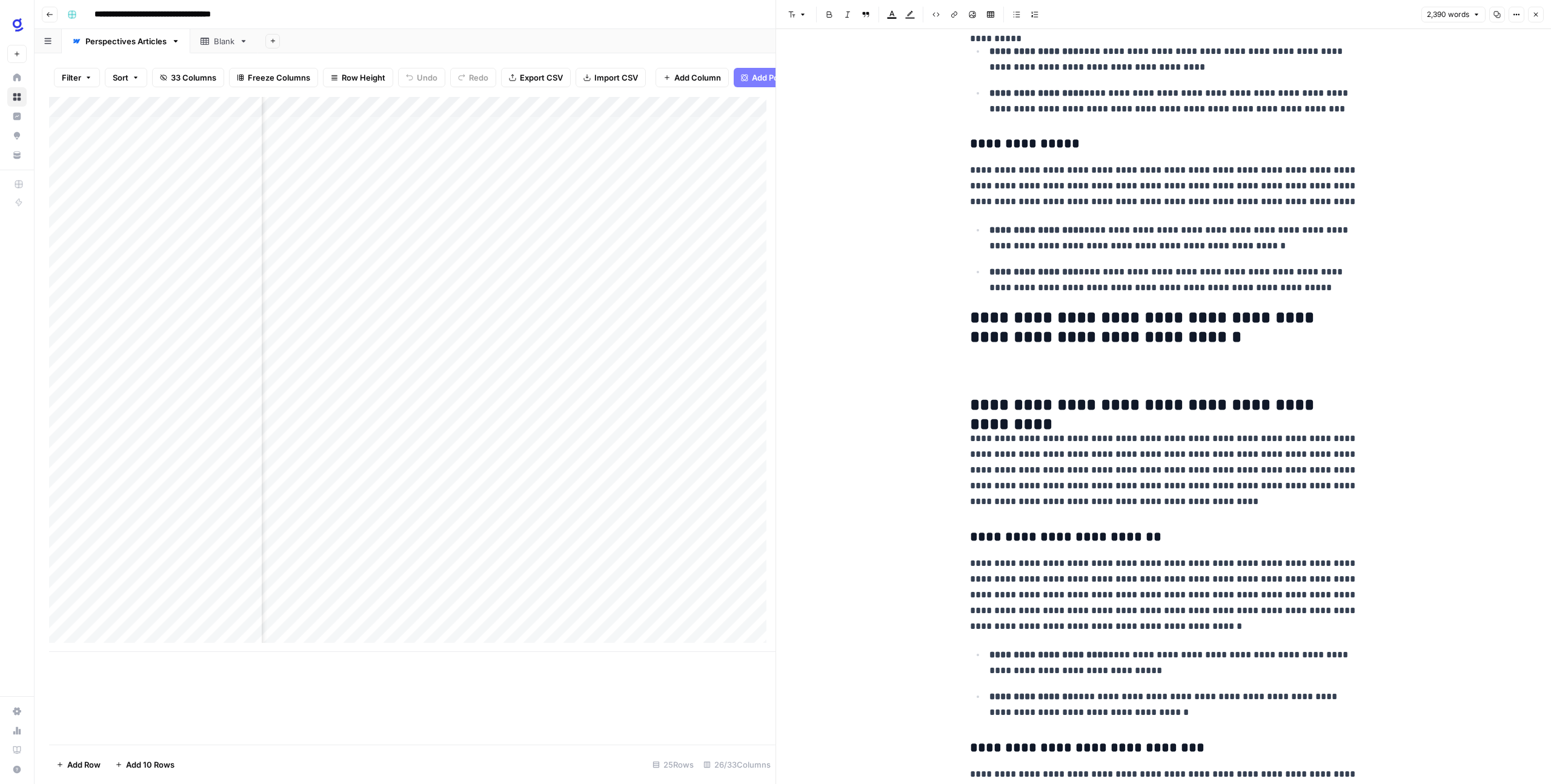
click at [800, 16] on icon "button" at bounding box center [803, 15] width 7 height 7
click at [817, 94] on span "heading 3" at bounding box center [836, 97] width 58 height 12
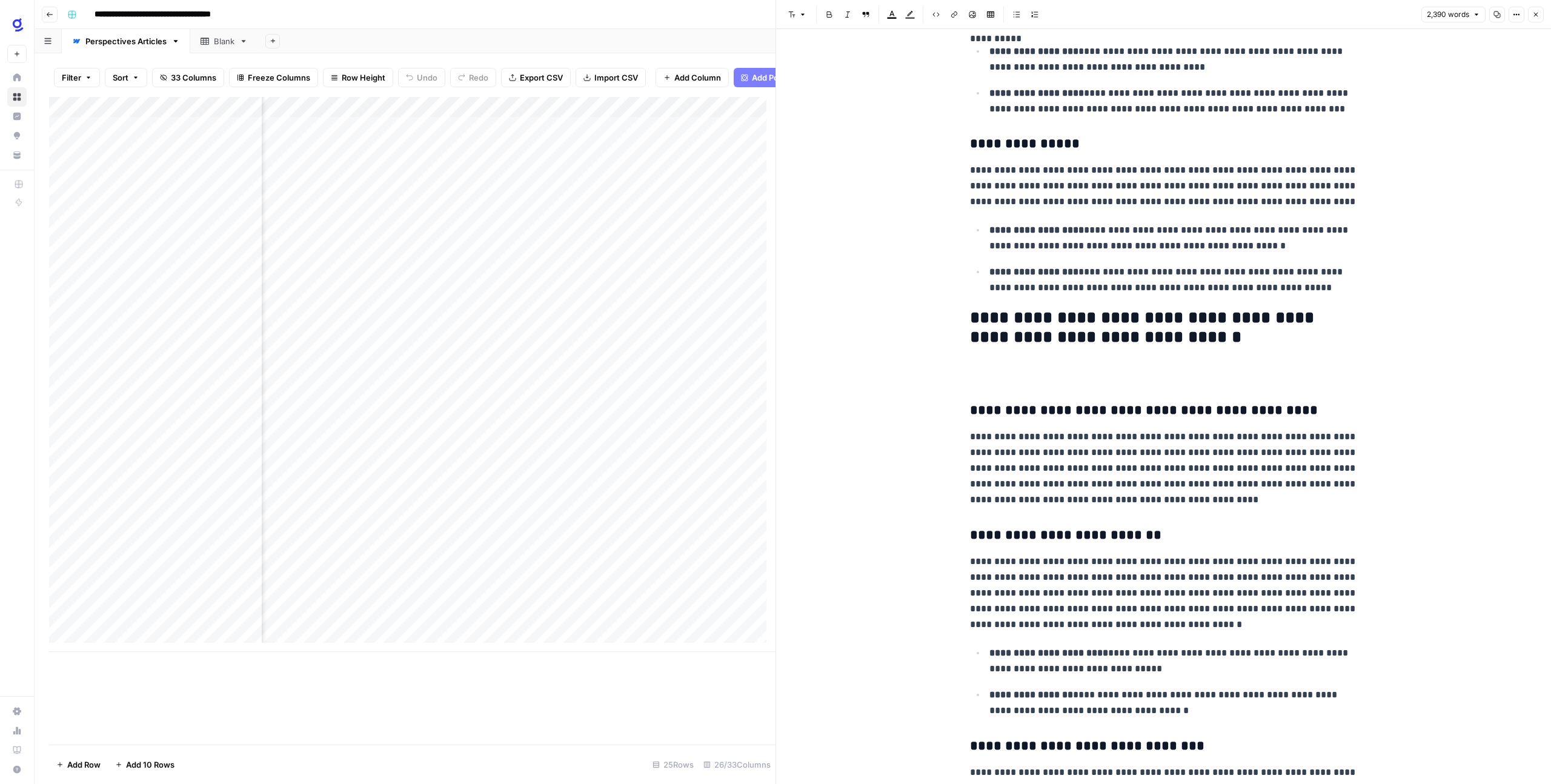
drag, startPoint x: 1012, startPoint y: 535, endPoint x: 1015, endPoint y: 500, distance: 35.1
click at [1012, 535] on h3 "**********" at bounding box center [1163, 535] width 388 height 17
click at [795, 16] on icon "button" at bounding box center [792, 15] width 7 height 7
click at [829, 111] on span "heading 4" at bounding box center [836, 114] width 58 height 12
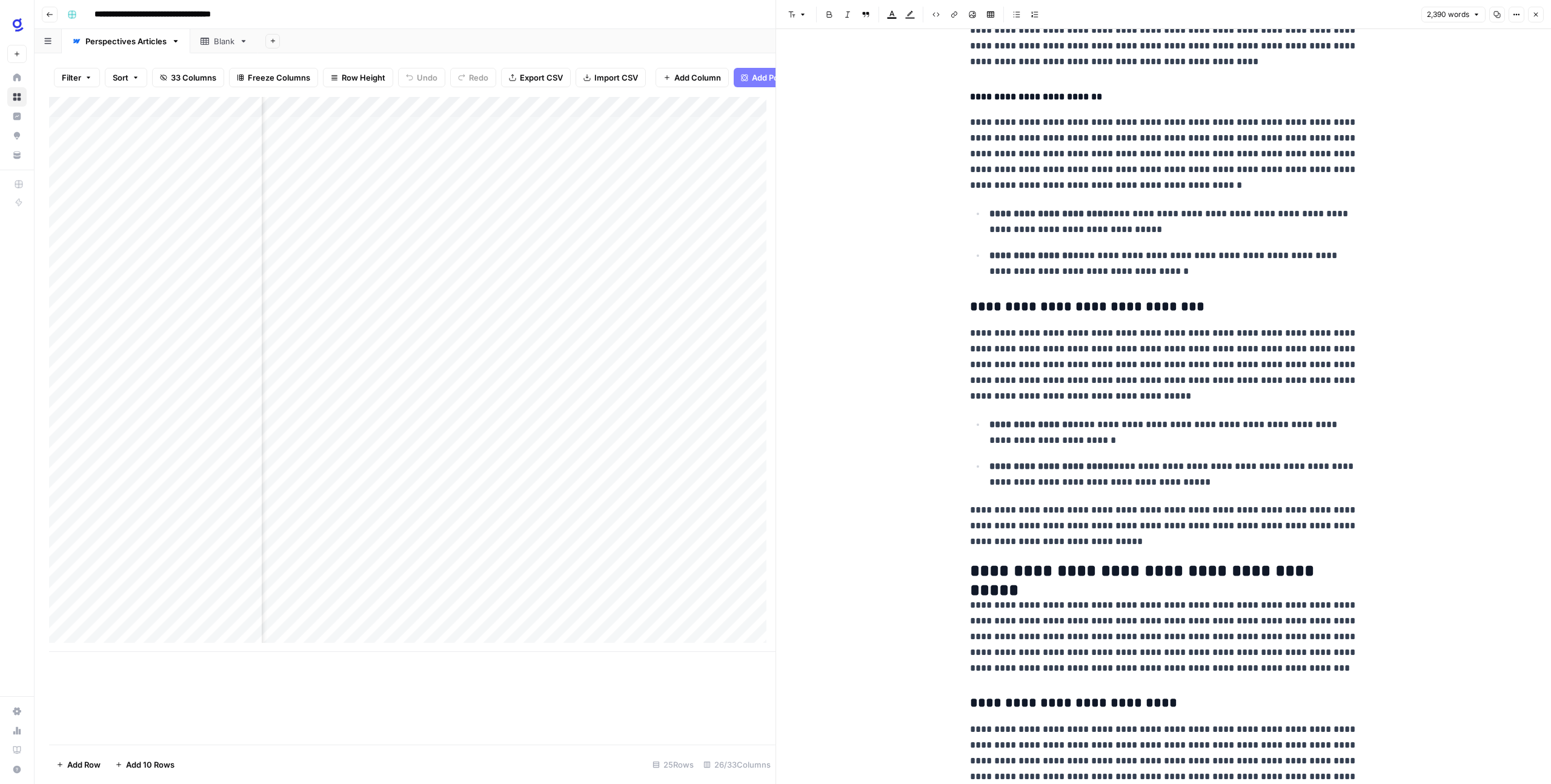
scroll to position [2508, 0]
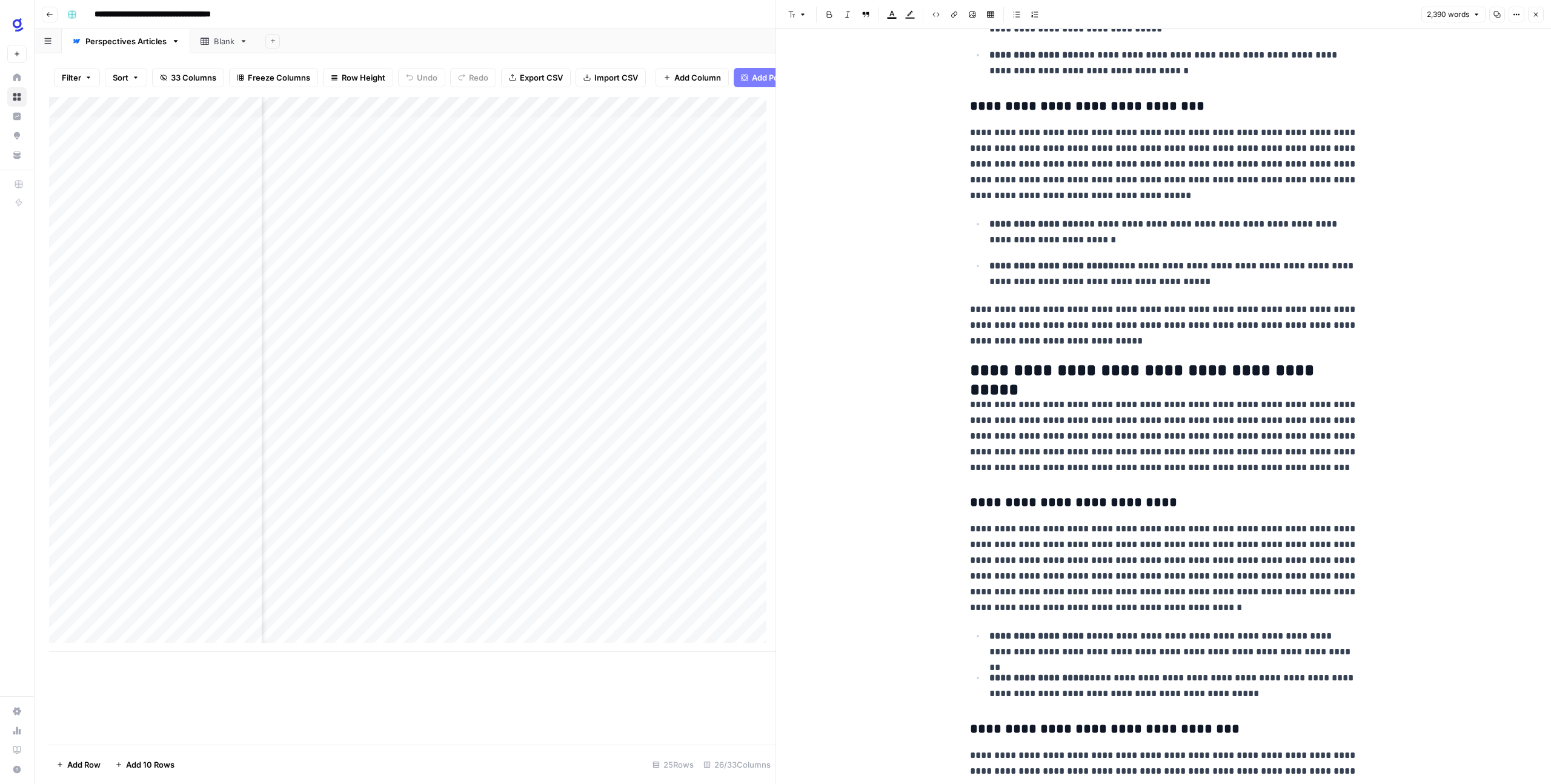
click at [973, 369] on h2 "**********" at bounding box center [1163, 371] width 388 height 19
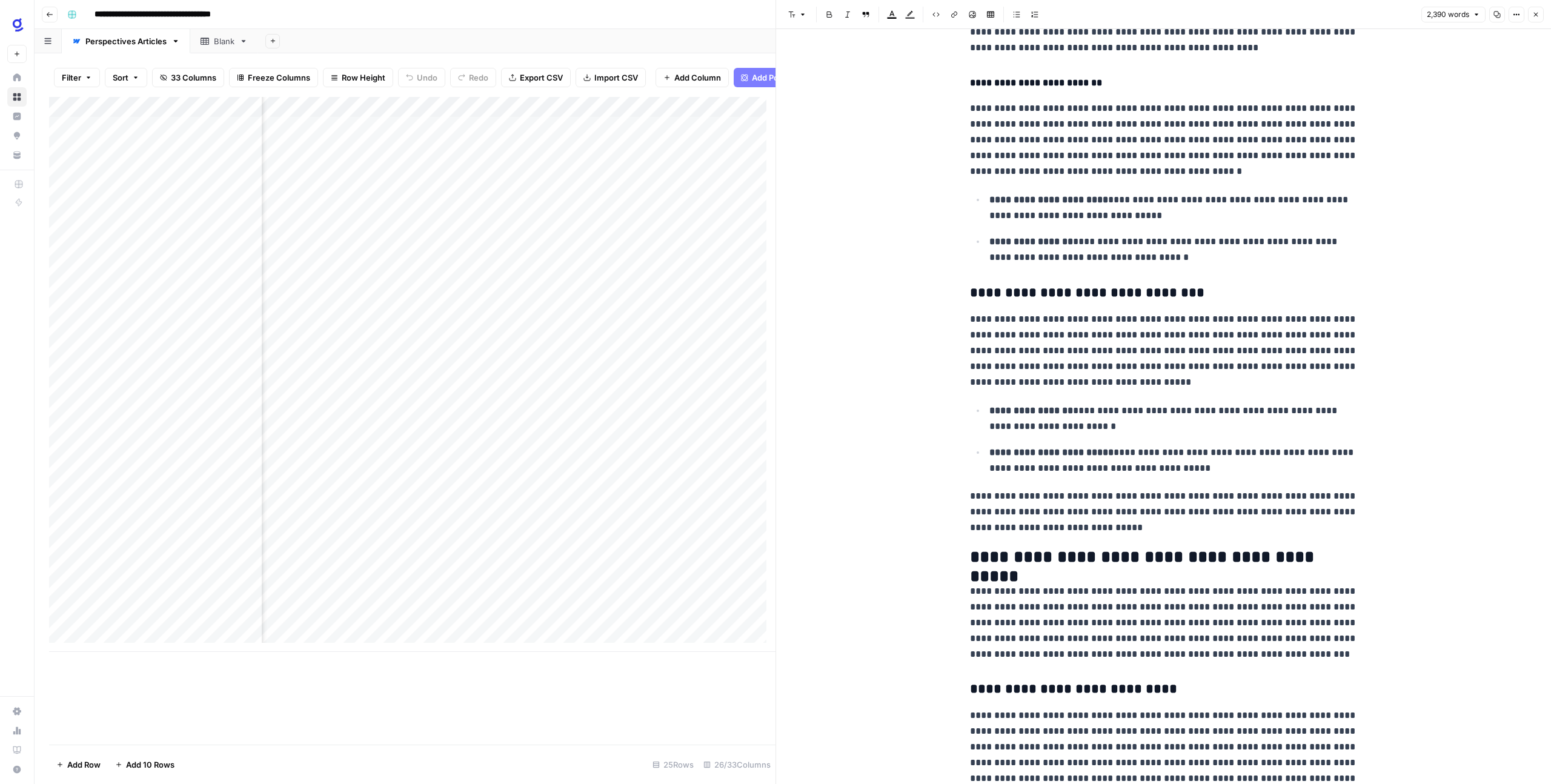
scroll to position [2320, 0]
click at [963, 295] on div "**********" at bounding box center [1164, 789] width 403 height 6121
click at [798, 16] on button "Font style" at bounding box center [797, 14] width 28 height 16
click at [820, 94] on span "heading 3" at bounding box center [830, 97] width 47 height 12
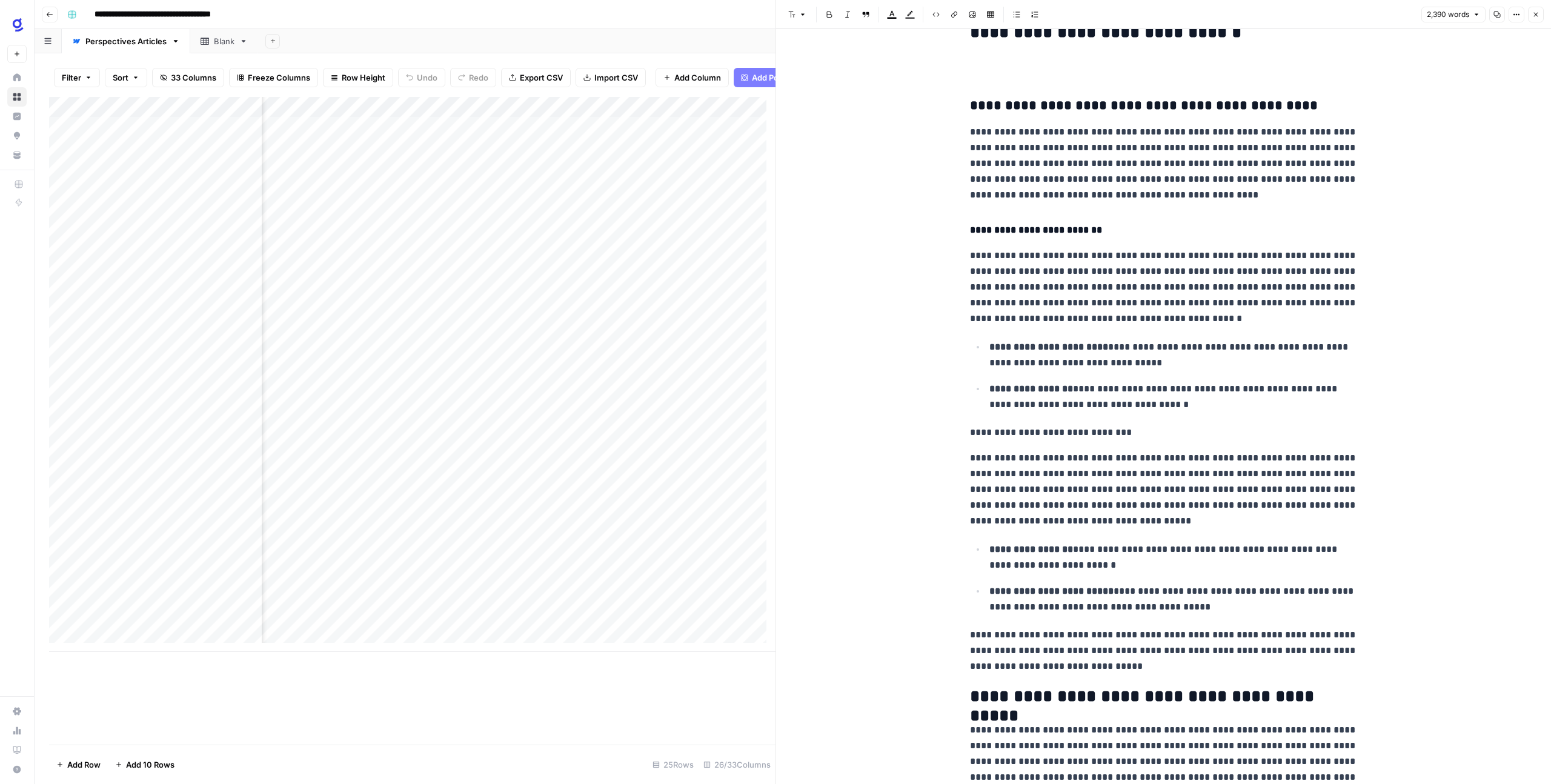
scroll to position [2157, 0]
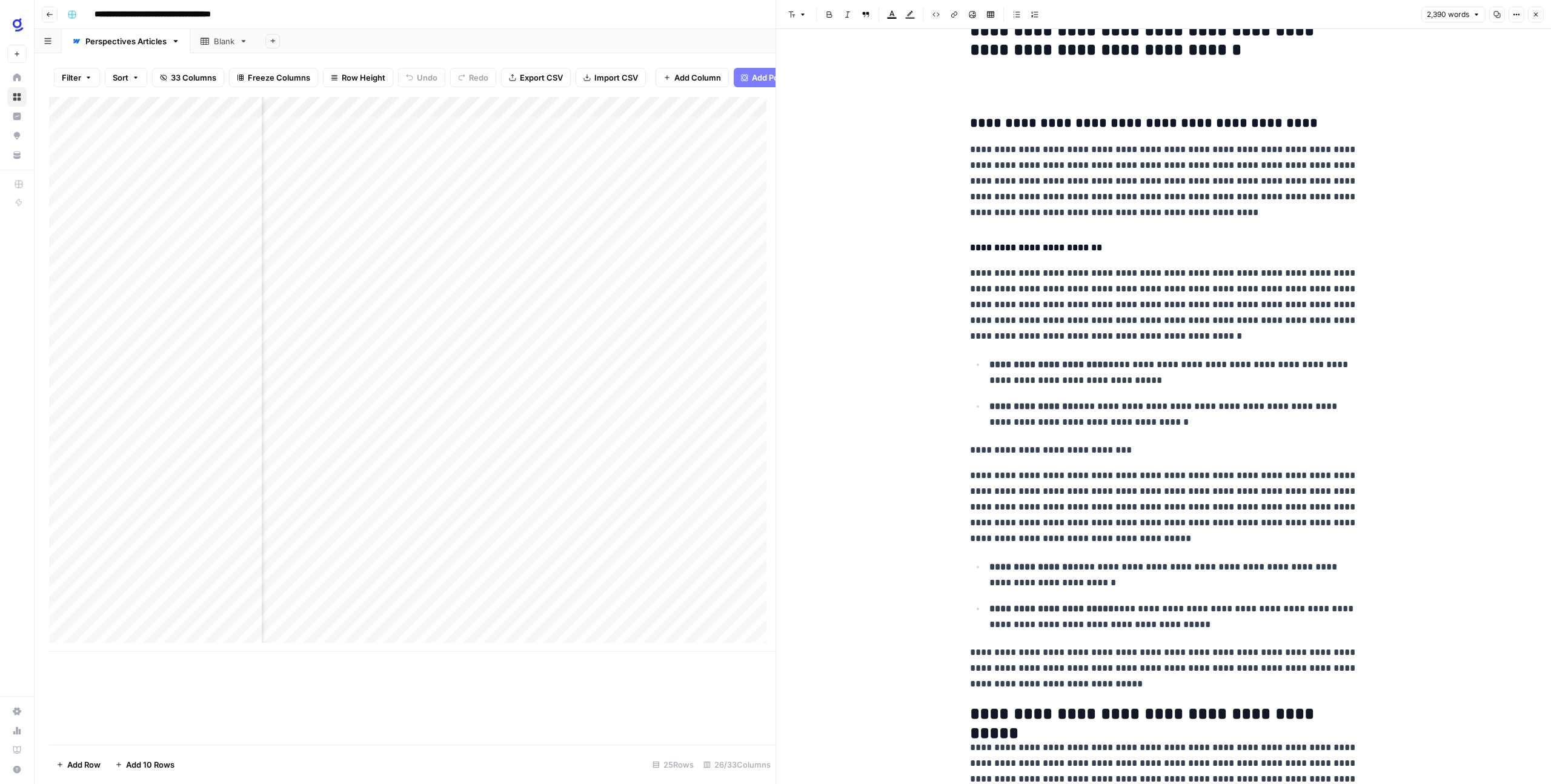
click at [974, 253] on h4 "**********" at bounding box center [1163, 248] width 388 height 16
drag, startPoint x: 1126, startPoint y: 456, endPoint x: 958, endPoint y: 447, distance: 168.2
drag, startPoint x: 833, startPoint y: 14, endPoint x: 944, endPoint y: 135, distance: 164.2
click at [833, 15] on button "Bold" at bounding box center [829, 14] width 16 height 16
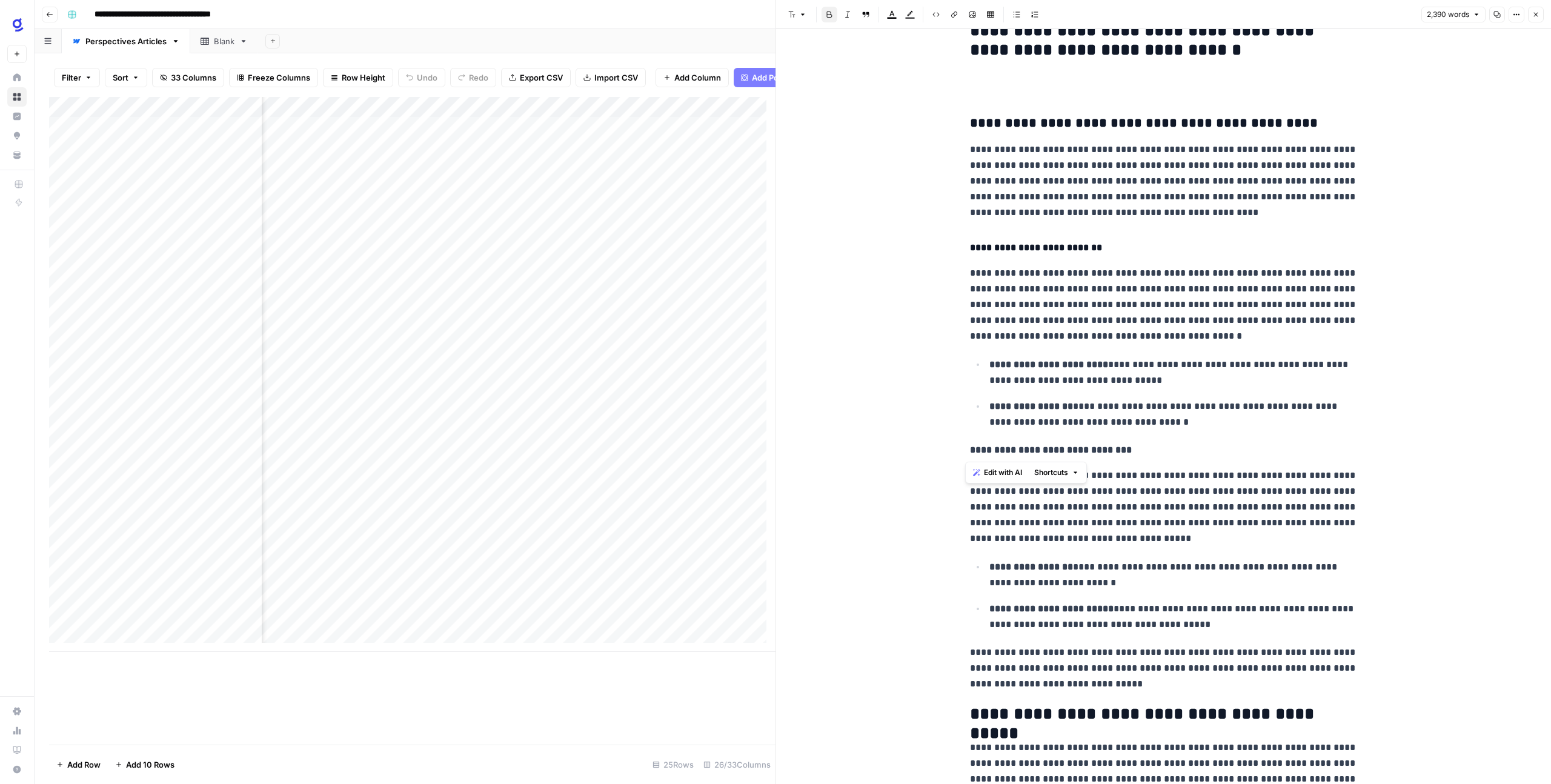
click at [1046, 244] on h4 "**********" at bounding box center [1163, 248] width 388 height 16
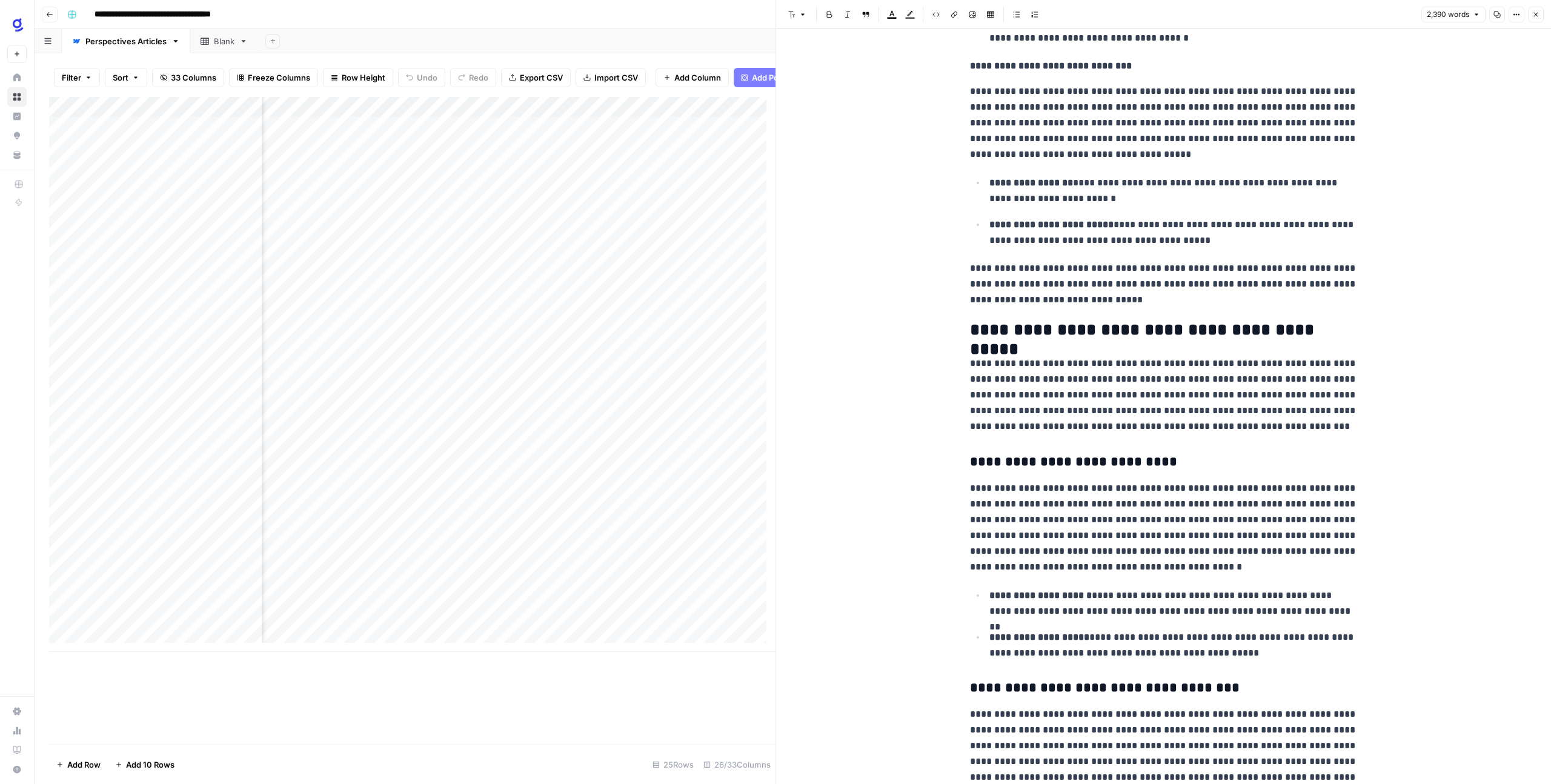
scroll to position [2541, 0]
click at [972, 327] on h2 "**********" at bounding box center [1163, 330] width 388 height 19
click at [970, 326] on h2 "**********" at bounding box center [1163, 330] width 388 height 19
click at [805, 14] on icon "button" at bounding box center [803, 15] width 7 height 7
click at [844, 95] on span "heading 3" at bounding box center [836, 97] width 58 height 12
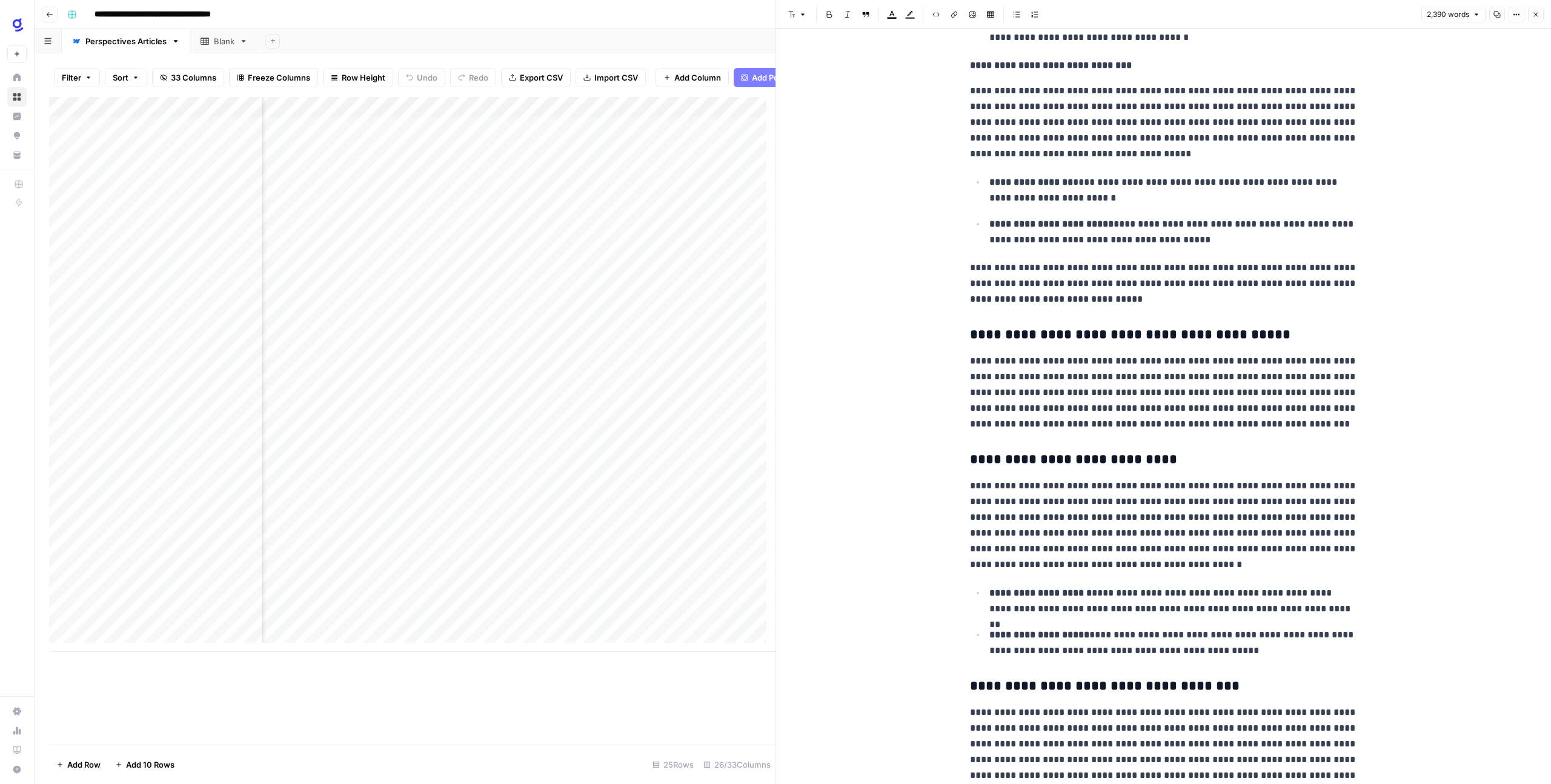
click at [793, 11] on icon "button" at bounding box center [792, 15] width 7 height 7
click at [1039, 463] on h3 "**********" at bounding box center [1163, 459] width 388 height 17
click at [804, 16] on icon "button" at bounding box center [803, 15] width 7 height 7
click at [836, 118] on span "heading 4" at bounding box center [836, 114] width 58 height 12
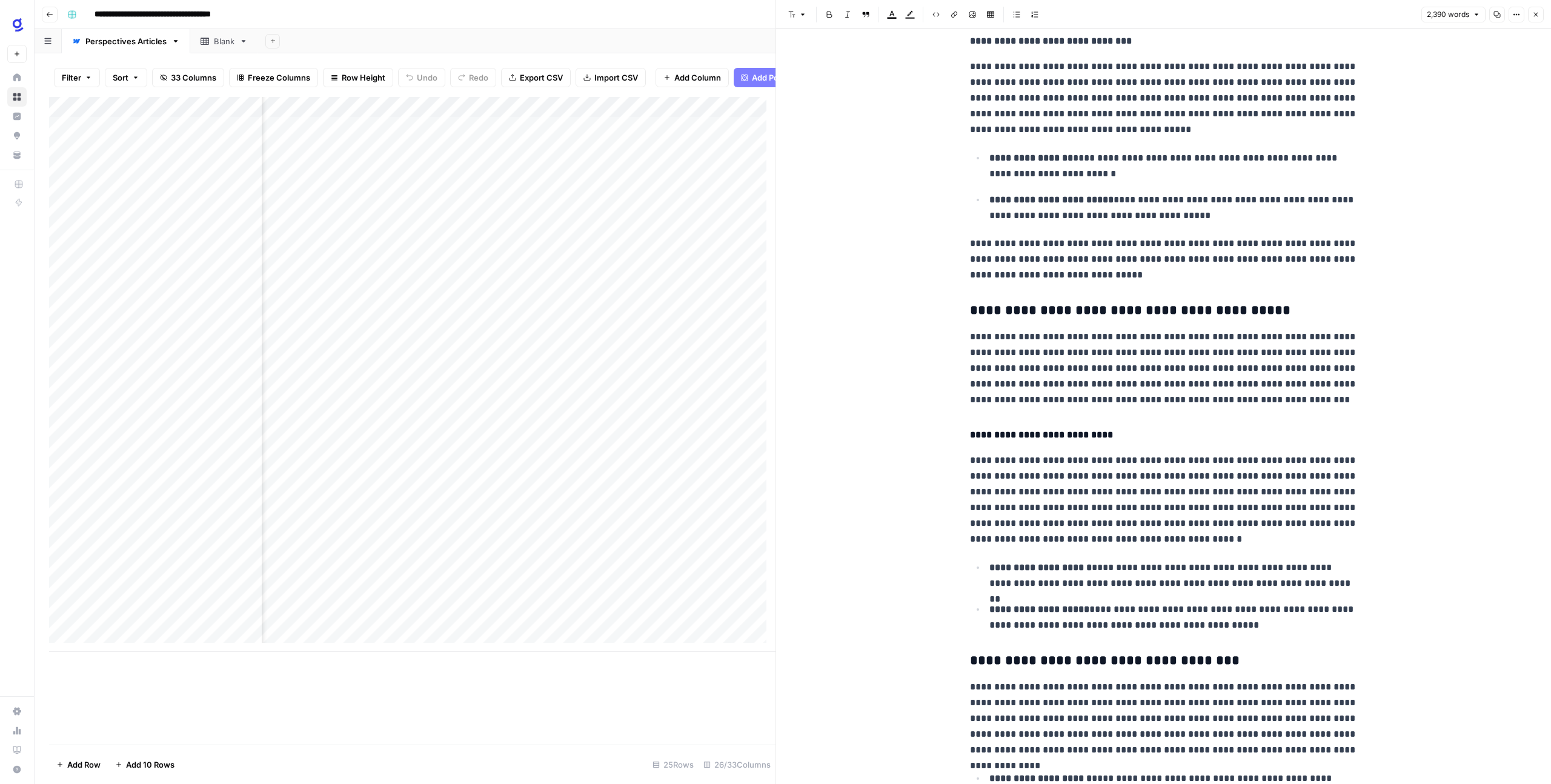
scroll to position [2567, 0]
click at [1026, 664] on h3 "**********" at bounding box center [1163, 660] width 388 height 17
click at [798, 12] on button "Font style" at bounding box center [797, 14] width 28 height 16
click at [808, 79] on span "heading 2" at bounding box center [836, 79] width 58 height 14
click at [792, 19] on button "Font style" at bounding box center [797, 14] width 28 height 16
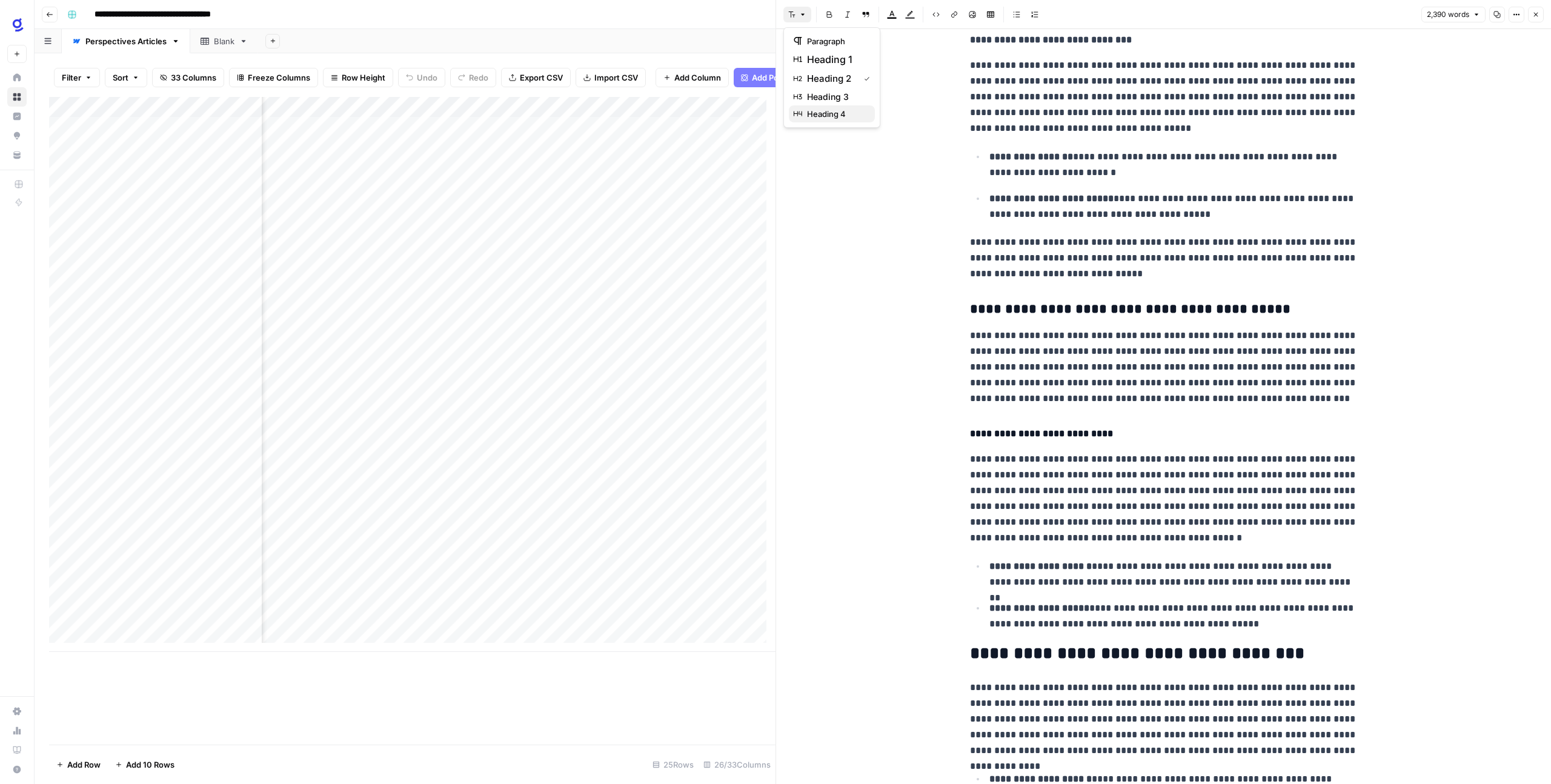
click at [820, 120] on span "heading 4" at bounding box center [836, 114] width 58 height 12
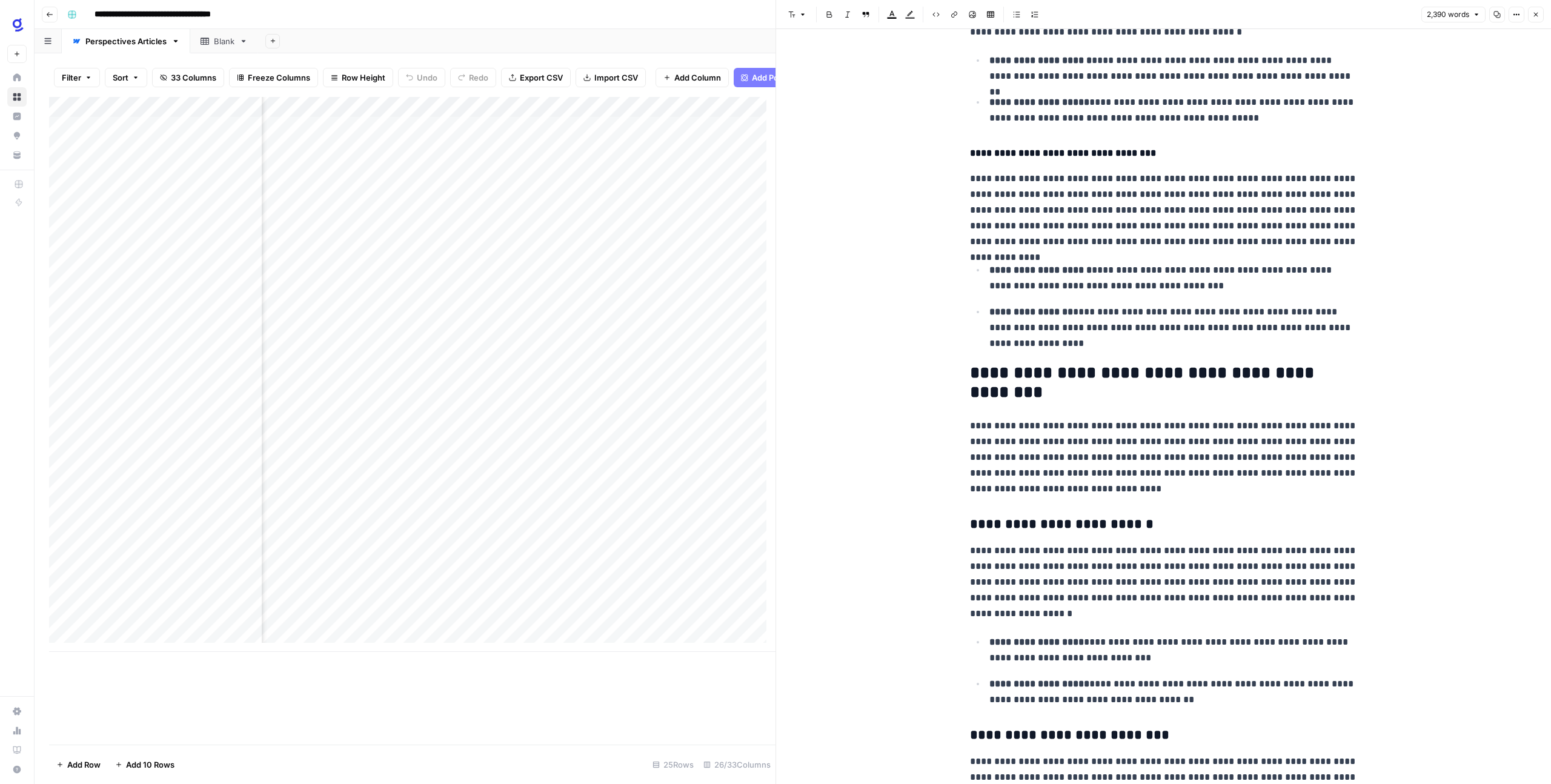
scroll to position [3166, 0]
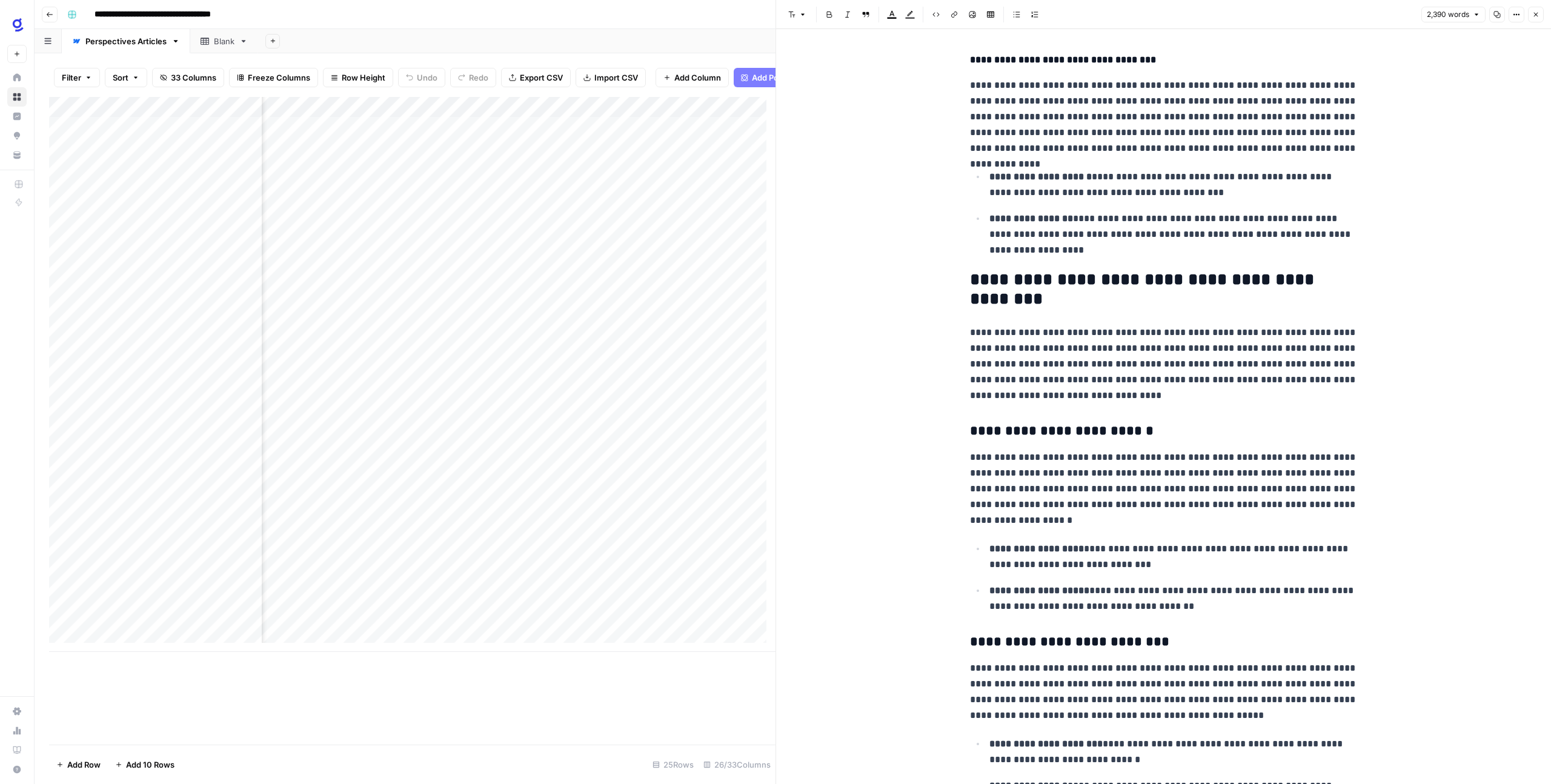
click at [999, 273] on h2 "**********" at bounding box center [1163, 290] width 388 height 39
click at [802, 7] on button "Font style" at bounding box center [797, 14] width 28 height 16
click at [843, 97] on span "heading 3" at bounding box center [836, 97] width 58 height 12
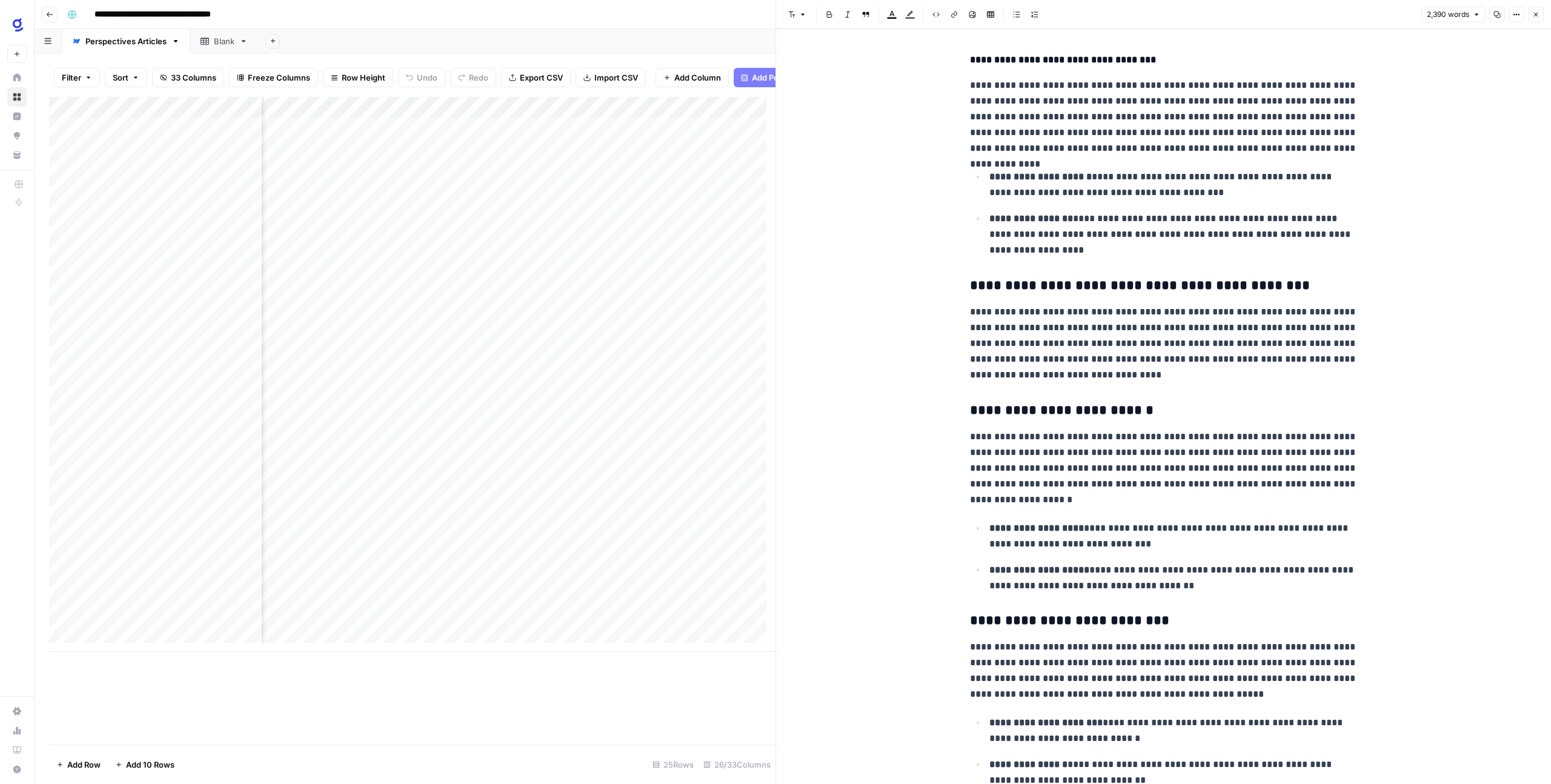
scroll to position [3357, 0]
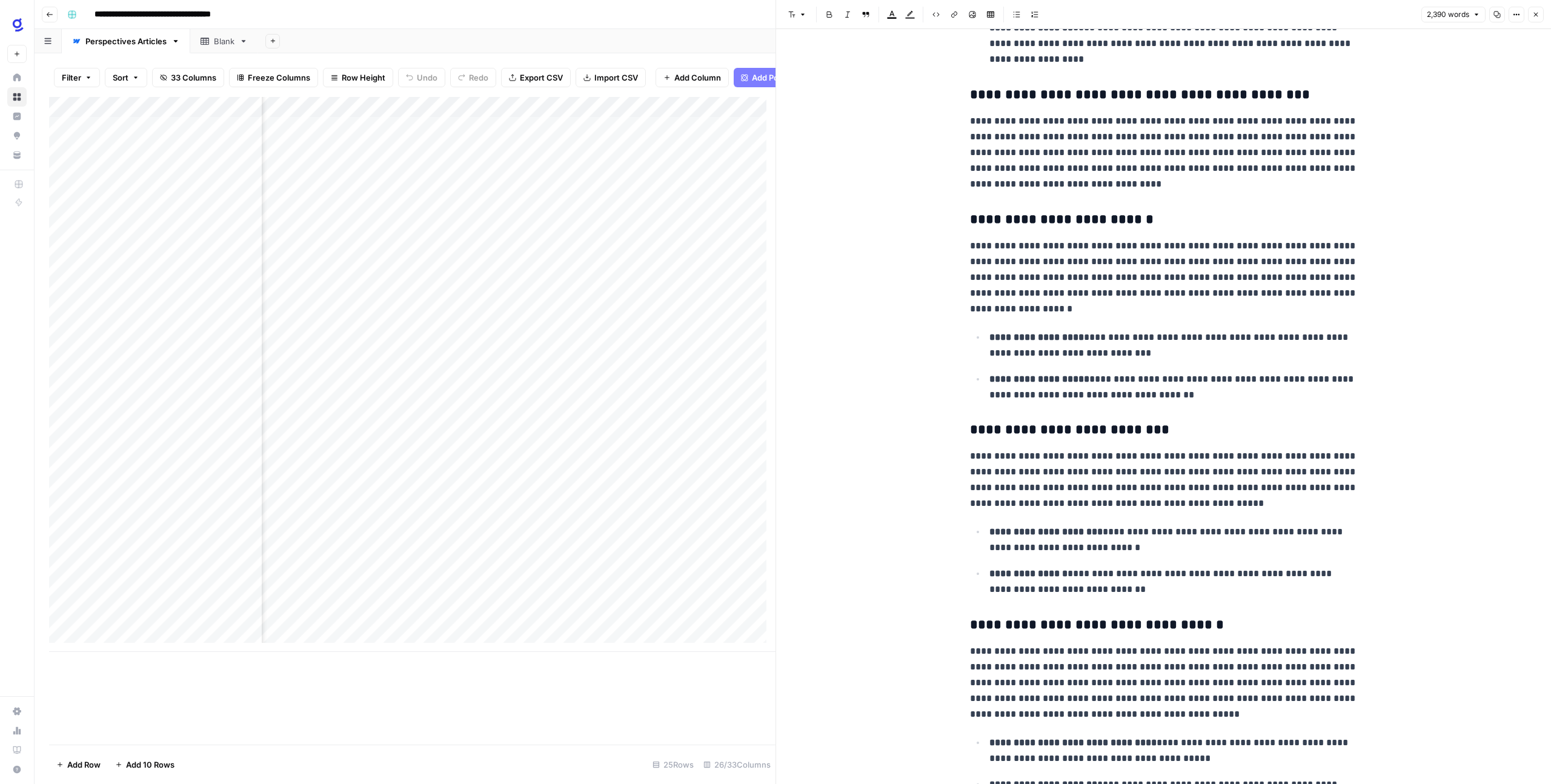
click at [973, 217] on h3 "**********" at bounding box center [1163, 220] width 388 height 17
click at [801, 14] on icon "button" at bounding box center [803, 15] width 4 height 1
click at [833, 113] on span "heading 4" at bounding box center [836, 114] width 58 height 12
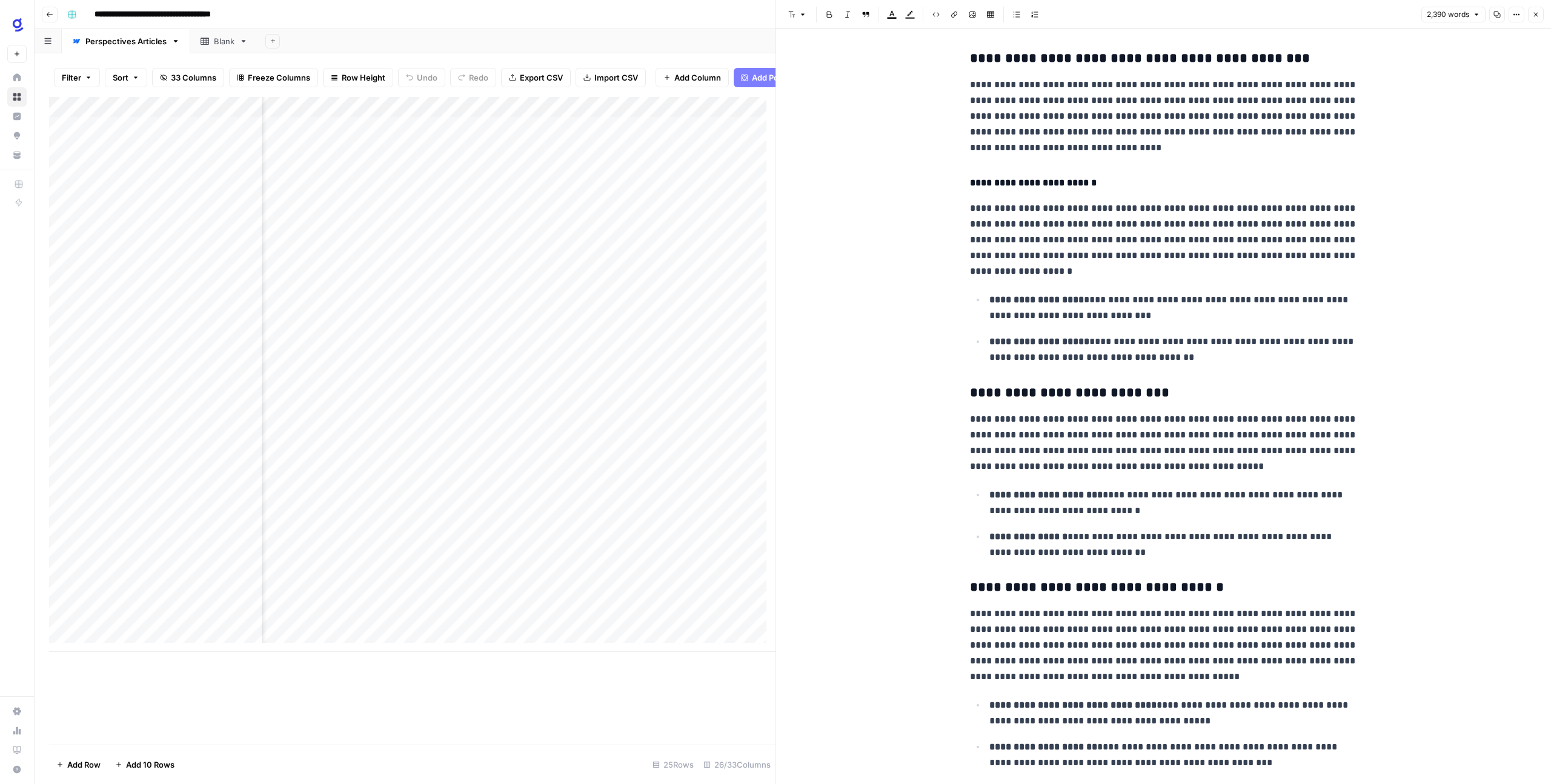
scroll to position [3393, 0]
click at [973, 391] on h3 "**********" at bounding box center [1163, 392] width 388 height 17
click at [795, 16] on button "Font style" at bounding box center [797, 14] width 28 height 16
click at [823, 123] on div "paragraph heading 1 heading 2 heading 3 heading 4" at bounding box center [832, 77] width 97 height 100
click at [979, 392] on h3 "**********" at bounding box center [1163, 392] width 388 height 17
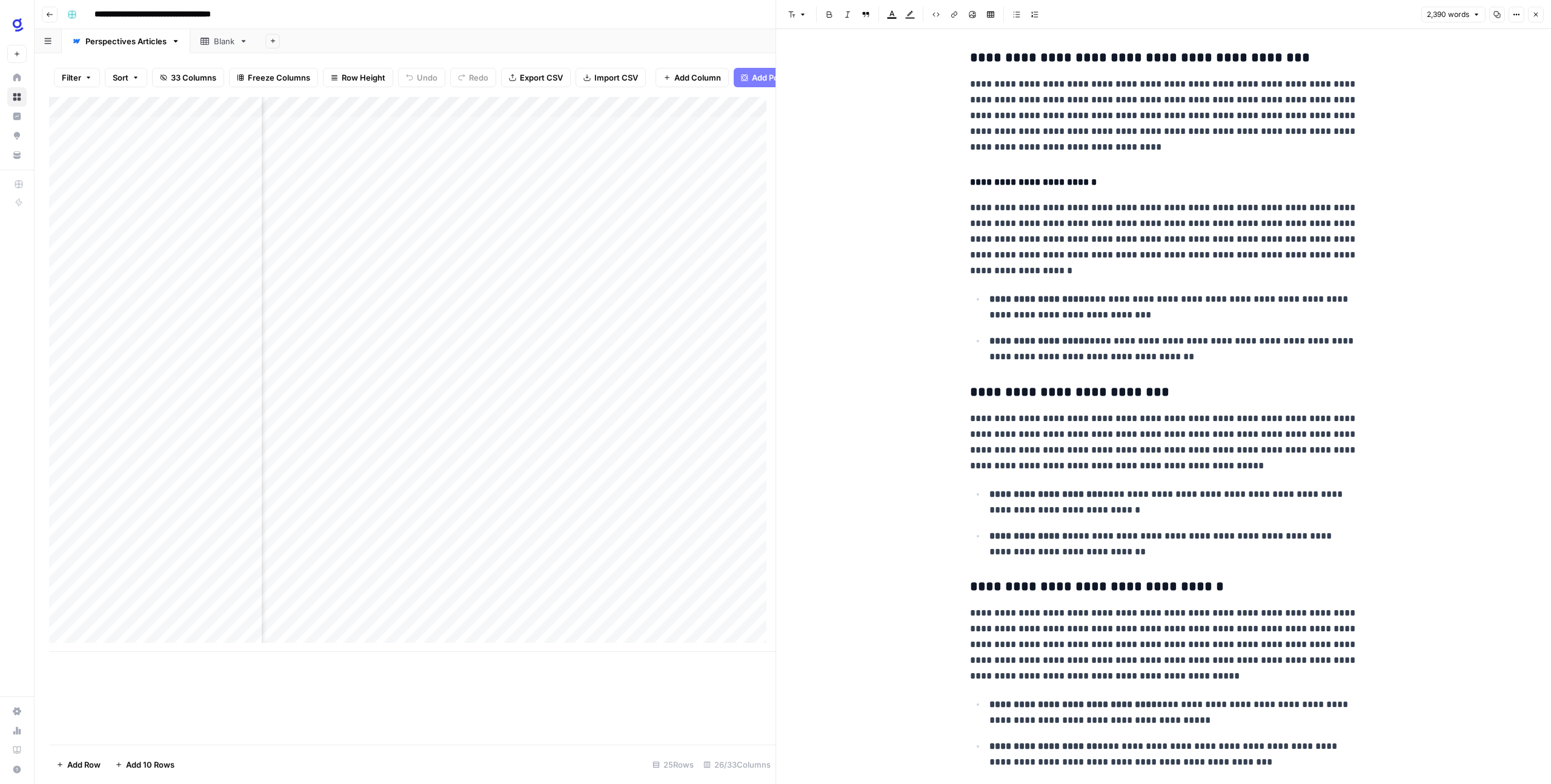
click at [789, 14] on icon "button" at bounding box center [792, 15] width 7 height 7
click at [819, 123] on div "paragraph heading 1 heading 2 heading 3 heading 4" at bounding box center [832, 77] width 97 height 100
click at [822, 114] on span "heading 4" at bounding box center [836, 114] width 58 height 12
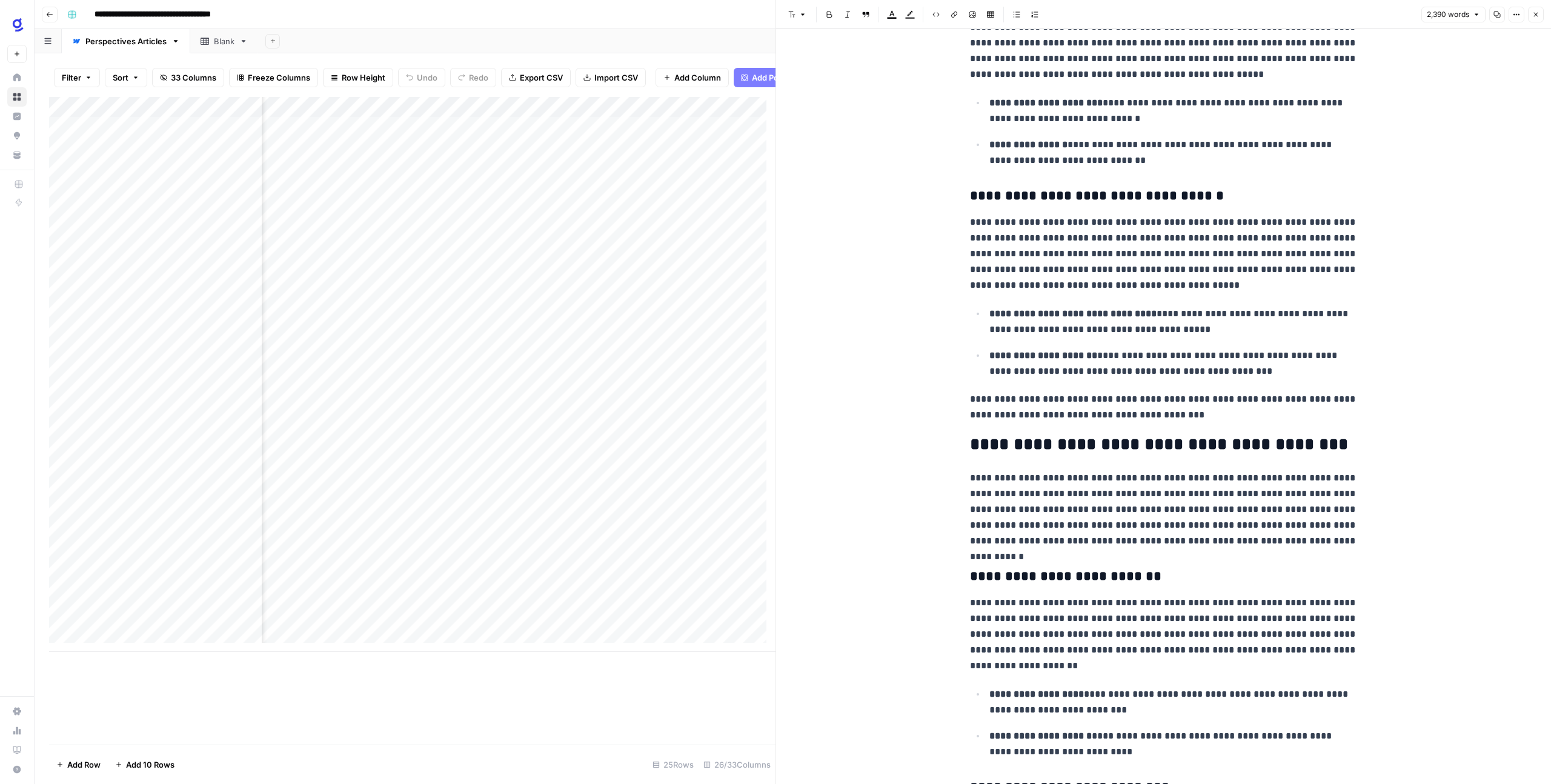
scroll to position [3788, 0]
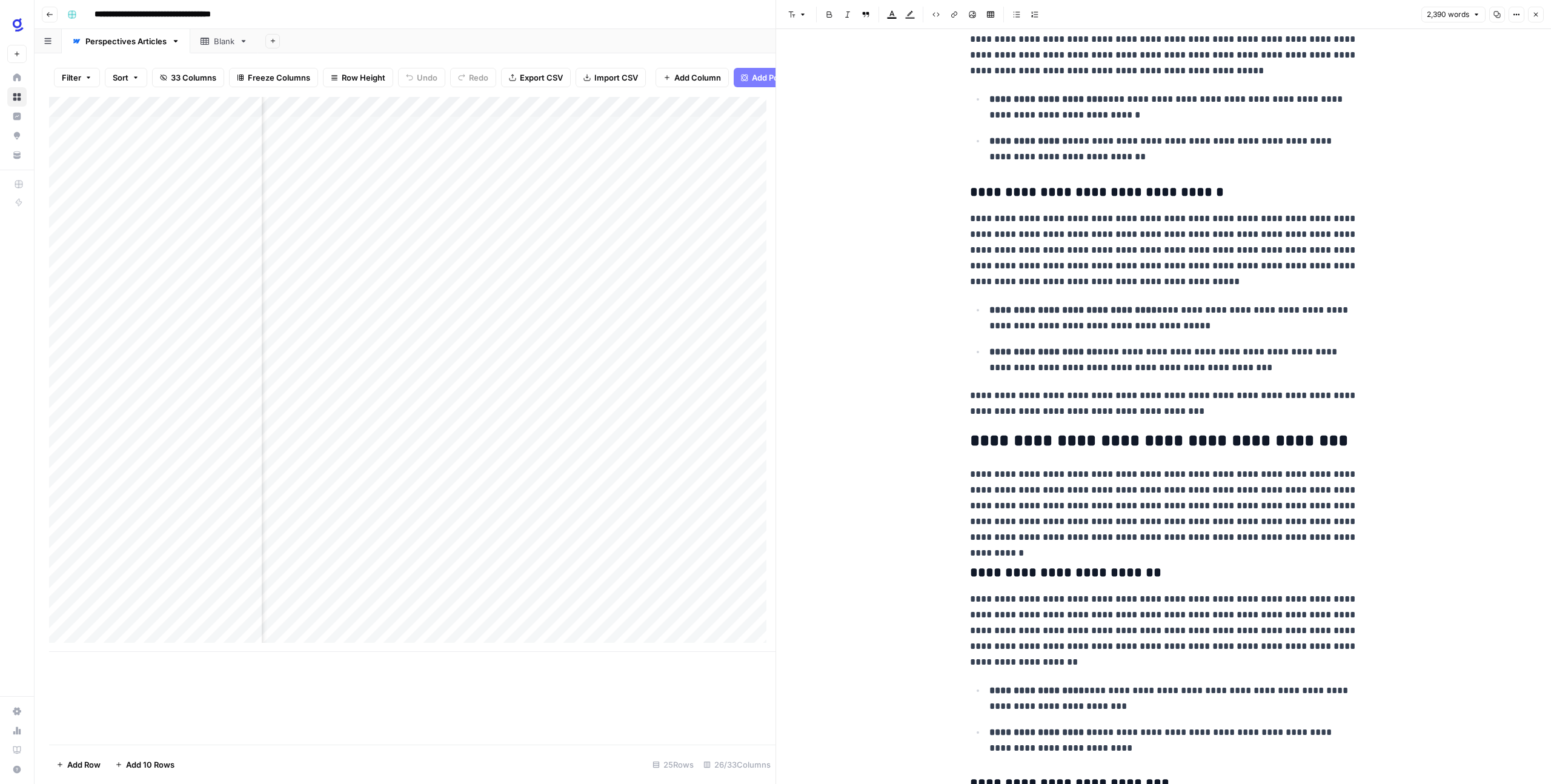
click at [983, 192] on h3 "**********" at bounding box center [1163, 192] width 388 height 17
drag, startPoint x: 802, startPoint y: 16, endPoint x: 816, endPoint y: 71, distance: 56.8
click at [802, 16] on icon "button" at bounding box center [803, 15] width 7 height 7
click at [830, 120] on button "heading 4" at bounding box center [831, 114] width 86 height 17
click at [1015, 435] on h2 "**********" at bounding box center [1163, 440] width 388 height 19
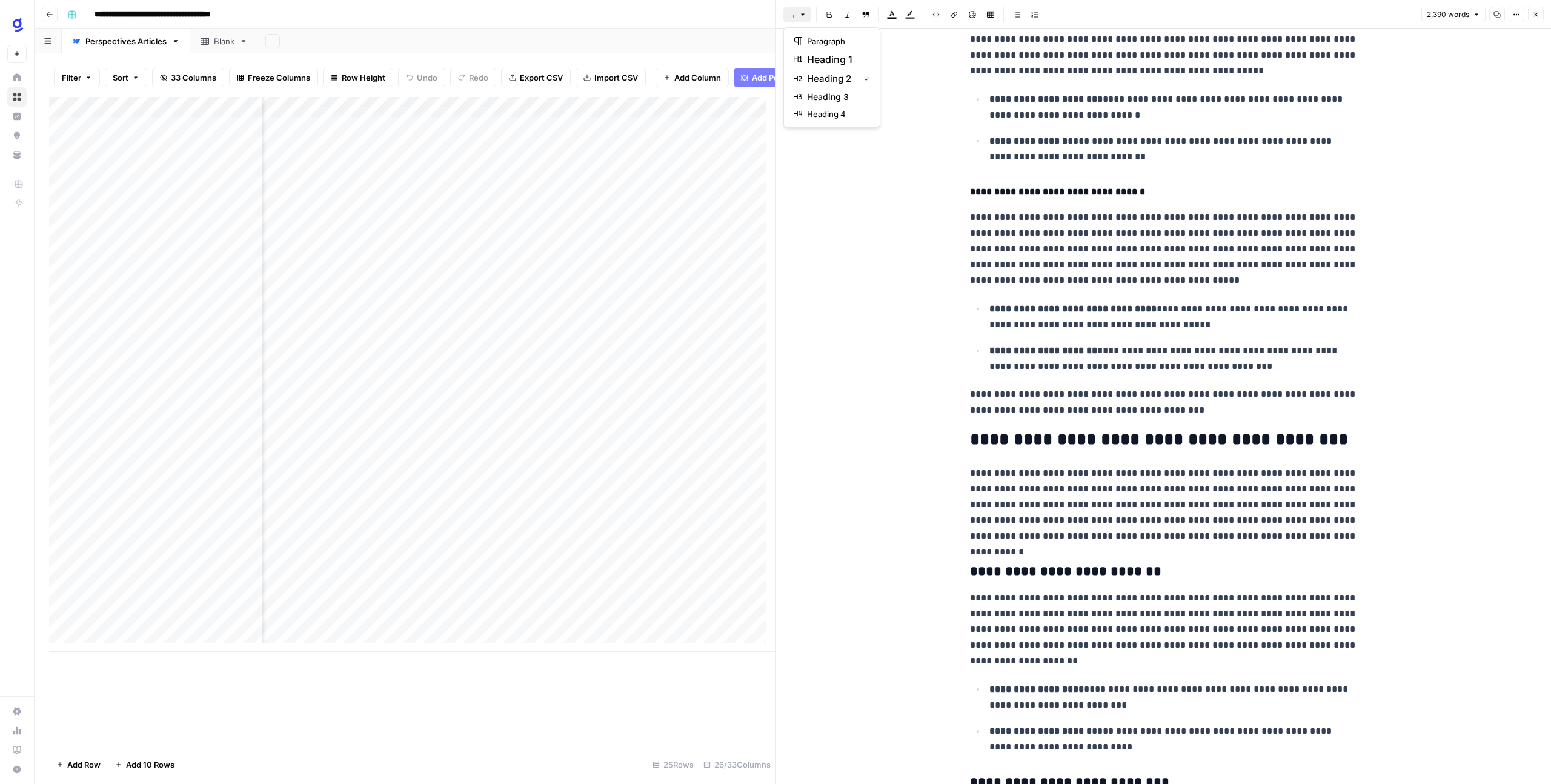
click at [795, 17] on icon "button" at bounding box center [792, 15] width 7 height 7
drag, startPoint x: 823, startPoint y: 94, endPoint x: 826, endPoint y: 99, distance: 5.8
click at [823, 94] on span "heading 3" at bounding box center [836, 97] width 58 height 12
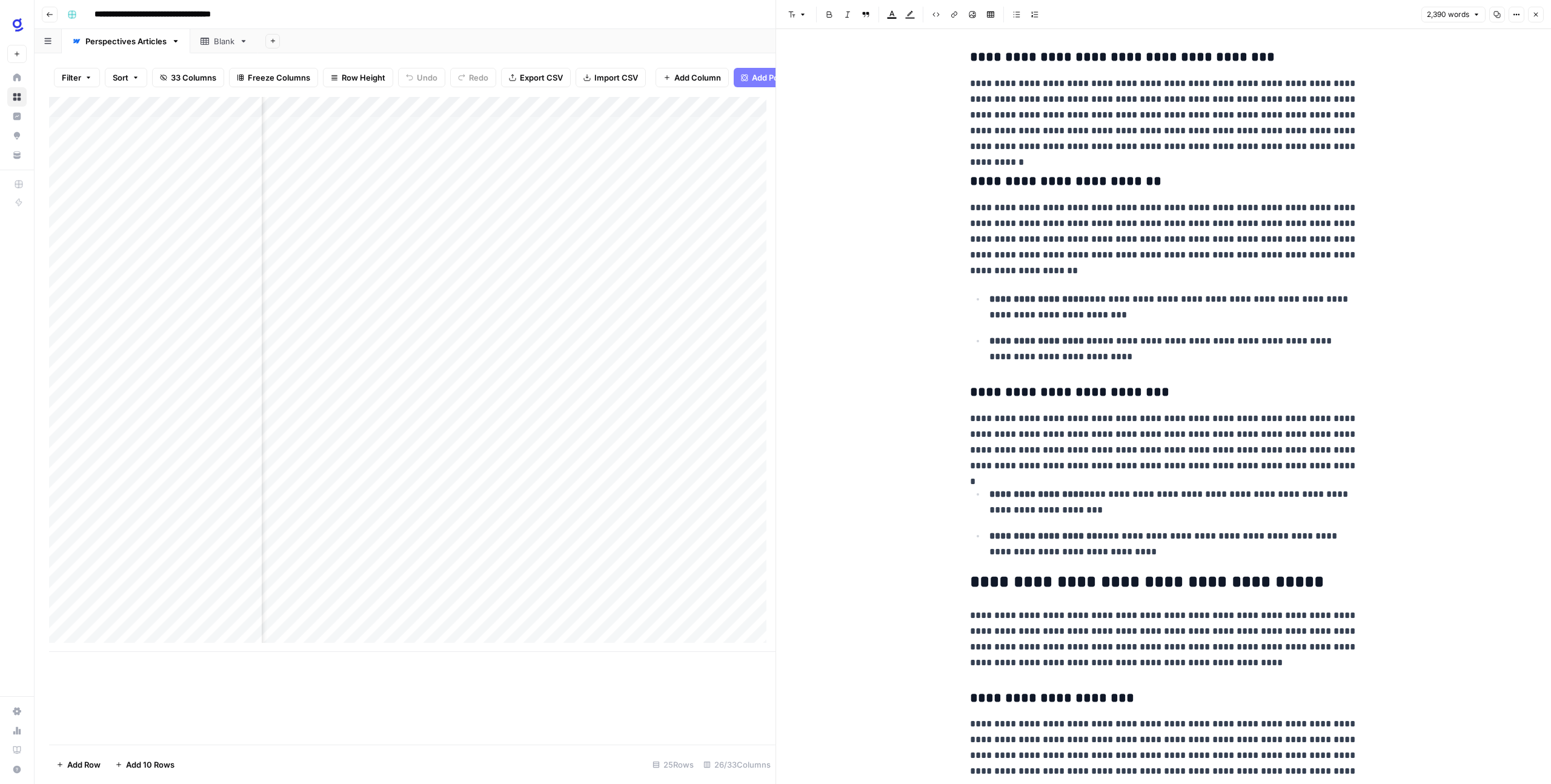
scroll to position [4173, 0]
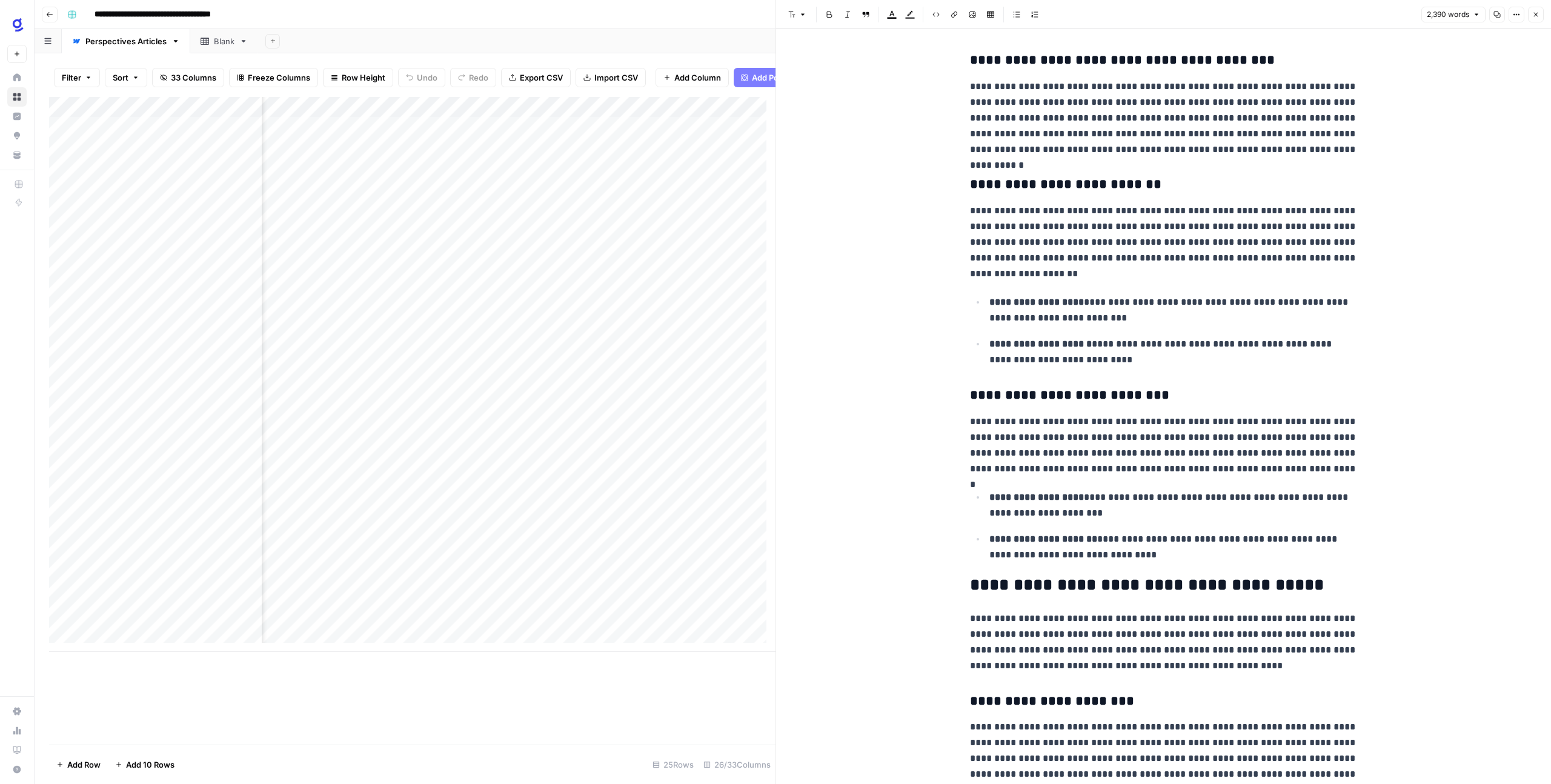
click at [976, 184] on h3 "**********" at bounding box center [1163, 185] width 388 height 17
click at [810, 20] on button "Font style" at bounding box center [797, 14] width 28 height 16
click at [834, 110] on span "heading 4" at bounding box center [836, 114] width 58 height 12
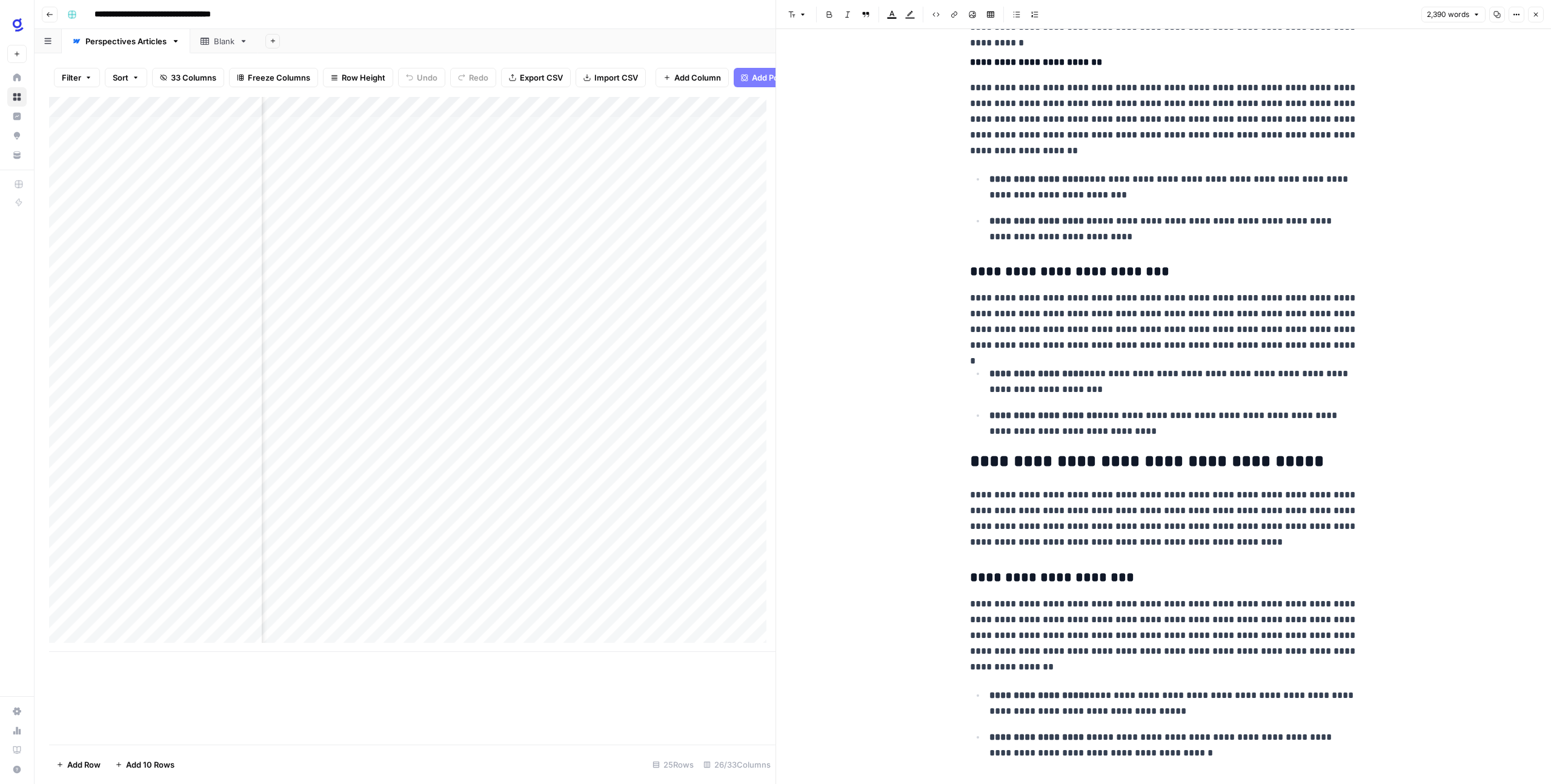
scroll to position [4297, 0]
click at [990, 266] on h3 "**********" at bounding box center [1163, 270] width 388 height 17
click at [794, 8] on button "Font style" at bounding box center [797, 14] width 28 height 16
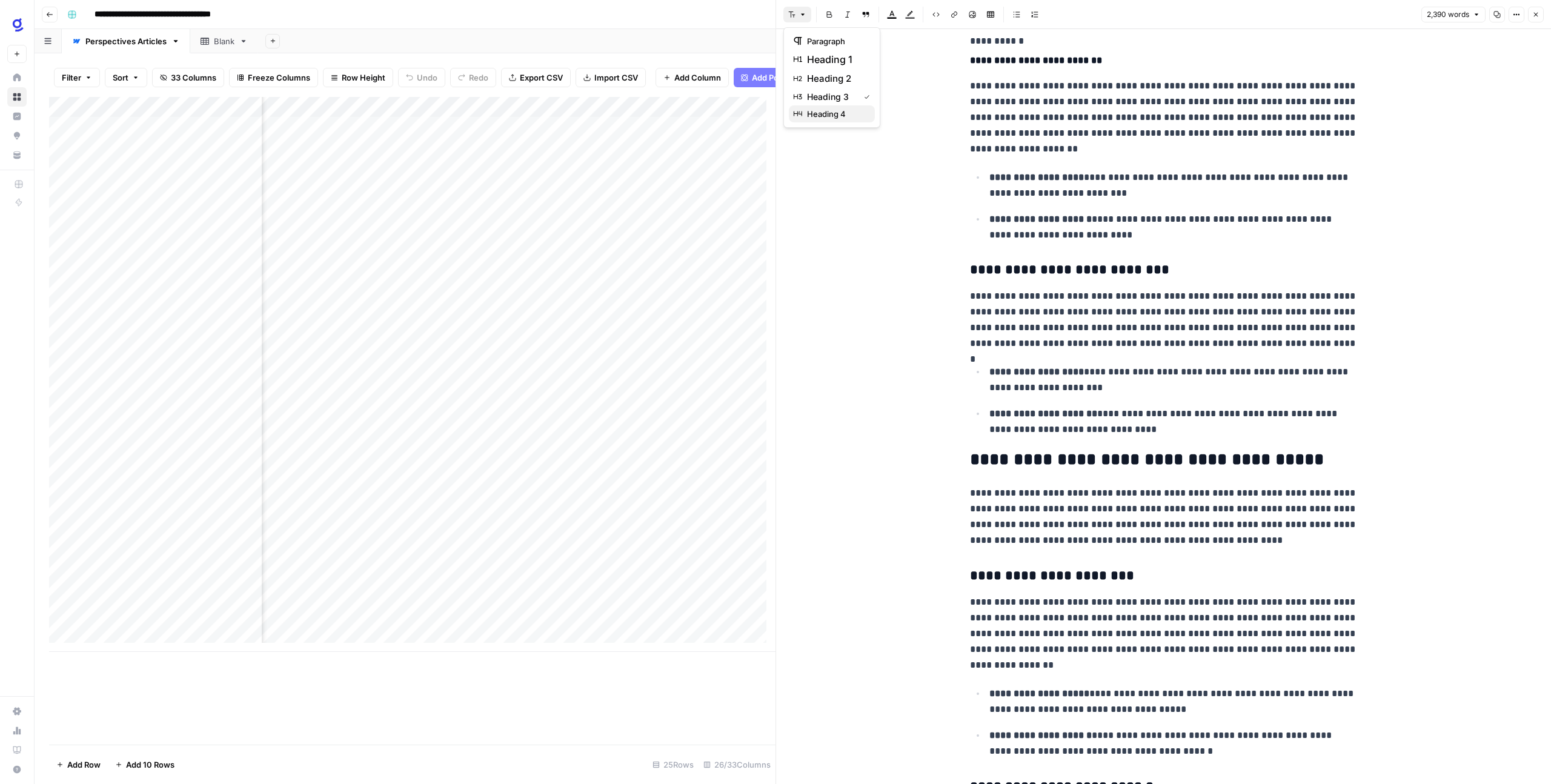
drag, startPoint x: 830, startPoint y: 111, endPoint x: 830, endPoint y: 128, distance: 17.0
click at [830, 113] on span "heading 4" at bounding box center [836, 114] width 58 height 12
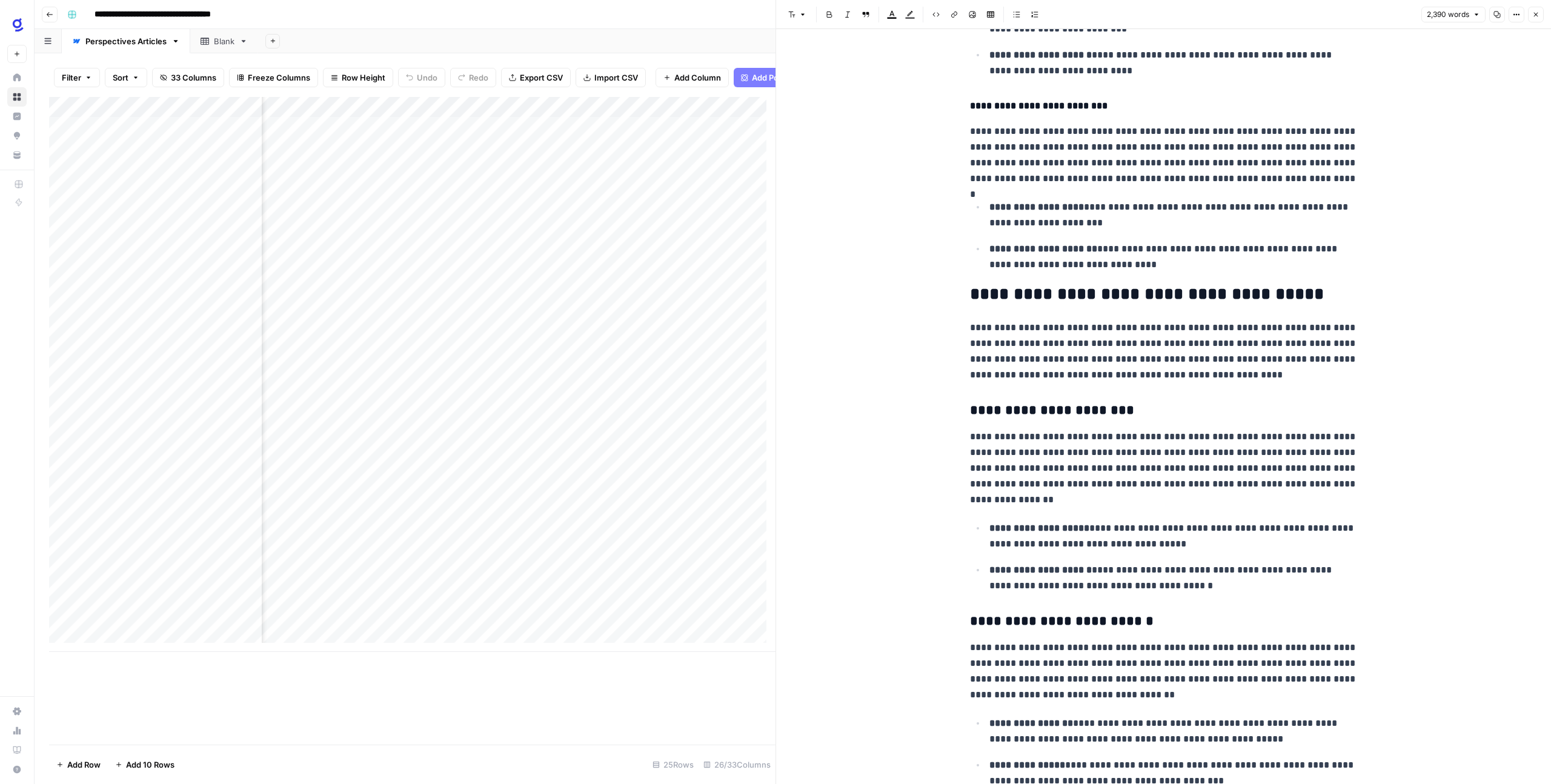
scroll to position [4485, 0]
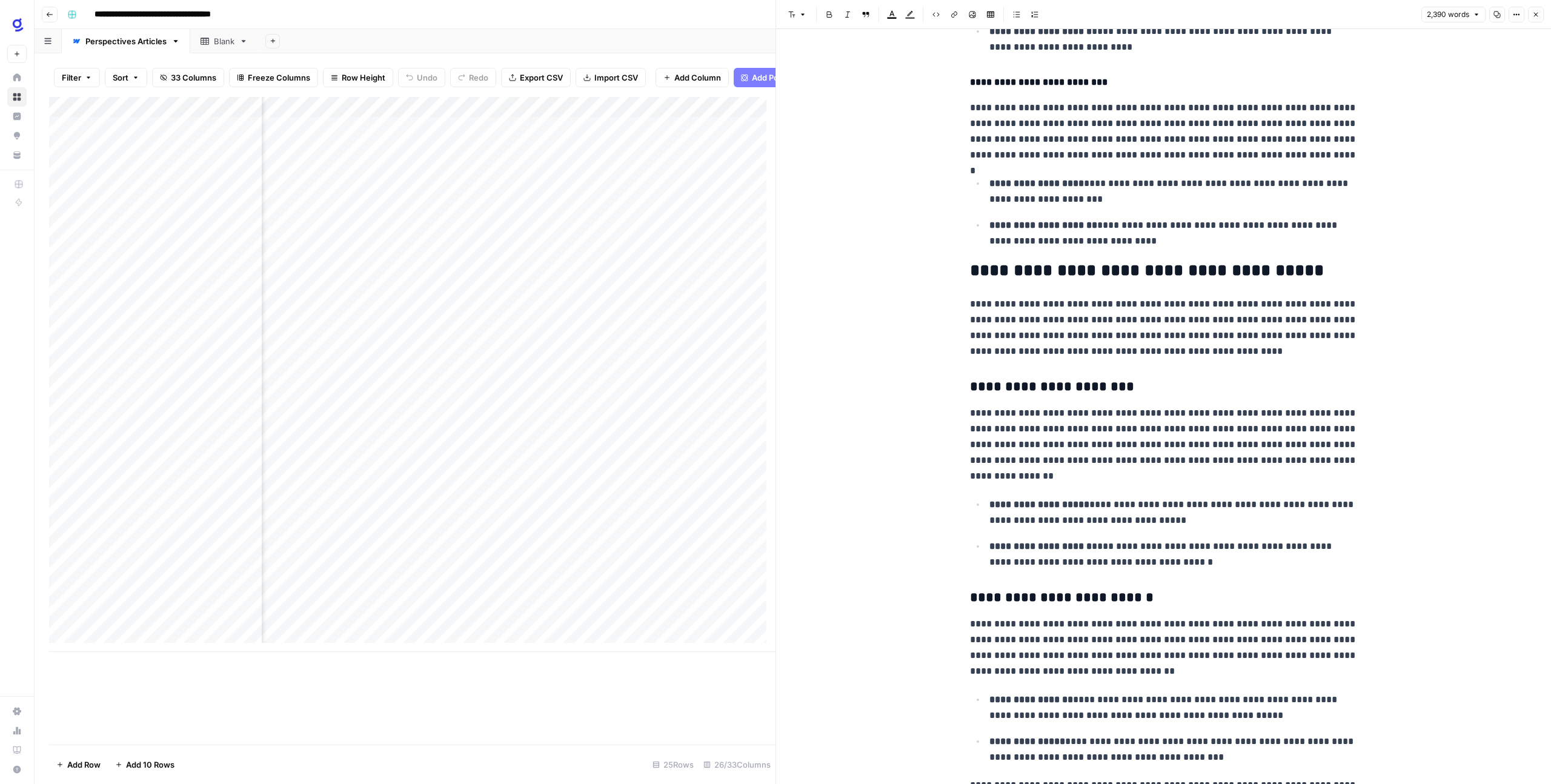
click at [973, 278] on h2 "**********" at bounding box center [1163, 271] width 388 height 19
click at [792, 18] on button "Font style" at bounding box center [797, 14] width 28 height 16
click at [830, 96] on span "heading 3" at bounding box center [836, 97] width 58 height 12
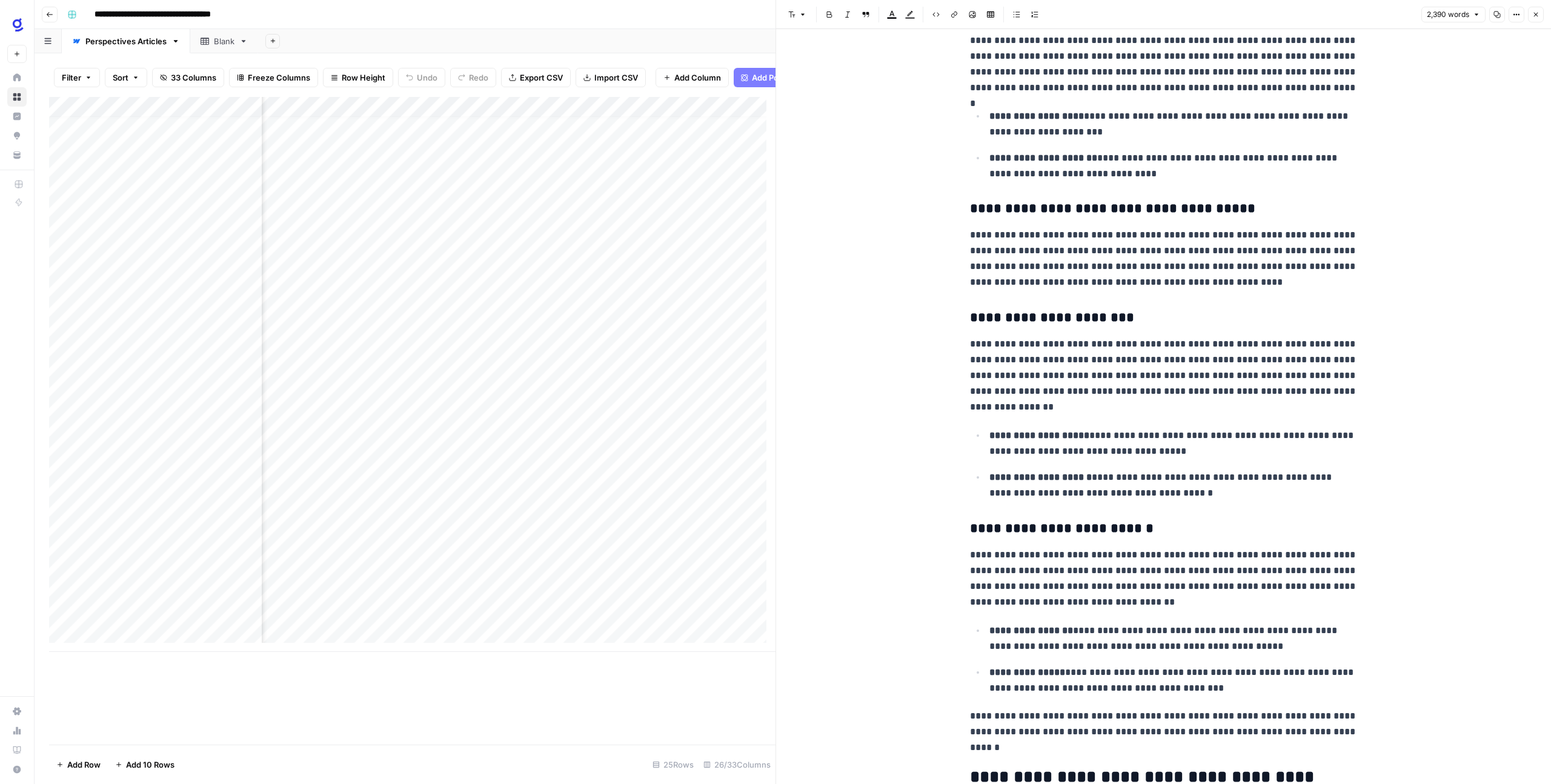
scroll to position [9, 662]
click at [1010, 322] on h3 "**********" at bounding box center [1163, 318] width 388 height 17
click at [799, 7] on button "Font style" at bounding box center [797, 14] width 28 height 16
drag, startPoint x: 842, startPoint y: 114, endPoint x: 848, endPoint y: 143, distance: 29.6
click at [842, 114] on span "heading 4" at bounding box center [836, 114] width 58 height 12
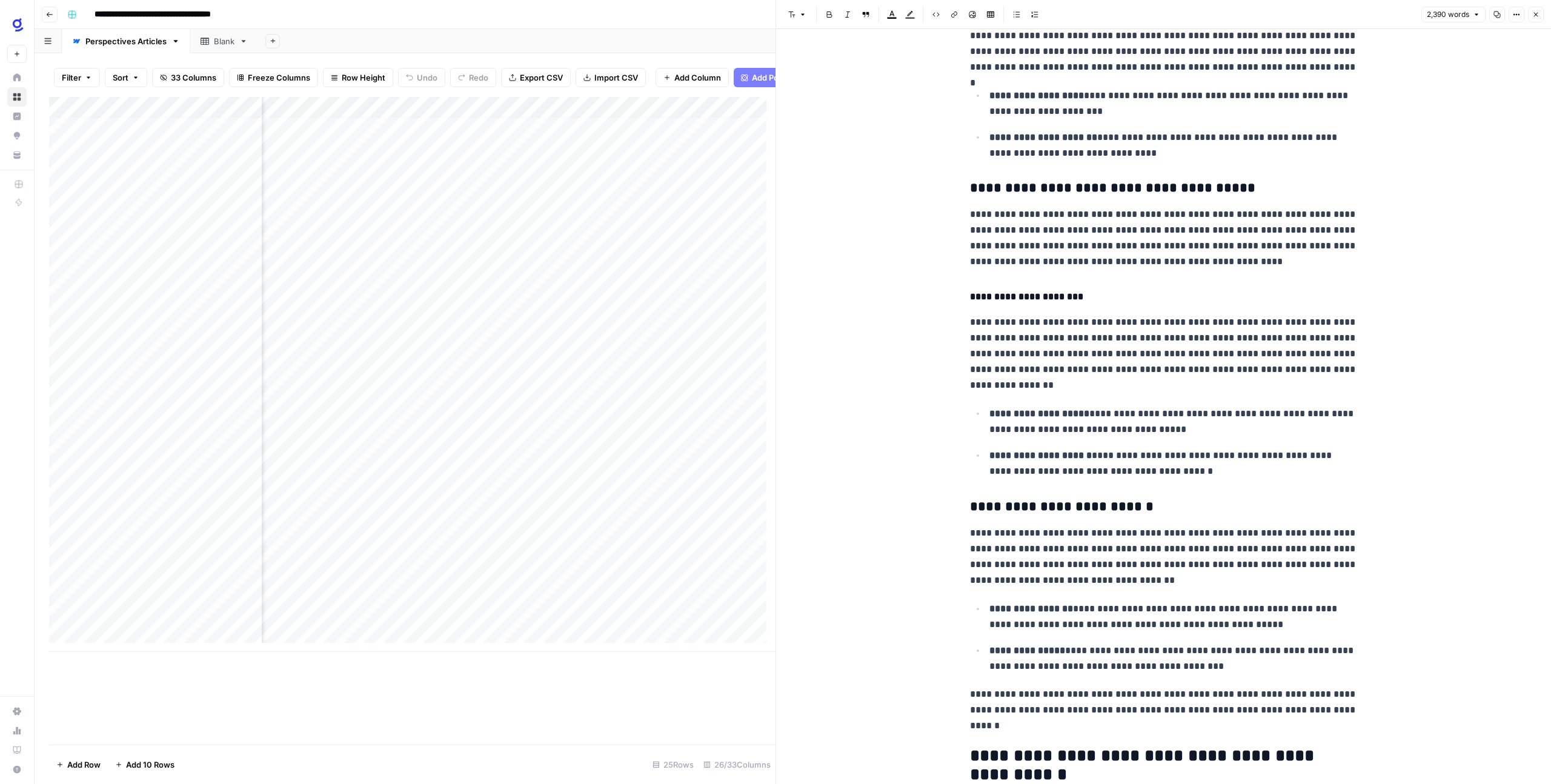
scroll to position [4590, 0]
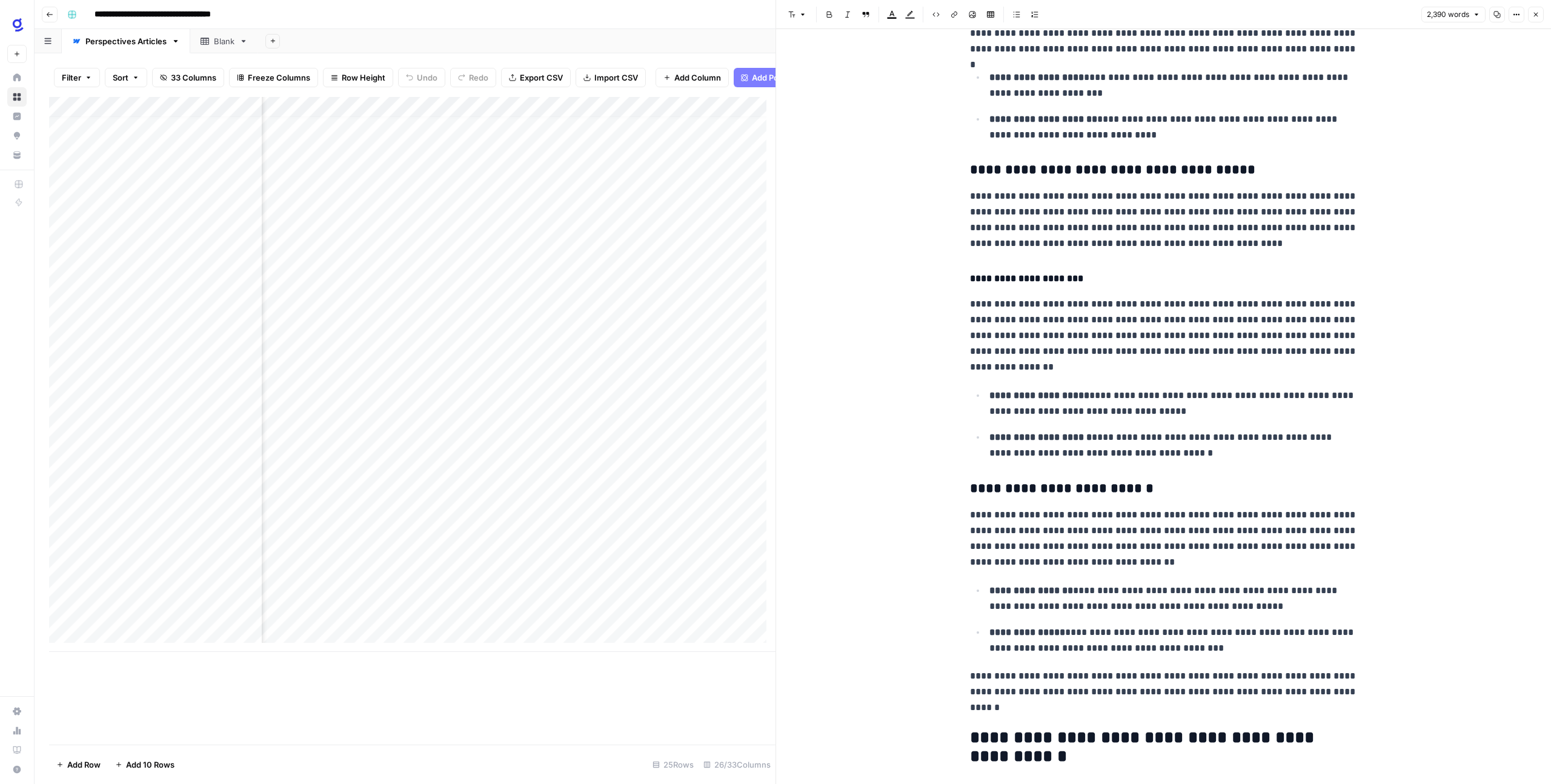
click at [1015, 489] on h3 "**********" at bounding box center [1163, 489] width 388 height 17
click at [795, 22] on button "Font style" at bounding box center [797, 14] width 28 height 16
drag, startPoint x: 839, startPoint y: 114, endPoint x: 839, endPoint y: 127, distance: 13.0
click at [839, 114] on span "heading 4" at bounding box center [836, 114] width 58 height 12
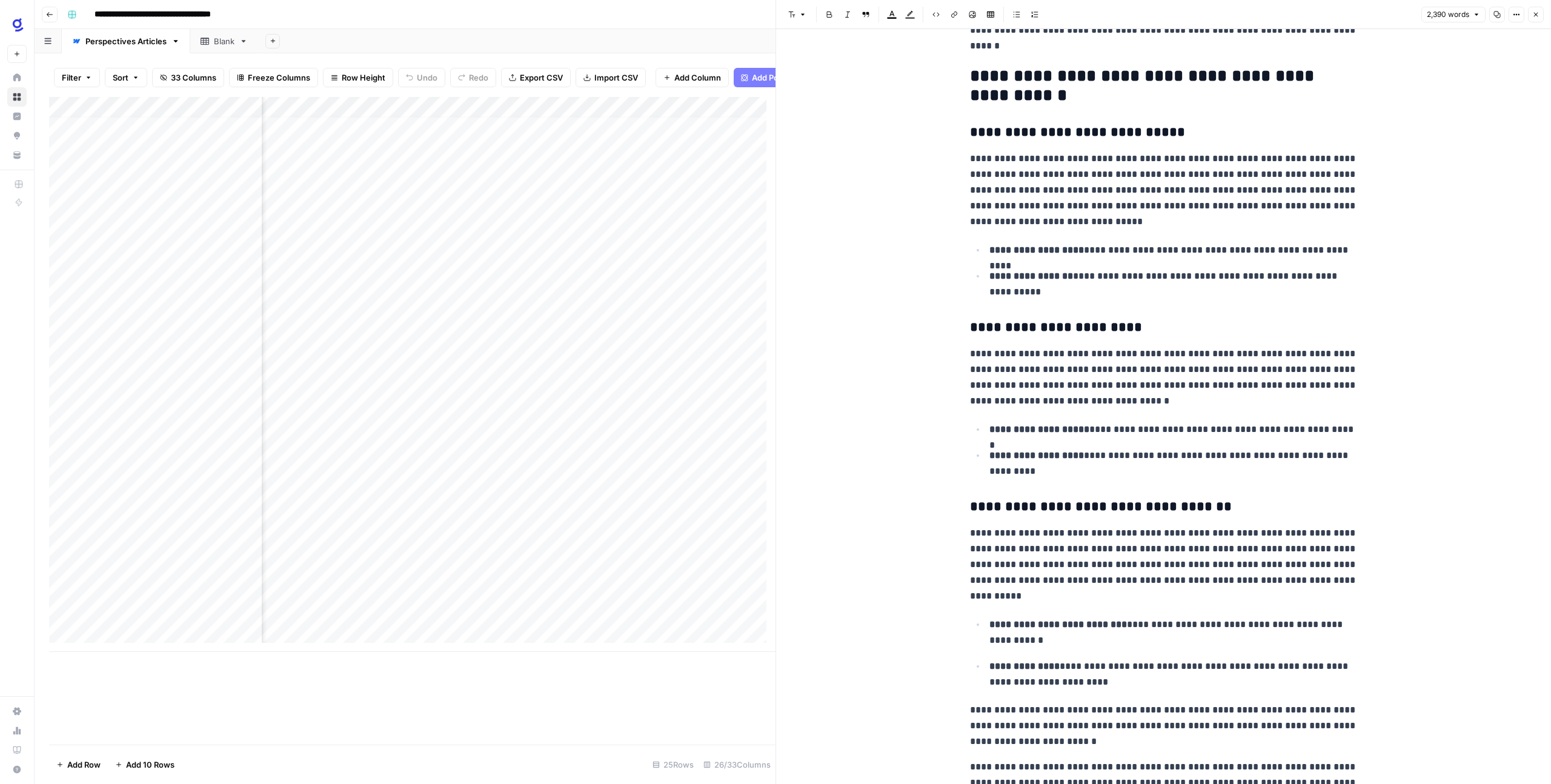
scroll to position [5157, 0]
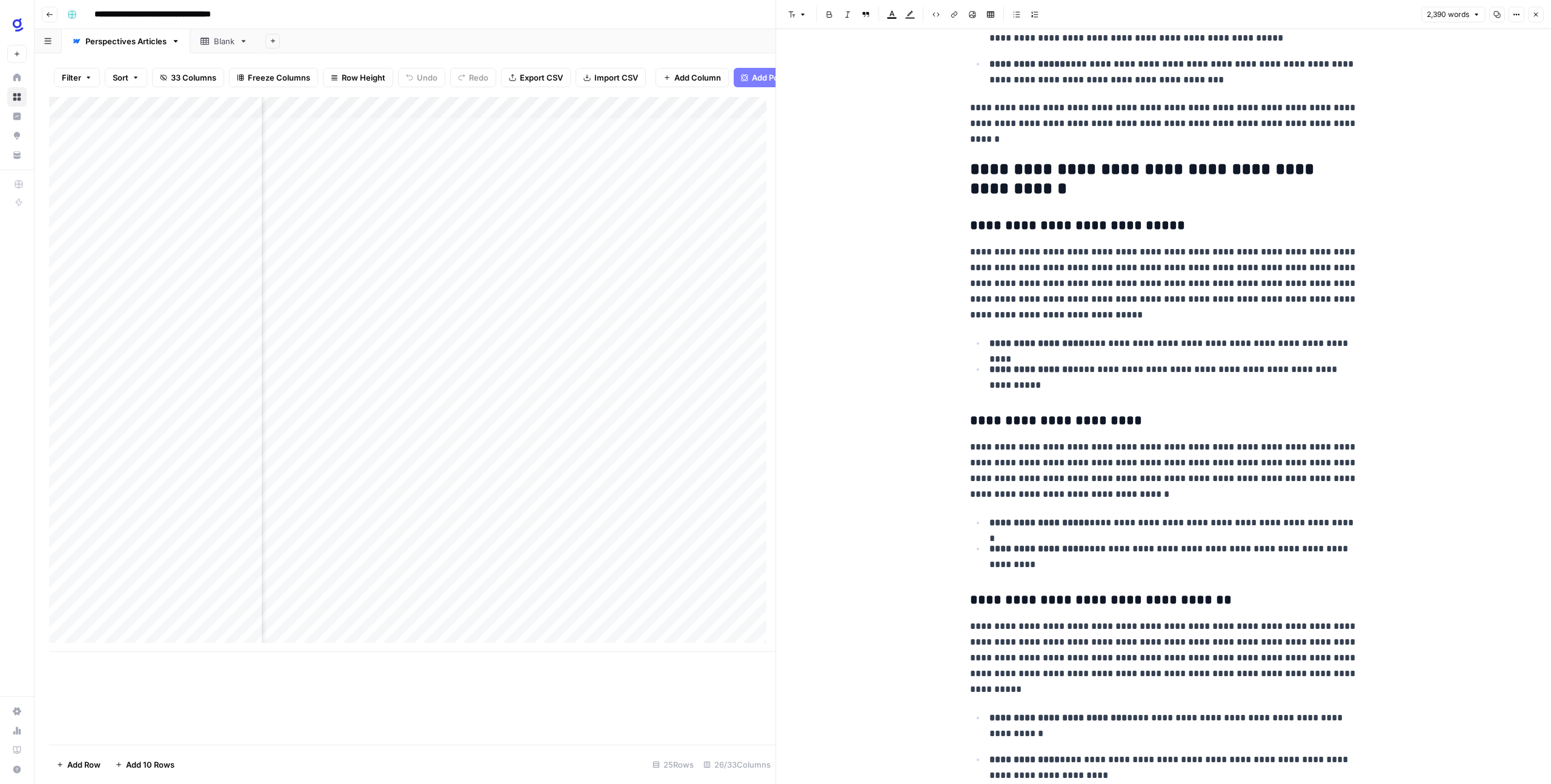
click at [994, 186] on h2 "**********" at bounding box center [1163, 180] width 388 height 39
click at [804, 12] on icon "button" at bounding box center [803, 15] width 7 height 7
click at [990, 230] on h3 "**********" at bounding box center [1163, 226] width 388 height 17
click at [799, 11] on icon "button" at bounding box center [803, 15] width 7 height 7
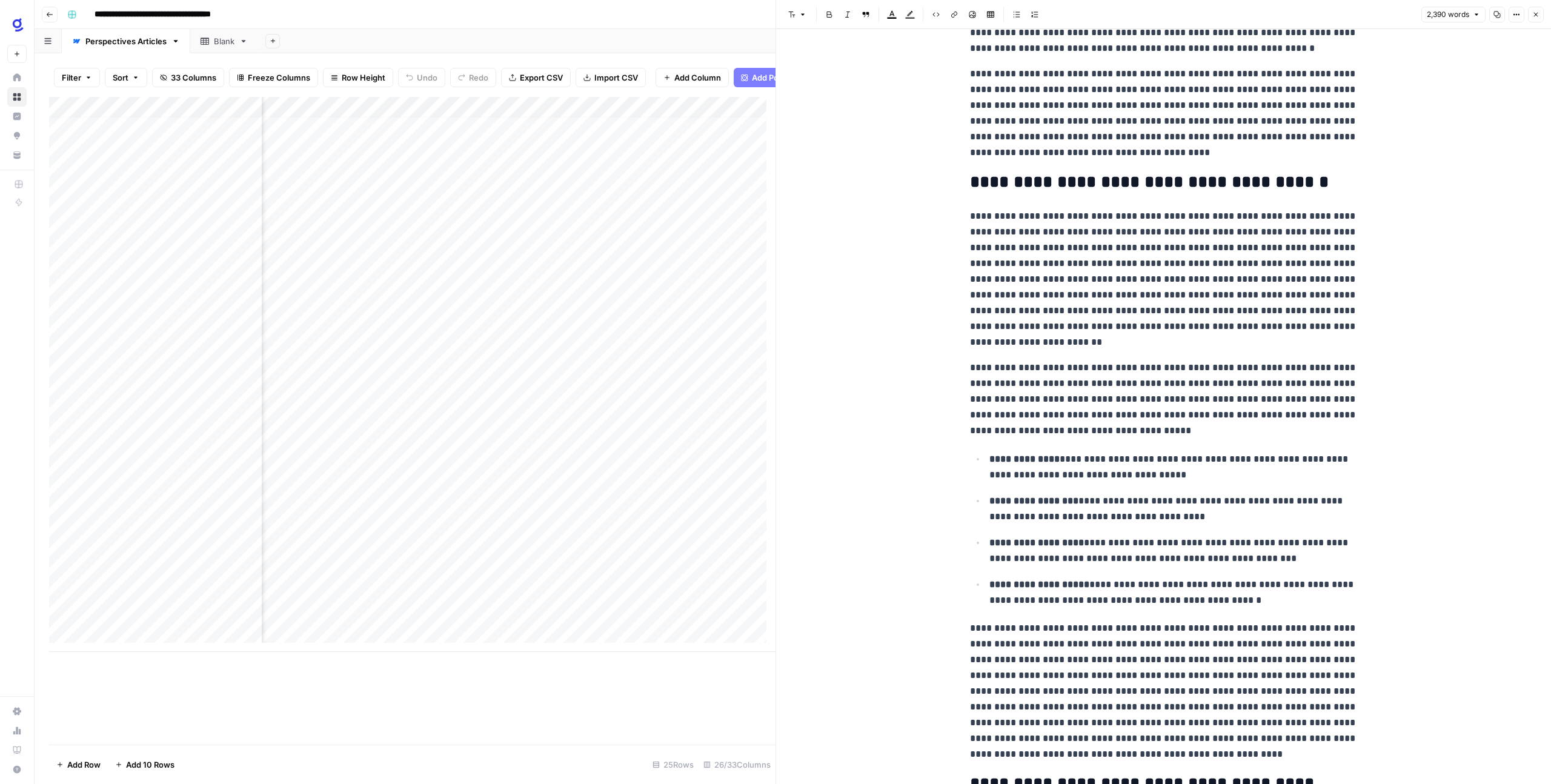
scroll to position [0, 0]
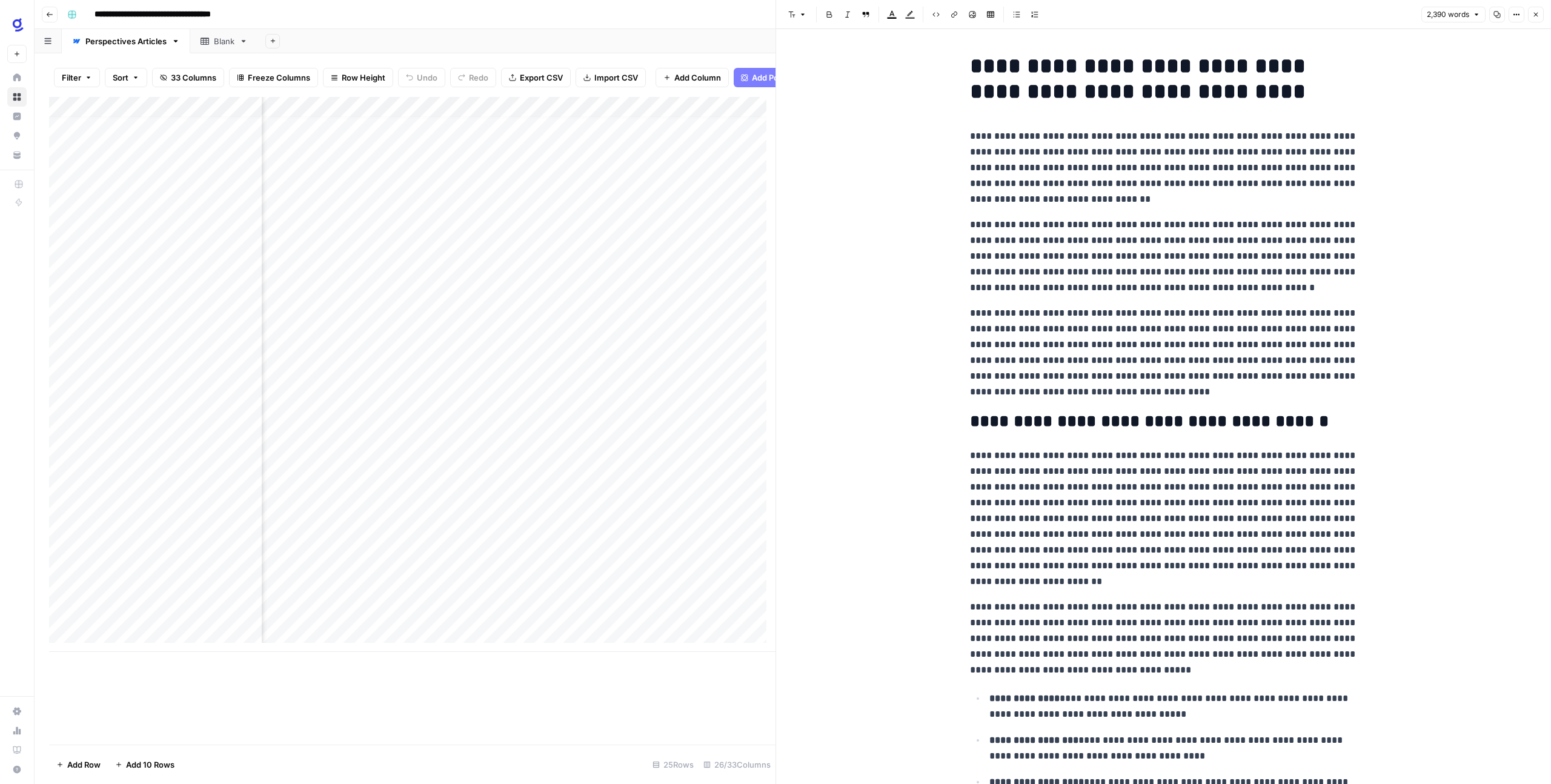
click at [1496, 15] on icon "button" at bounding box center [1497, 15] width 7 height 7
click at [1330, 281] on p "**********" at bounding box center [1163, 256] width 388 height 79
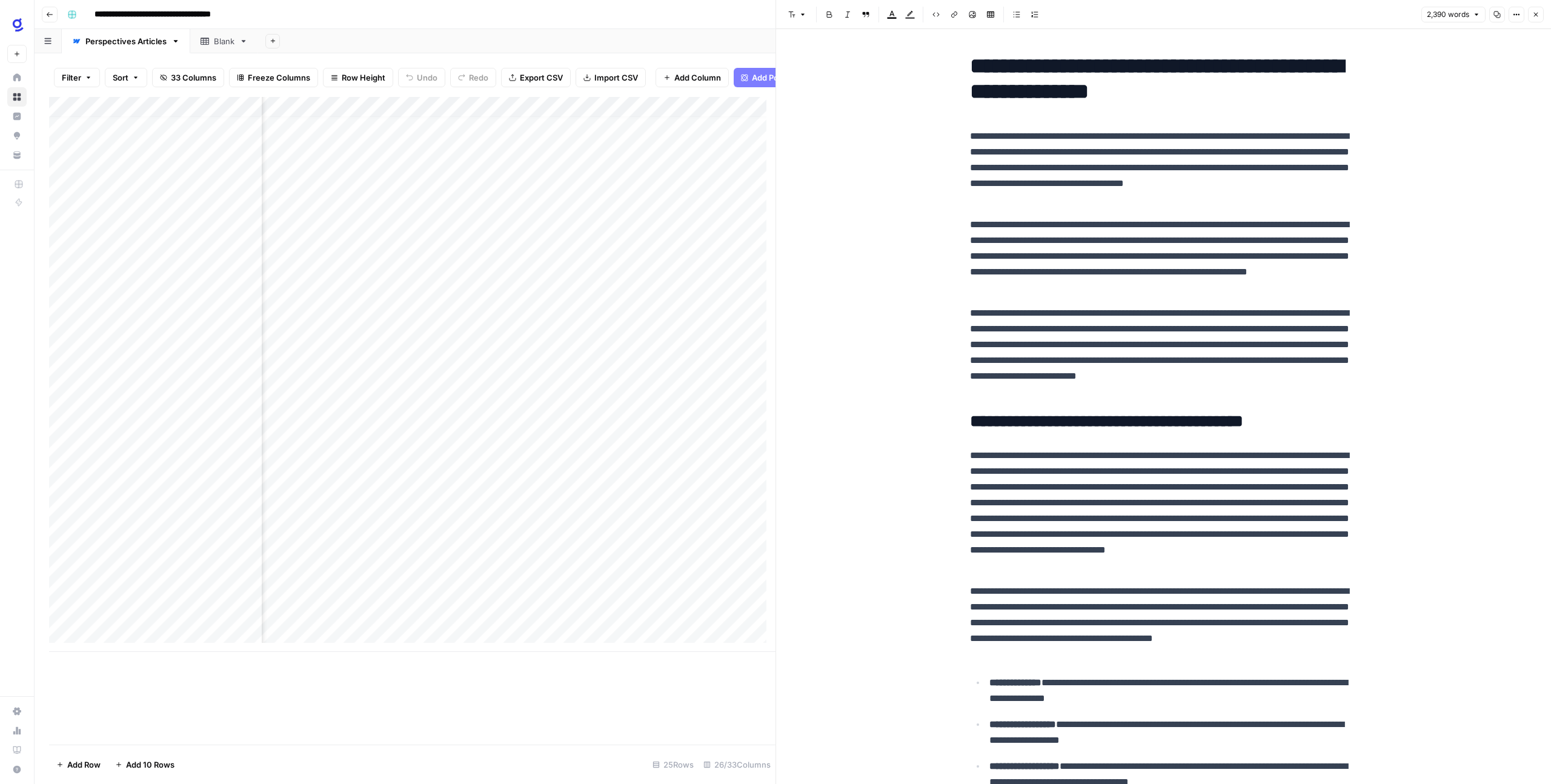
click at [572, 543] on div "Add Column" at bounding box center [412, 375] width 726 height 555
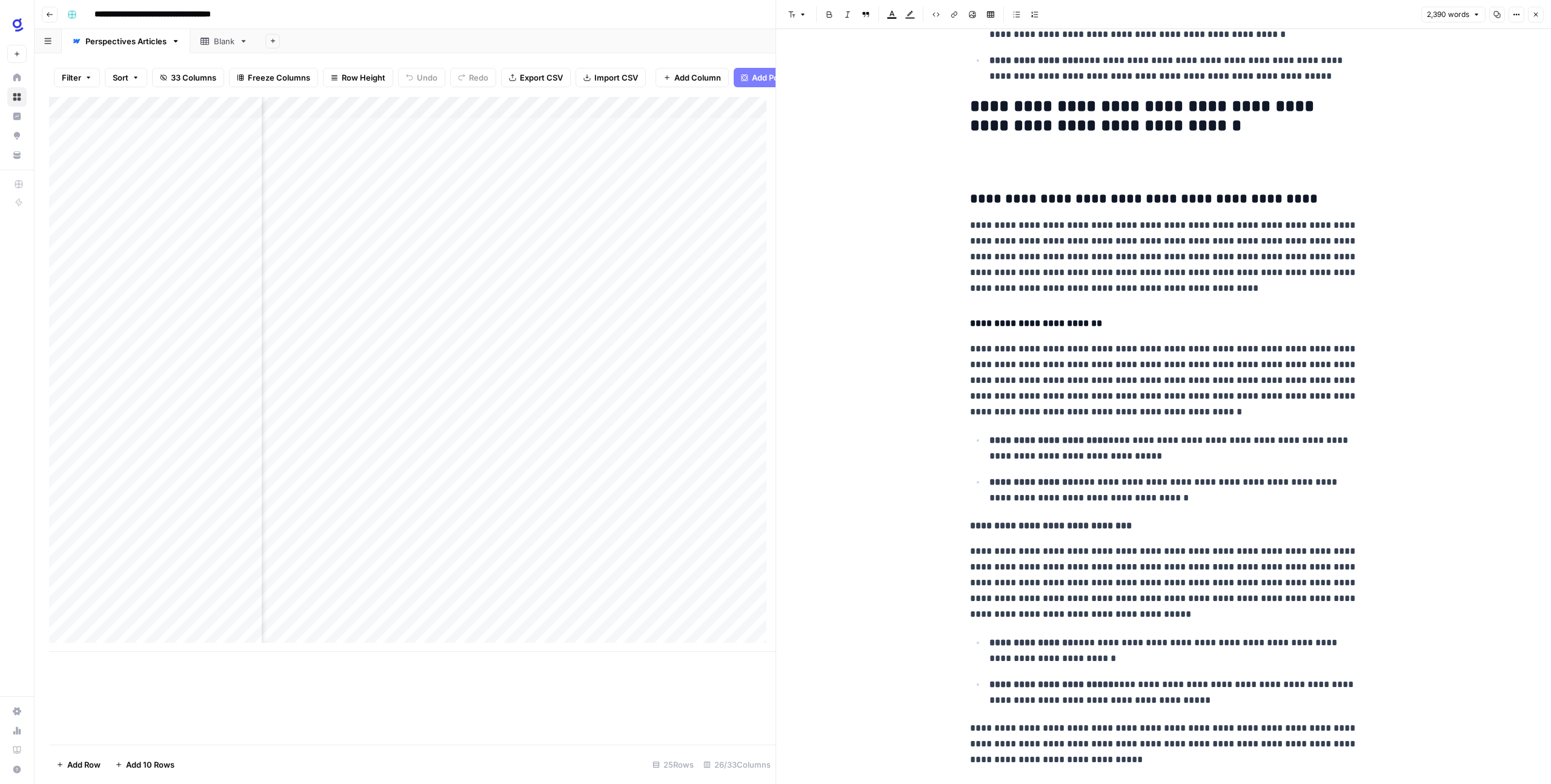
scroll to position [2080, 0]
drag, startPoint x: 967, startPoint y: 124, endPoint x: 997, endPoint y: 126, distance: 30.1
click at [997, 126] on h2 "**********" at bounding box center [1163, 117] width 388 height 39
click at [995, 156] on span "Edit with AI" at bounding box center [1003, 152] width 38 height 11
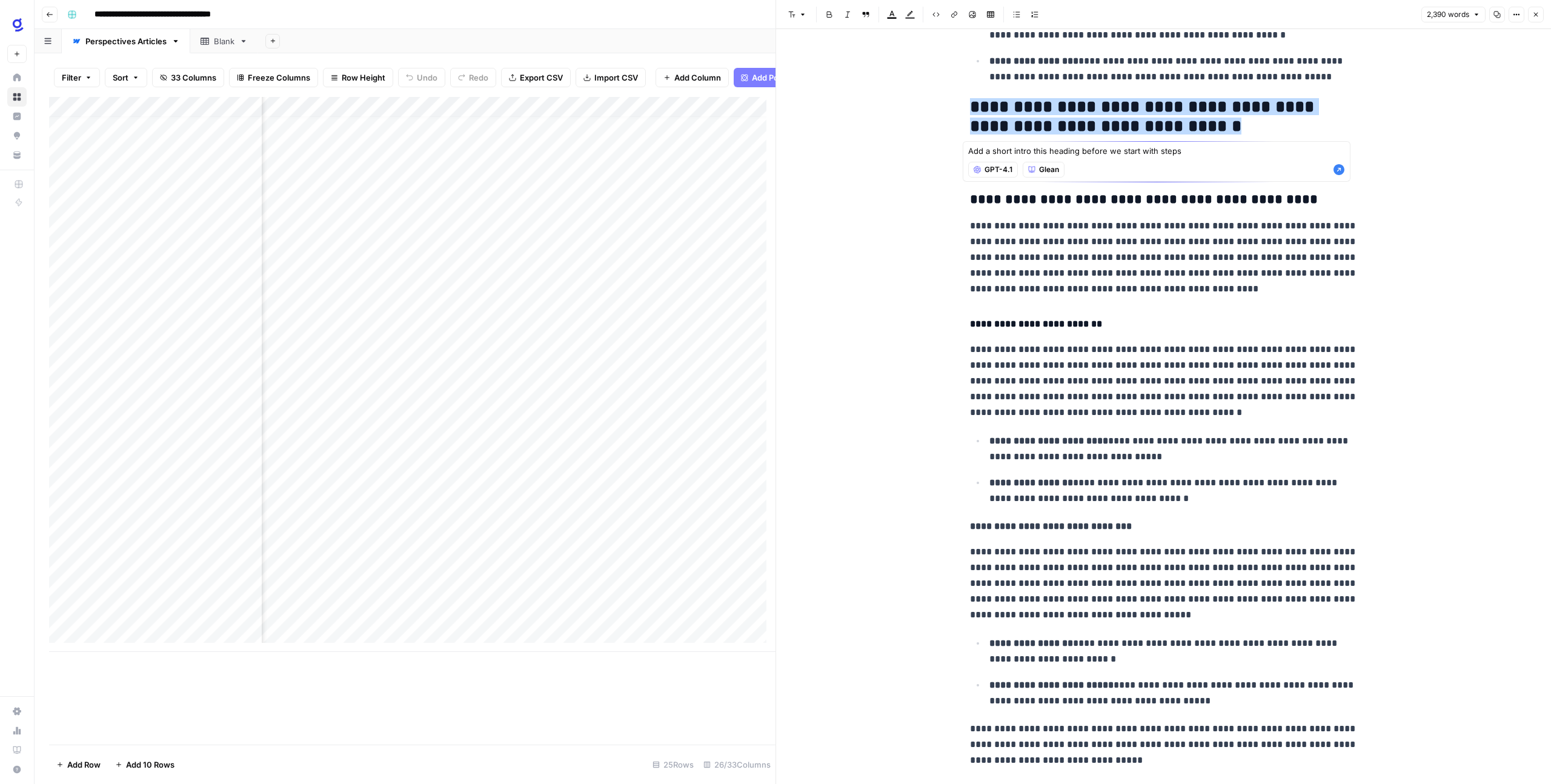
type textarea "Add a short intro this heading before we start with steps"
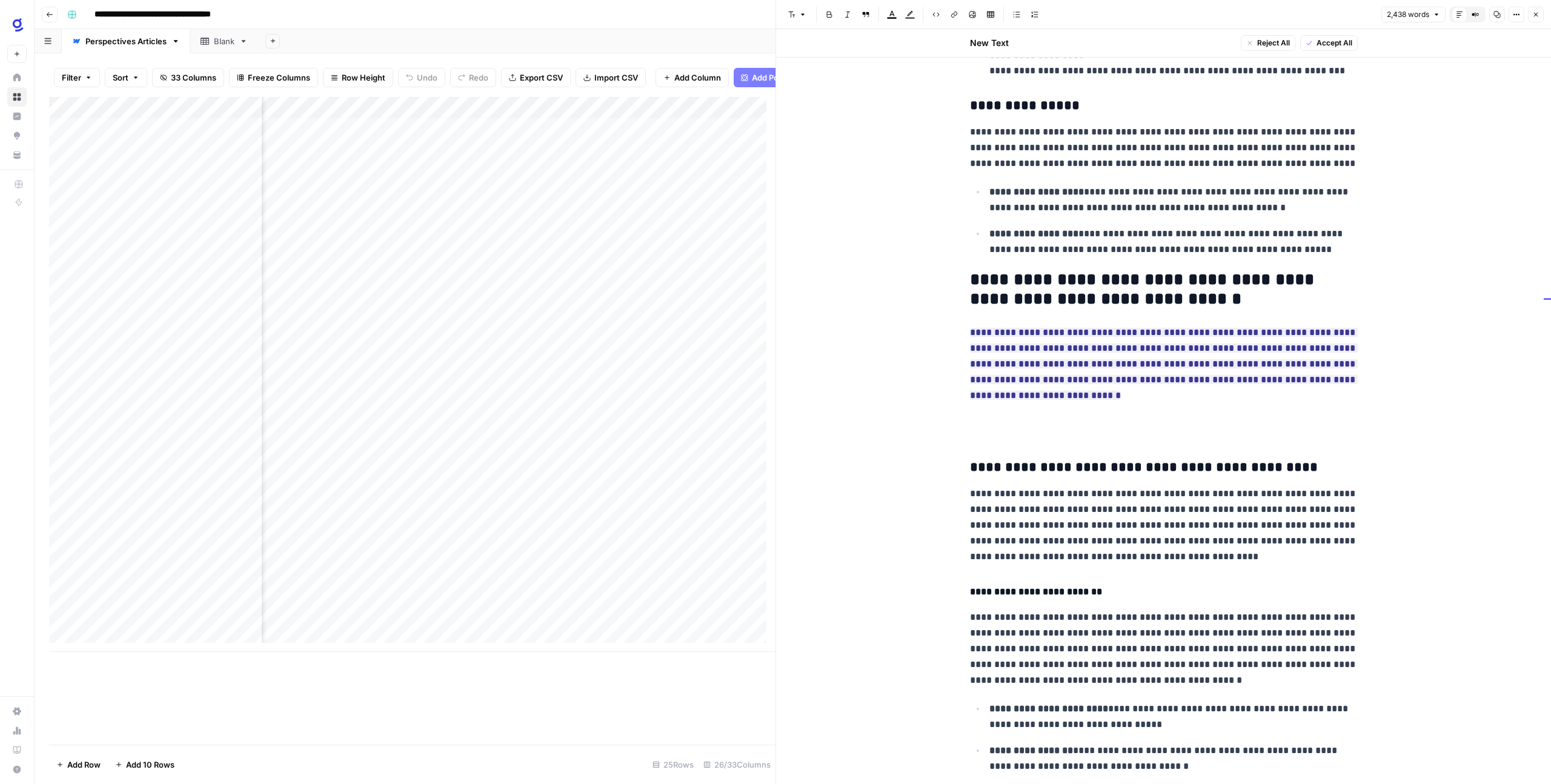
scroll to position [1934, 0]
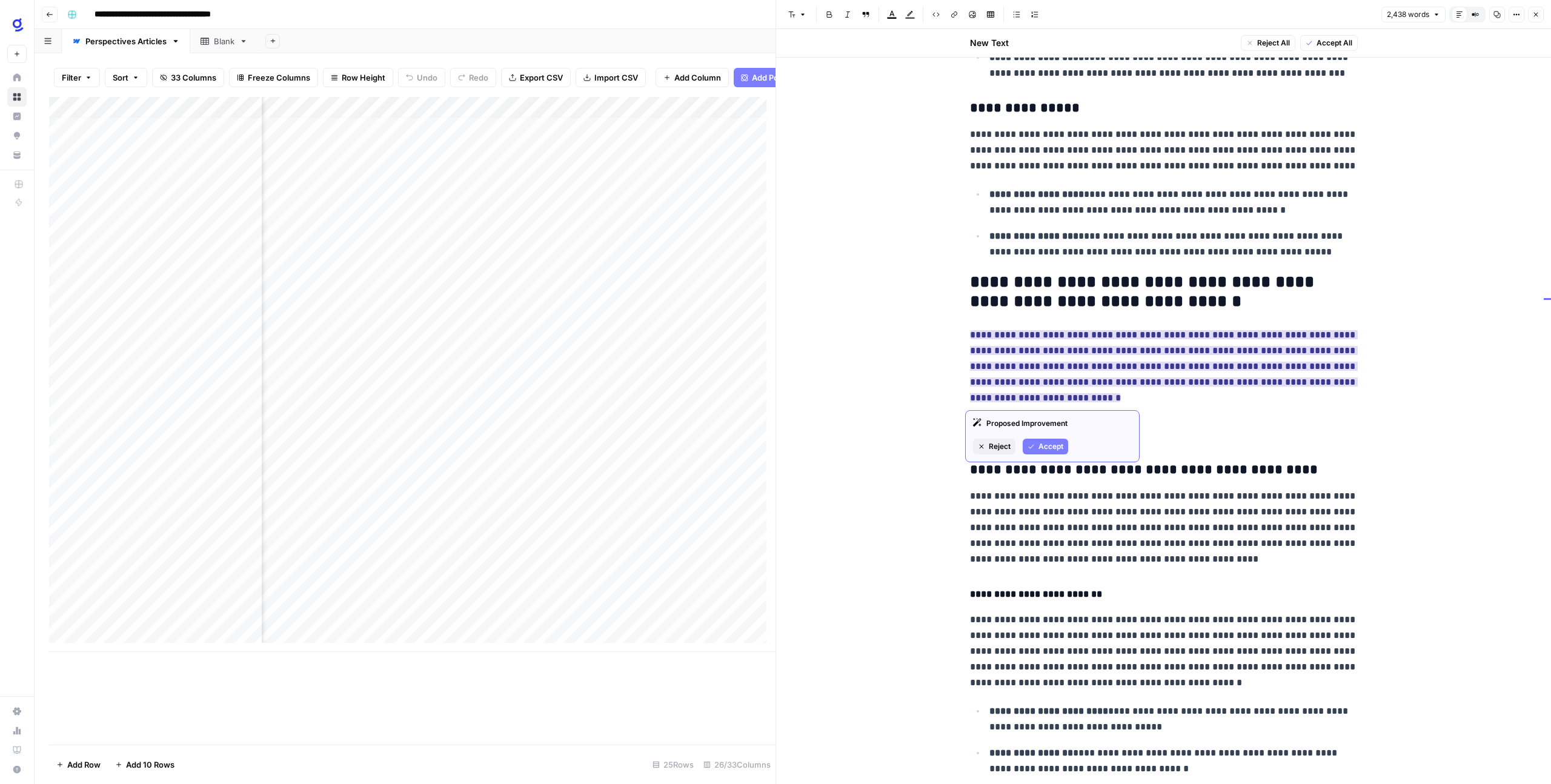
click at [1080, 351] on ins "**********" at bounding box center [1163, 366] width 388 height 72
click at [1006, 450] on span "Reject" at bounding box center [1000, 447] width 22 height 11
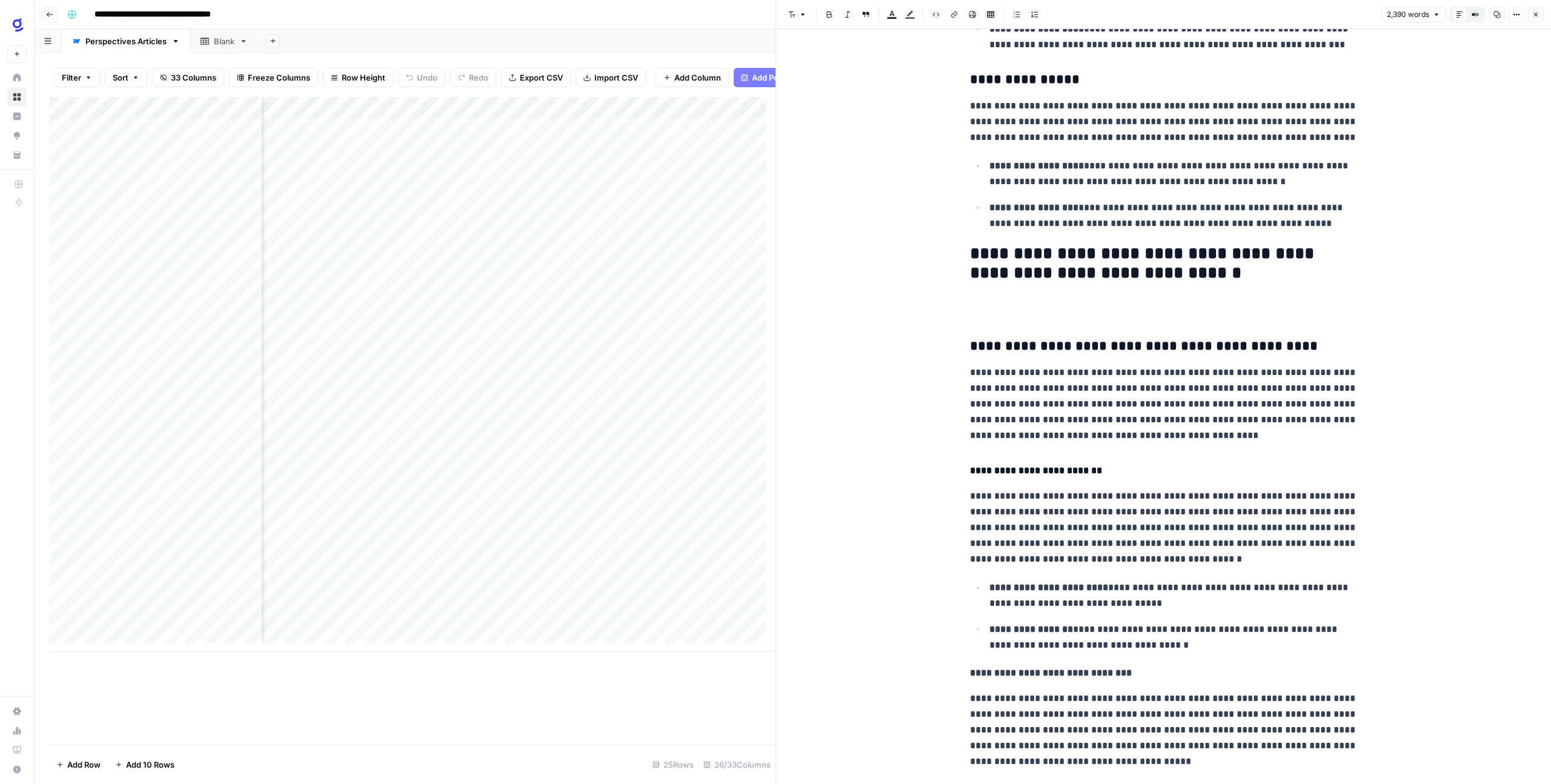
scroll to position [1905, 0]
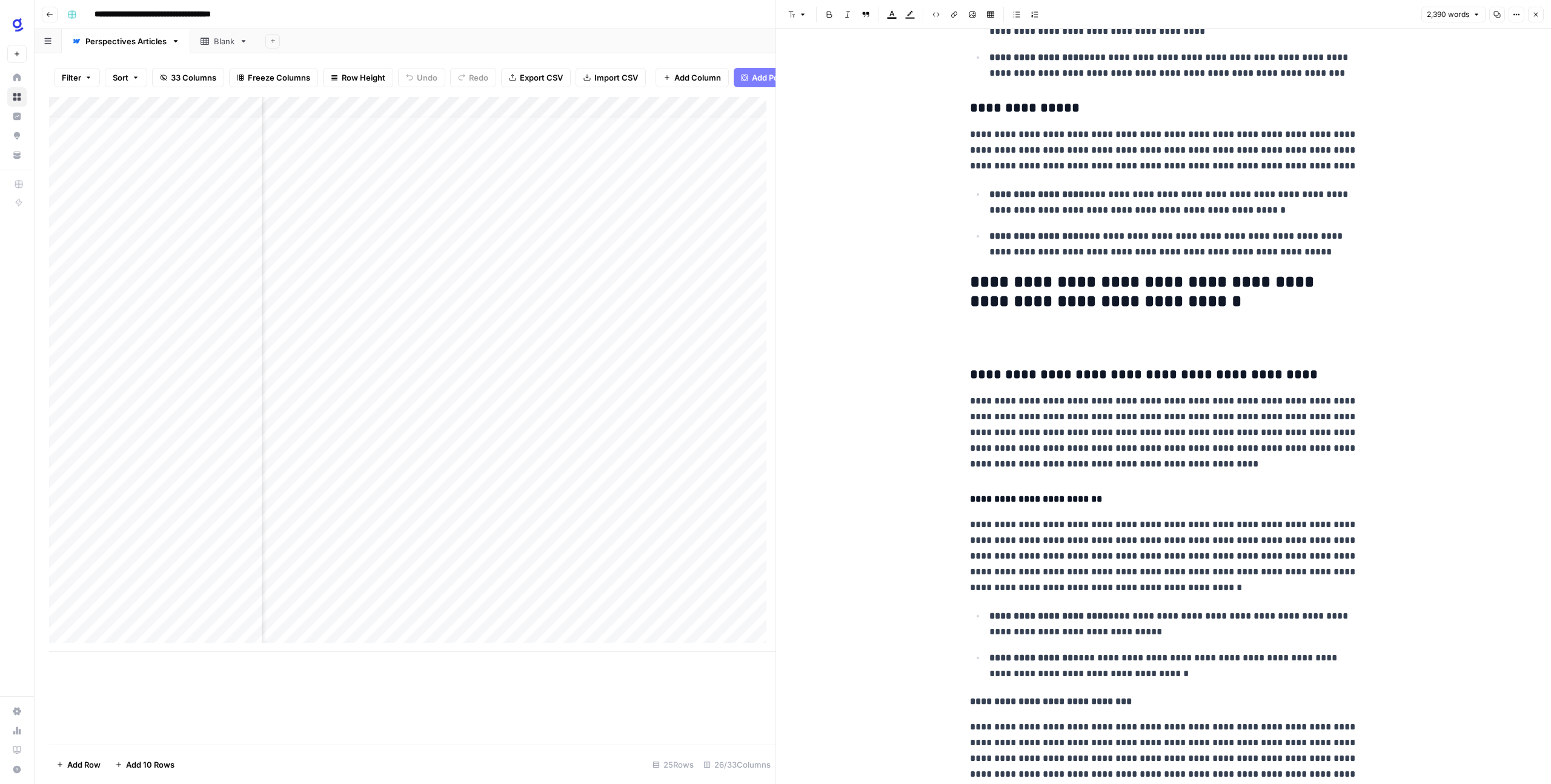
click at [979, 339] on h3 at bounding box center [1163, 339] width 388 height 17
click at [792, 15] on icon "button" at bounding box center [792, 15] width 7 height 7
click at [835, 43] on span "paragraph" at bounding box center [836, 41] width 58 height 12
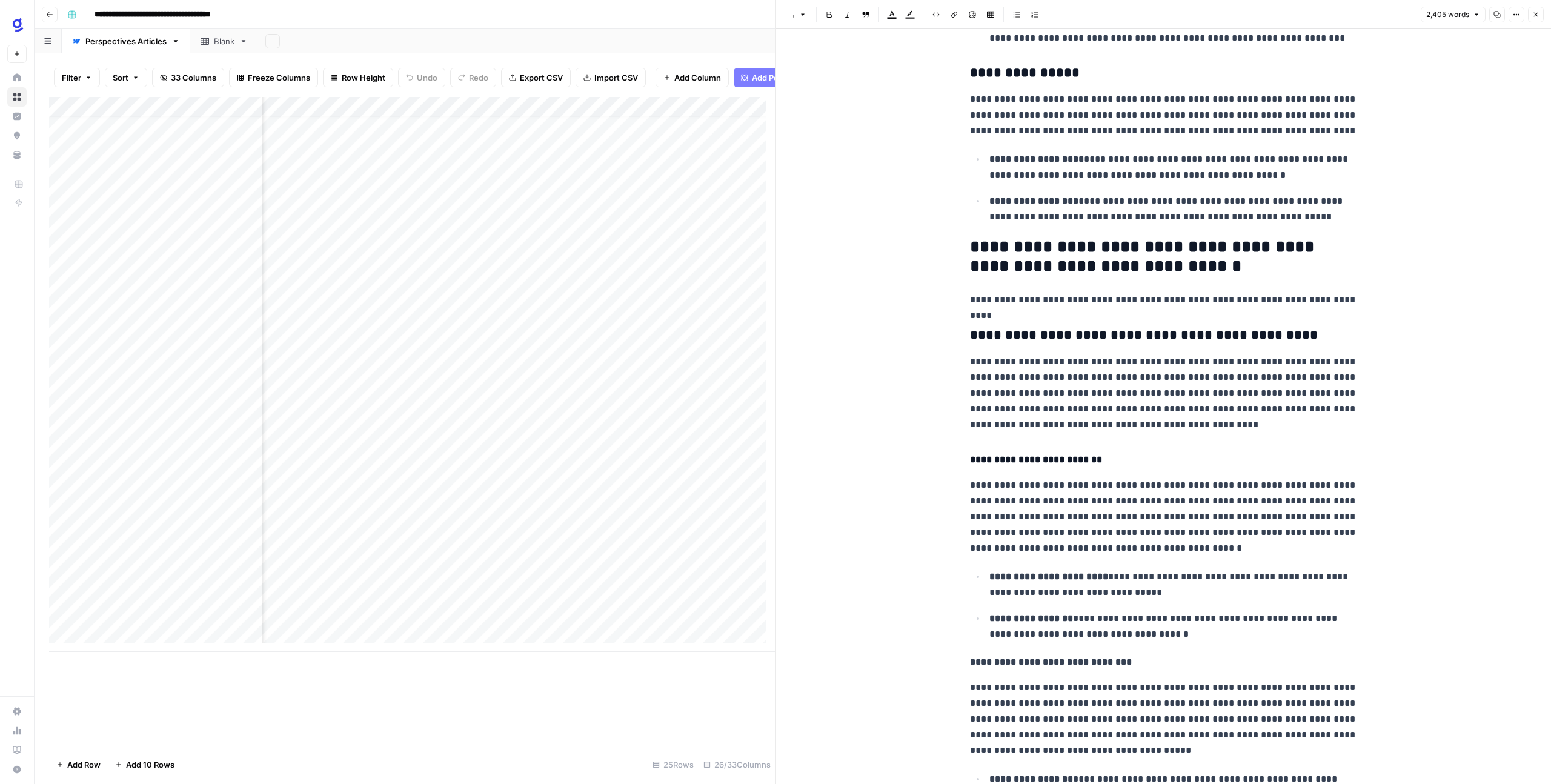
scroll to position [1941, 0]
drag, startPoint x: 1344, startPoint y: 298, endPoint x: 981, endPoint y: 290, distance: 363.1
click at [994, 314] on button "Edit with AI" at bounding box center [997, 321] width 59 height 16
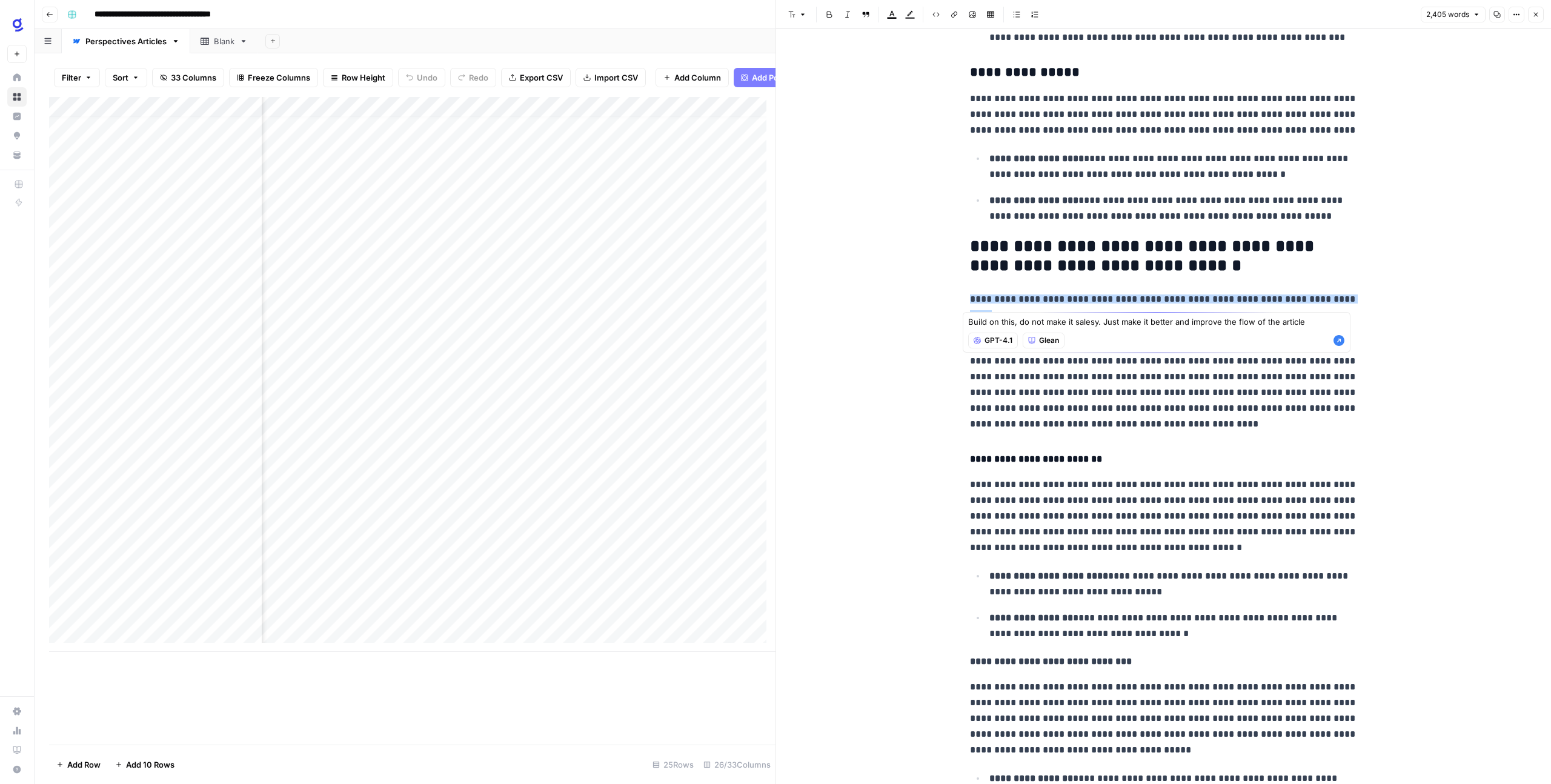
type textarea "Build on this, do not make it salesy. Just make it better and improve the flow …"
click at [1342, 344] on icon "button" at bounding box center [1339, 341] width 11 height 11
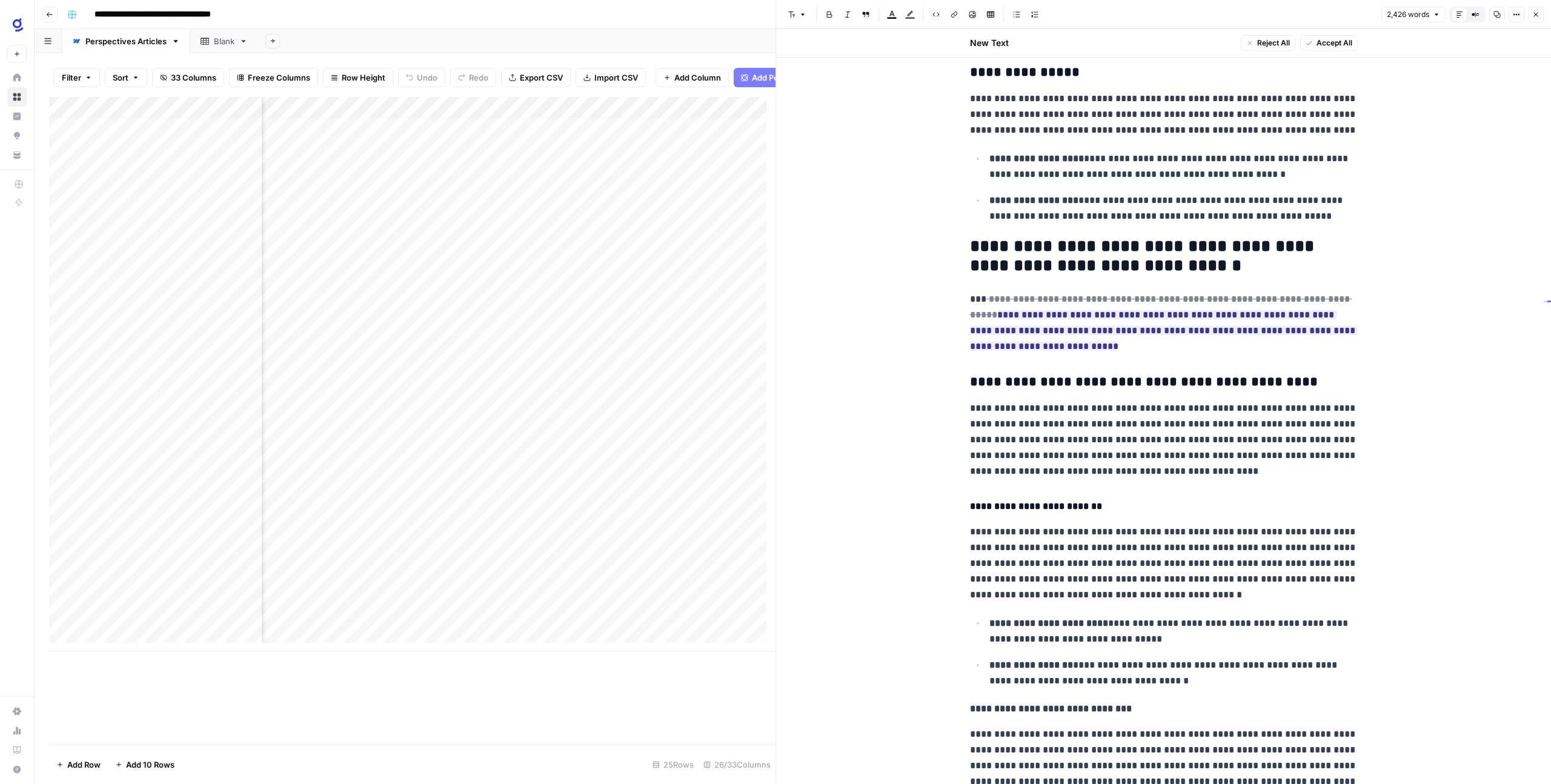
click at [1295, 343] on p "**********" at bounding box center [1163, 322] width 388 height 63
click at [1082, 304] on del "**********" at bounding box center [1160, 307] width 382 height 25
click at [1092, 307] on span "**********" at bounding box center [1163, 322] width 388 height 64
click at [1052, 390] on span "Accept" at bounding box center [1050, 395] width 25 height 11
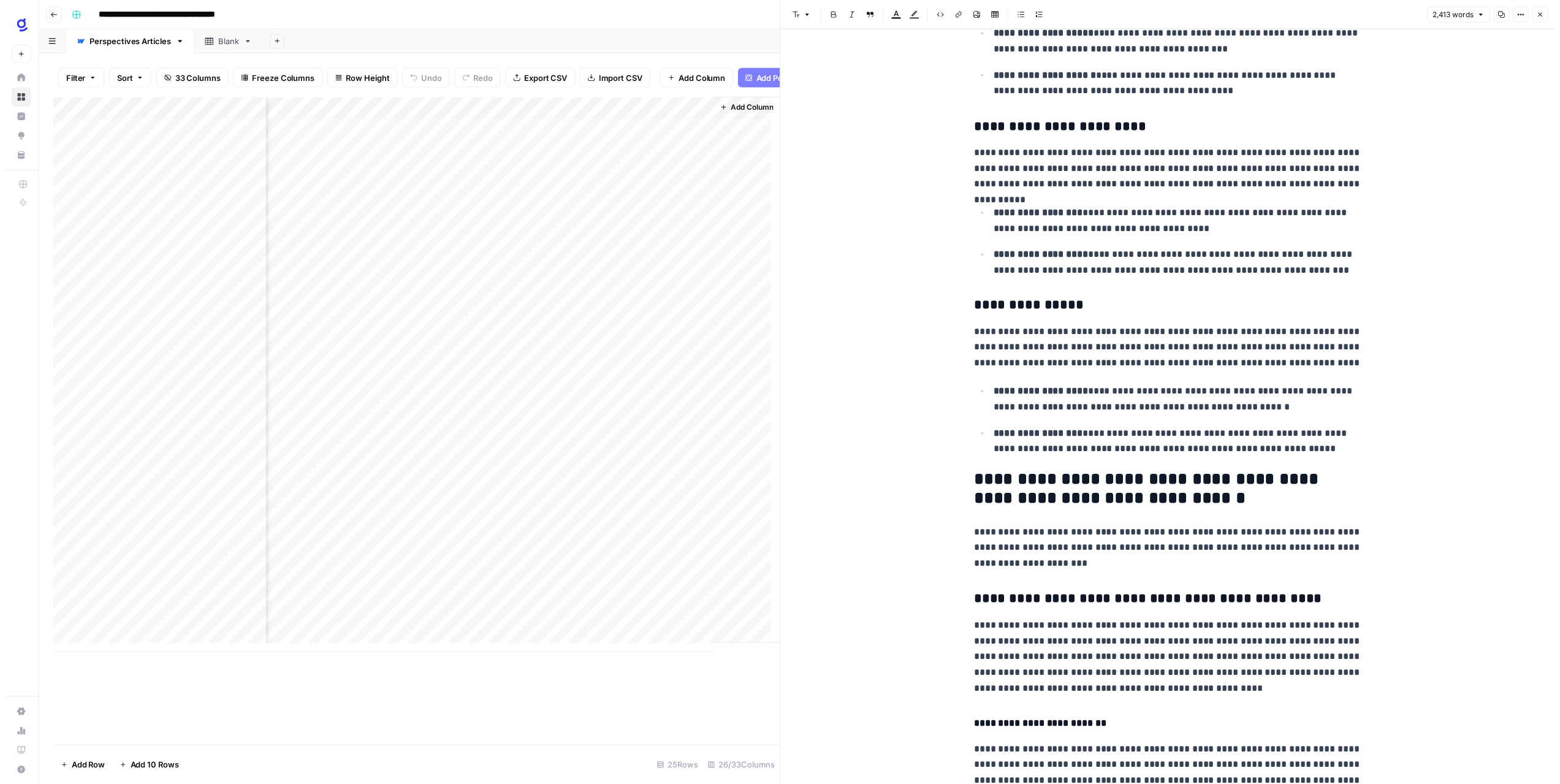
scroll to position [1369, 0]
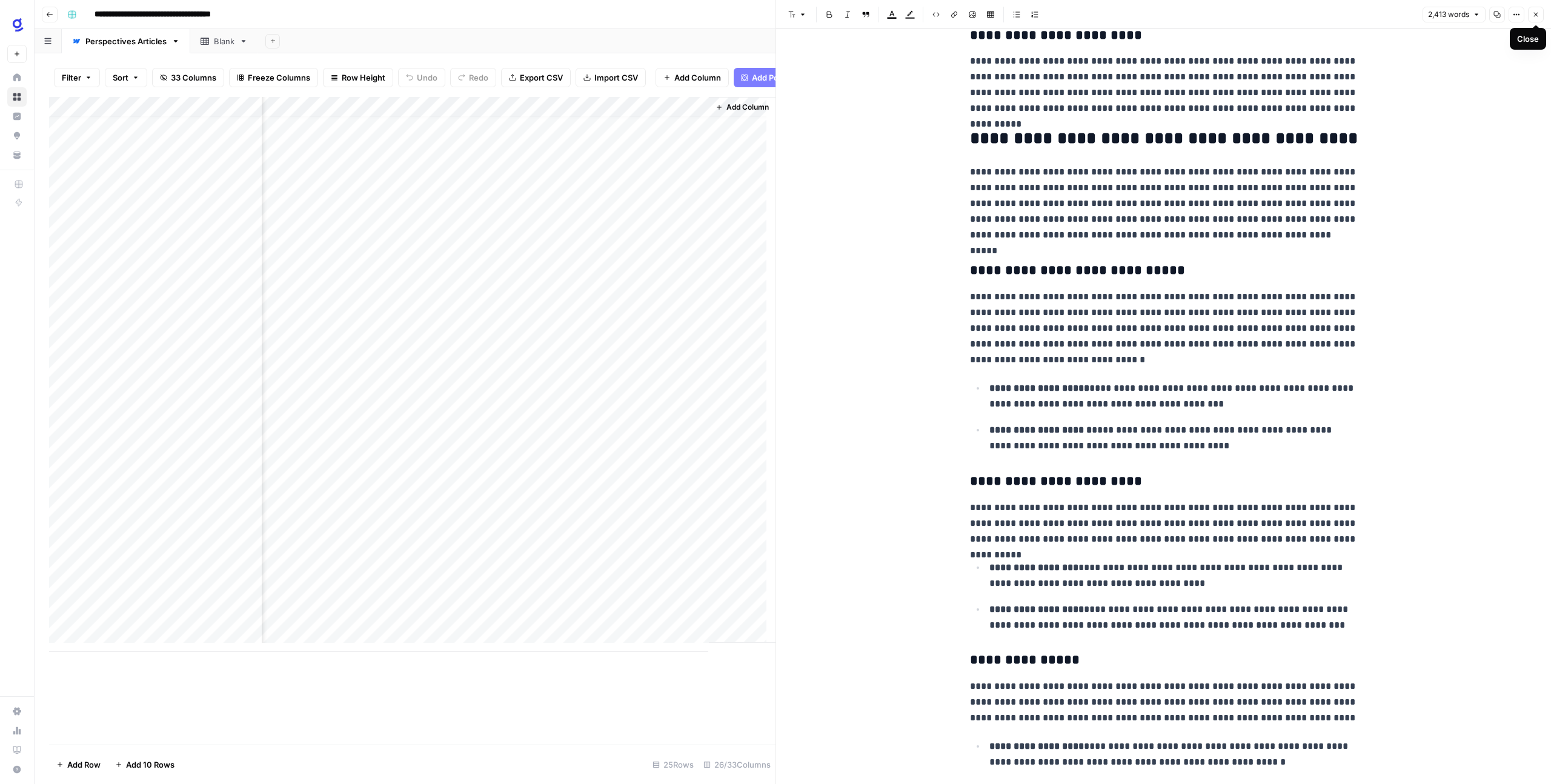
click at [1537, 16] on icon "button" at bounding box center [1536, 15] width 7 height 7
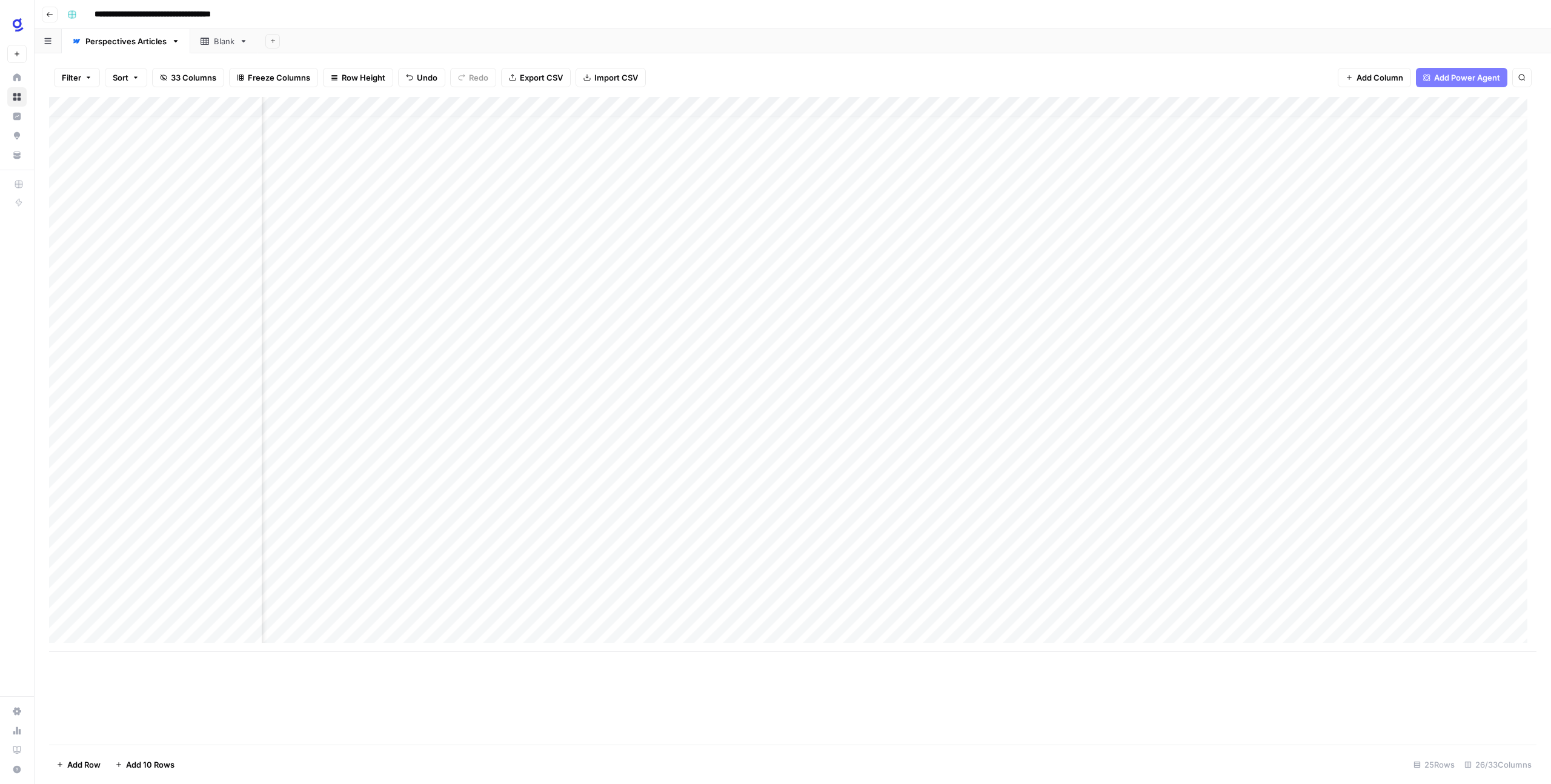
scroll to position [9, 845]
click at [638, 530] on div "Add Column" at bounding box center [793, 375] width 1487 height 555
click at [806, 529] on div "Add Column" at bounding box center [793, 375] width 1487 height 555
click at [813, 528] on div "Add Column" at bounding box center [793, 375] width 1487 height 555
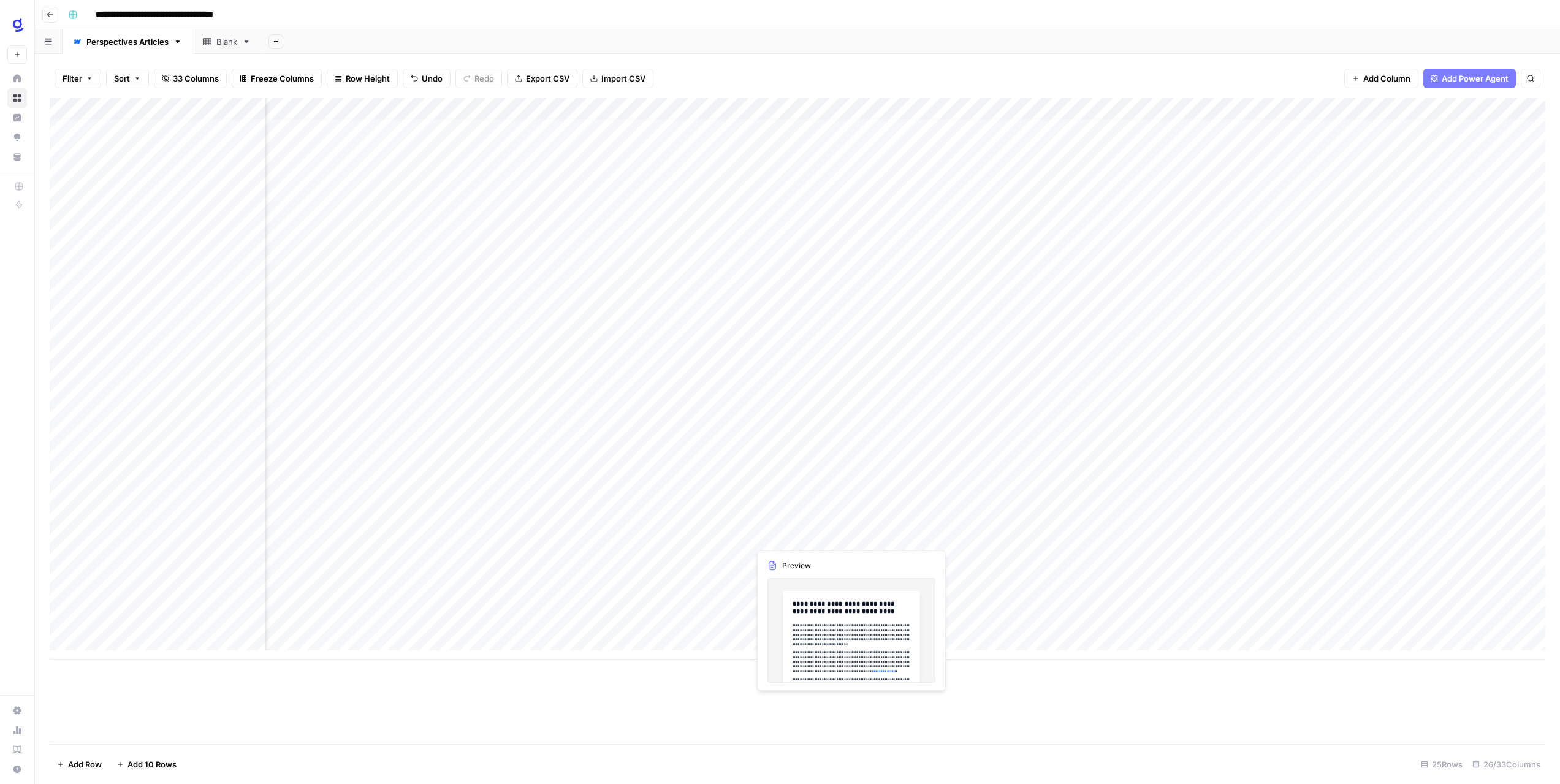
click at [823, 534] on div at bounding box center [805, 536] width 112 height 23
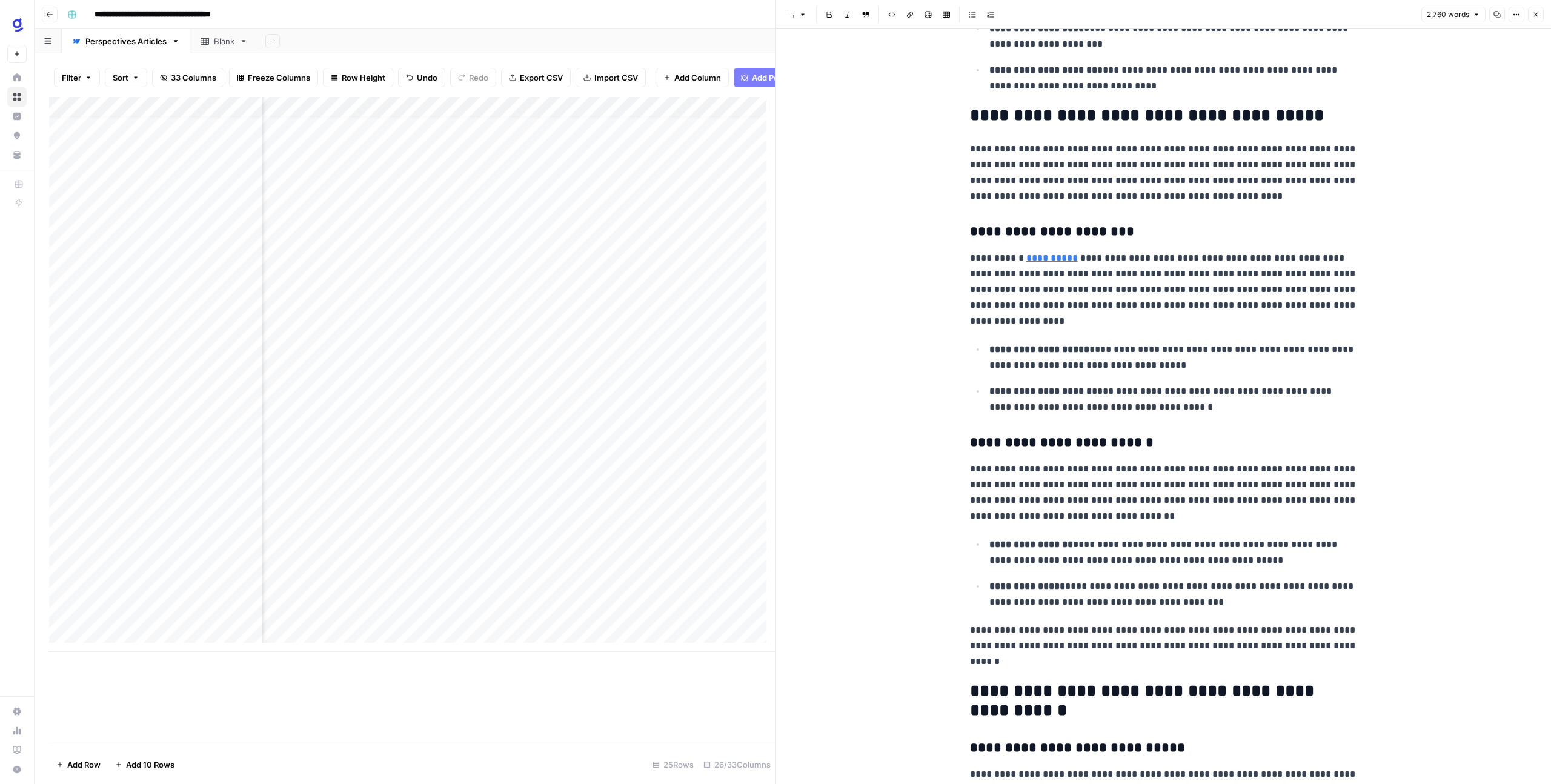
scroll to position [5496, 0]
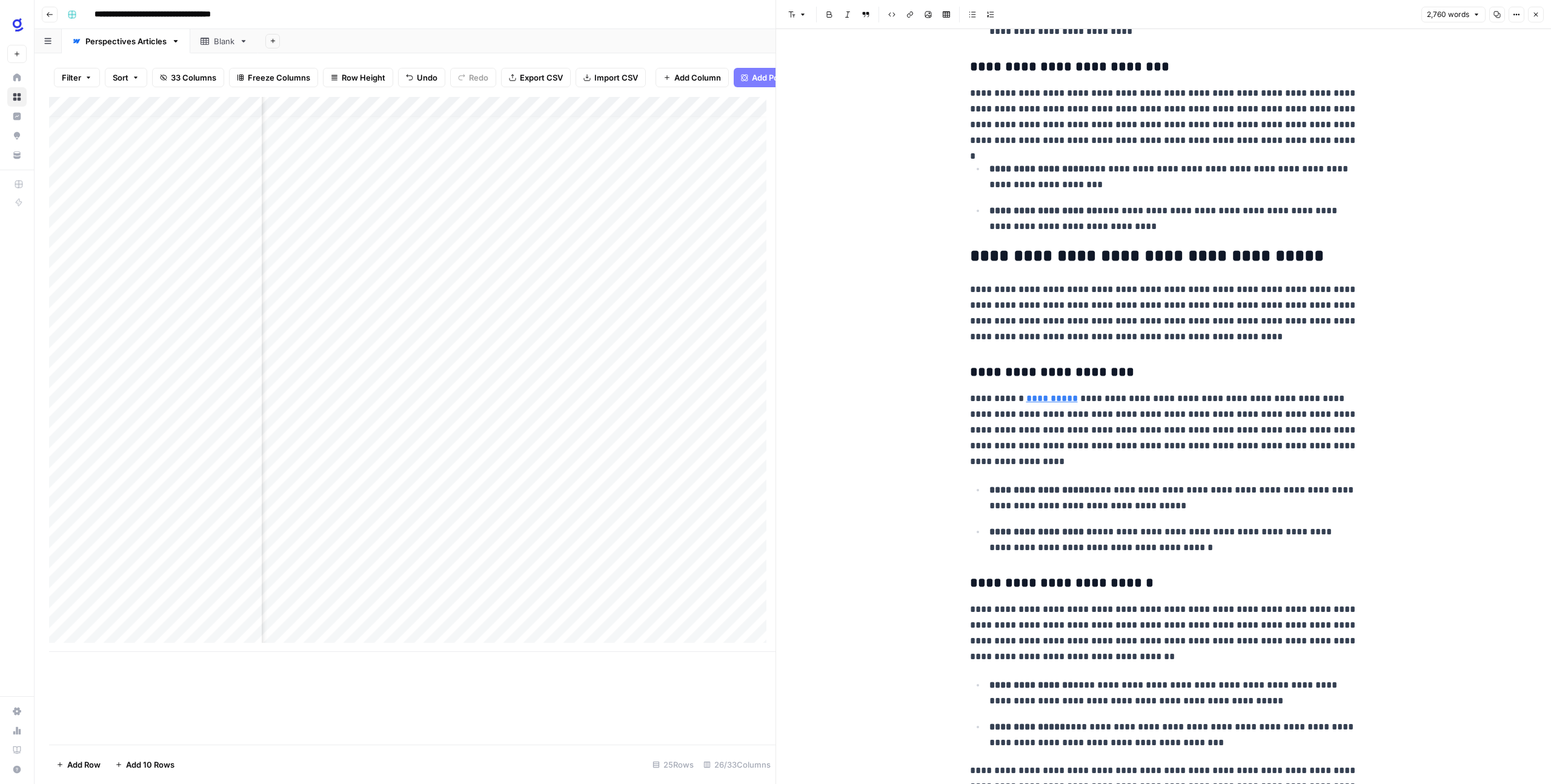
click at [673, 536] on div "Add Column" at bounding box center [412, 375] width 726 height 555
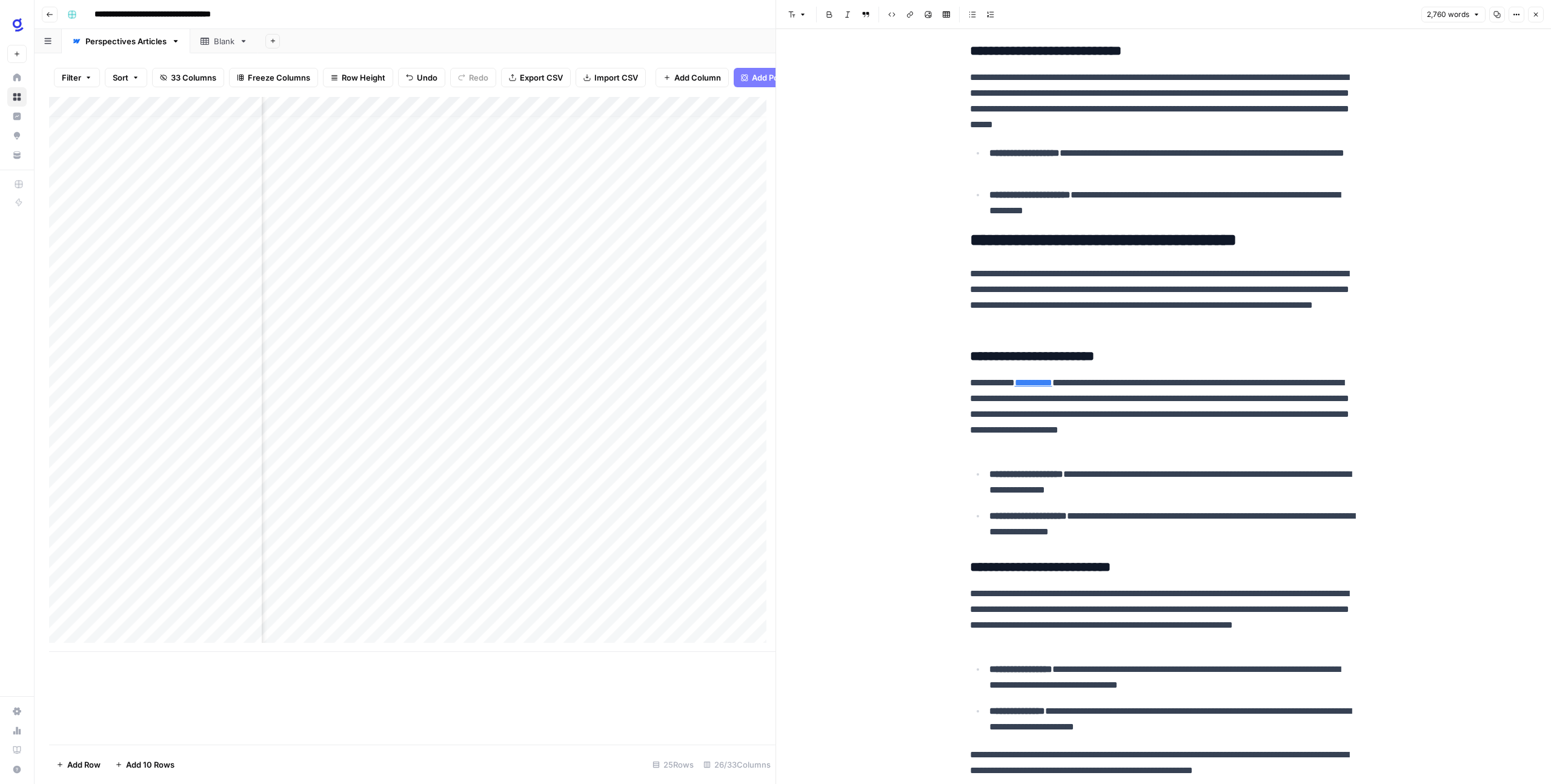
click at [1541, 15] on button "Close" at bounding box center [1535, 14] width 16 height 16
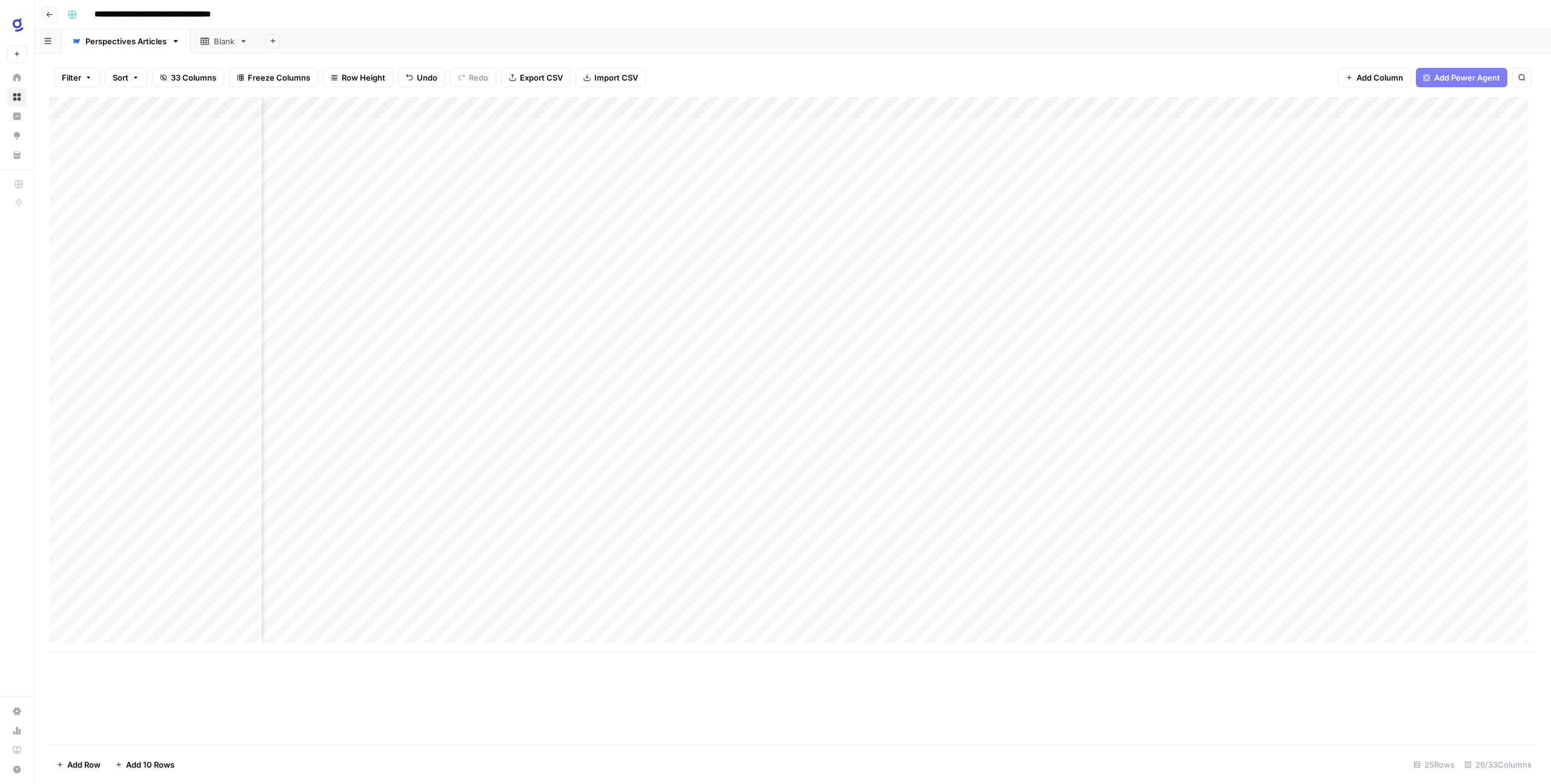
click at [931, 528] on div "Add Column" at bounding box center [793, 375] width 1487 height 555
click at [817, 530] on div "Add Column" at bounding box center [793, 375] width 1487 height 555
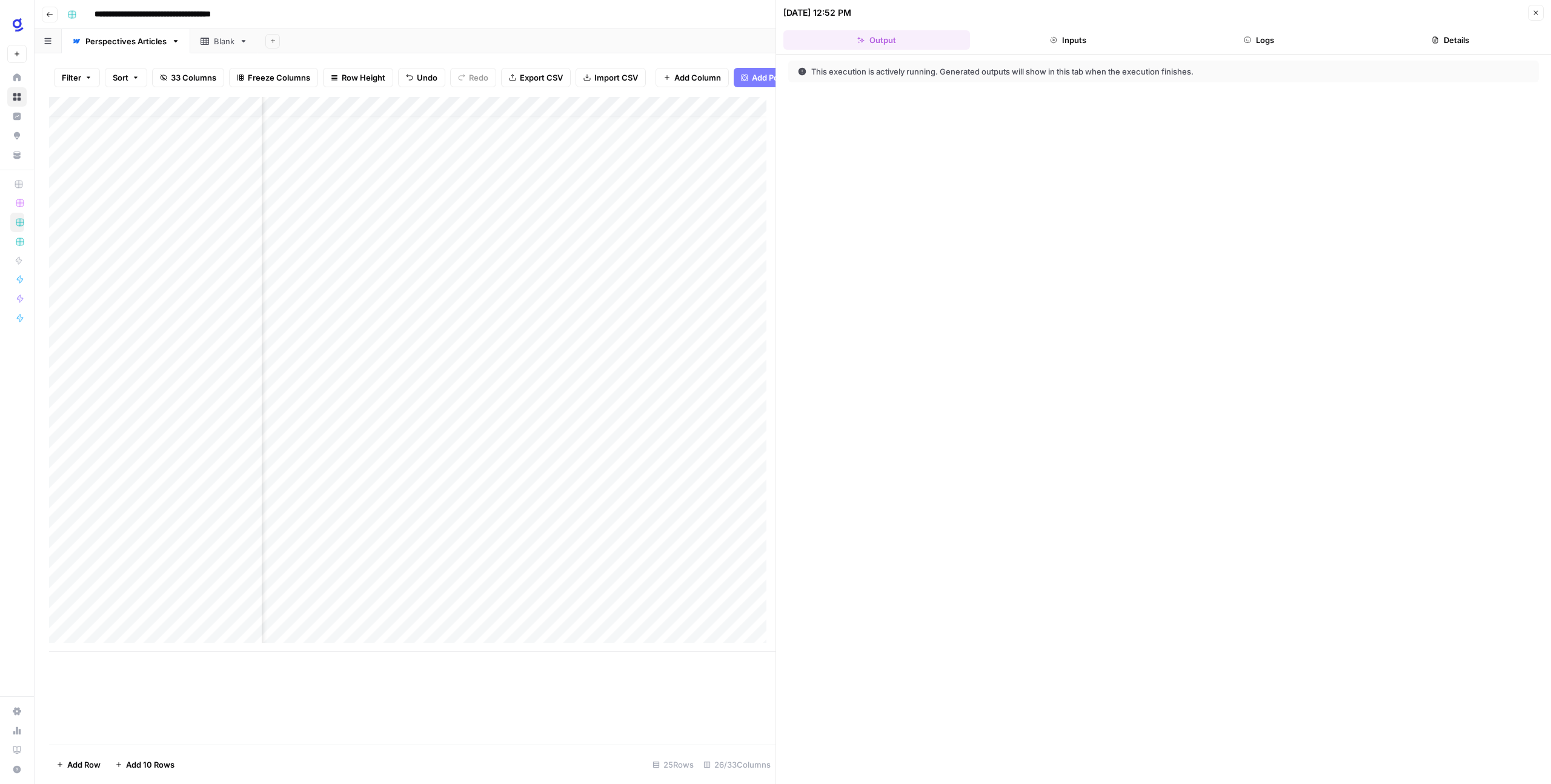
click at [1274, 37] on button "Logs" at bounding box center [1259, 40] width 186 height 19
click at [1123, 28] on header "[DATE] 12:52 PM Close Output Inputs Logs Details" at bounding box center [1163, 27] width 775 height 55
click at [1119, 35] on button "Inputs" at bounding box center [1068, 40] width 186 height 19
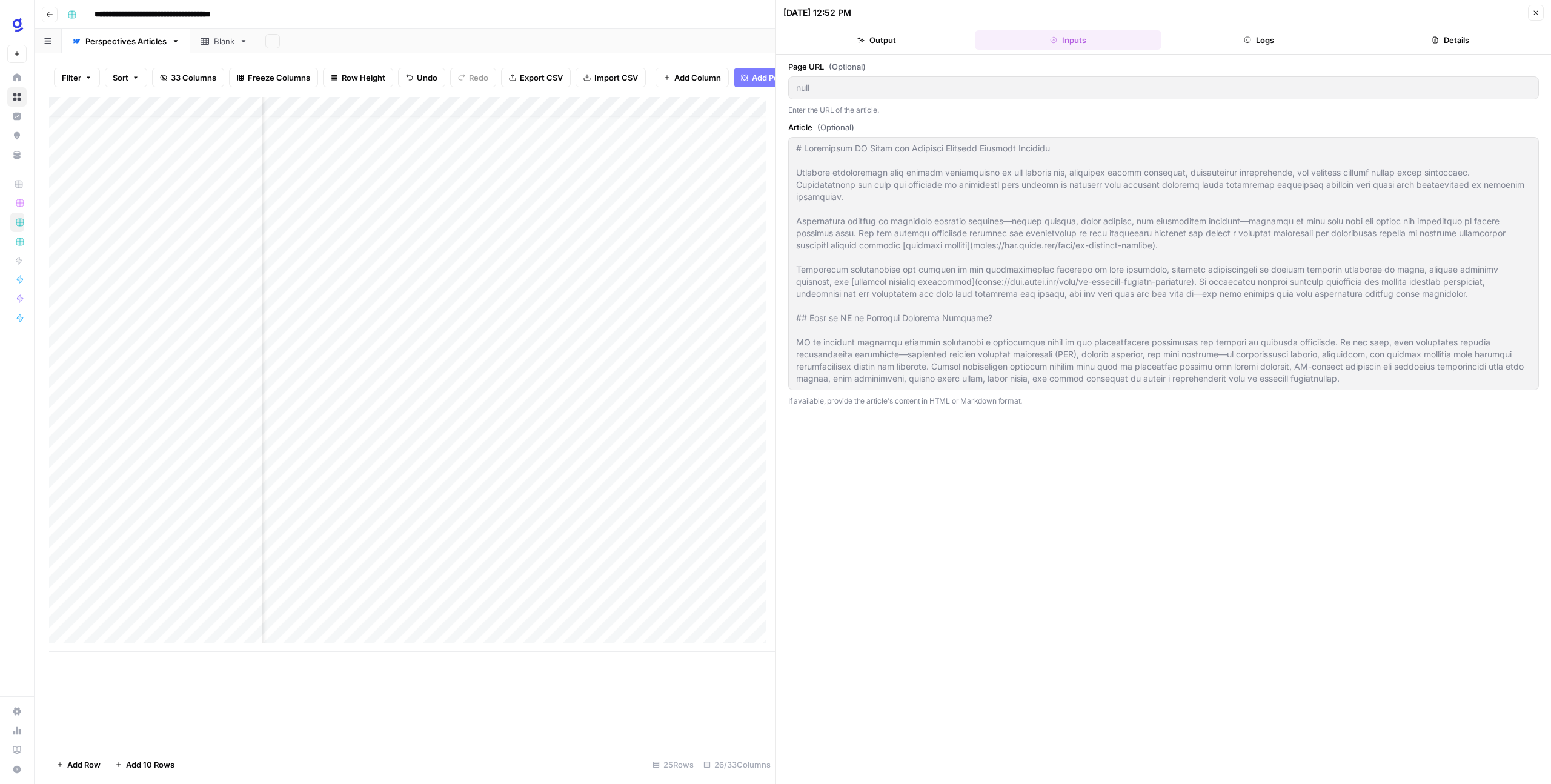
click at [874, 37] on button "Output" at bounding box center [876, 40] width 186 height 19
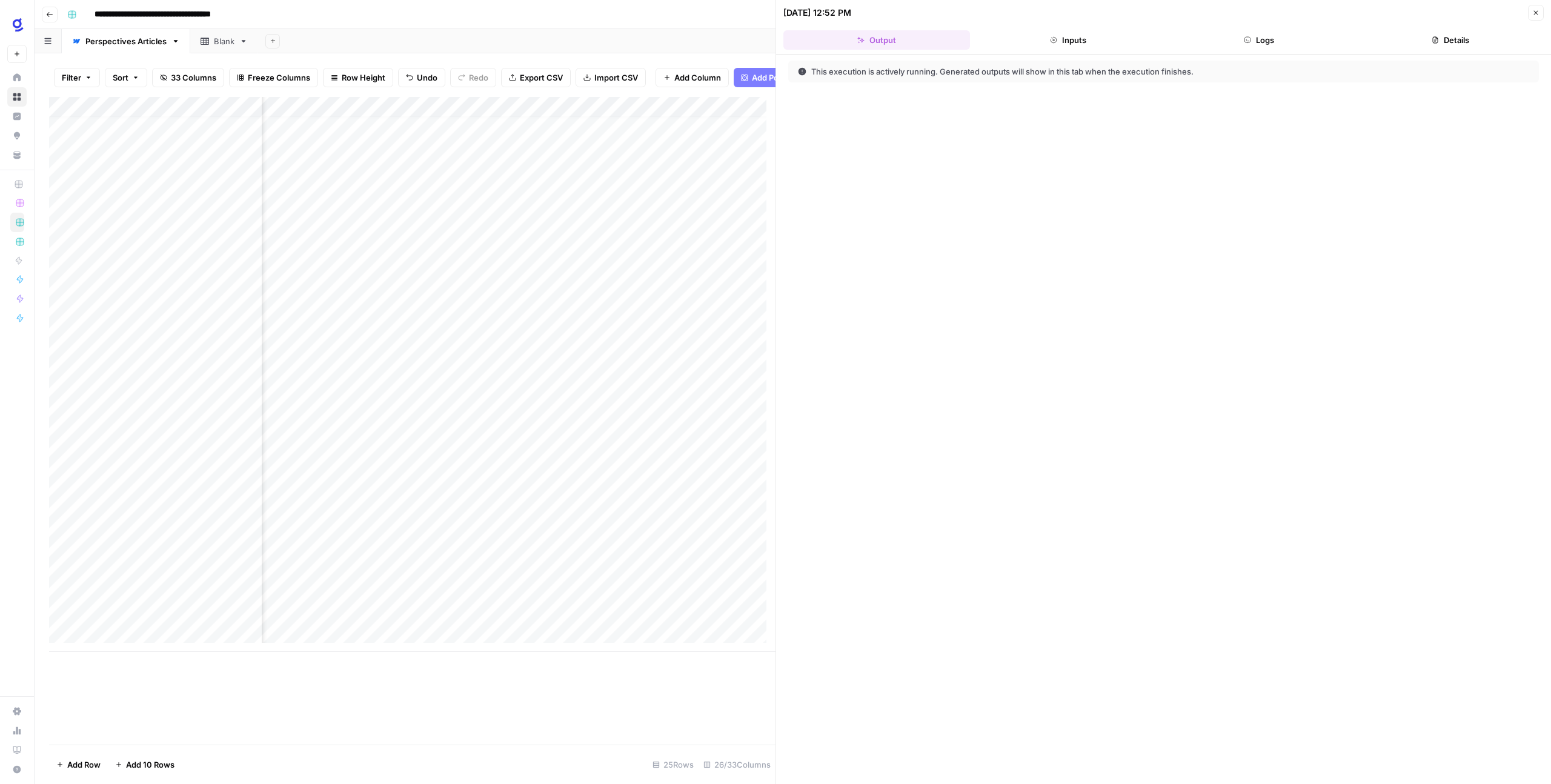
click at [1541, 17] on button "Close" at bounding box center [1535, 12] width 16 height 16
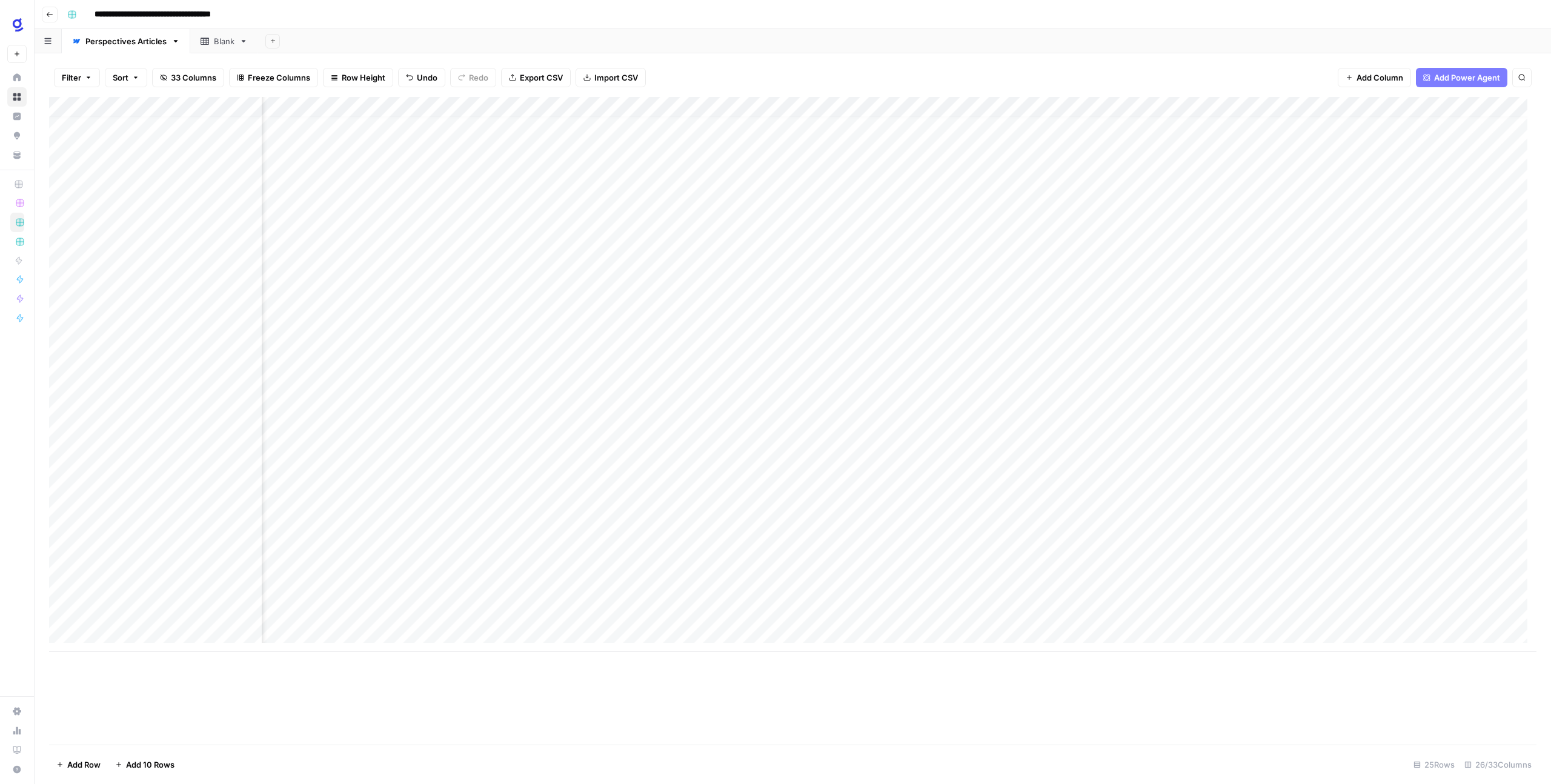
scroll to position [9, 1172]
click at [840, 524] on div "Add Column" at bounding box center [793, 375] width 1487 height 555
click at [1065, 532] on div "Add Column" at bounding box center [793, 375] width 1487 height 555
click at [1019, 683] on div "Add Column" at bounding box center [793, 421] width 1487 height 648
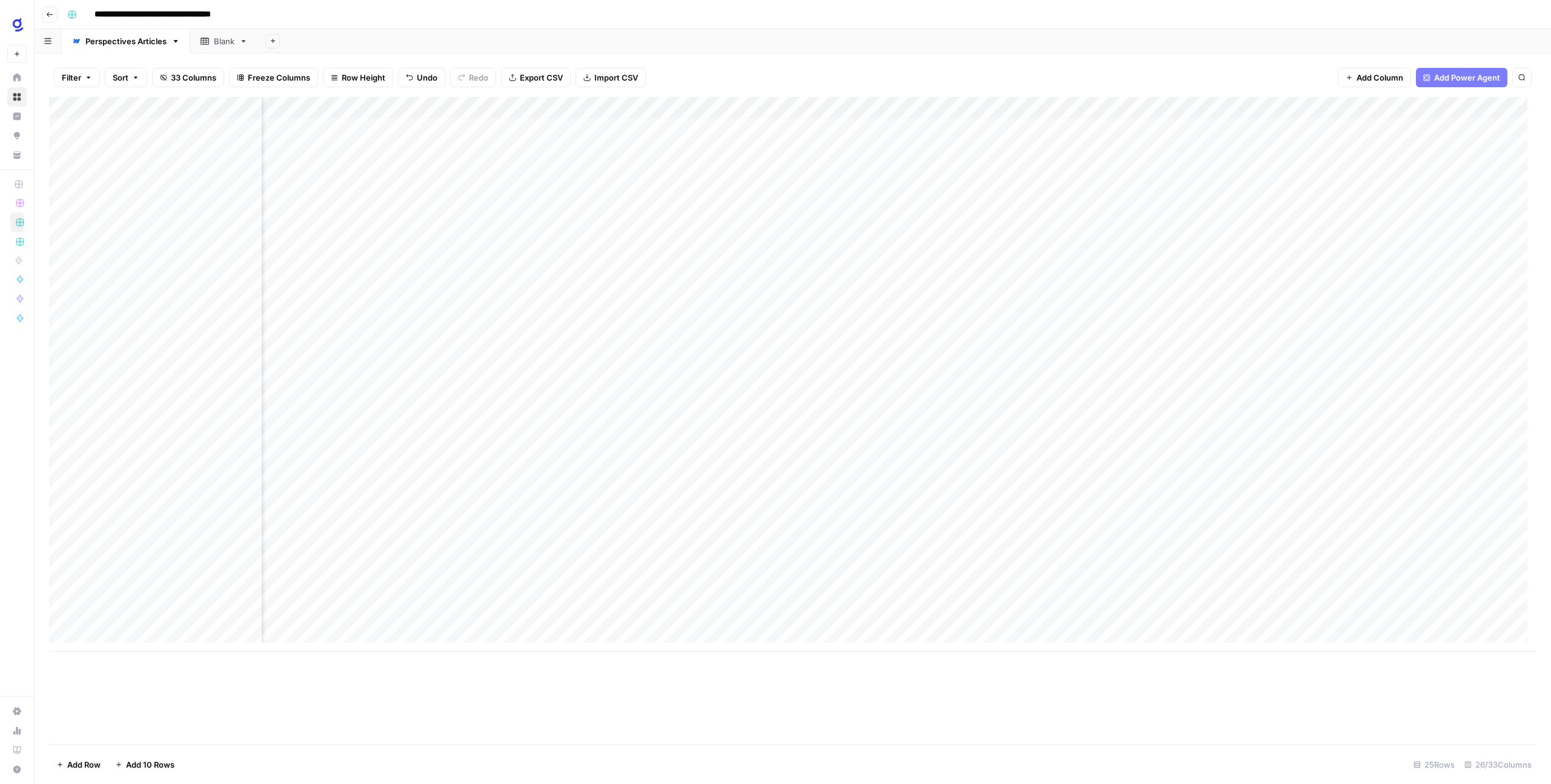
click at [1208, 528] on div "Add Column" at bounding box center [793, 375] width 1487 height 555
